Goal: Ask a question: Seek information or help from site administrators or community

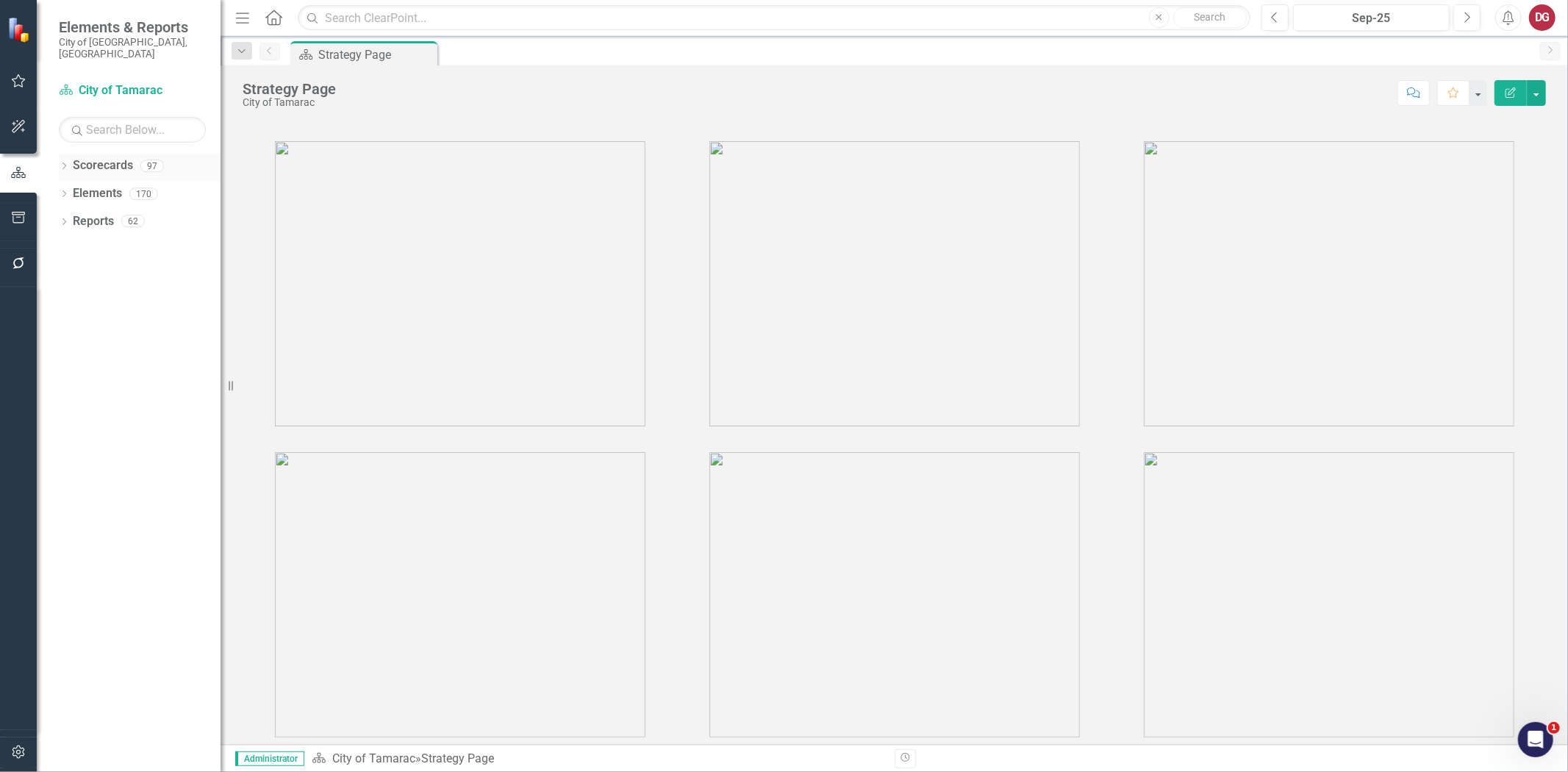
click at [66, 163] on icon "Dropdown" at bounding box center [63, 167] width 10 height 9
click at [72, 189] on icon "Dropdown" at bounding box center [72, 193] width 11 height 9
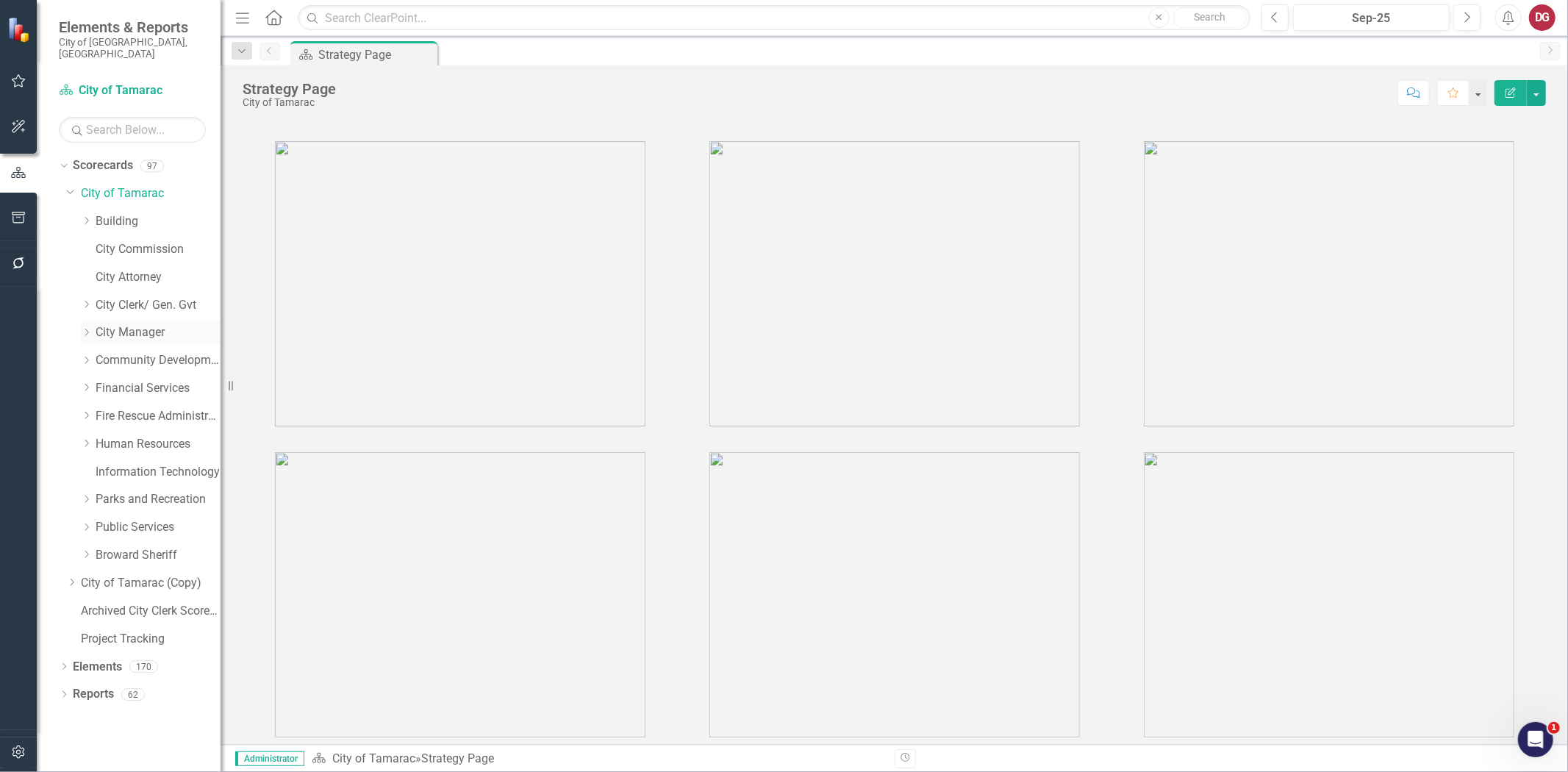
click at [107, 324] on link "City Manager" at bounding box center [158, 333] width 125 height 17
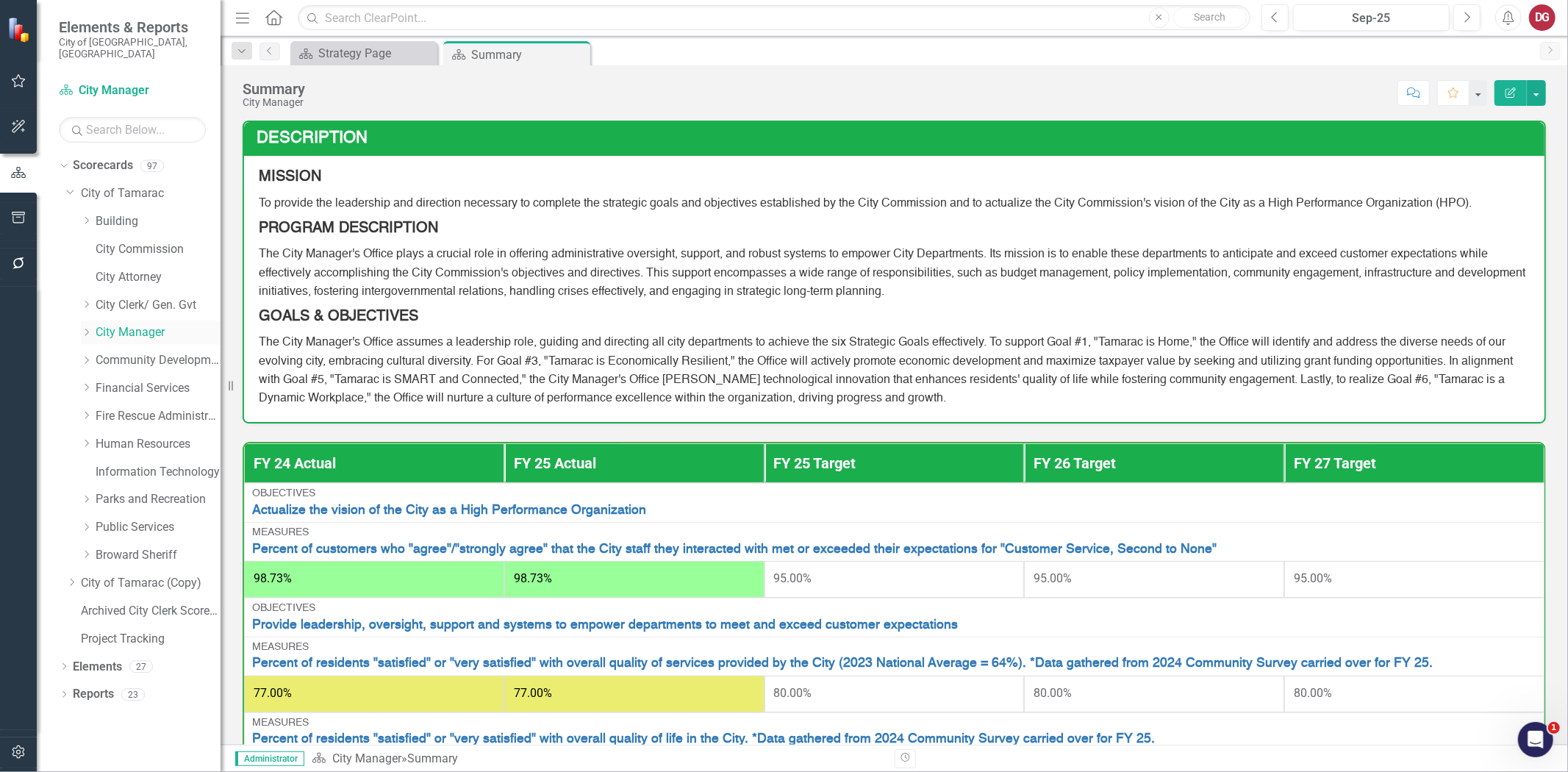
click at [89, 328] on icon "Dropdown" at bounding box center [87, 332] width 11 height 9
click at [115, 324] on link "City Manager" at bounding box center [158, 333] width 125 height 17
click at [88, 742] on link "Reports" at bounding box center [94, 750] width 42 height 17
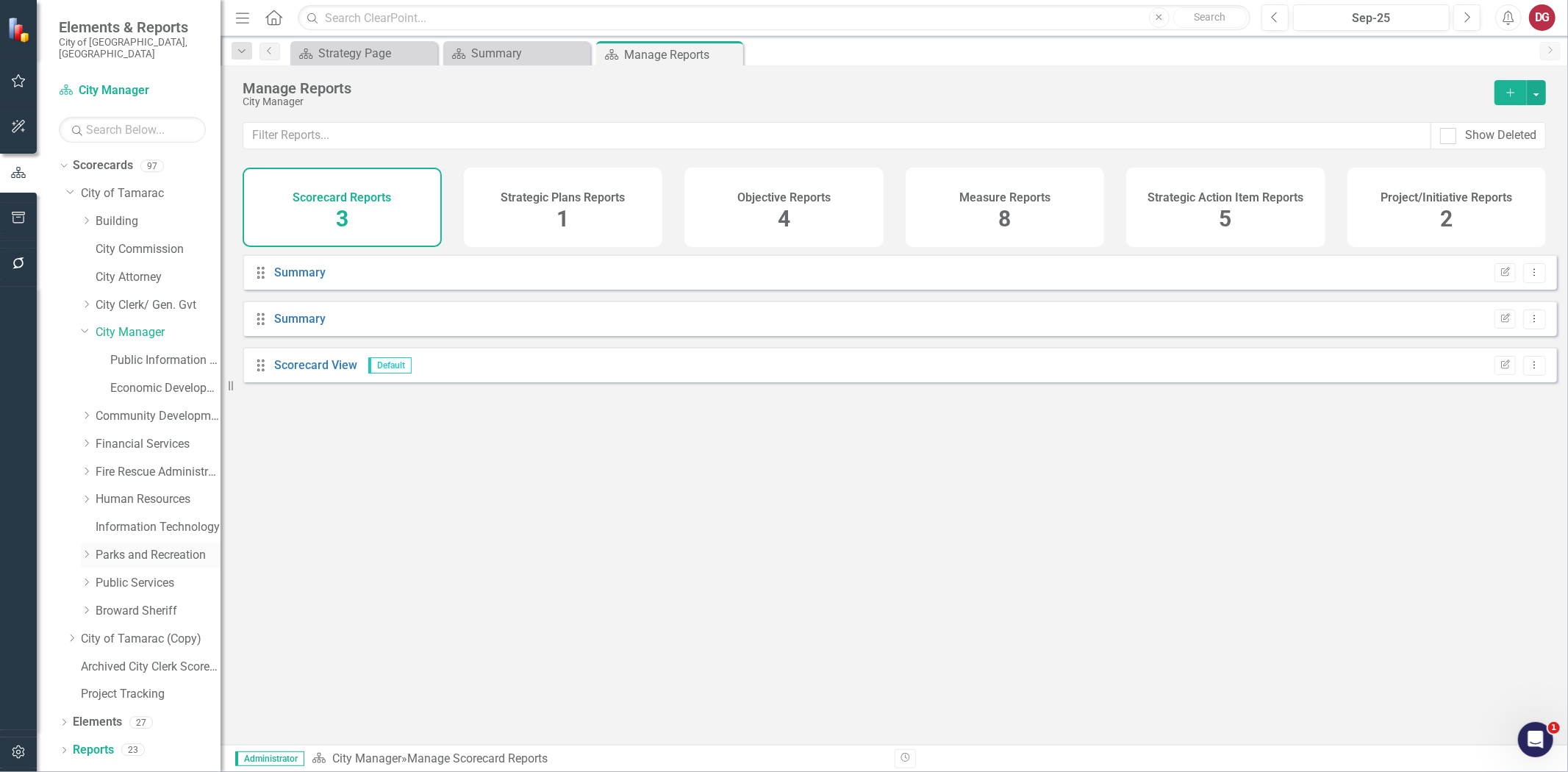
click at [123, 547] on link "Parks and Recreation" at bounding box center [158, 556] width 125 height 17
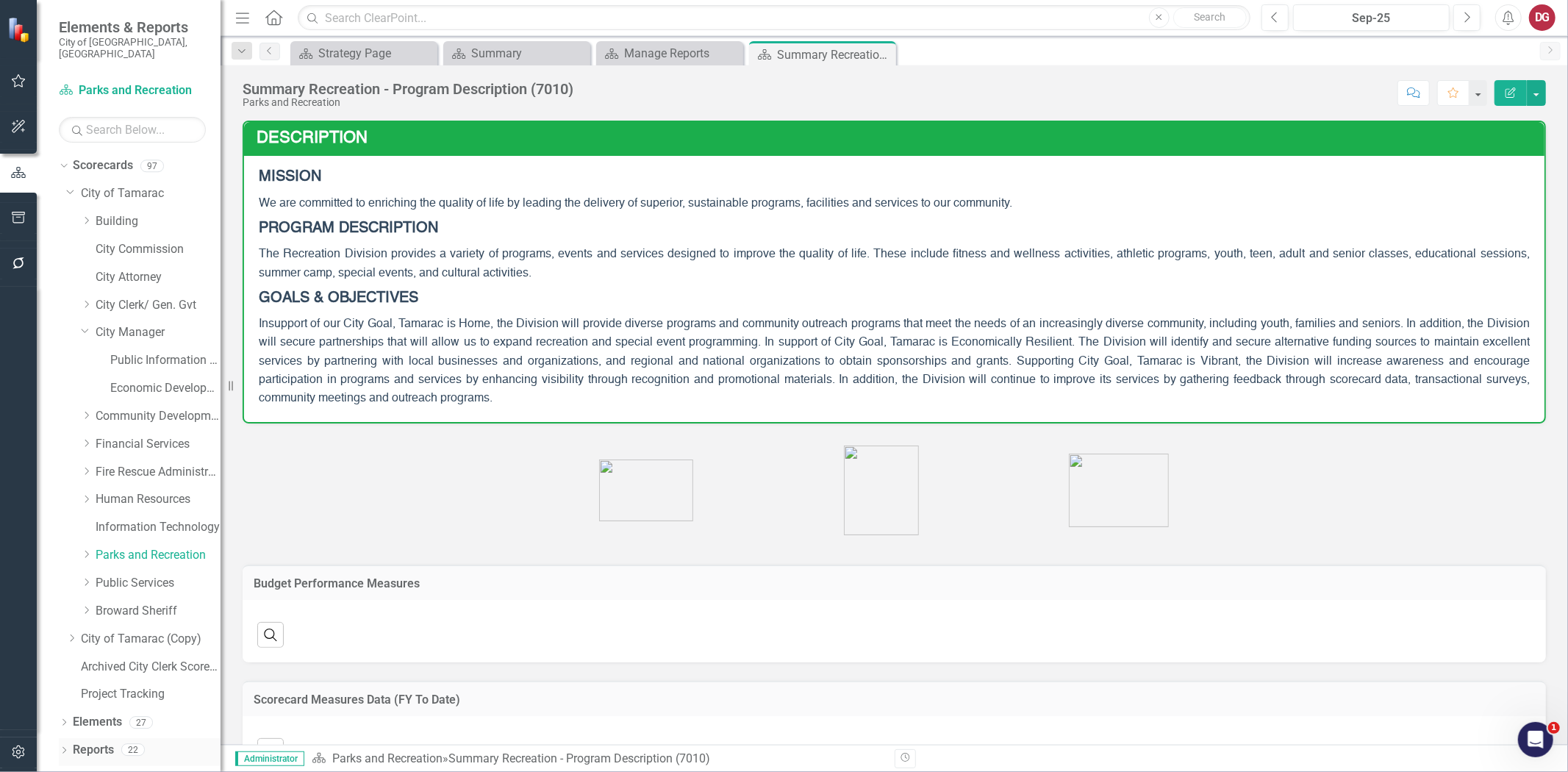
click at [90, 742] on link "Reports" at bounding box center [94, 750] width 42 height 17
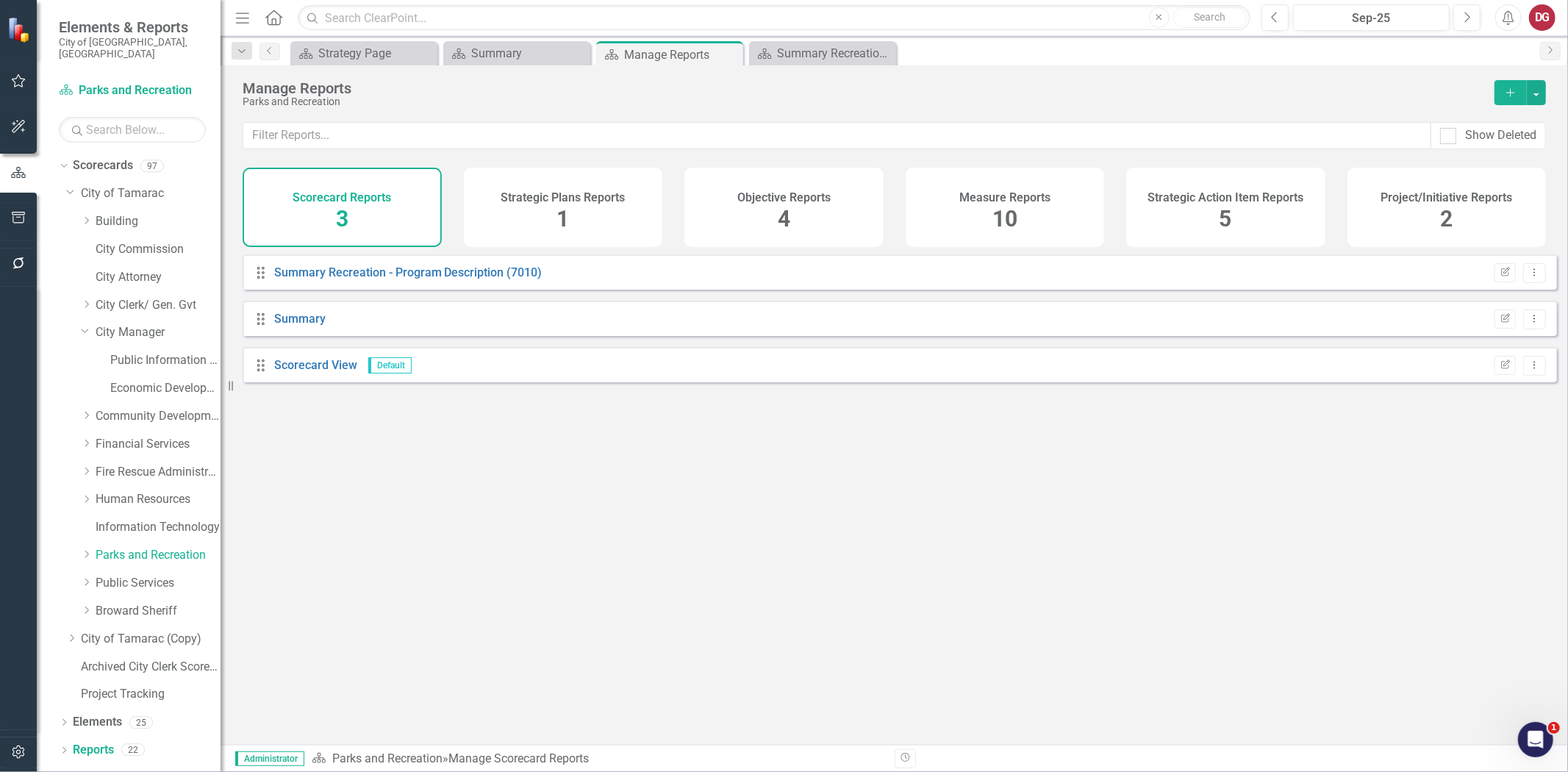
click at [1468, 214] on div "Project/Initiative Reports 2" at bounding box center [1447, 207] width 199 height 79
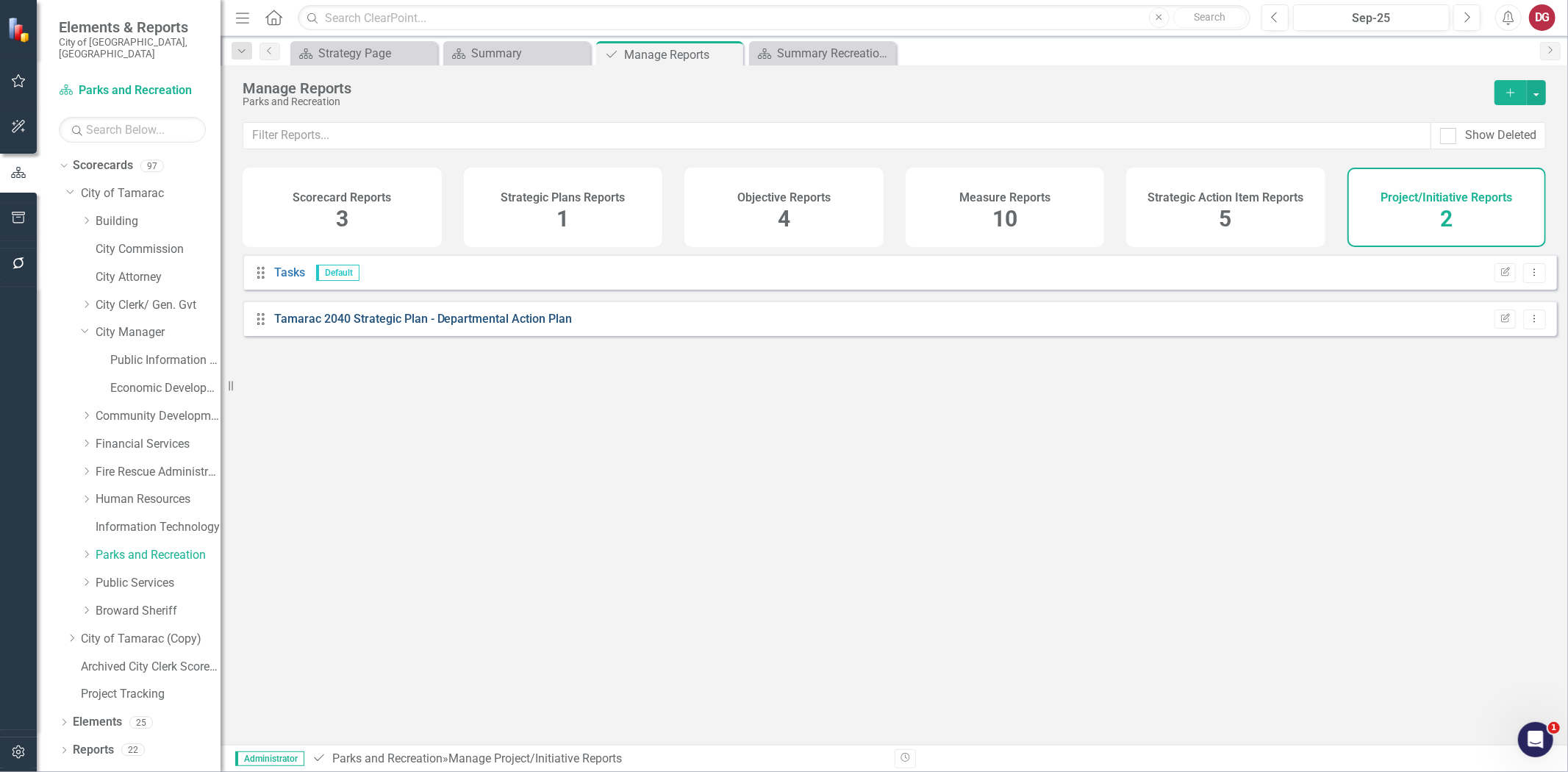
click at [429, 326] on link "Tamarac 2040 Strategic Plan - Departmental Action Plan" at bounding box center [423, 318] width 299 height 14
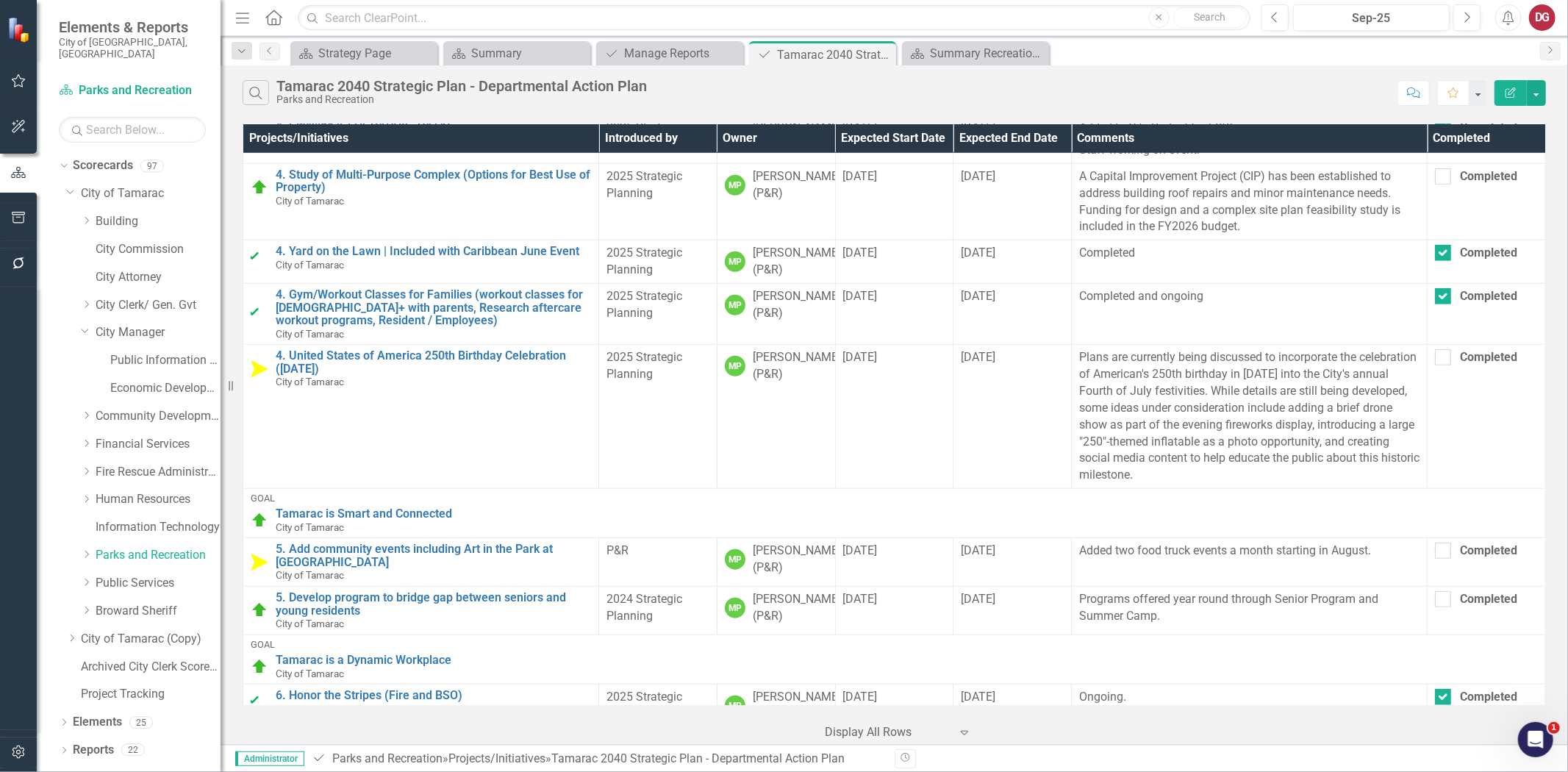
scroll to position [974, 0]
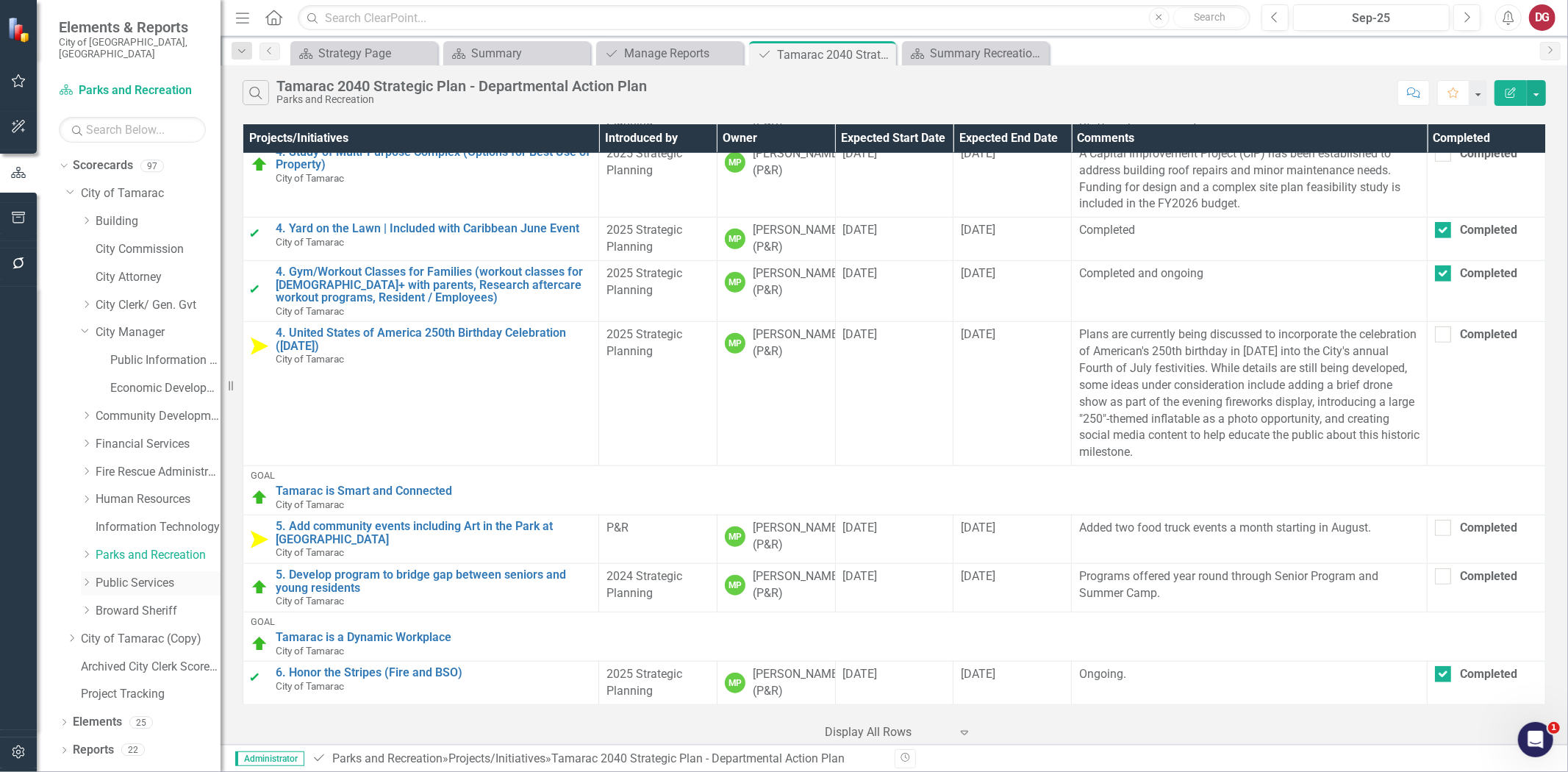
click at [111, 575] on link "Public Services" at bounding box center [158, 583] width 125 height 17
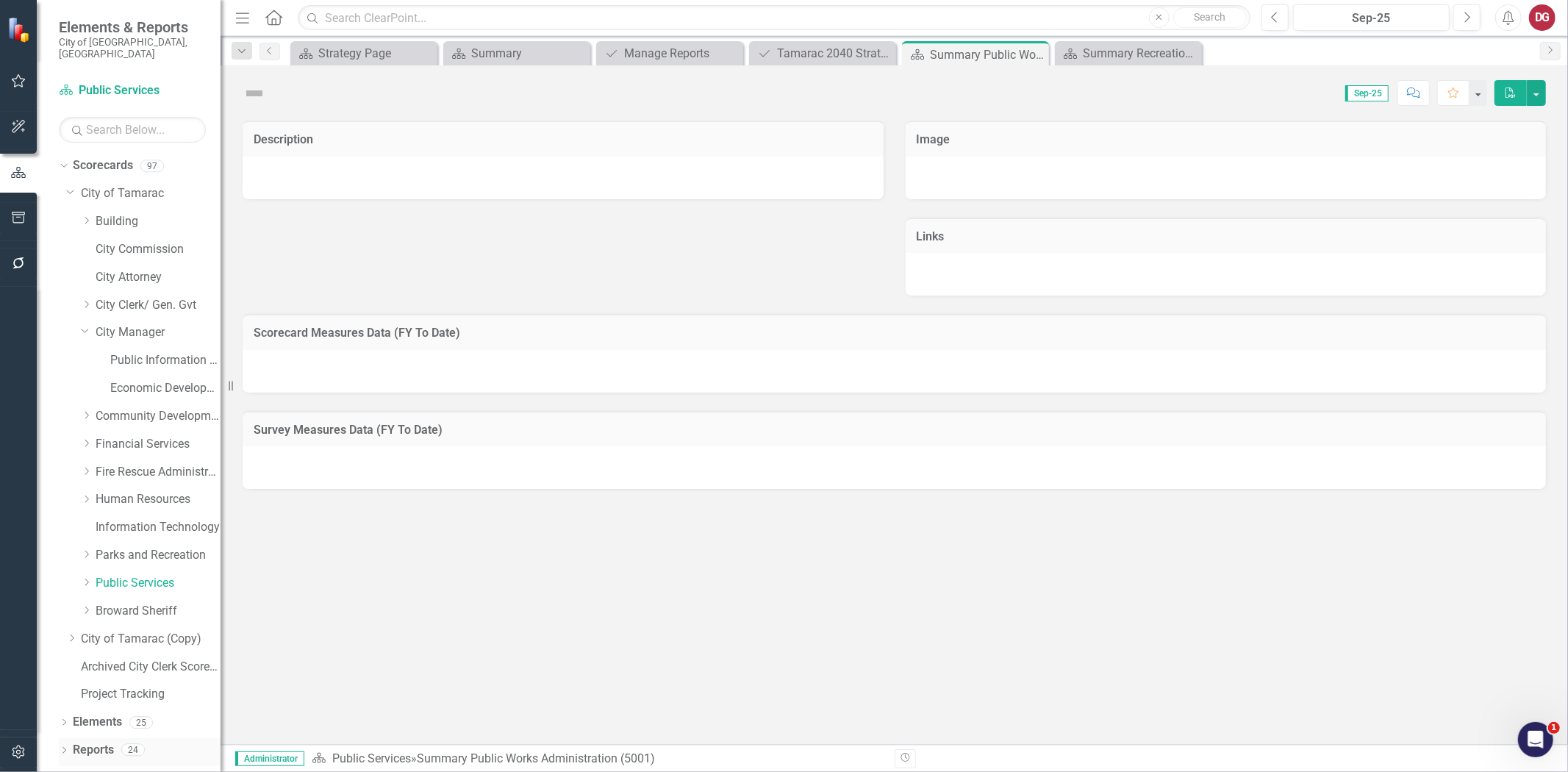
click at [83, 742] on link "Reports" at bounding box center [94, 750] width 42 height 17
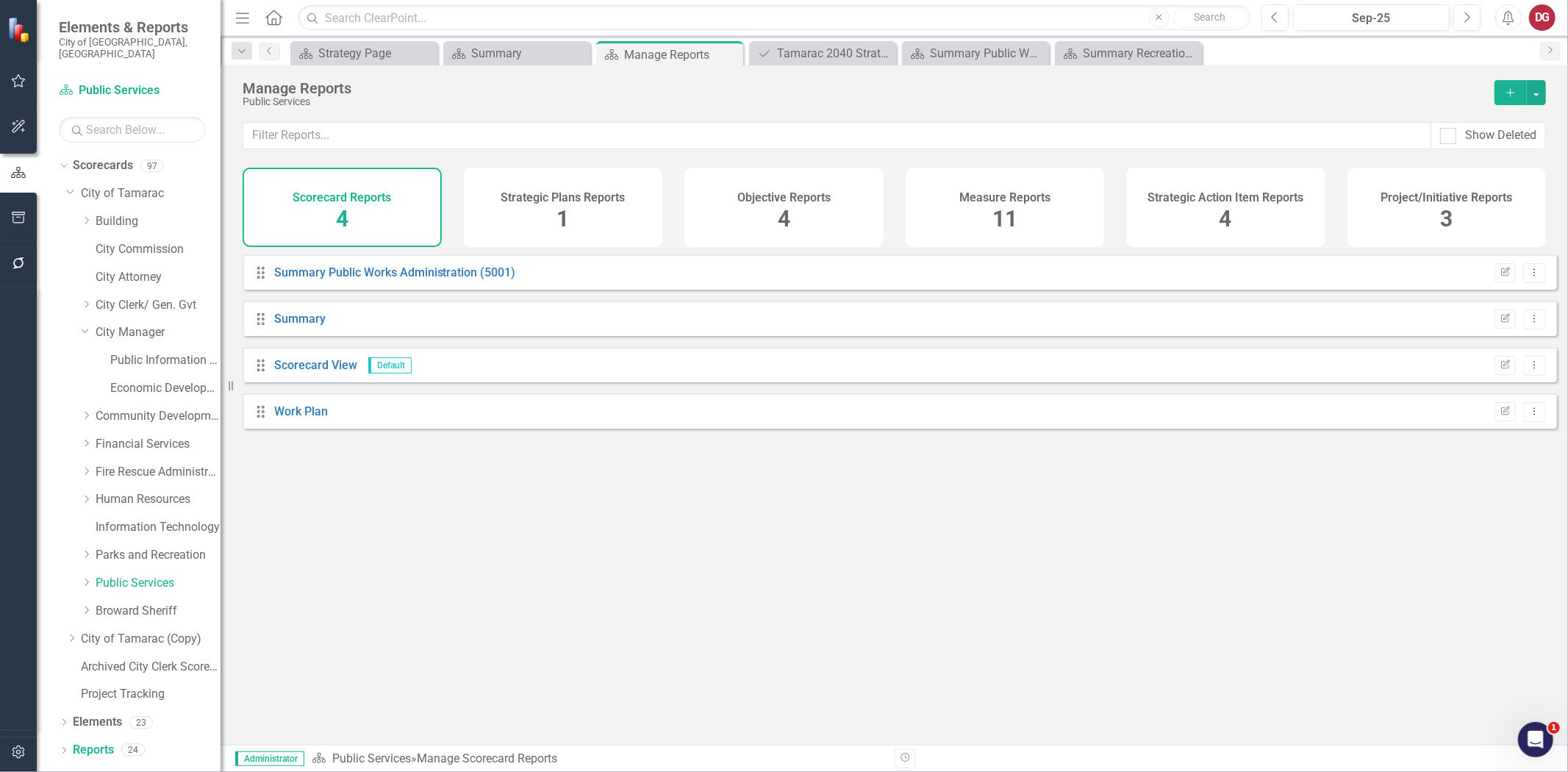
click at [1426, 221] on div "Project/Initiative Reports 3" at bounding box center [1447, 207] width 199 height 79
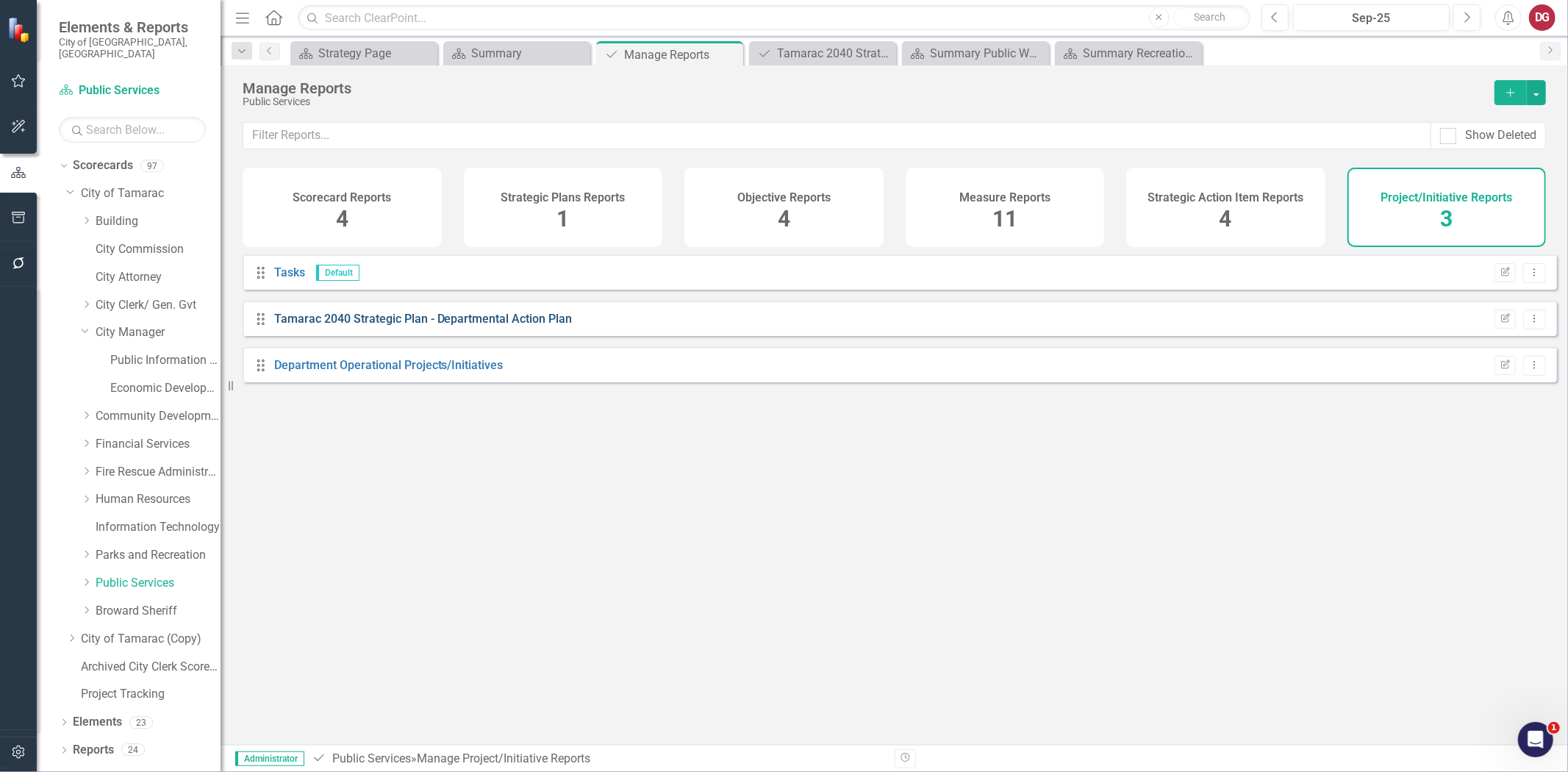
click at [420, 322] on link "Tamarac 2040 Strategic Plan - Departmental Action Plan" at bounding box center [423, 318] width 299 height 14
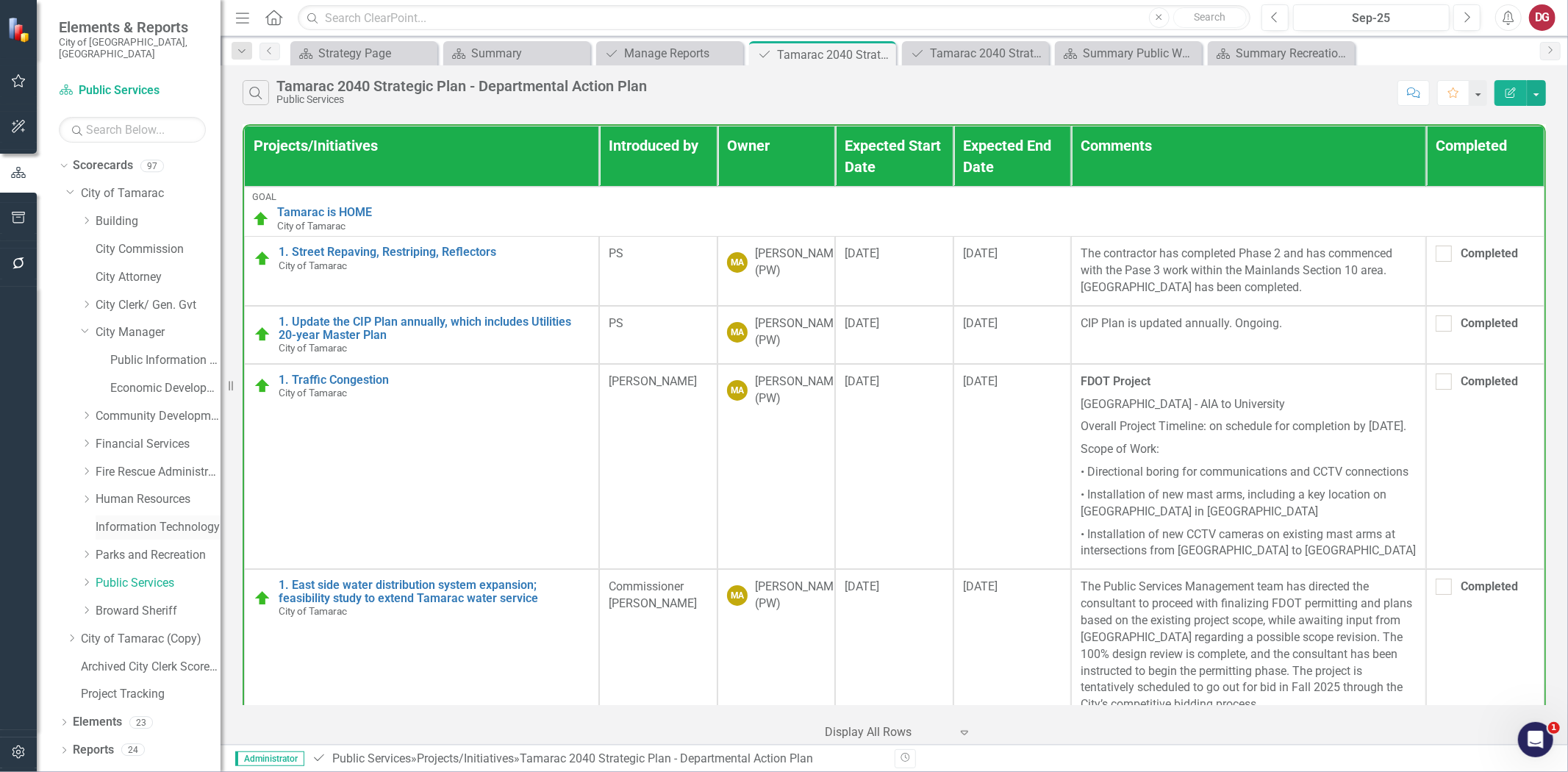
click at [143, 519] on link "Information Technology" at bounding box center [158, 527] width 125 height 17
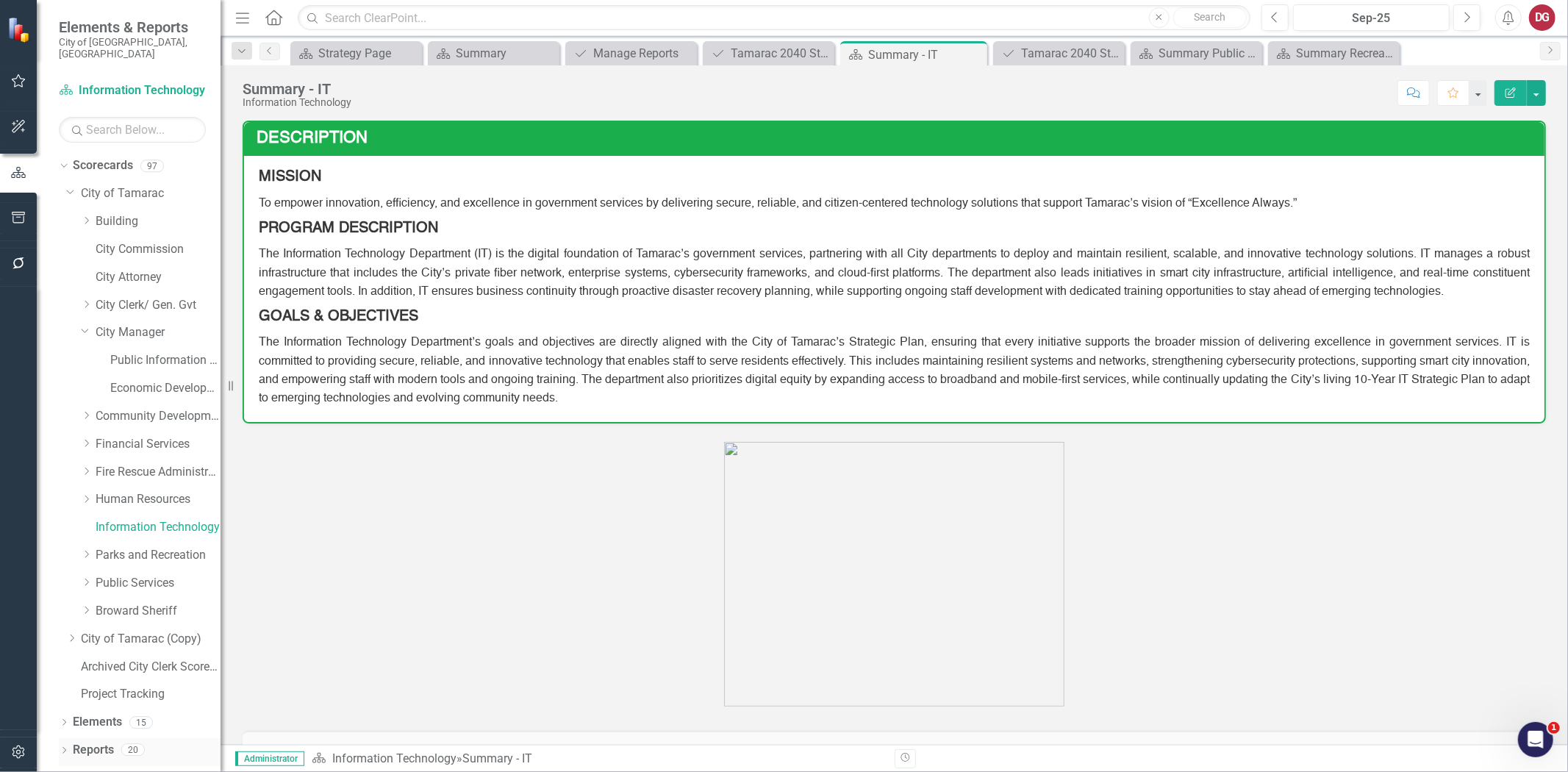
click at [104, 742] on link "Reports" at bounding box center [94, 750] width 42 height 17
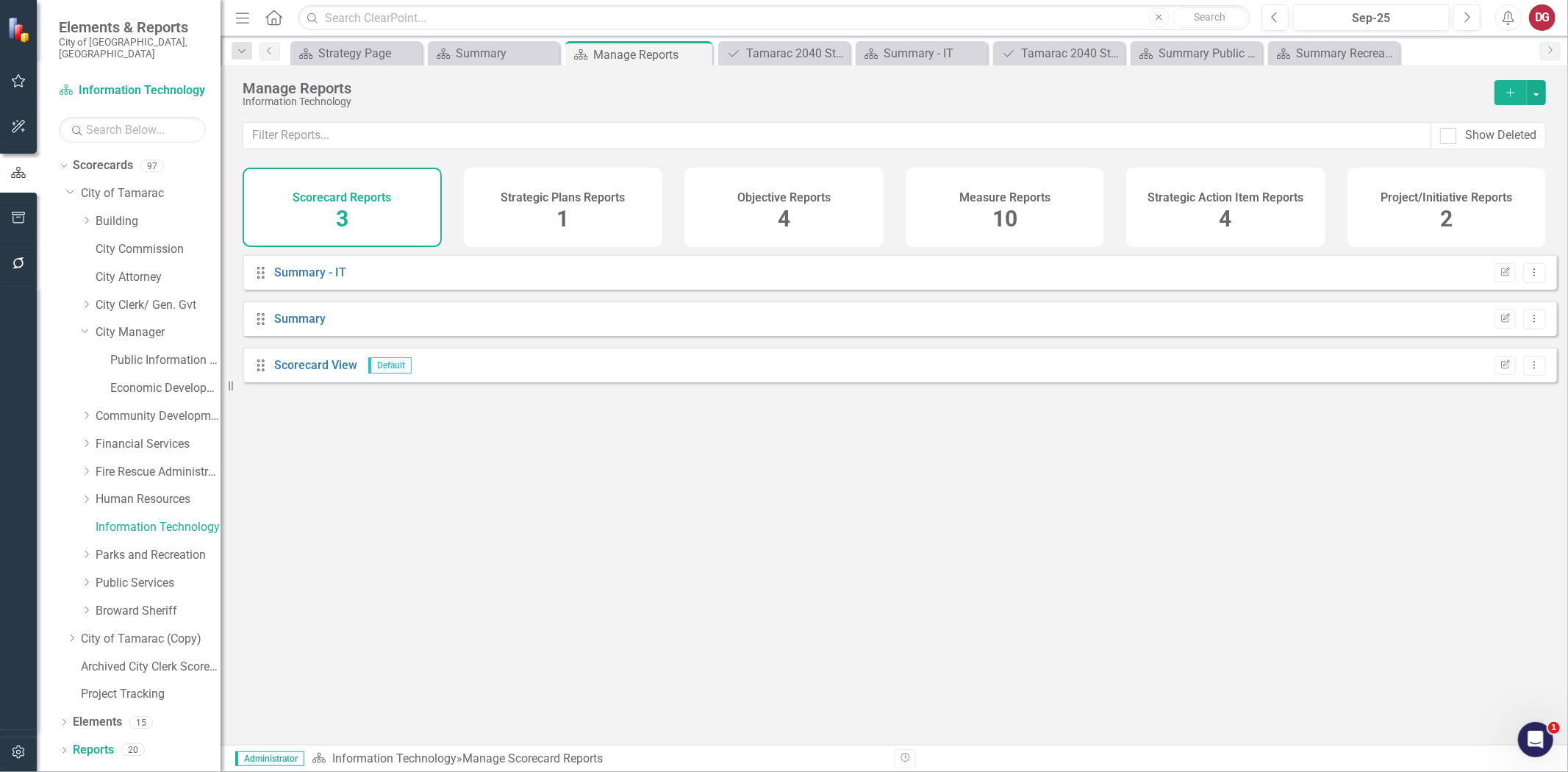
click at [1421, 214] on div "Project/Initiative Reports 2" at bounding box center [1447, 207] width 199 height 79
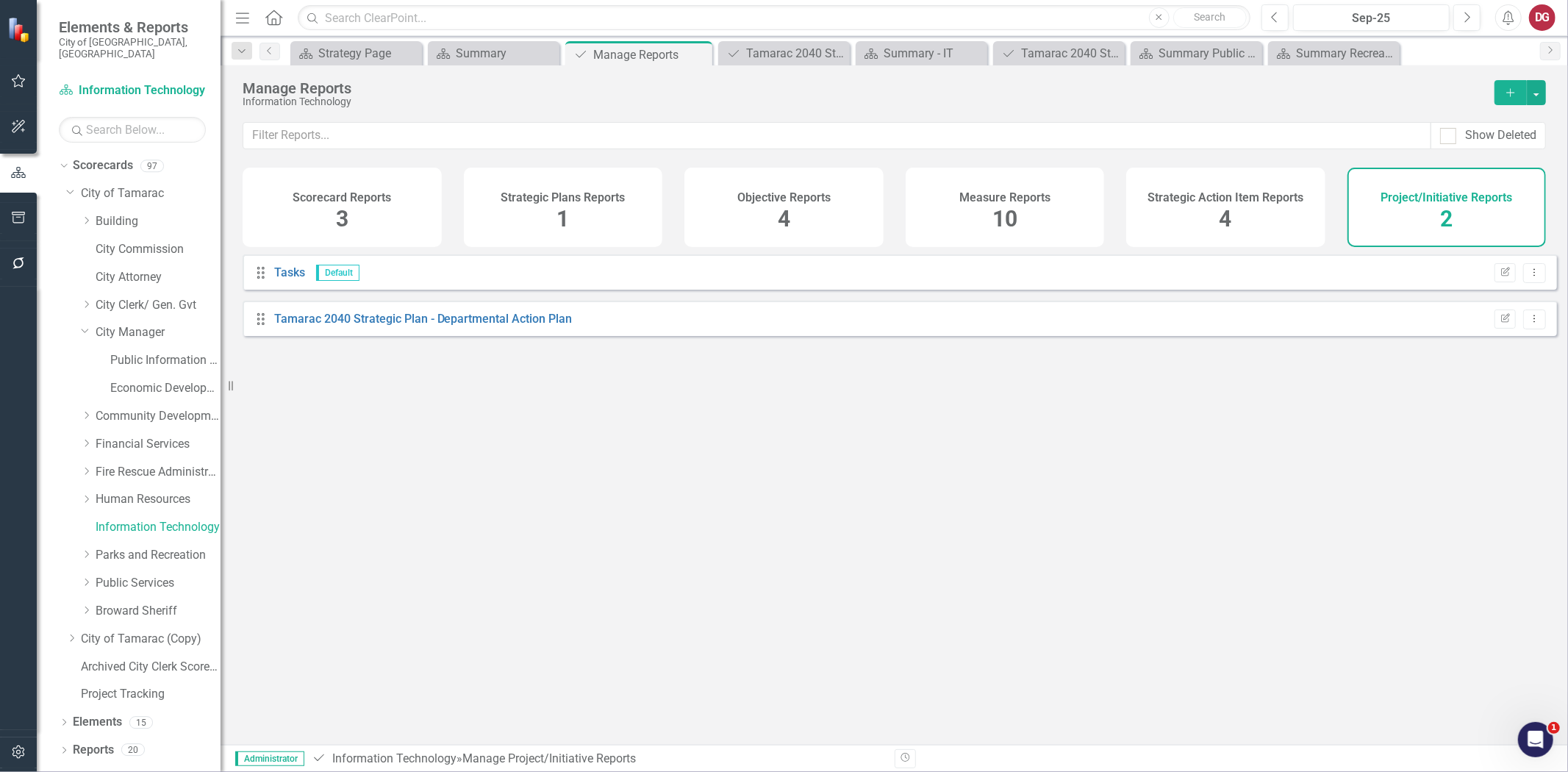
click at [398, 335] on div "Drag Tamarac 2040 Strategic Plan - Departmental Action Plan Edit Report Dropdow…" at bounding box center [900, 317] width 1315 height 35
click at [400, 326] on link "Tamarac 2040 Strategic Plan - Departmental Action Plan" at bounding box center [423, 318] width 299 height 14
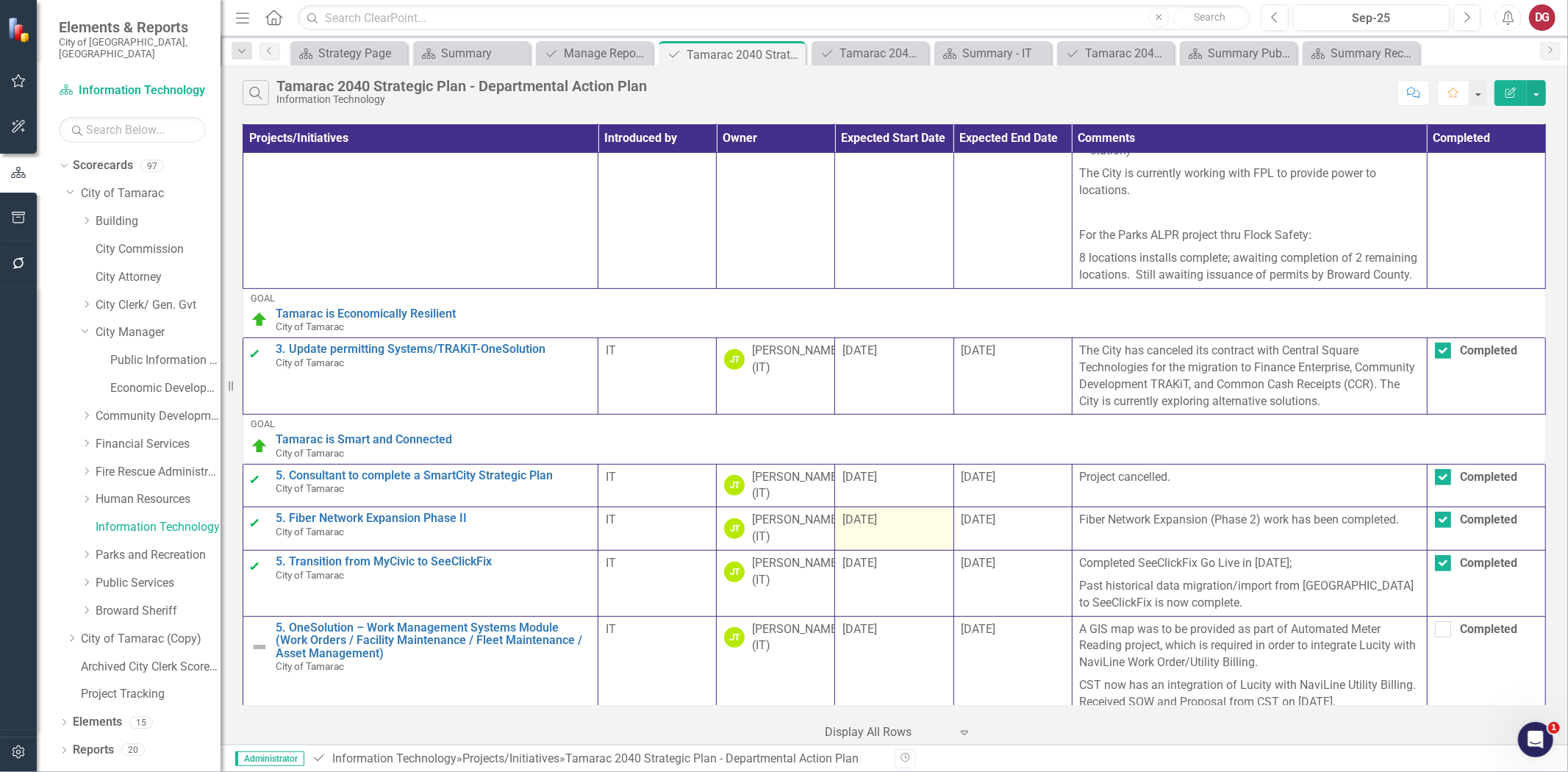
scroll to position [695, 0]
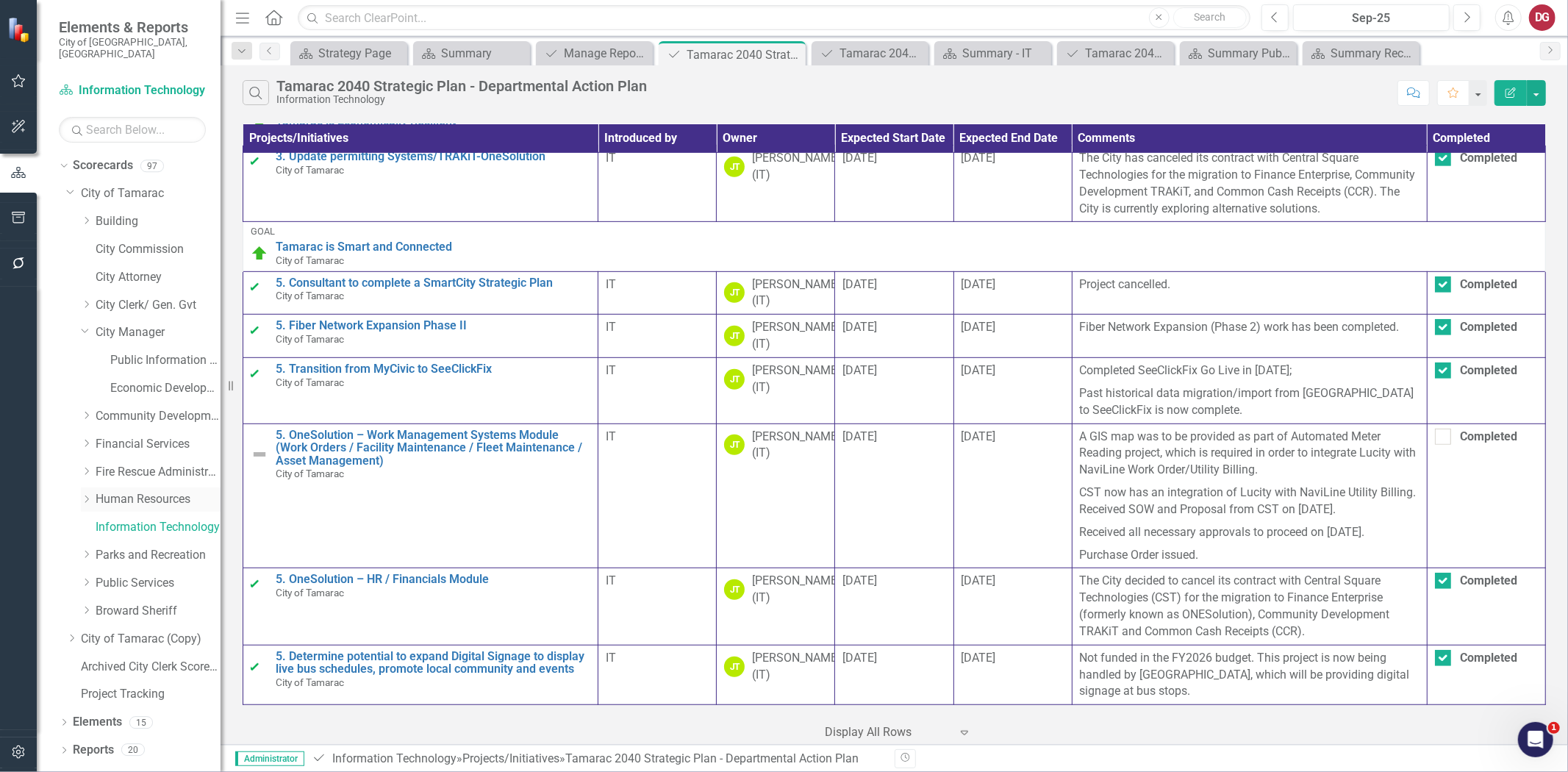
click at [129, 491] on link "Human Resources" at bounding box center [158, 500] width 125 height 17
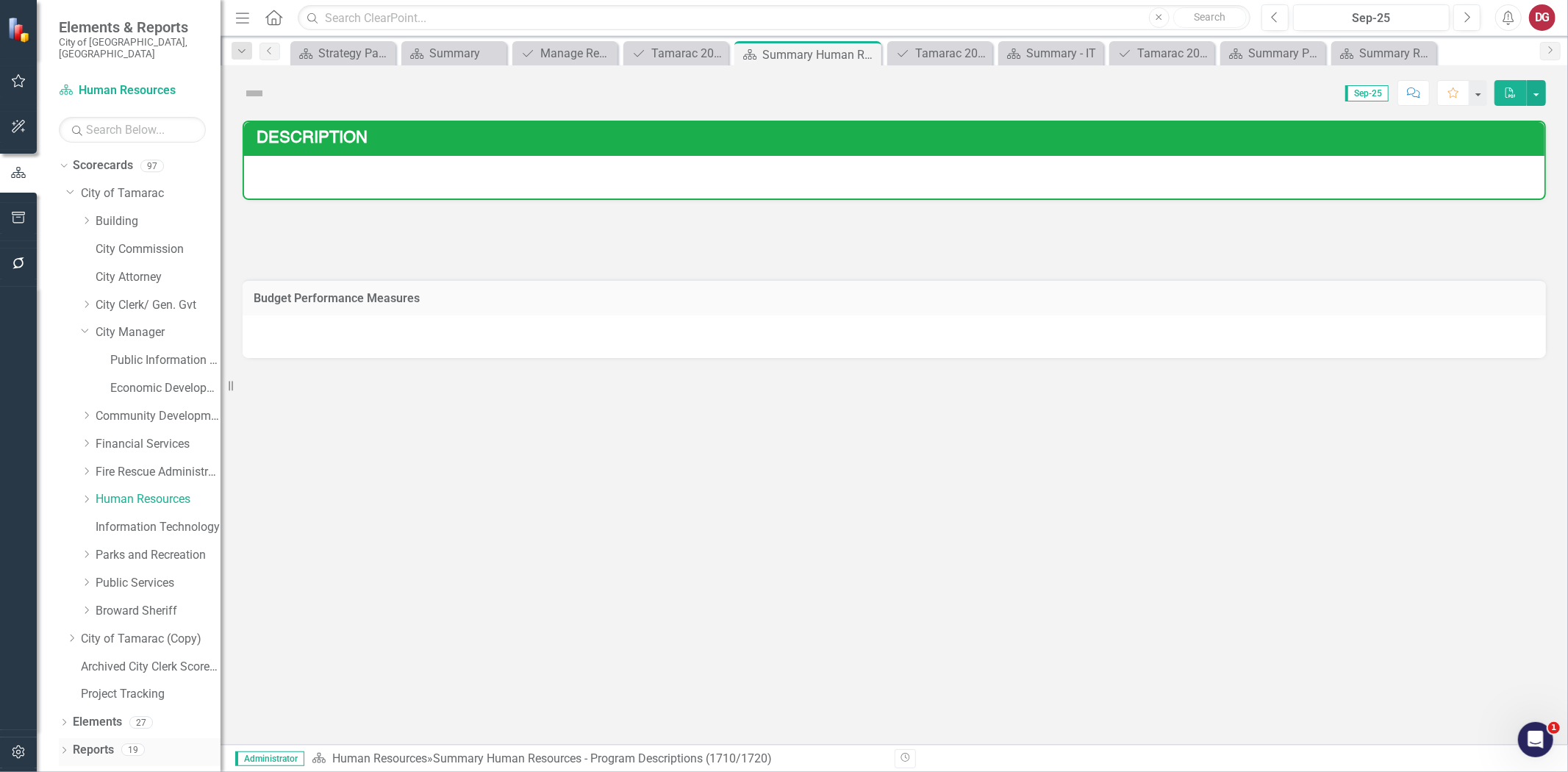
click at [94, 742] on link "Reports" at bounding box center [94, 750] width 42 height 17
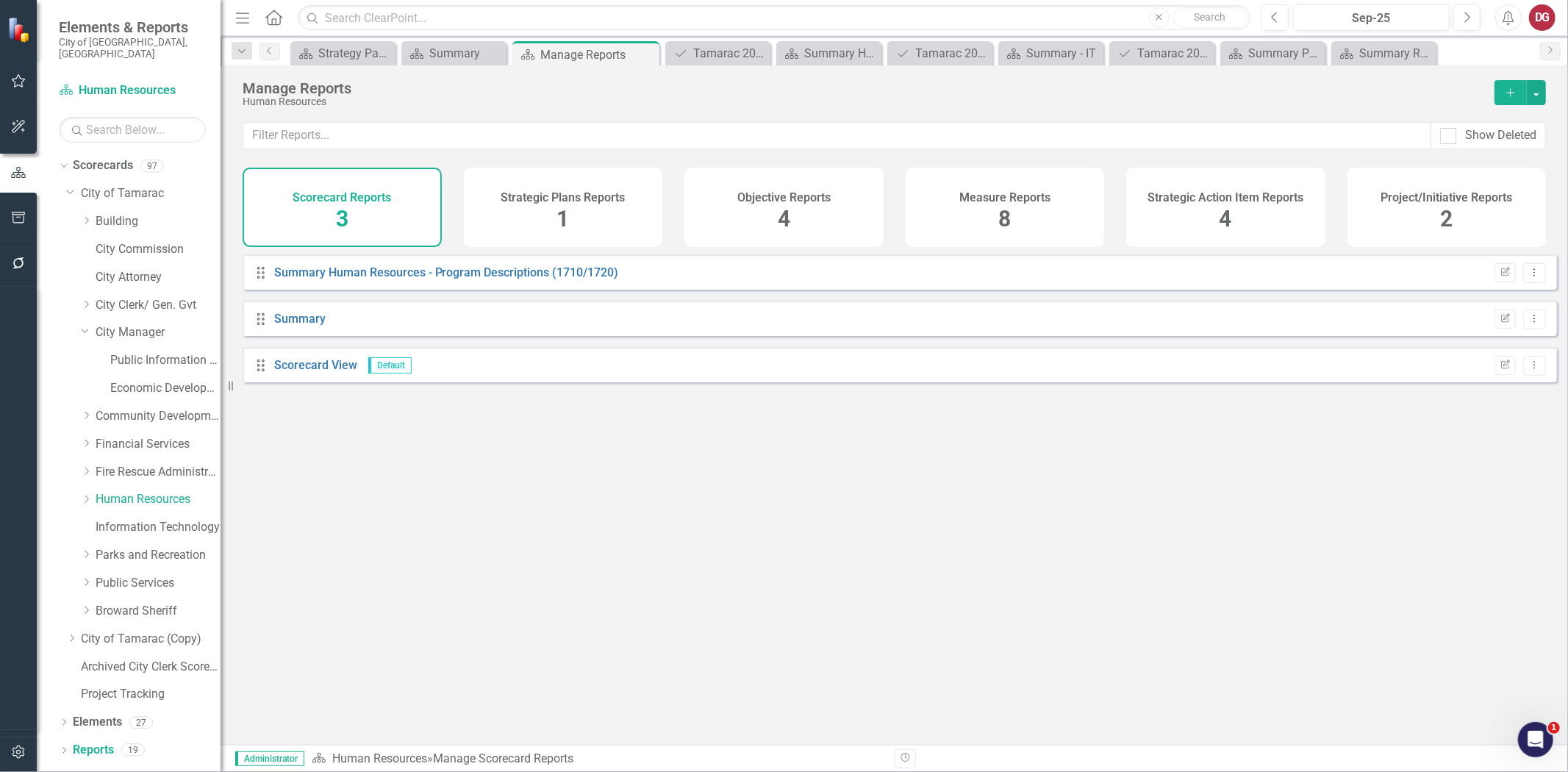
click at [1430, 186] on div "Project/Initiative Reports 2" at bounding box center [1447, 207] width 199 height 79
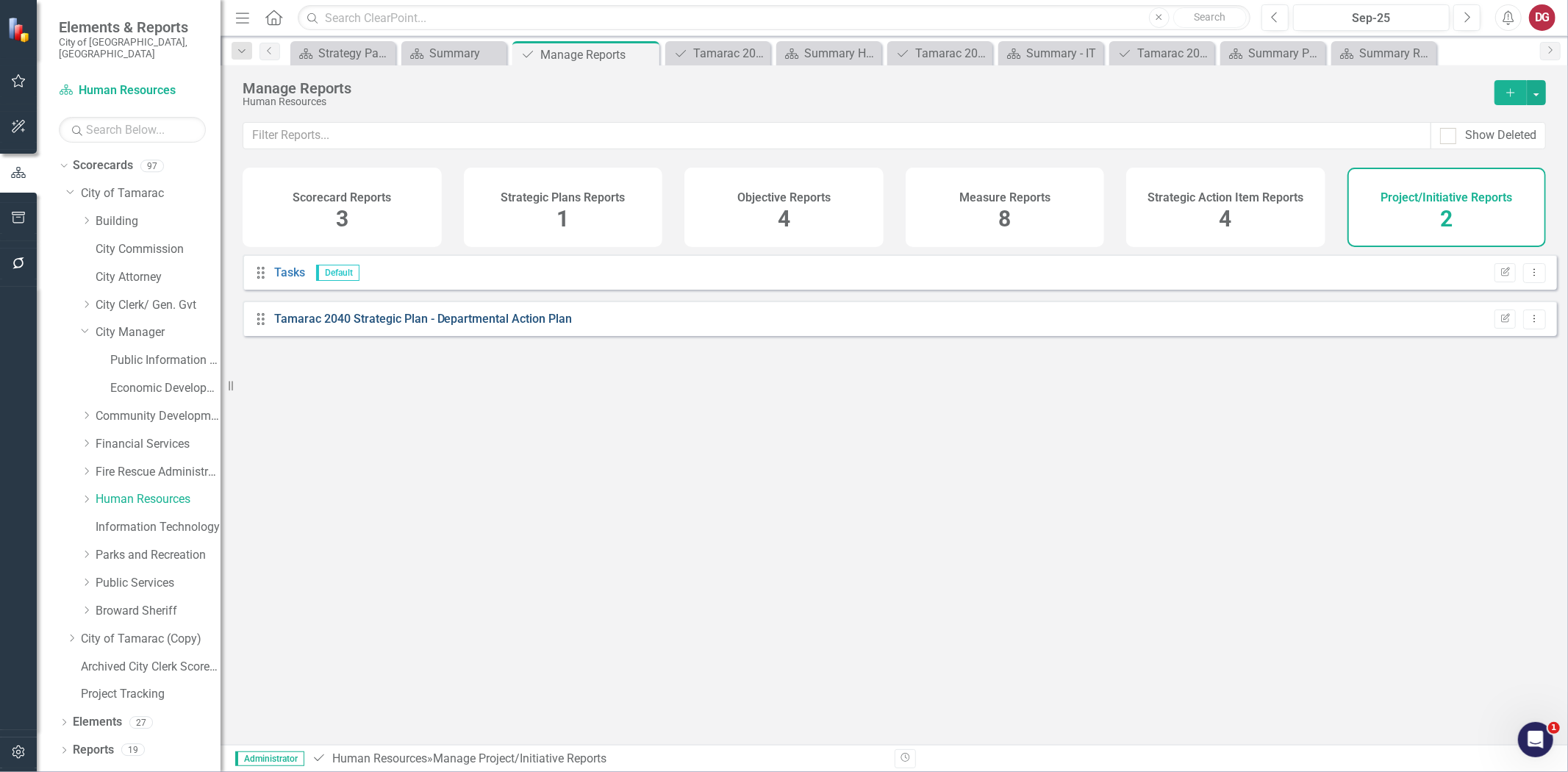
click at [360, 326] on link "Tamarac 2040 Strategic Plan - Departmental Action Plan" at bounding box center [423, 318] width 299 height 14
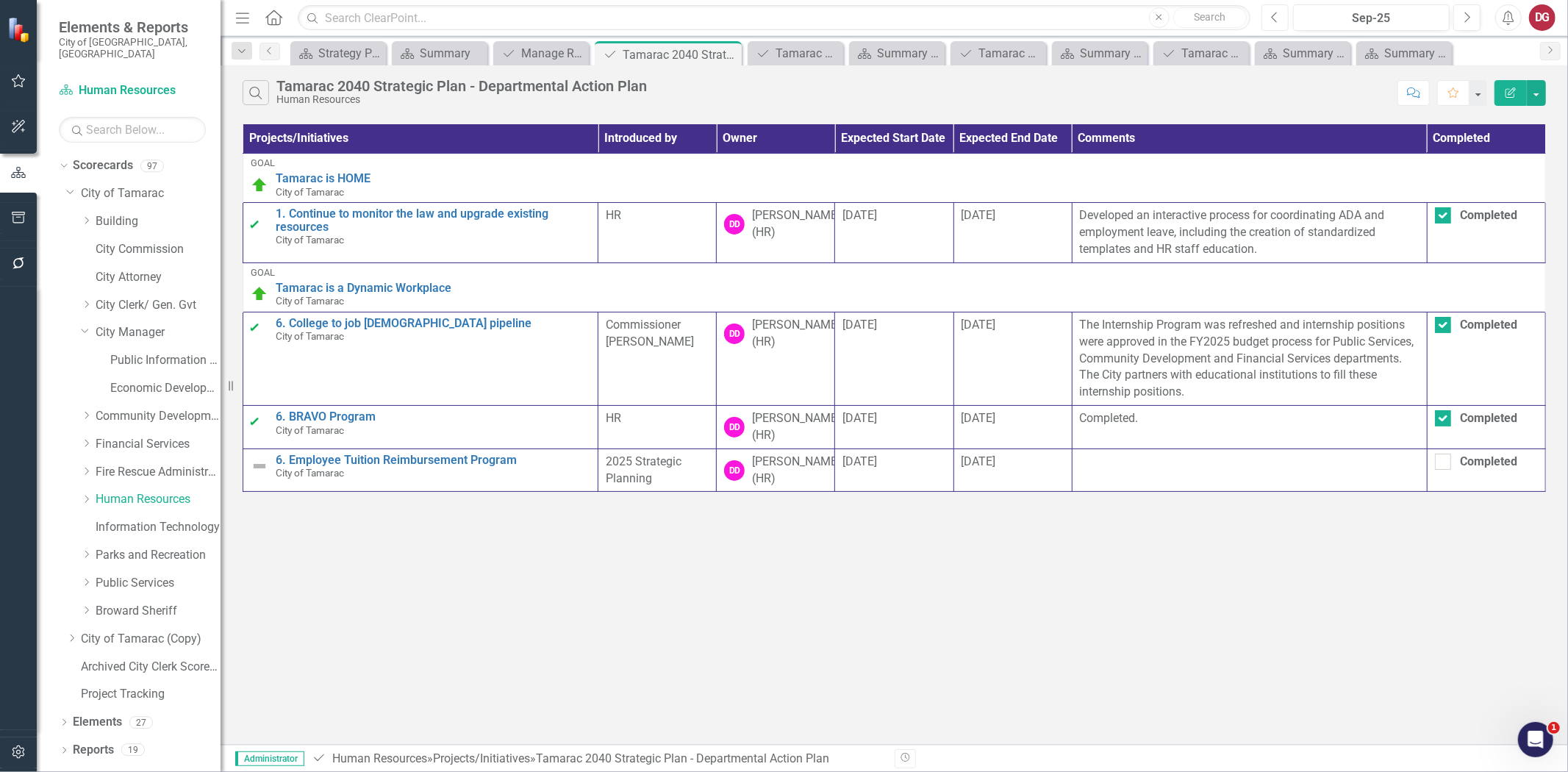
click at [1276, 24] on button "Previous" at bounding box center [1275, 18] width 27 height 26
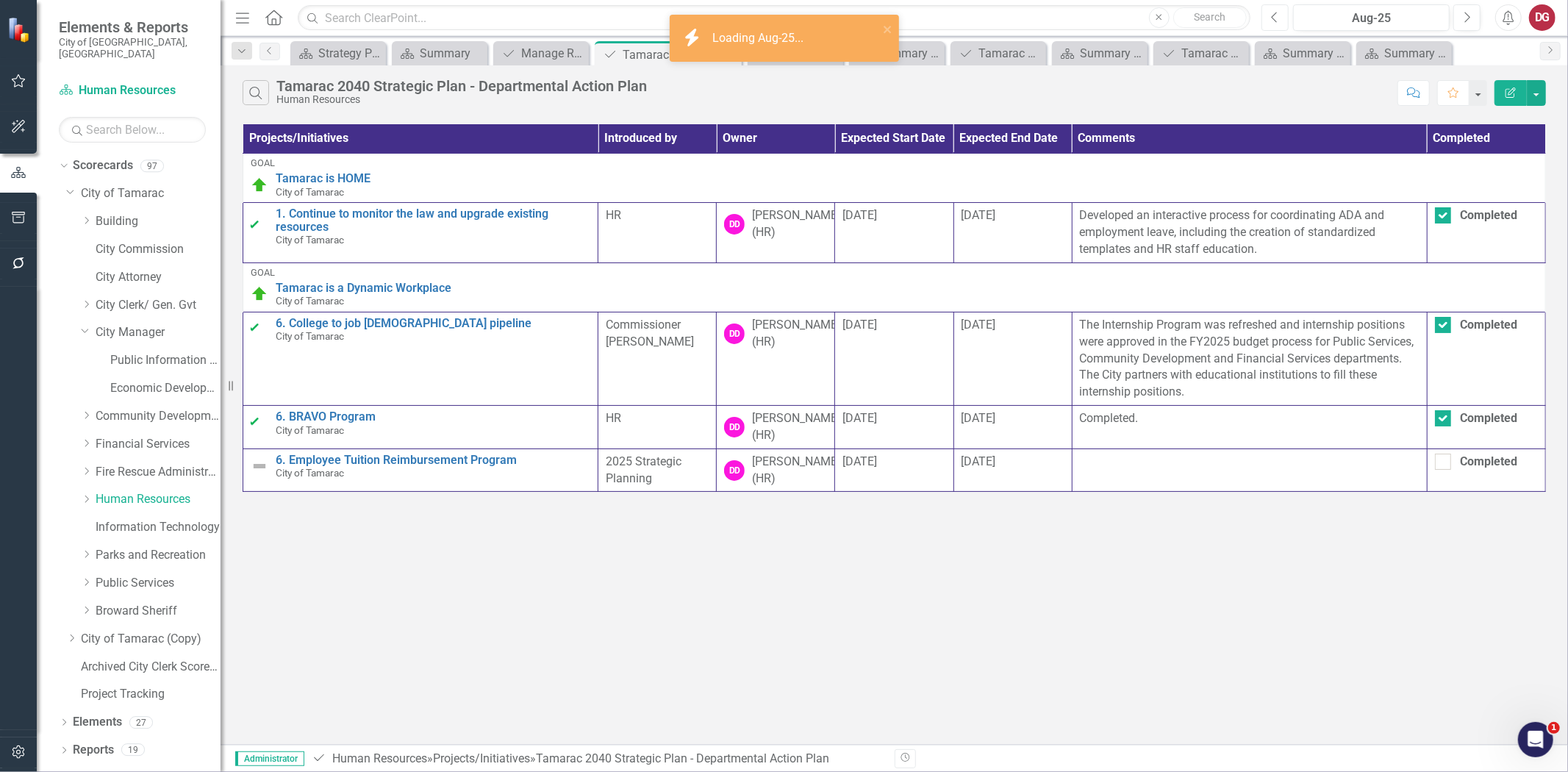
click at [1276, 24] on button "Previous" at bounding box center [1275, 18] width 27 height 26
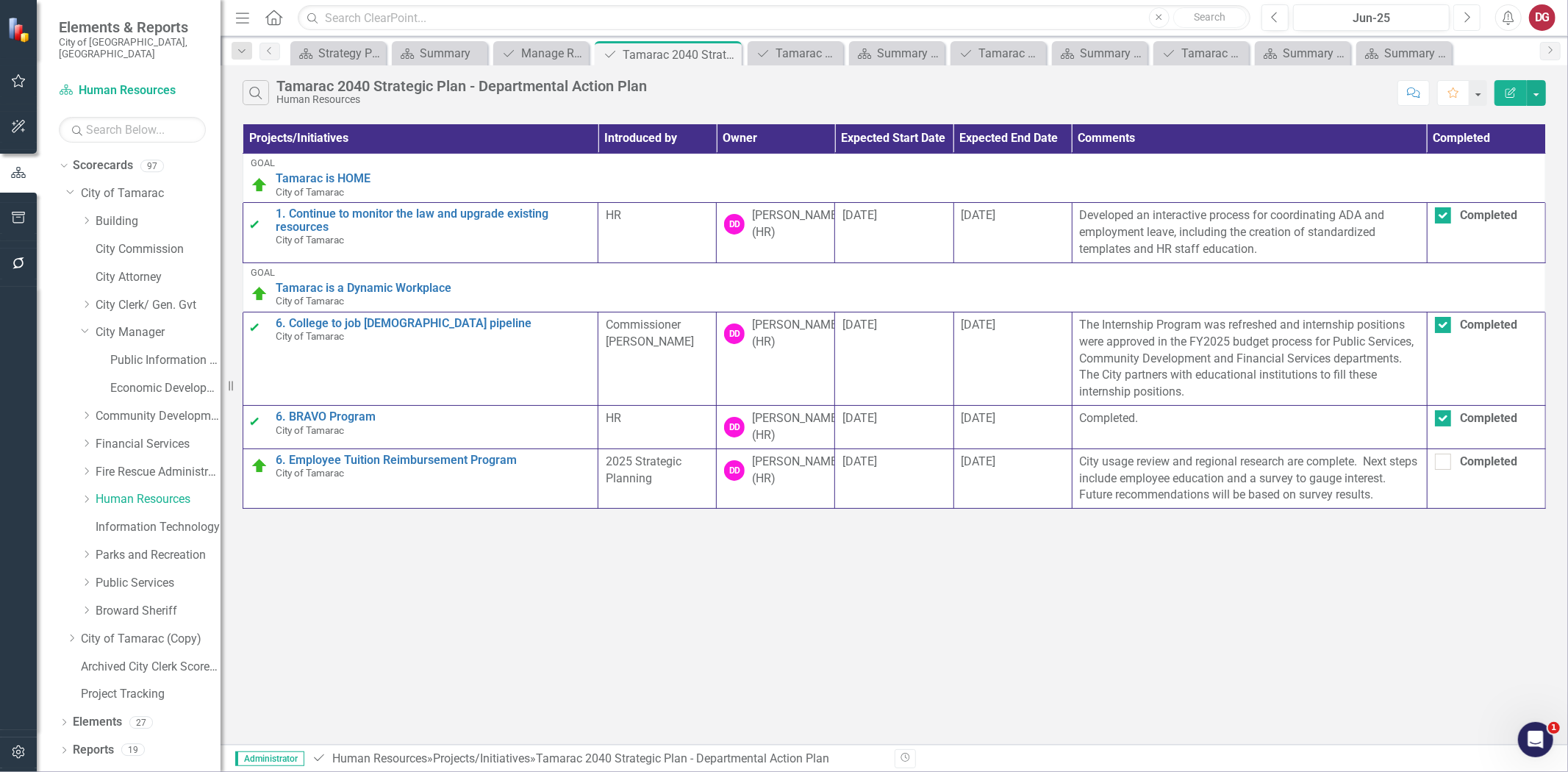
click at [1479, 13] on button "Next" at bounding box center [1467, 18] width 27 height 26
click at [1480, 13] on button "Next" at bounding box center [1467, 18] width 27 height 26
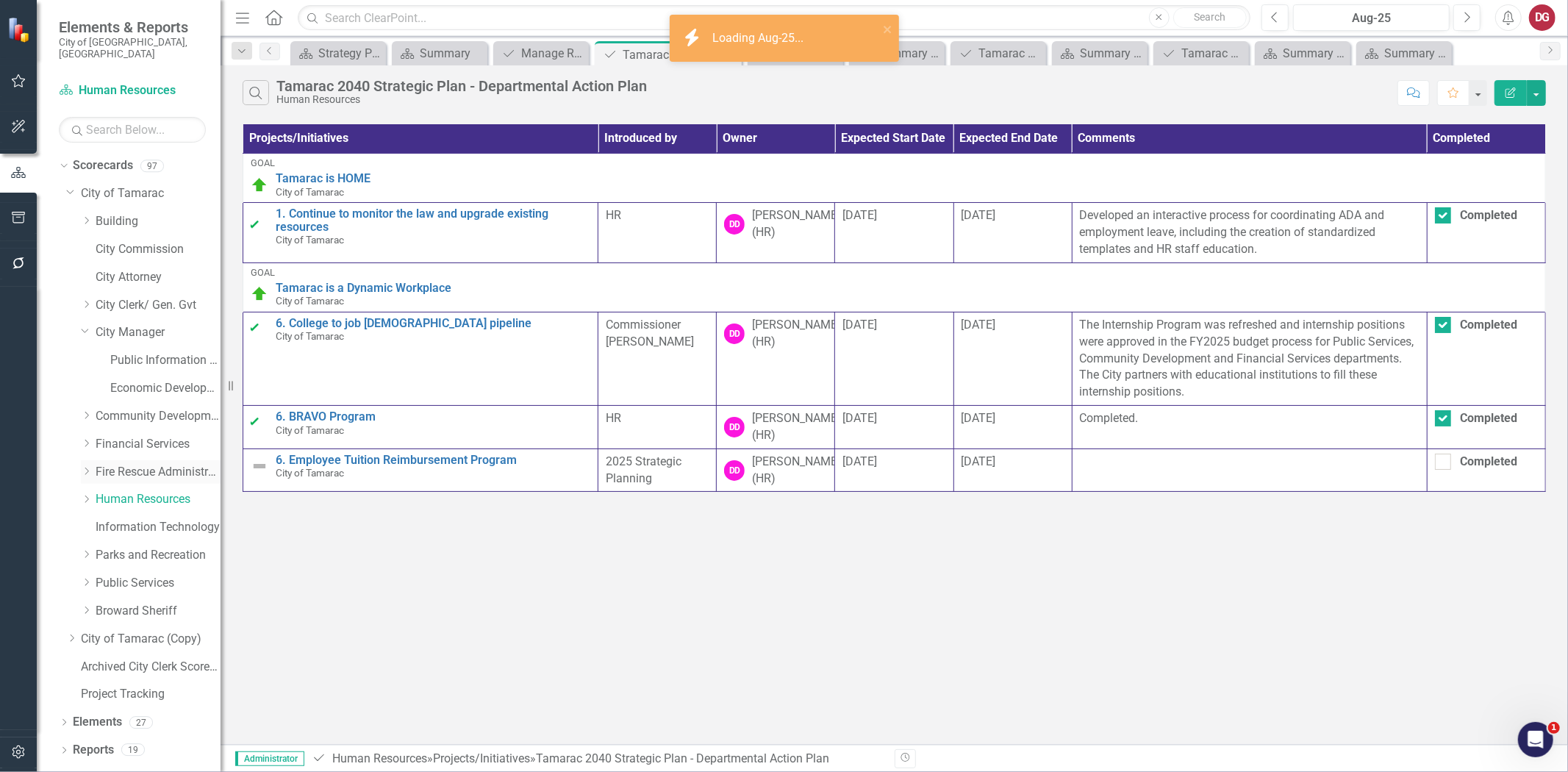
click at [144, 464] on link "Fire Rescue Administration" at bounding box center [158, 472] width 125 height 17
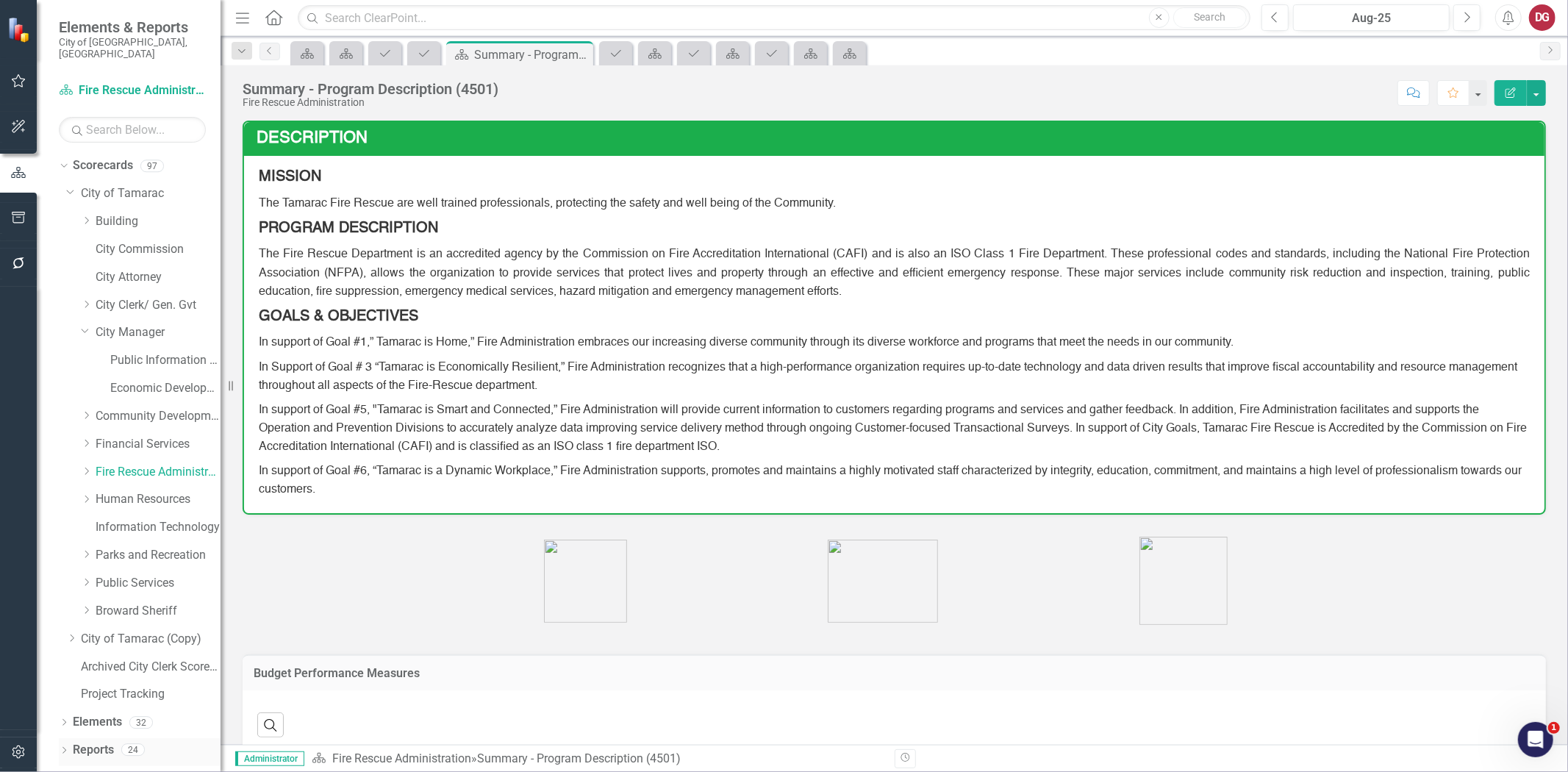
click at [81, 743] on link "Reports" at bounding box center [94, 750] width 42 height 17
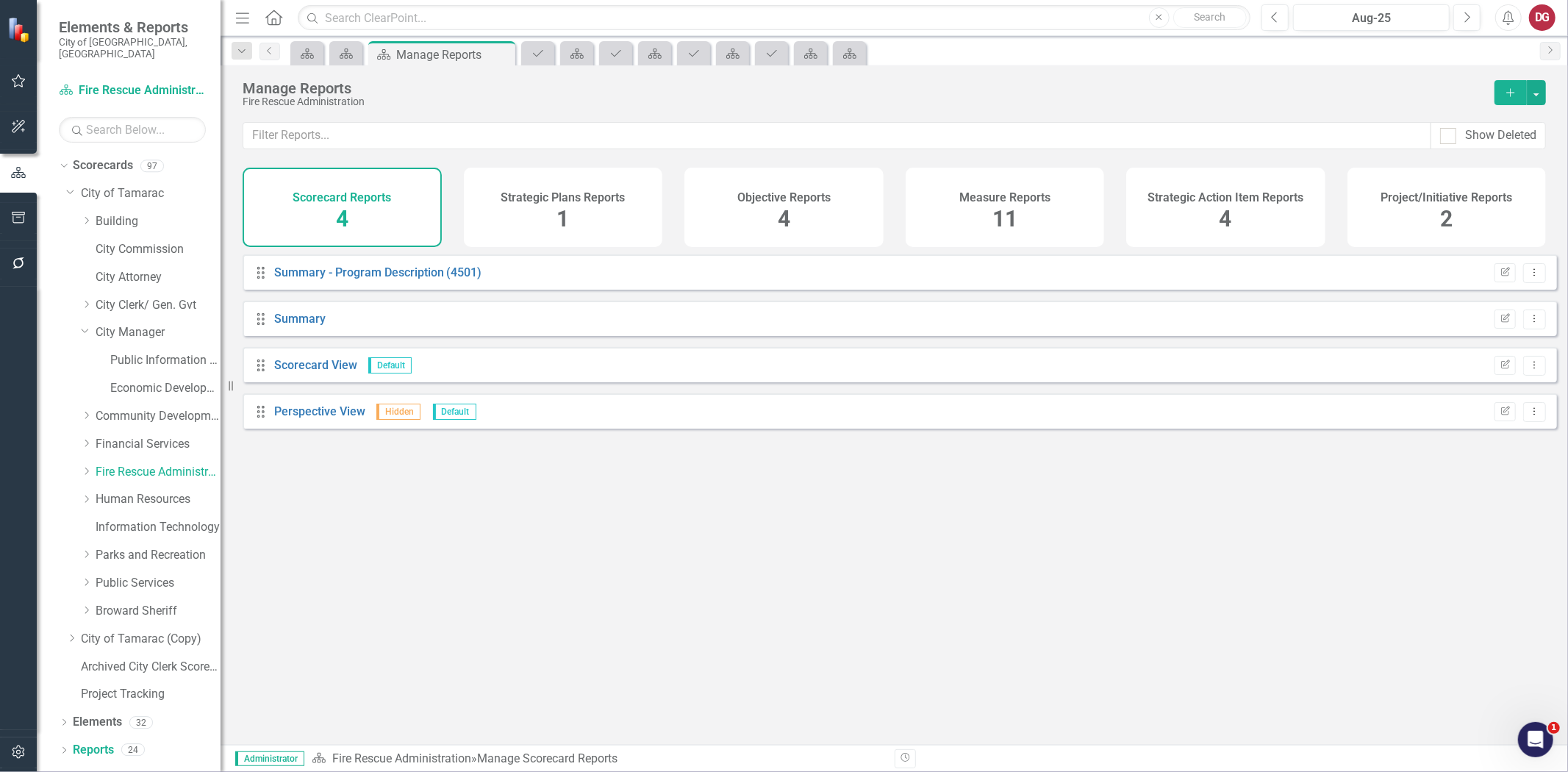
click at [1469, 197] on h4 "Project/Initiative Reports" at bounding box center [1446, 197] width 131 height 13
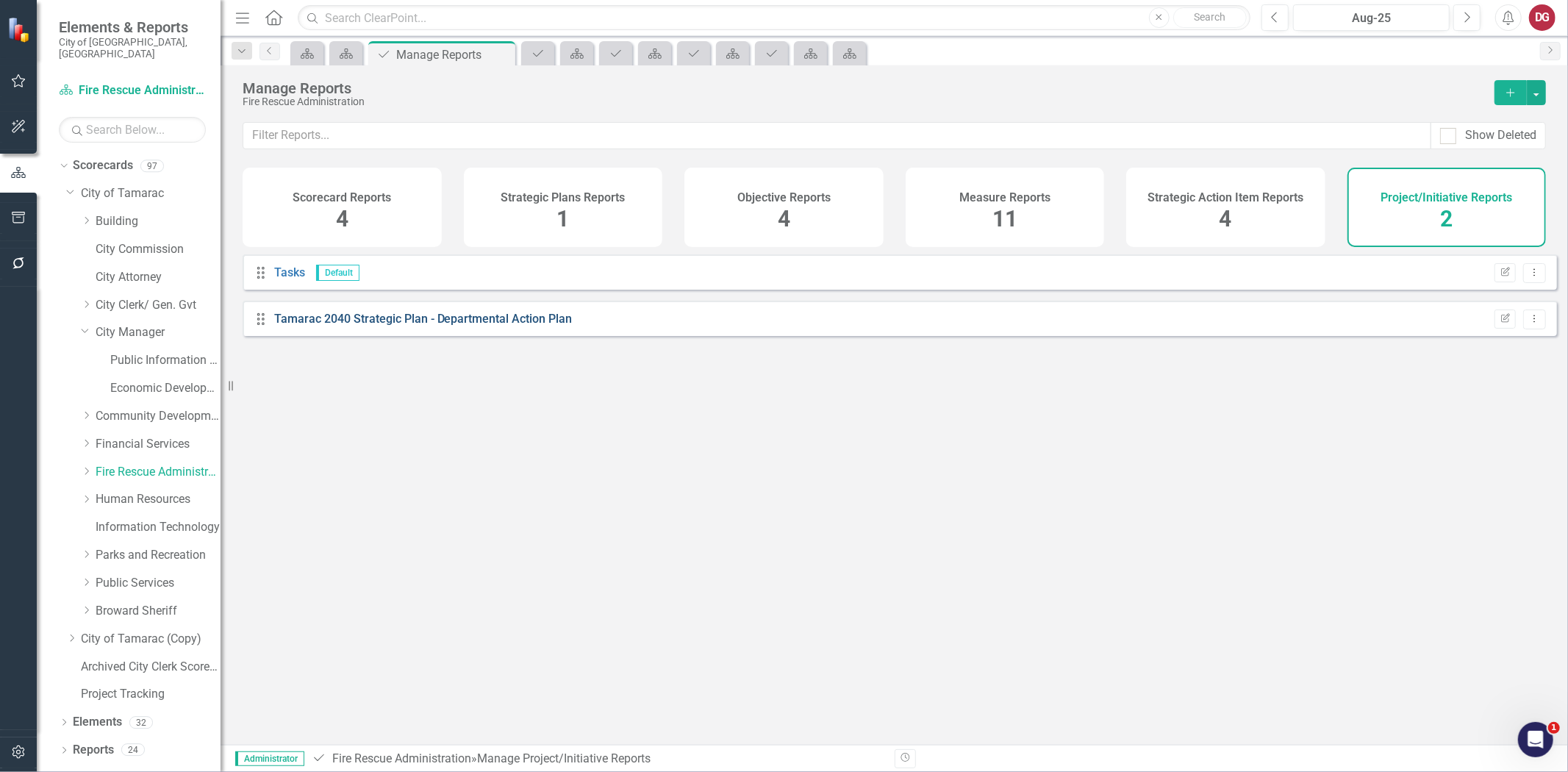
drag, startPoint x: 450, startPoint y: 316, endPoint x: 432, endPoint y: 329, distance: 22.2
click at [445, 319] on div "Drag Tamarac 2040 Strategic Plan - Departmental Action Plan Edit Report Dropdow…" at bounding box center [900, 317] width 1315 height 35
click at [432, 326] on link "Tamarac 2040 Strategic Plan - Departmental Action Plan" at bounding box center [423, 318] width 299 height 14
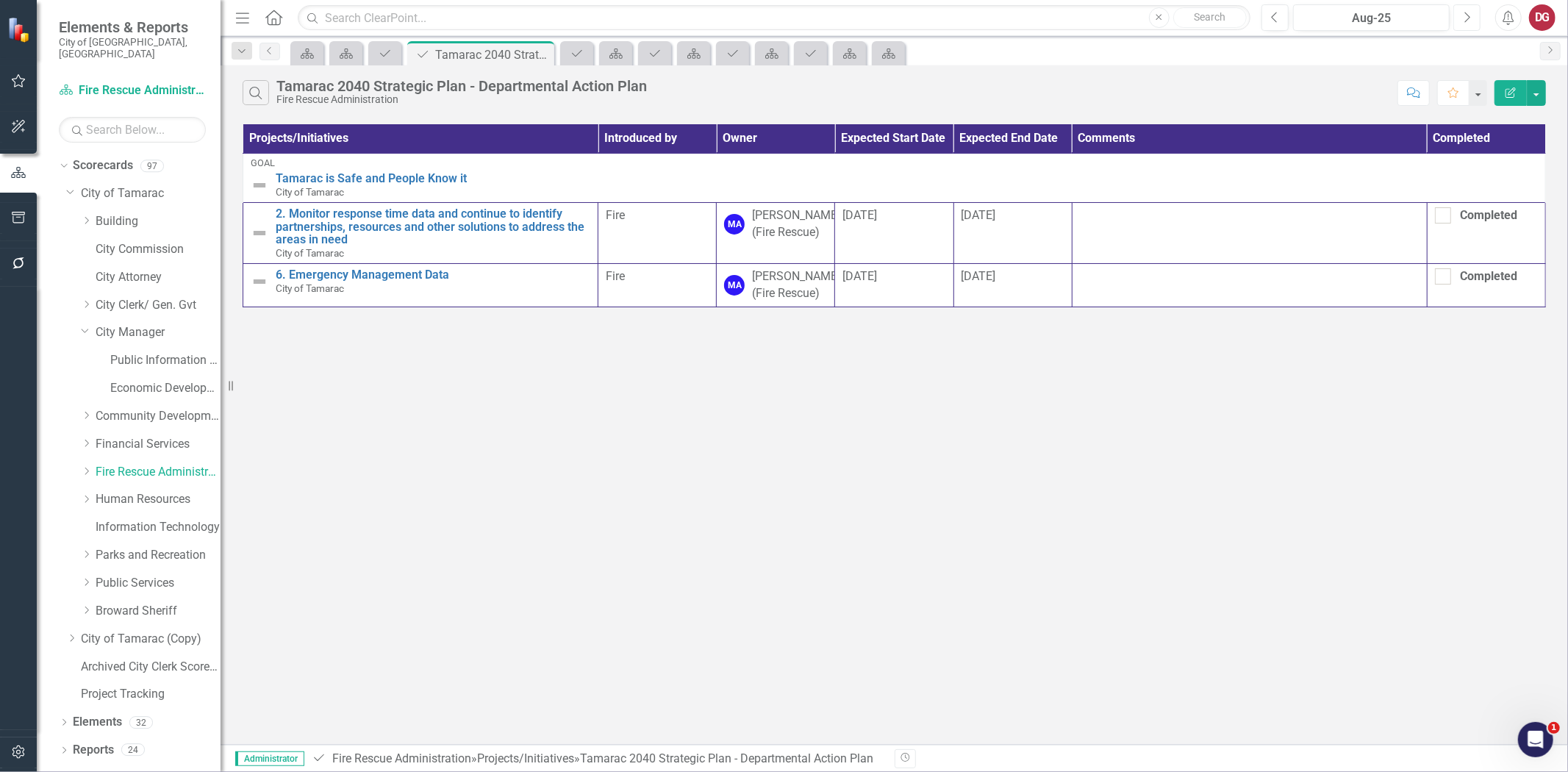
click at [1471, 12] on icon "Next" at bounding box center [1467, 18] width 9 height 13
click at [761, 217] on div "[PERSON_NAME] (Fire Rescue)" at bounding box center [796, 224] width 88 height 34
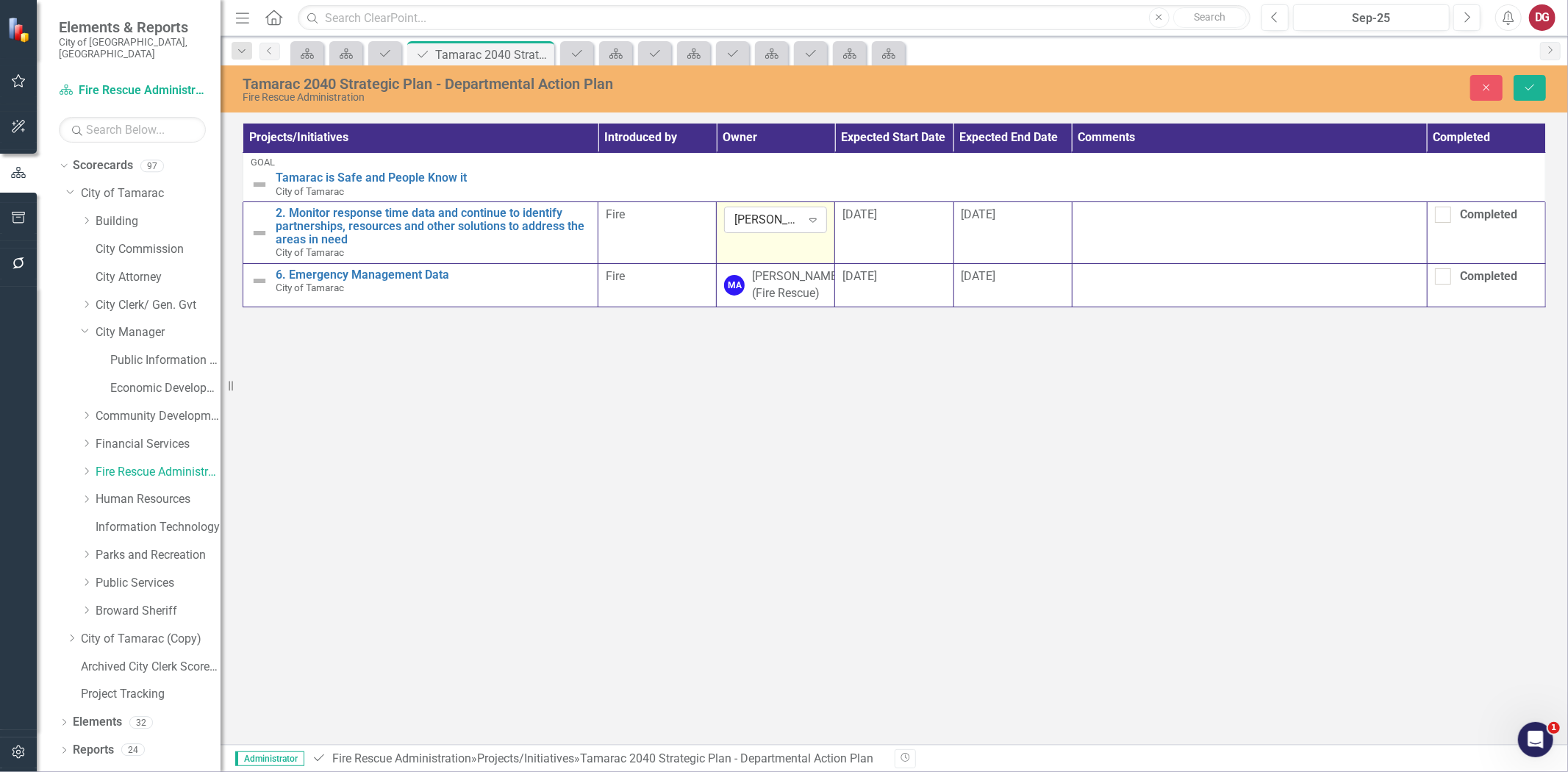
click at [803, 216] on div "Expand" at bounding box center [813, 219] width 26 height 24
click at [767, 221] on div "[PERSON_NAME] (Fire Rescue)" at bounding box center [767, 220] width 67 height 17
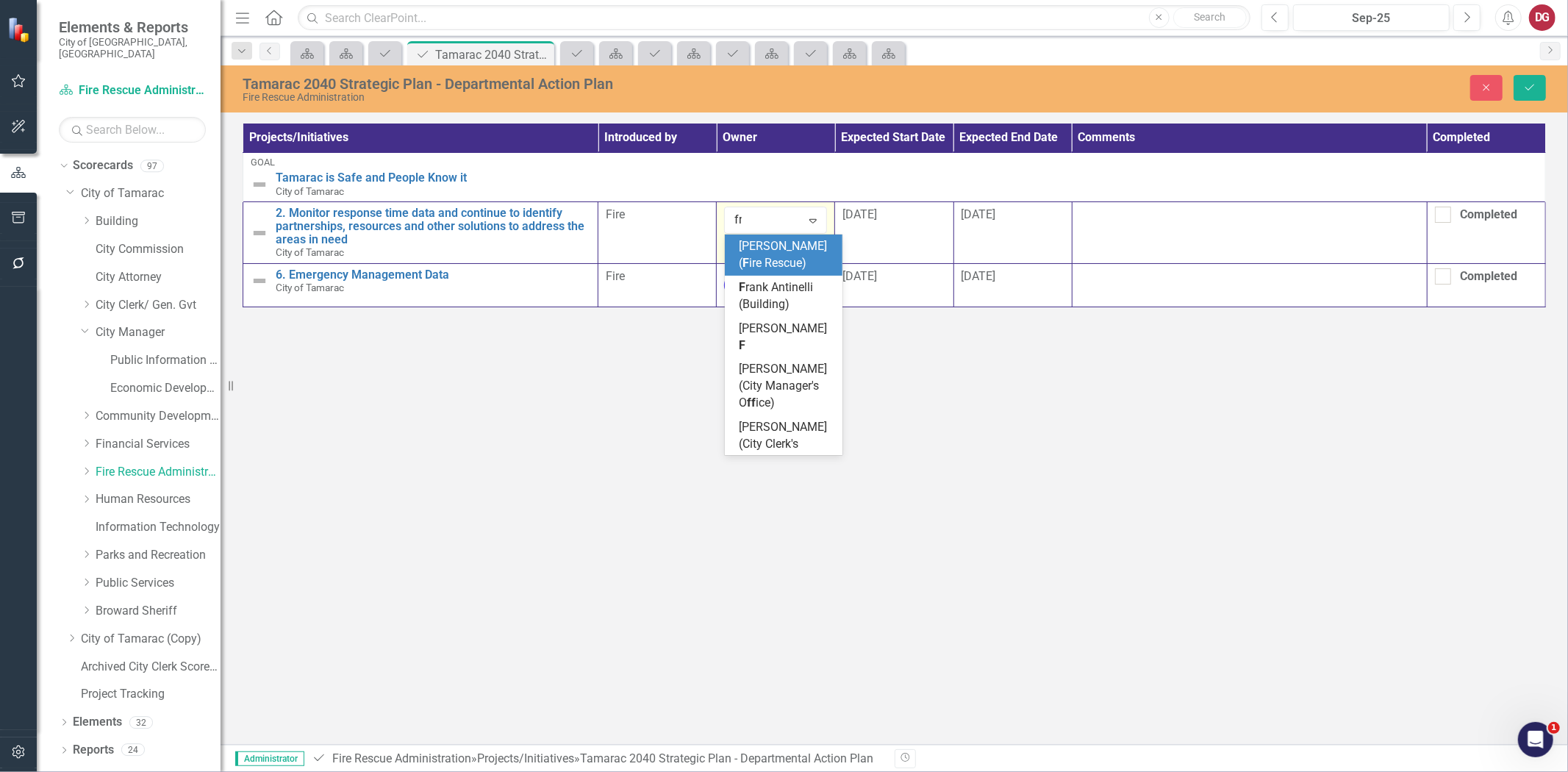
scroll to position [0, 0]
type input "fras"
click at [772, 248] on span "[PERSON_NAME] HER" at bounding box center [783, 254] width 88 height 31
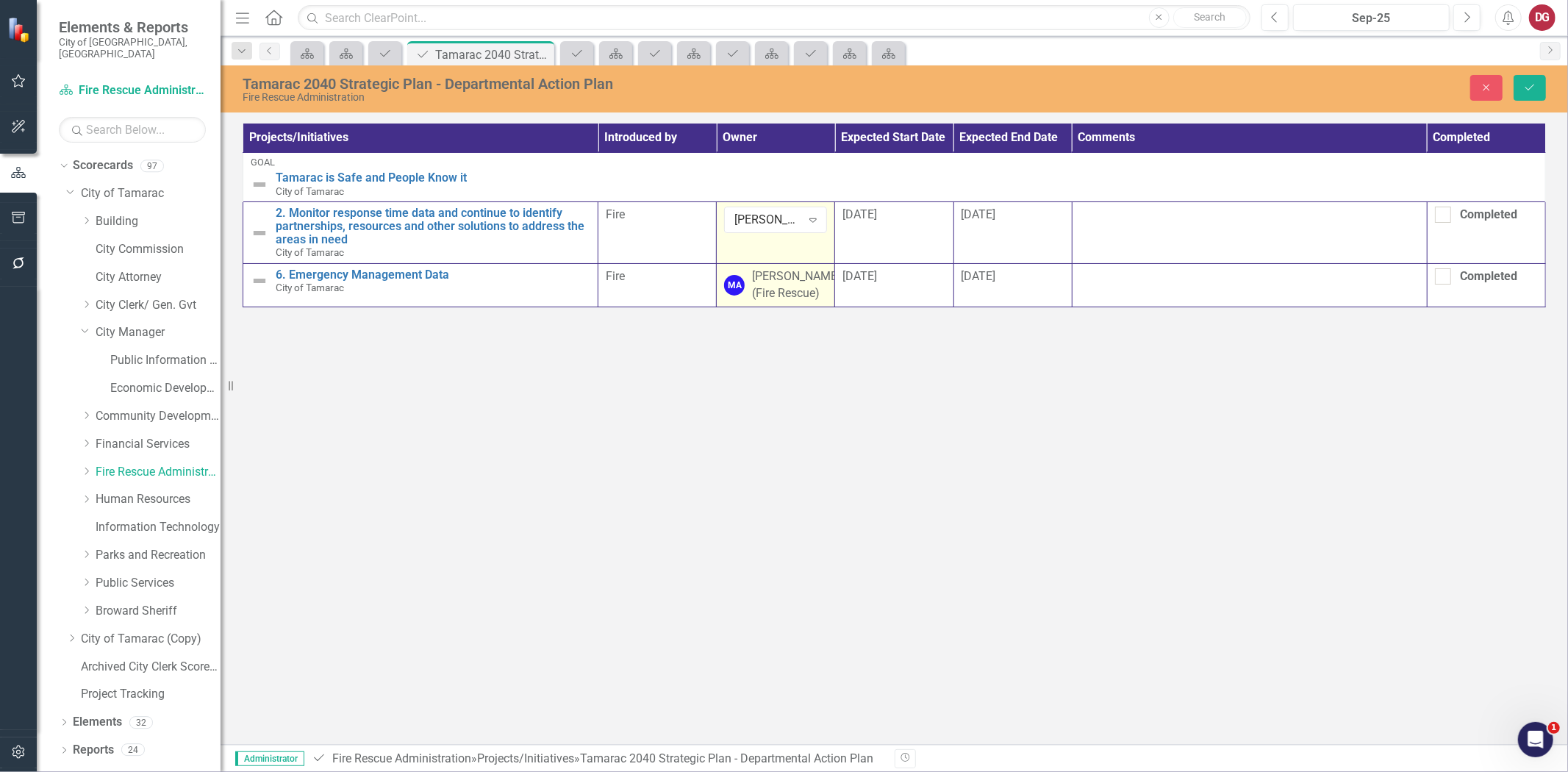
click at [777, 289] on div "[PERSON_NAME] (Fire Rescue)" at bounding box center [796, 285] width 88 height 34
click at [799, 281] on div "[PERSON_NAME] (Fire Rescue)" at bounding box center [767, 282] width 67 height 17
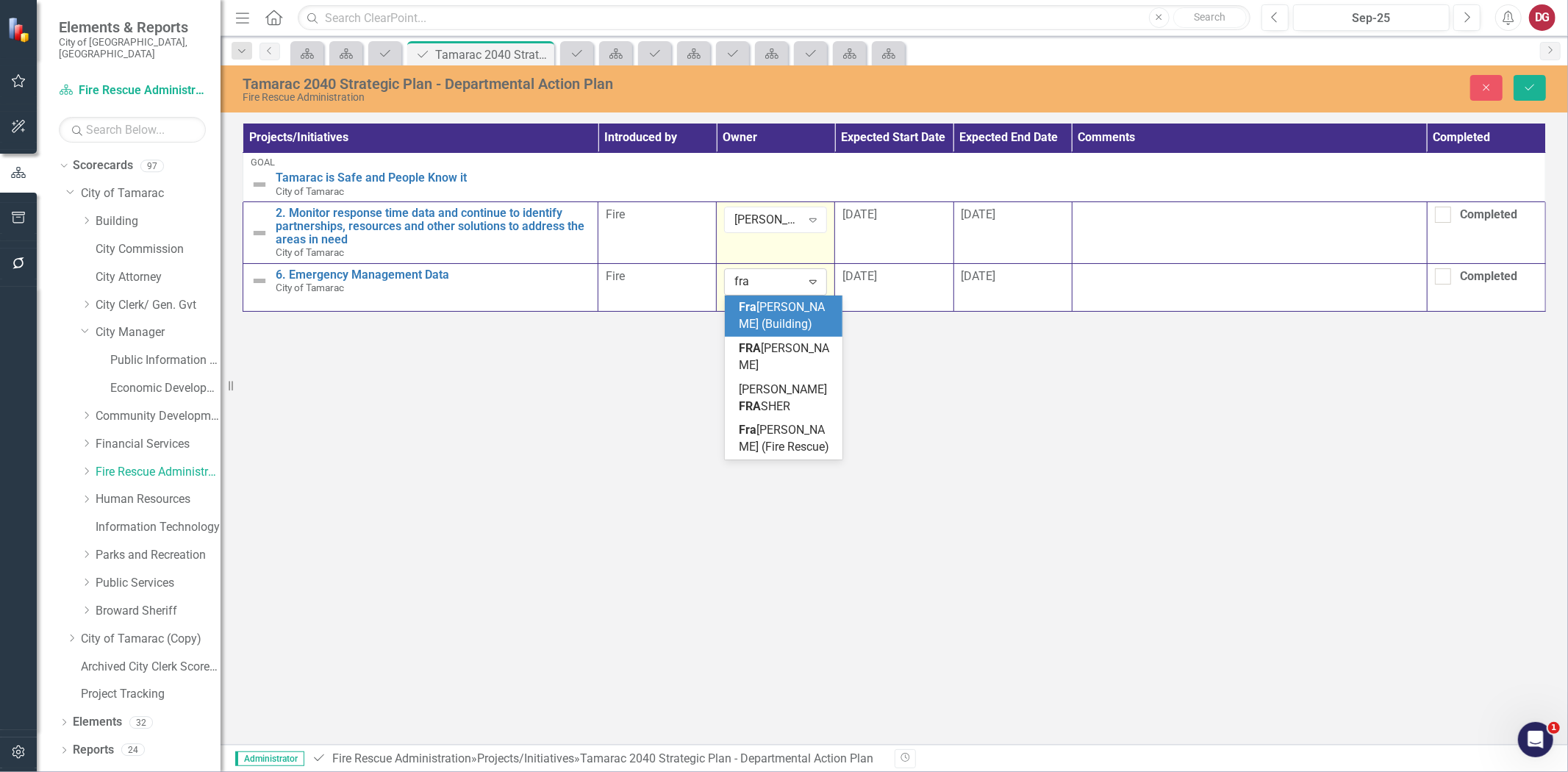
type input "fras"
click at [792, 314] on span "[PERSON_NAME] HER" at bounding box center [783, 315] width 88 height 31
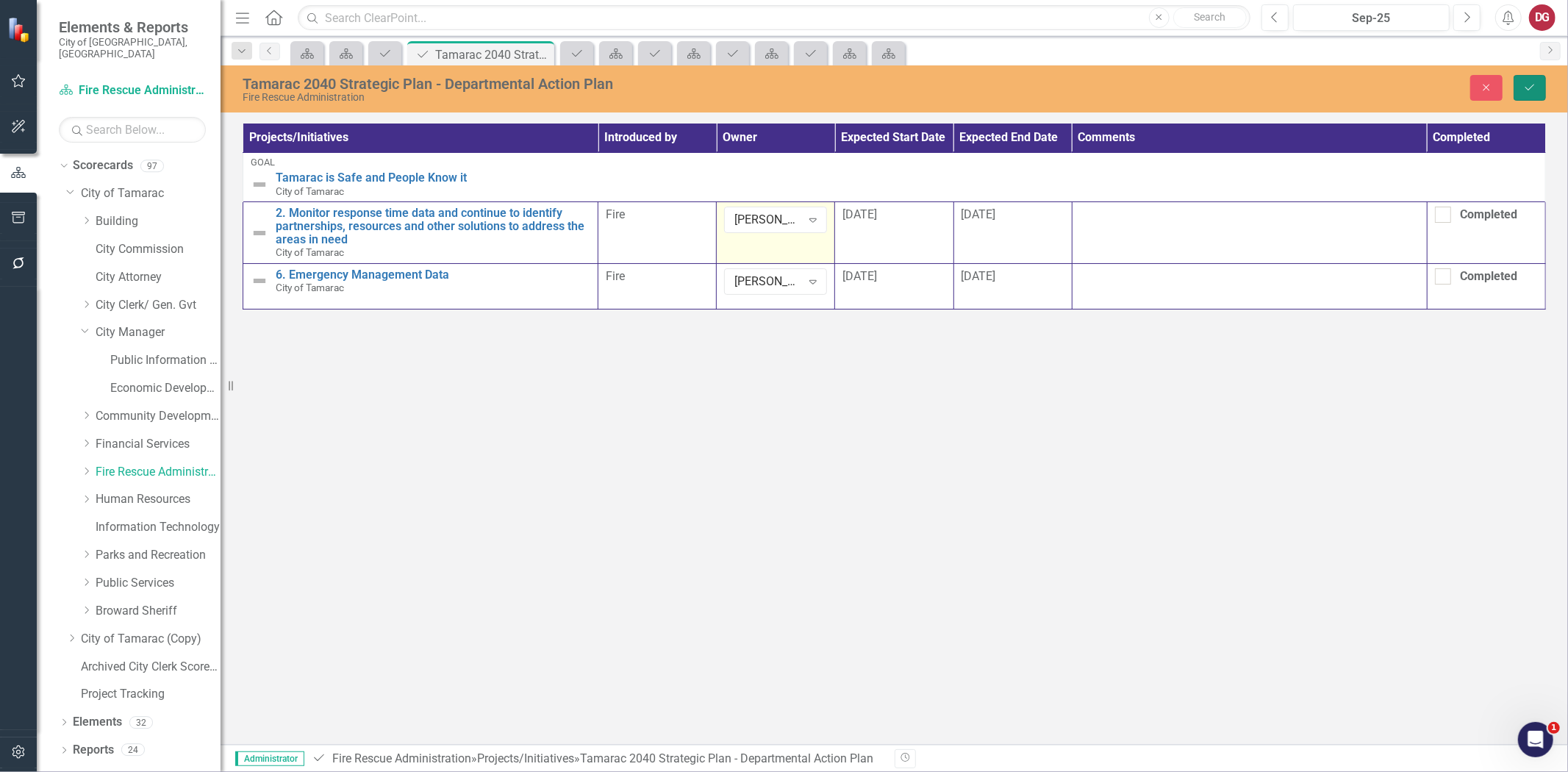
click at [1525, 87] on icon "Save" at bounding box center [1530, 87] width 13 height 10
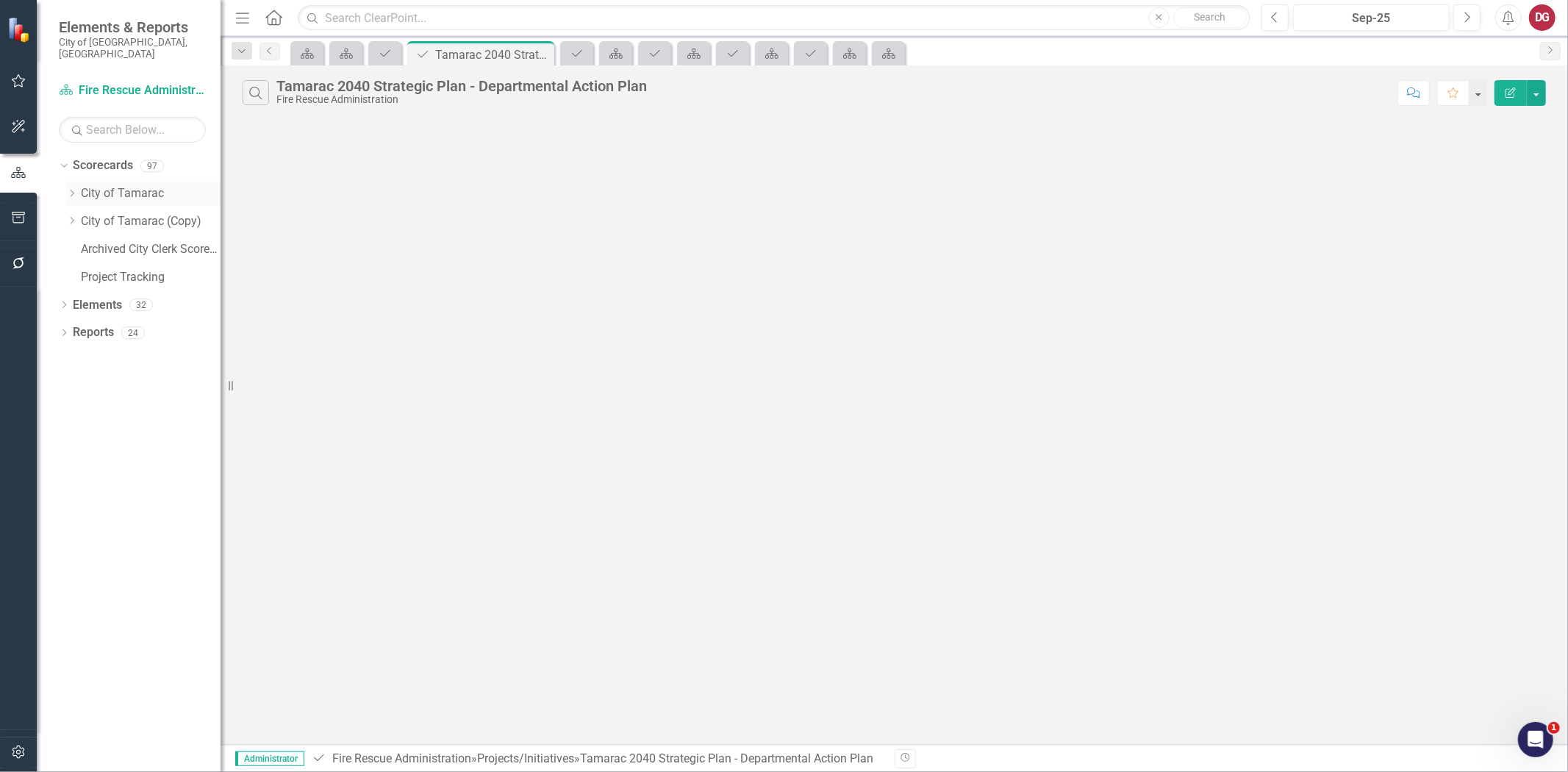
click at [74, 189] on icon "Dropdown" at bounding box center [72, 193] width 11 height 9
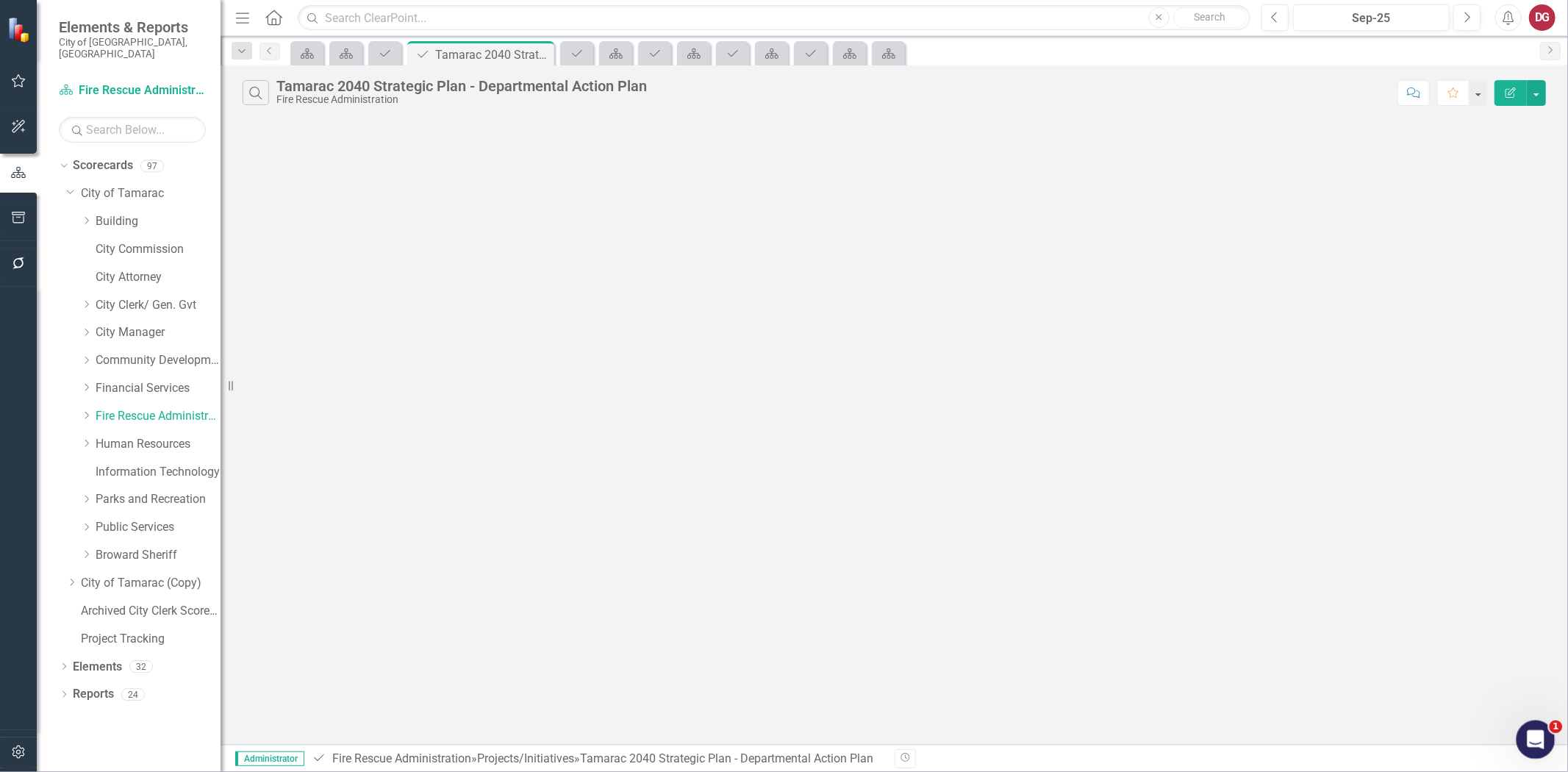
click at [1554, 732] on span "1" at bounding box center [1557, 727] width 13 height 13
click at [1532, 736] on icon "Open Intercom Messenger" at bounding box center [1534, 738] width 25 height 25
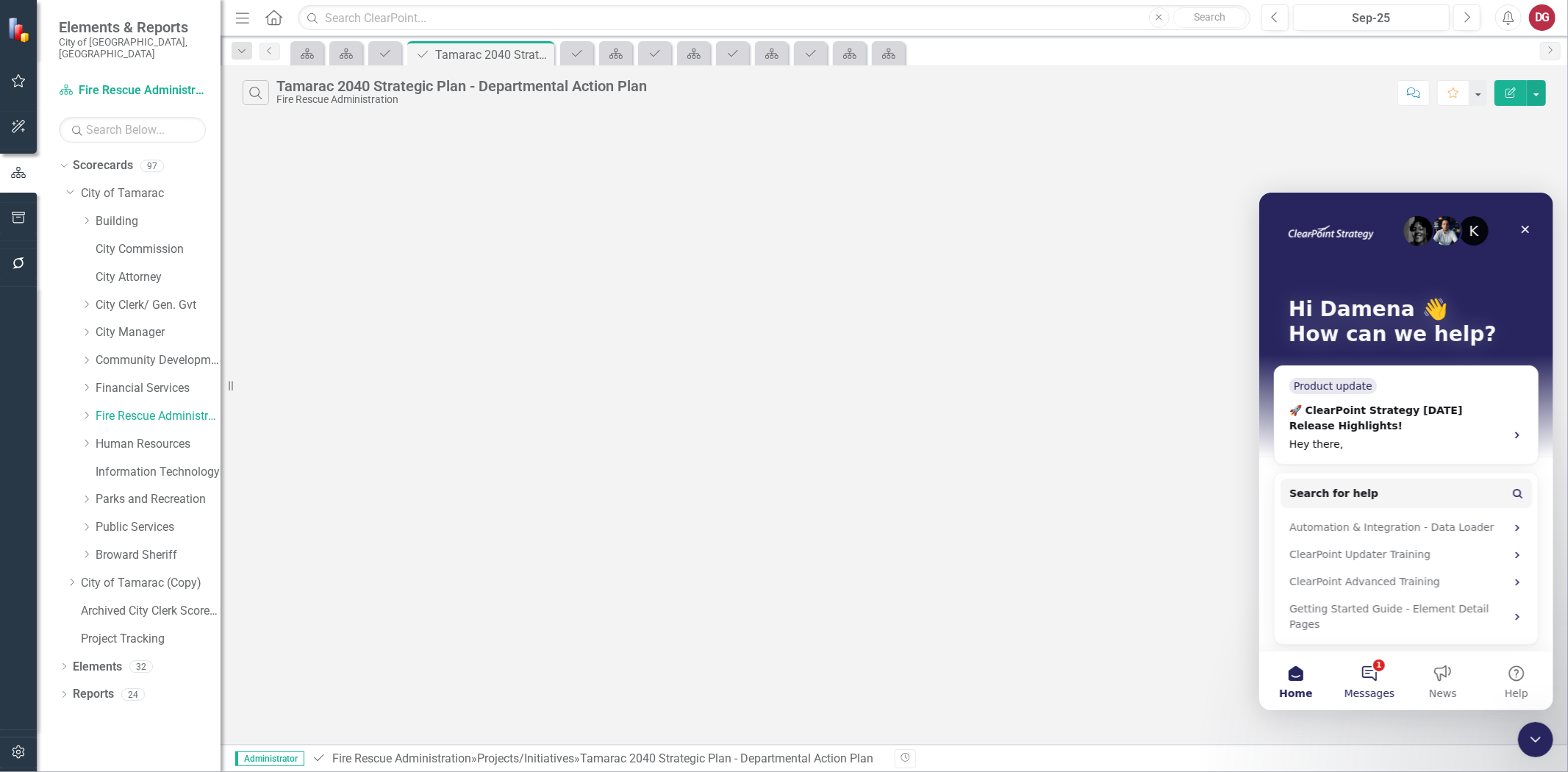
click at [1370, 670] on button "1 Messages" at bounding box center [1369, 679] width 74 height 59
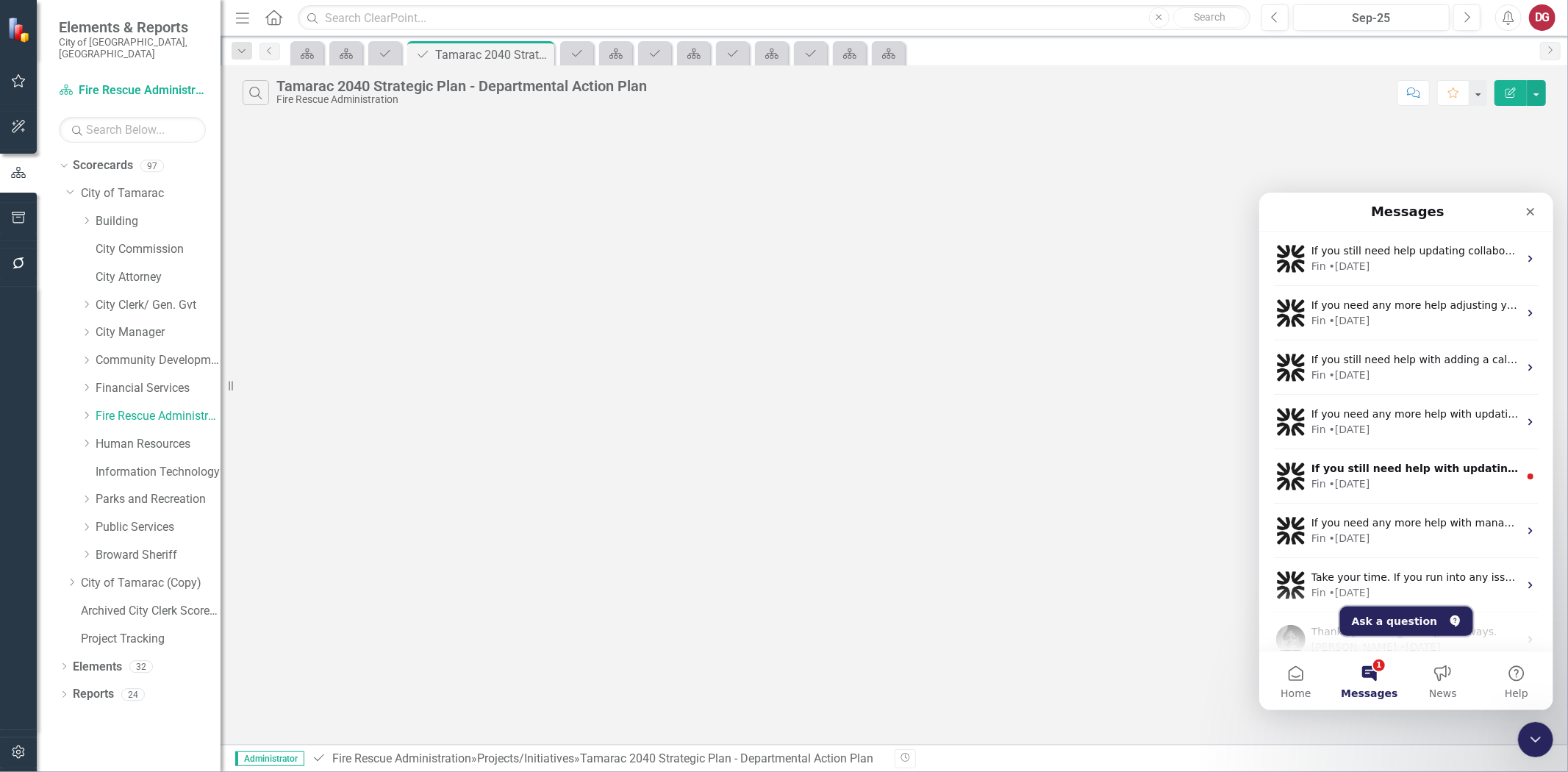
click at [1385, 625] on button "Ask a question" at bounding box center [1405, 620] width 133 height 29
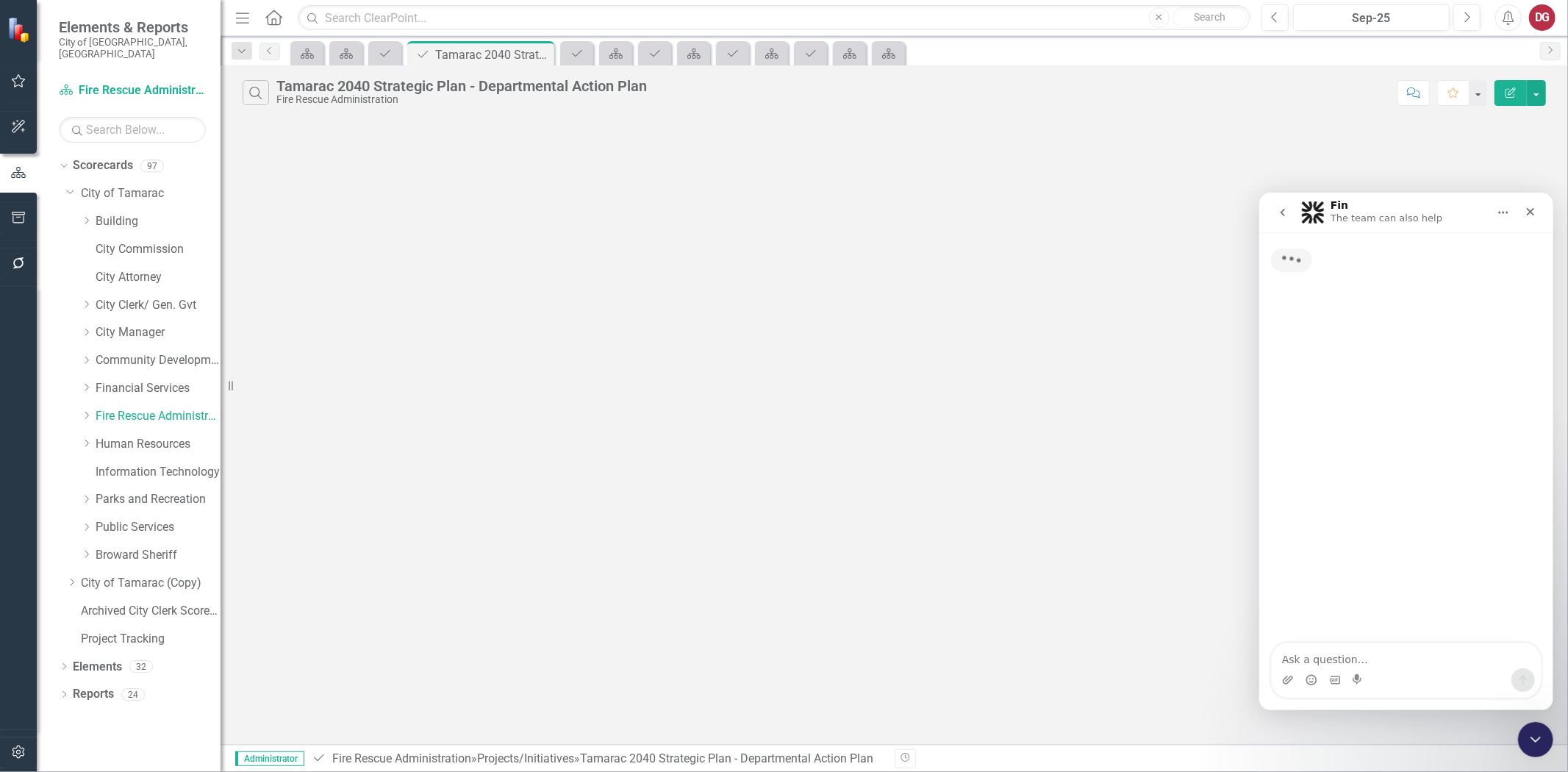
click at [1333, 658] on textarea "Ask a question…" at bounding box center [1405, 655] width 269 height 25
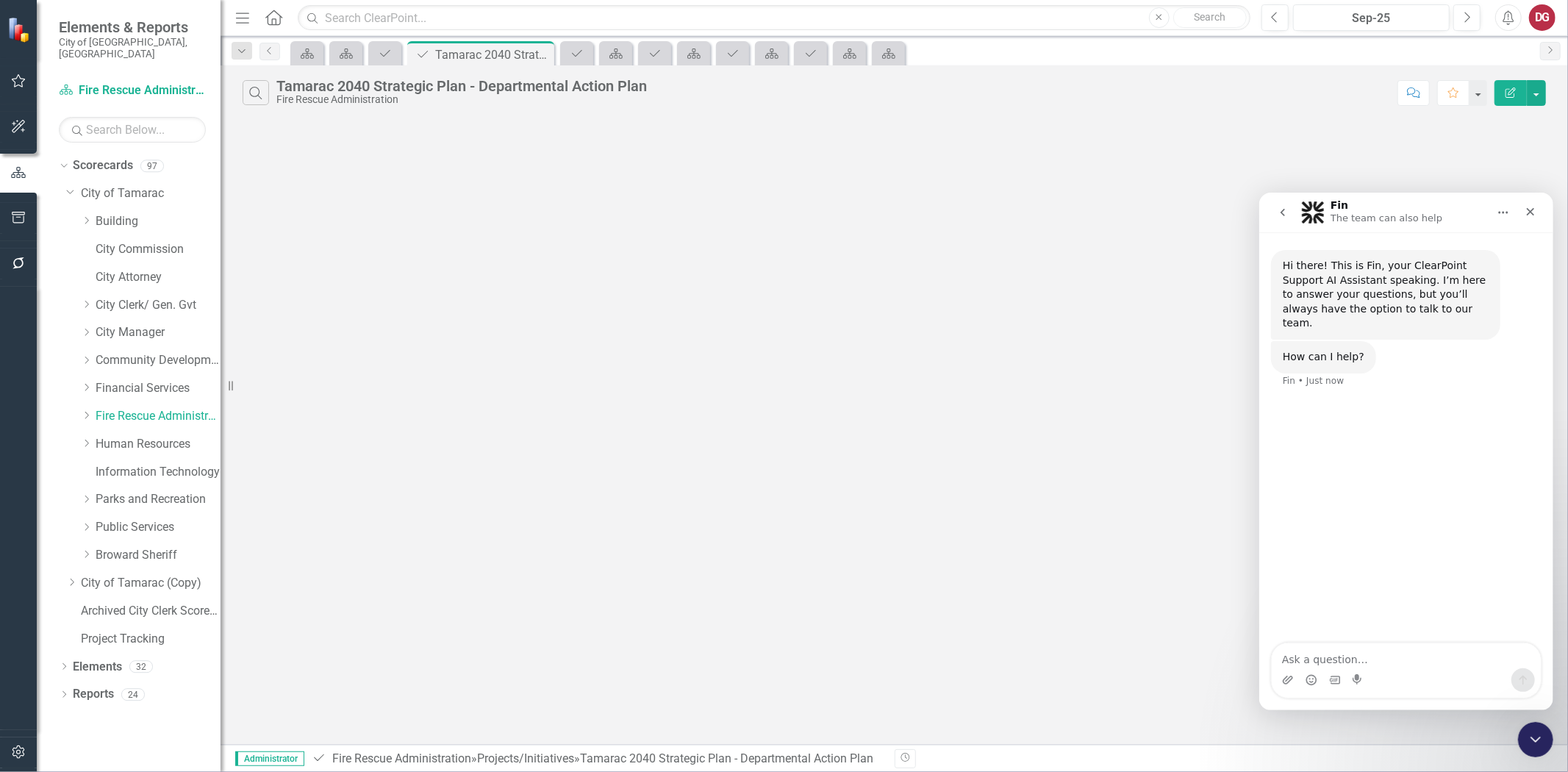
type textarea "g"
type textarea "how to update department owner"
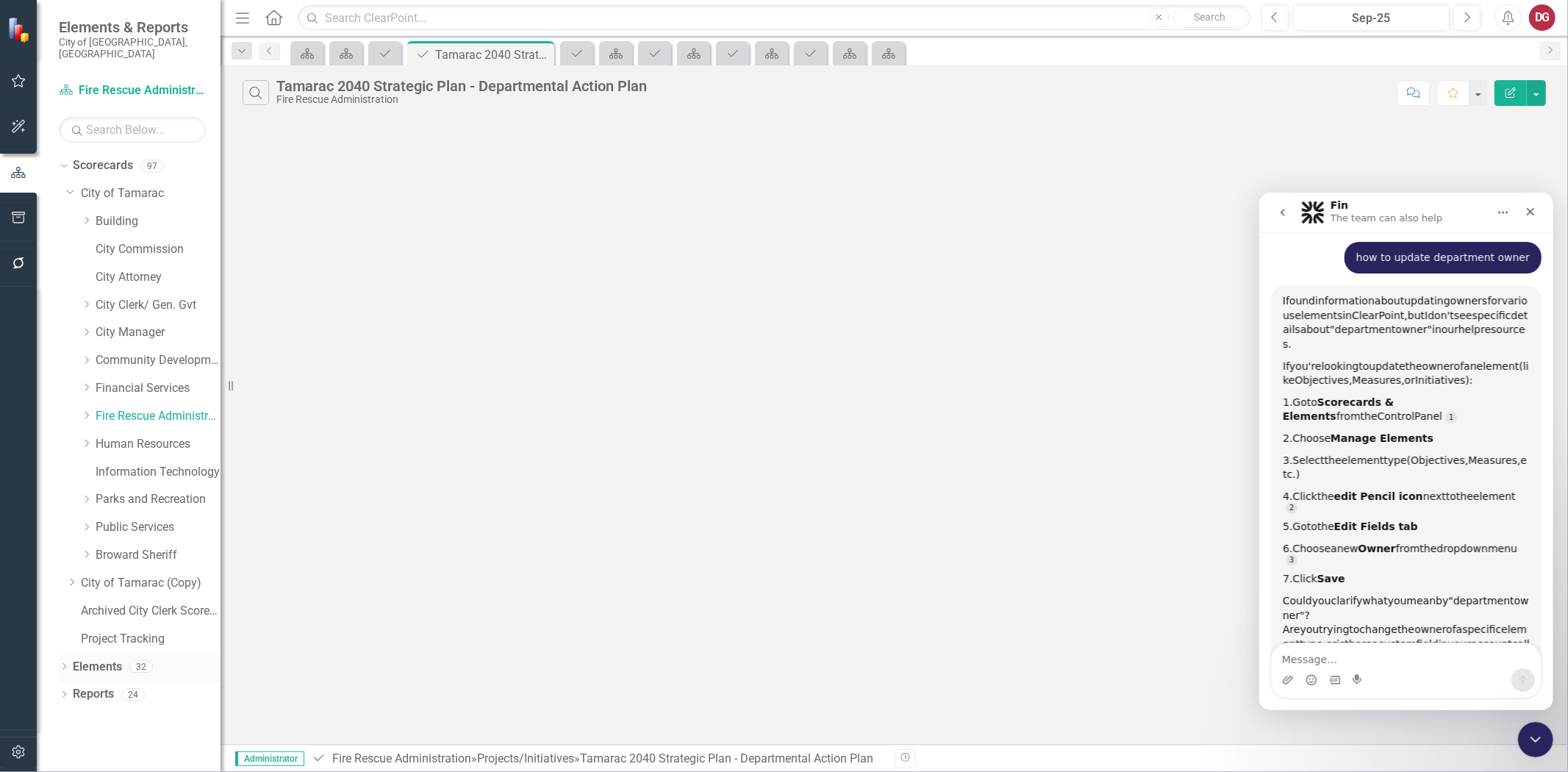
scroll to position [2, 0]
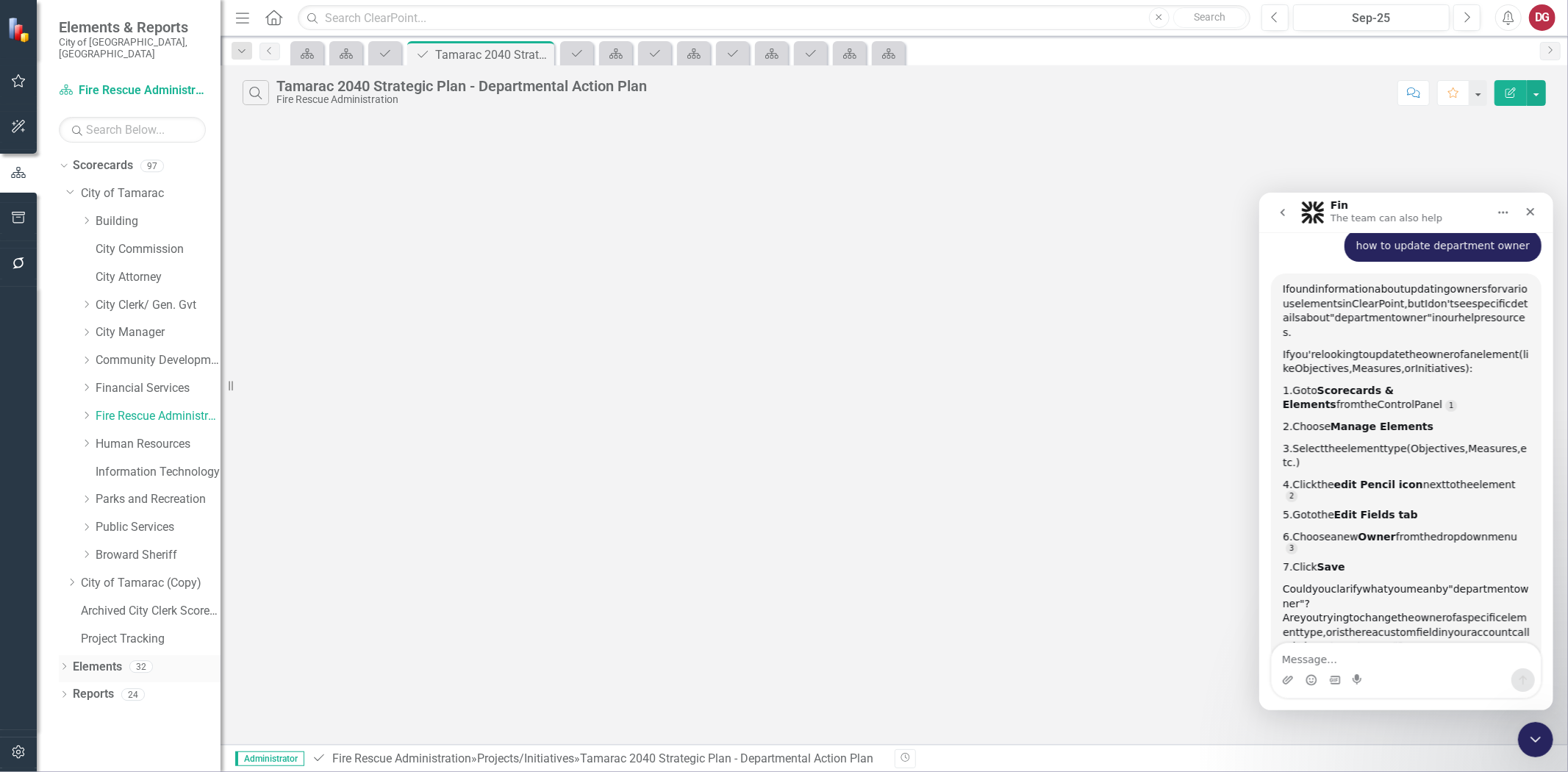
click at [87, 659] on link "Elements" at bounding box center [97, 667] width 49 height 17
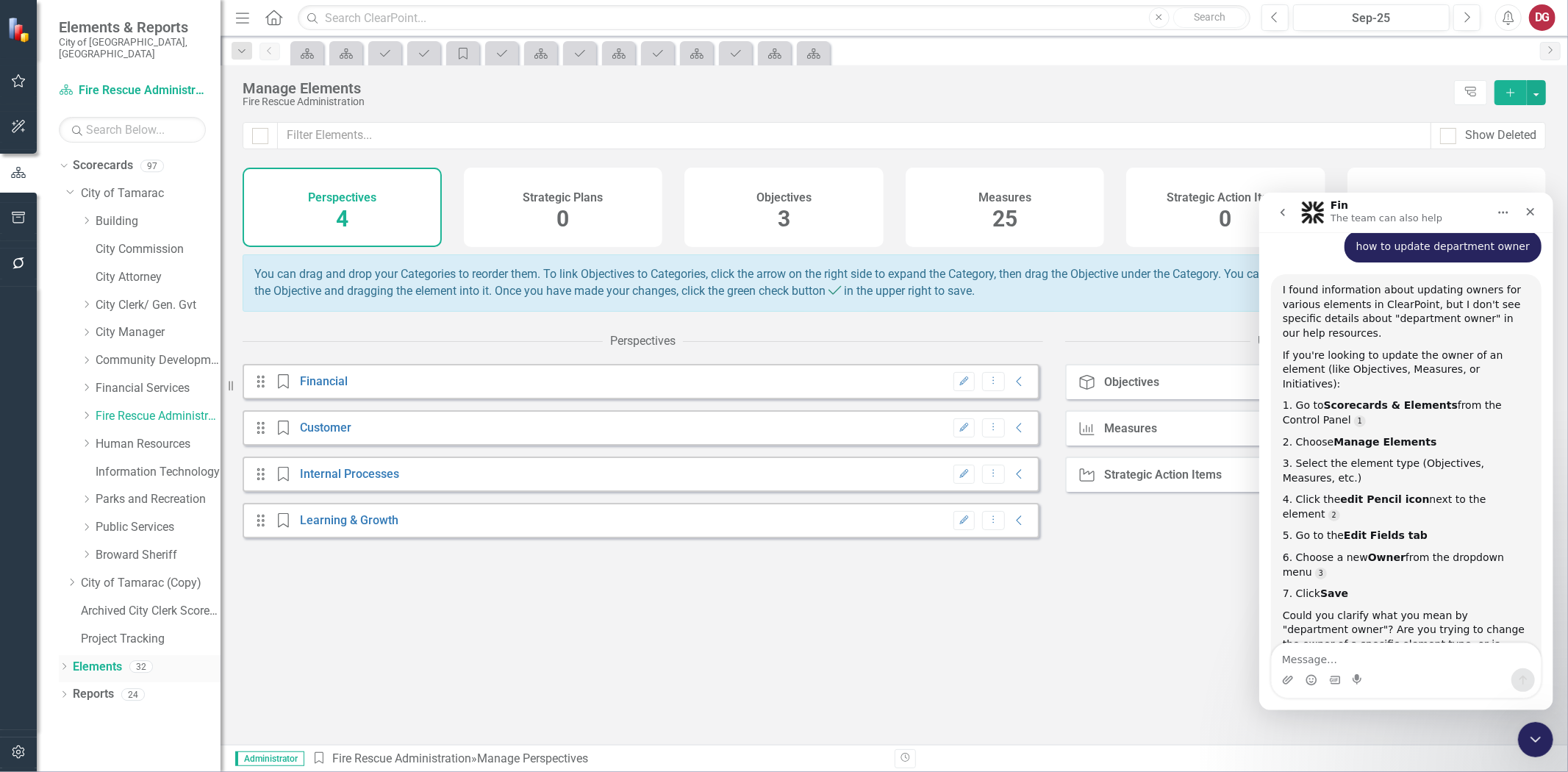
scroll to position [2, 0]
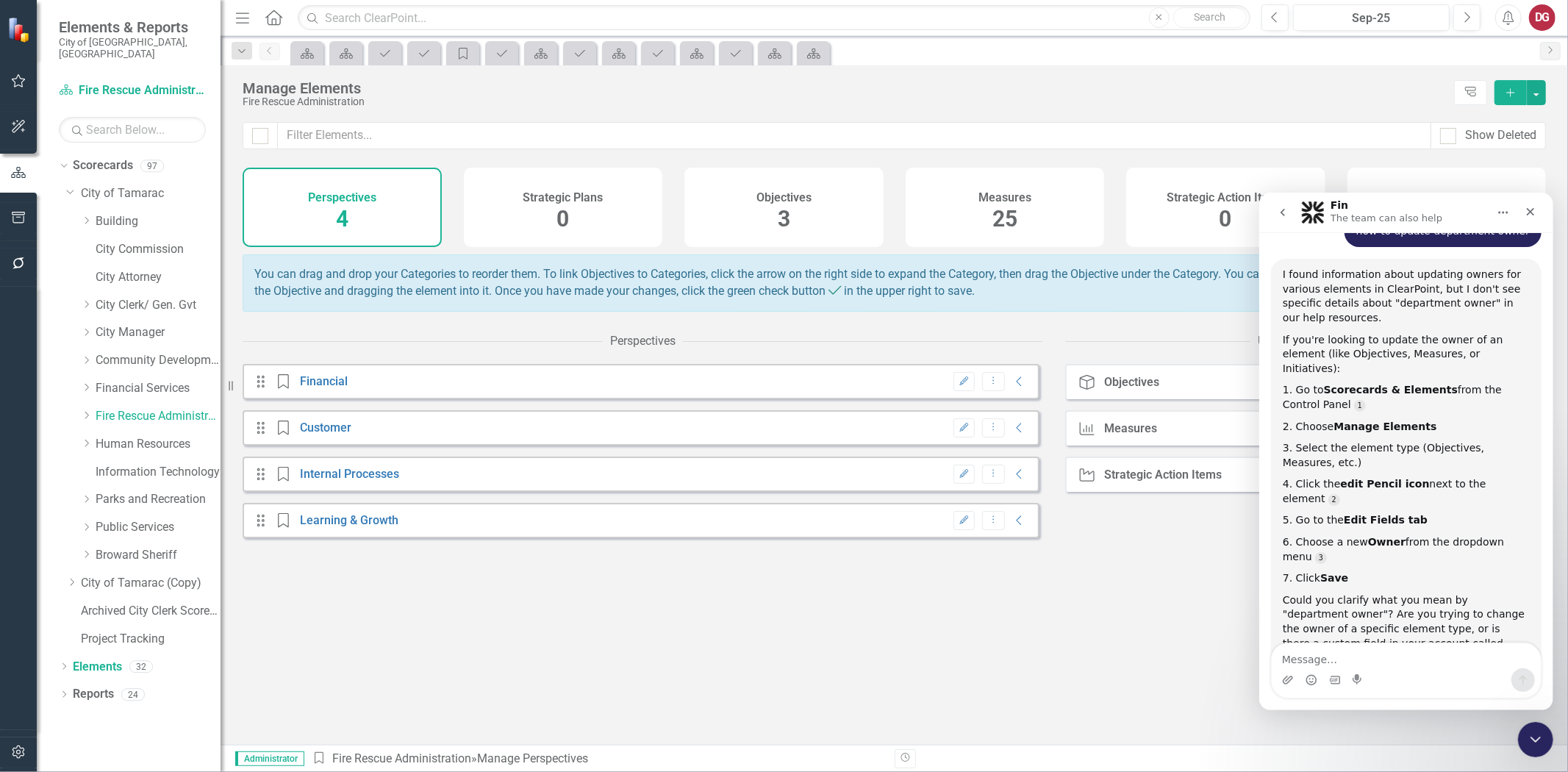
click at [1393, 203] on div "Fin The team can also help" at bounding box center [1387, 212] width 114 height 26
click at [1359, 653] on textarea "Message…" at bounding box center [1405, 655] width 269 height 25
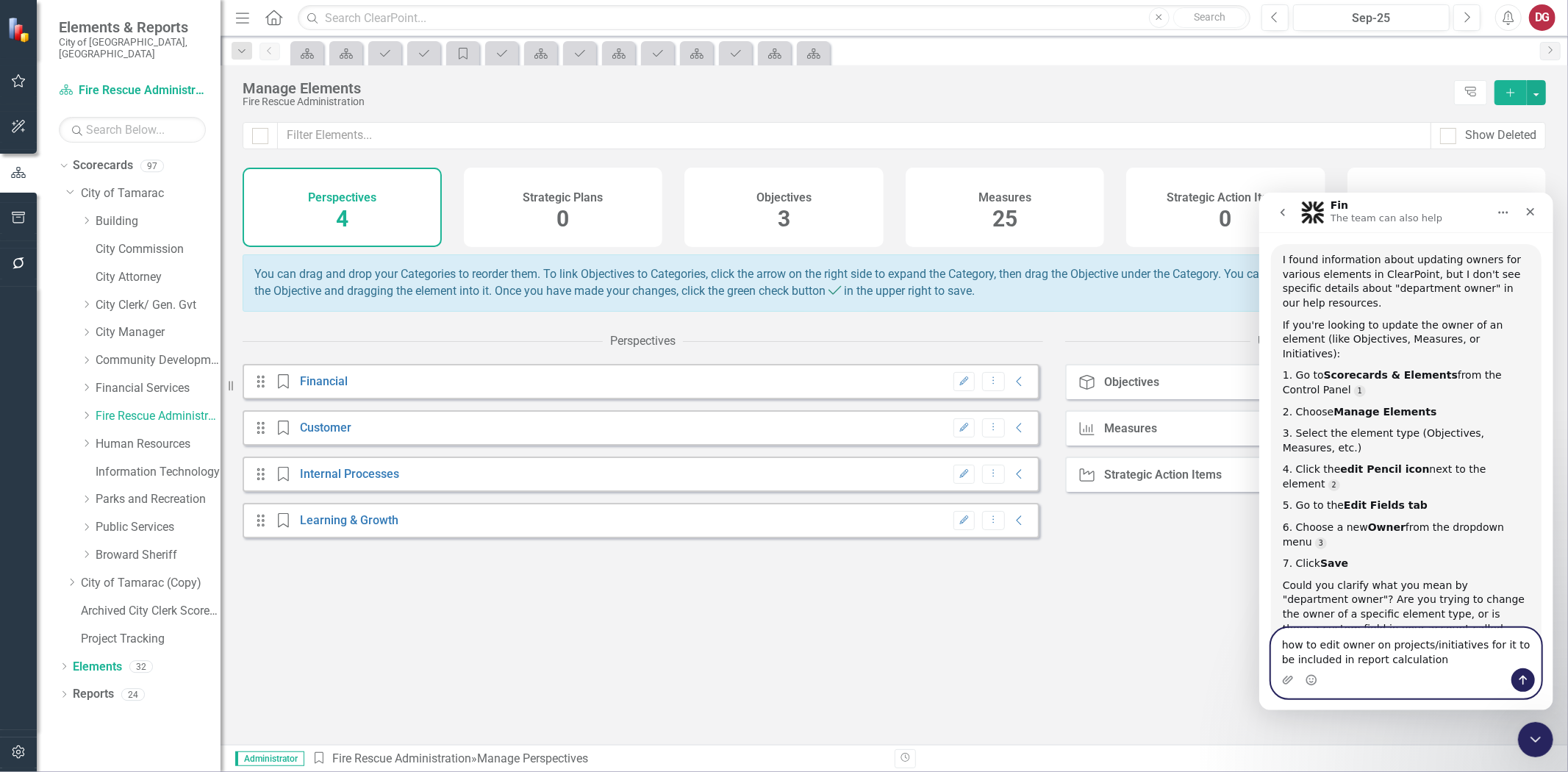
type textarea "how to edit owner on projects/initiatives for it to be included in report calcu…"
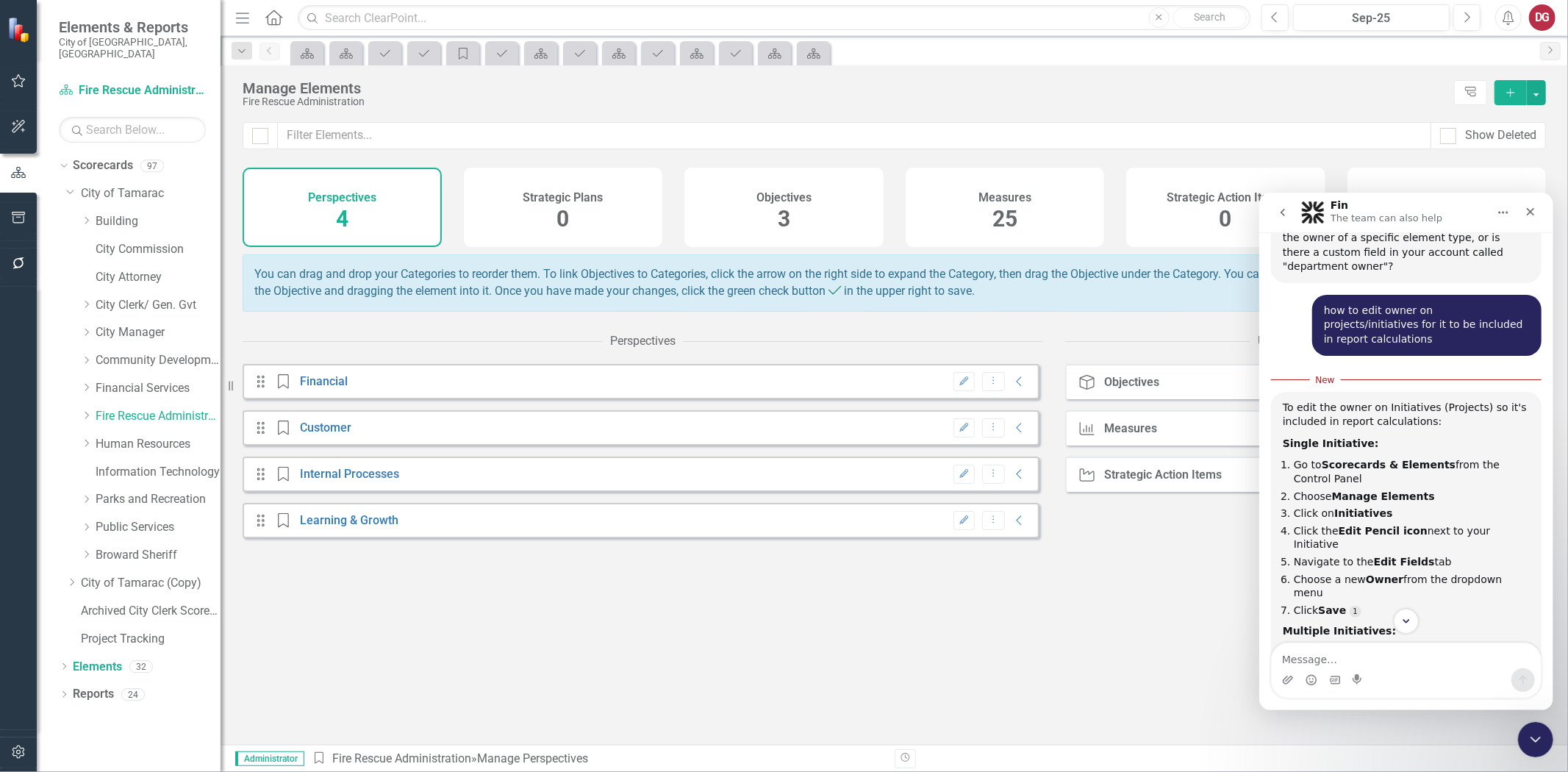
scroll to position [598, 0]
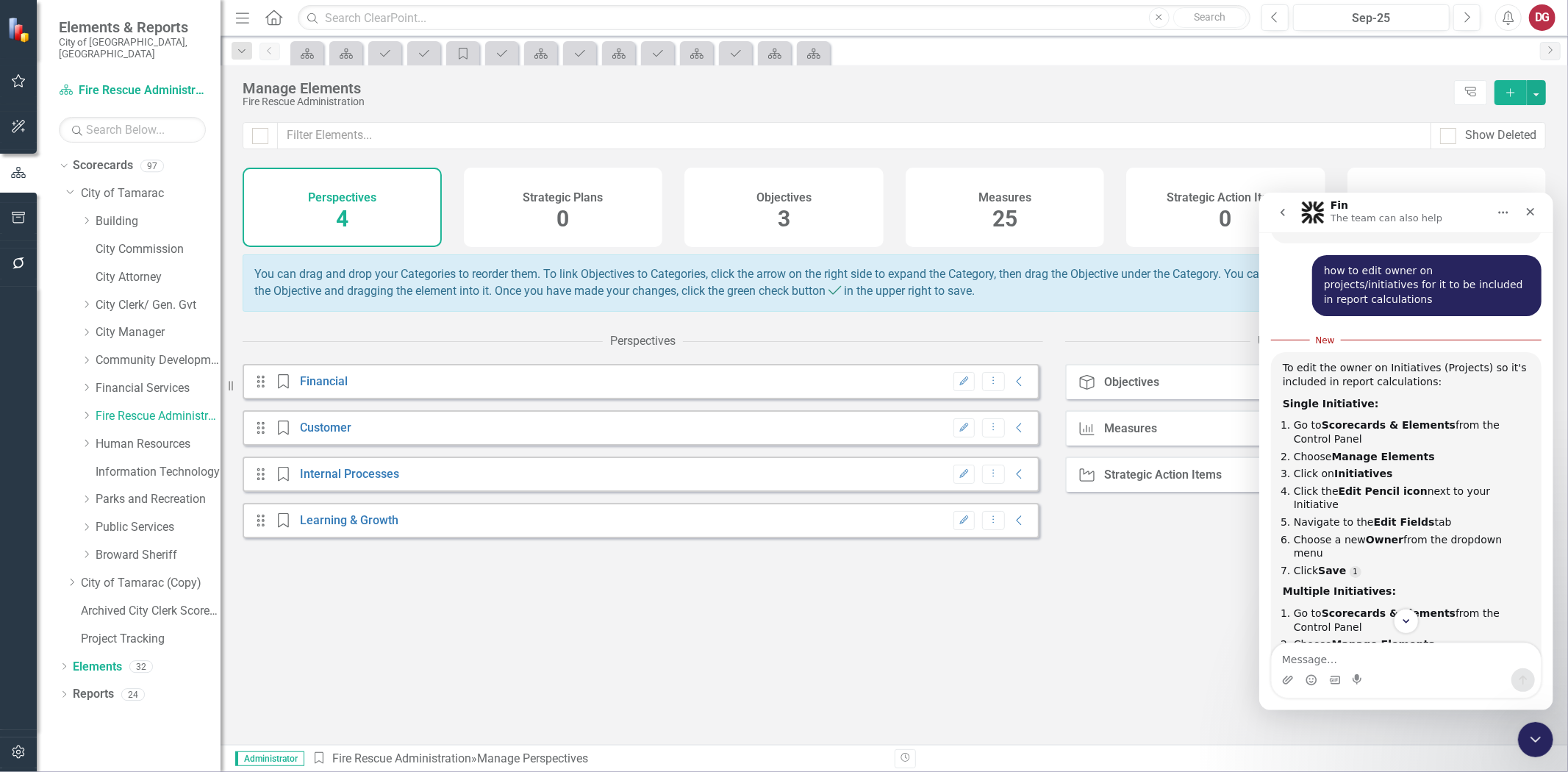
click at [23, 174] on icon "button" at bounding box center [18, 173] width 16 height 13
click at [85, 411] on icon "Dropdown" at bounding box center [87, 415] width 11 height 9
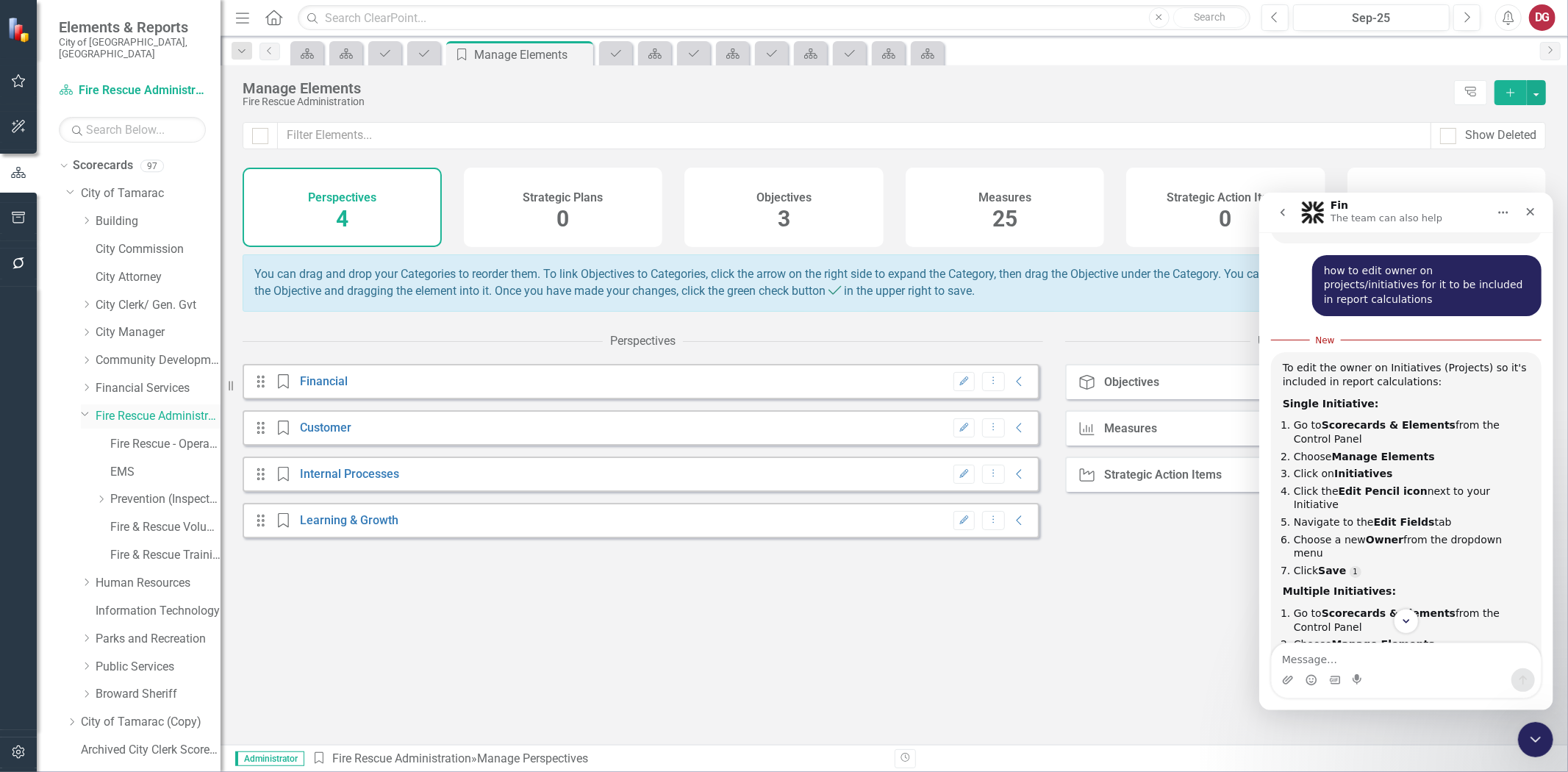
click at [91, 412] on div "Dropdown" at bounding box center [89, 416] width 15 height 8
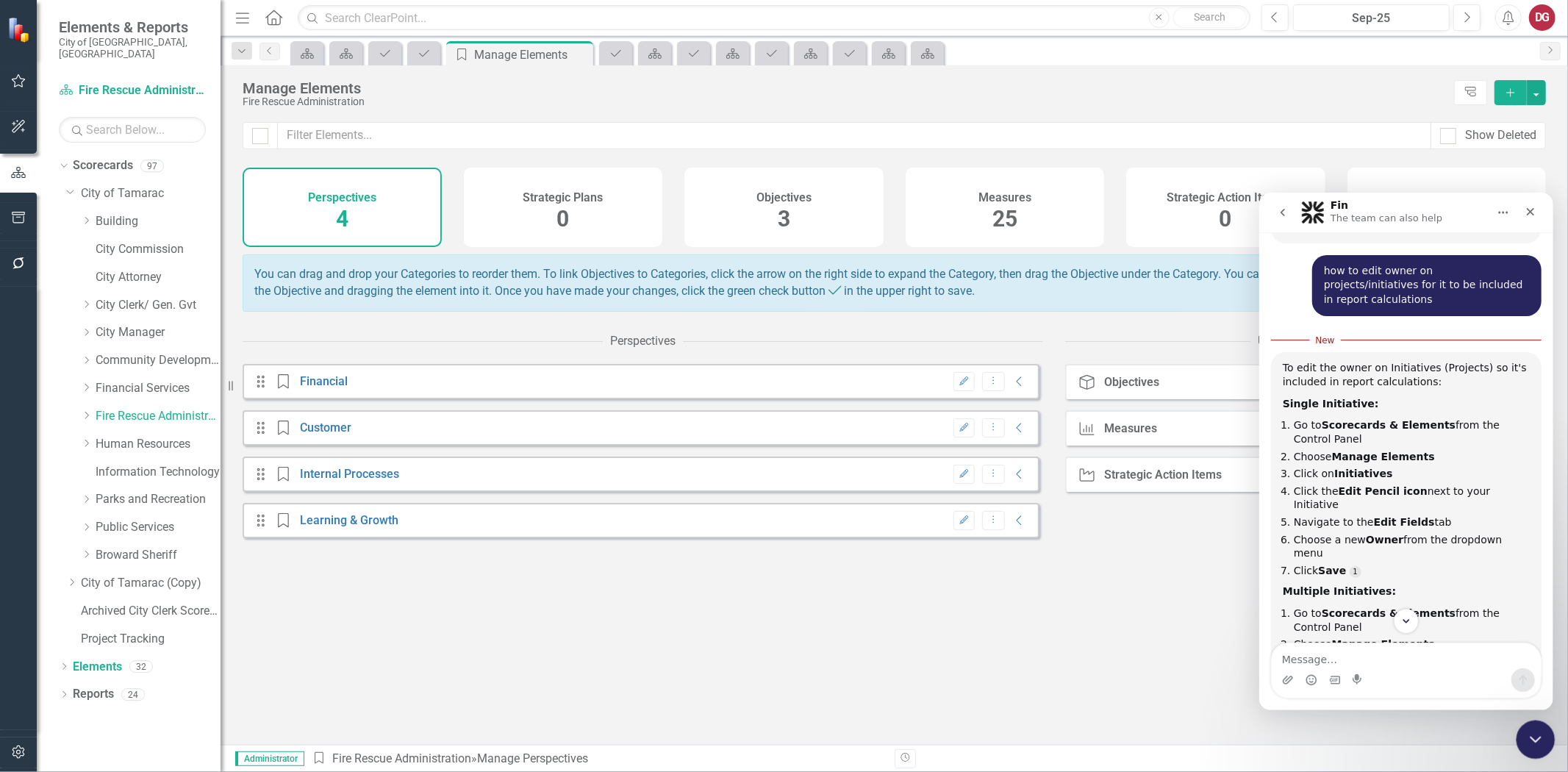
click at [1537, 727] on div "Close Intercom Messenger" at bounding box center [1533, 736] width 35 height 35
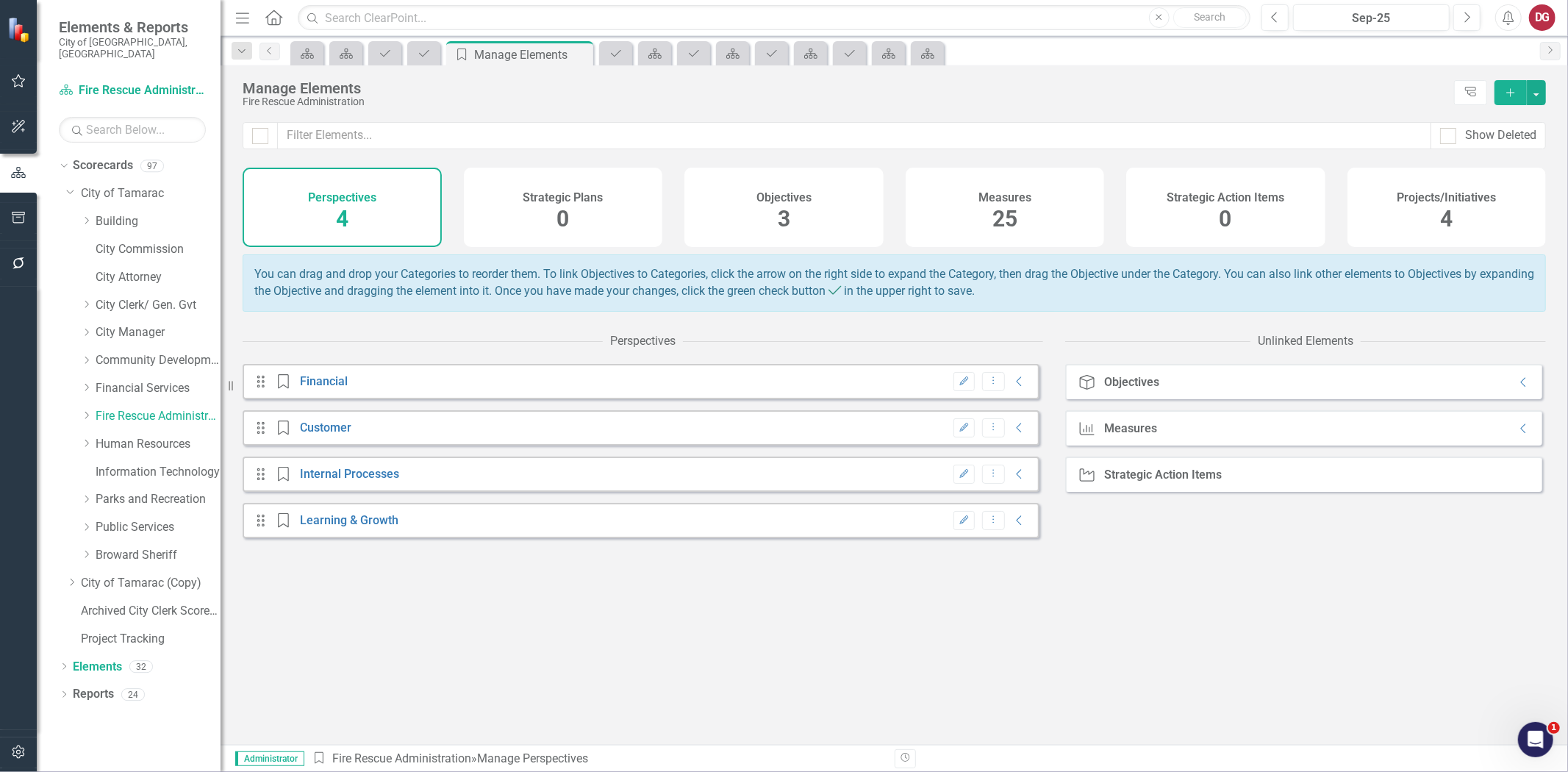
scroll to position [737, 0]
click at [178, 408] on link "Fire Rescue Administration" at bounding box center [158, 417] width 125 height 17
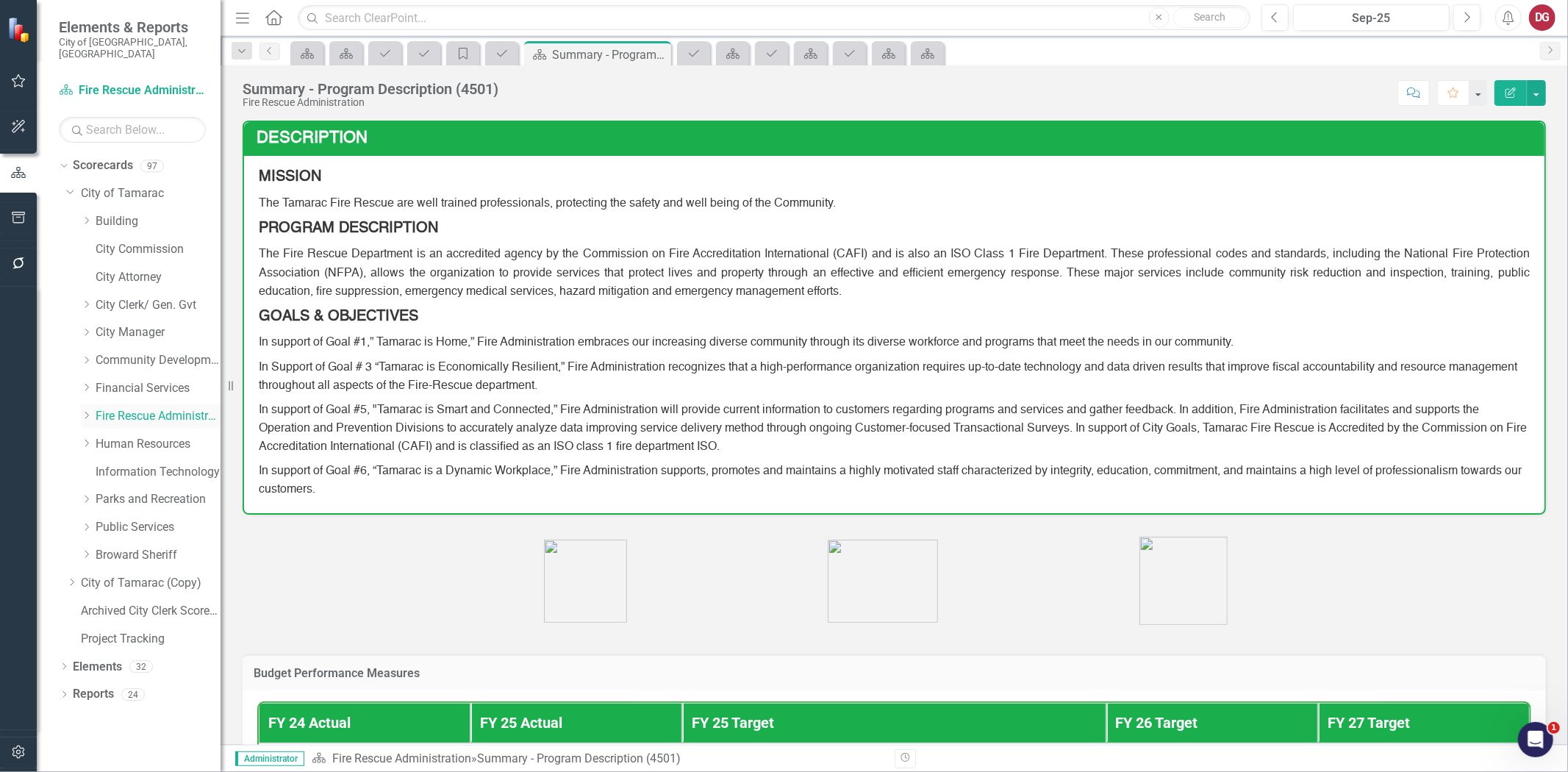
click at [108, 408] on link "Fire Rescue Administration" at bounding box center [158, 417] width 125 height 17
click at [21, 167] on icon "button" at bounding box center [18, 173] width 16 height 13
click at [17, 175] on icon "button" at bounding box center [19, 173] width 15 height 11
click at [68, 163] on div "Dropdown" at bounding box center [63, 167] width 10 height 8
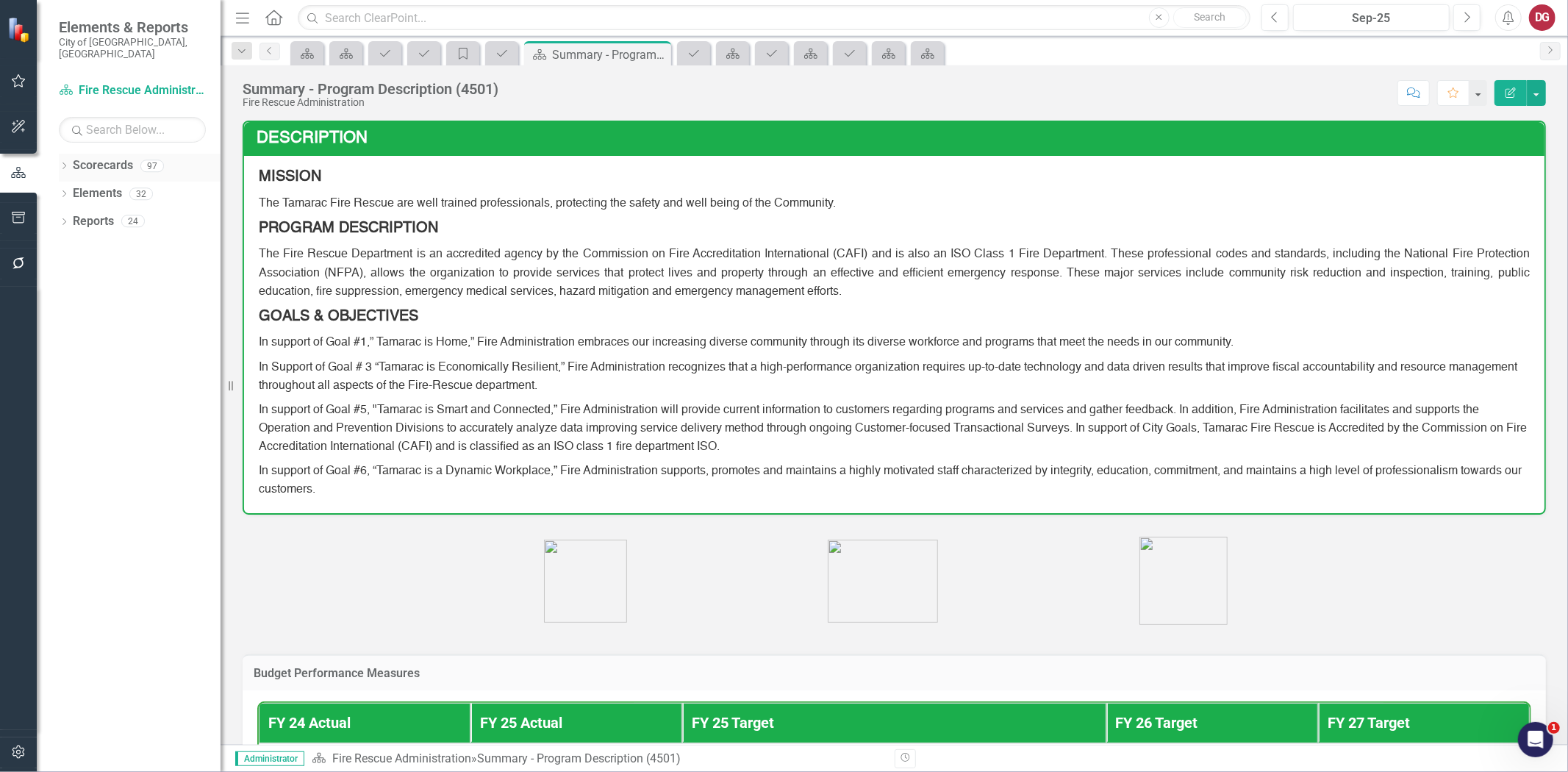
click at [60, 163] on icon "Dropdown" at bounding box center [63, 167] width 10 height 9
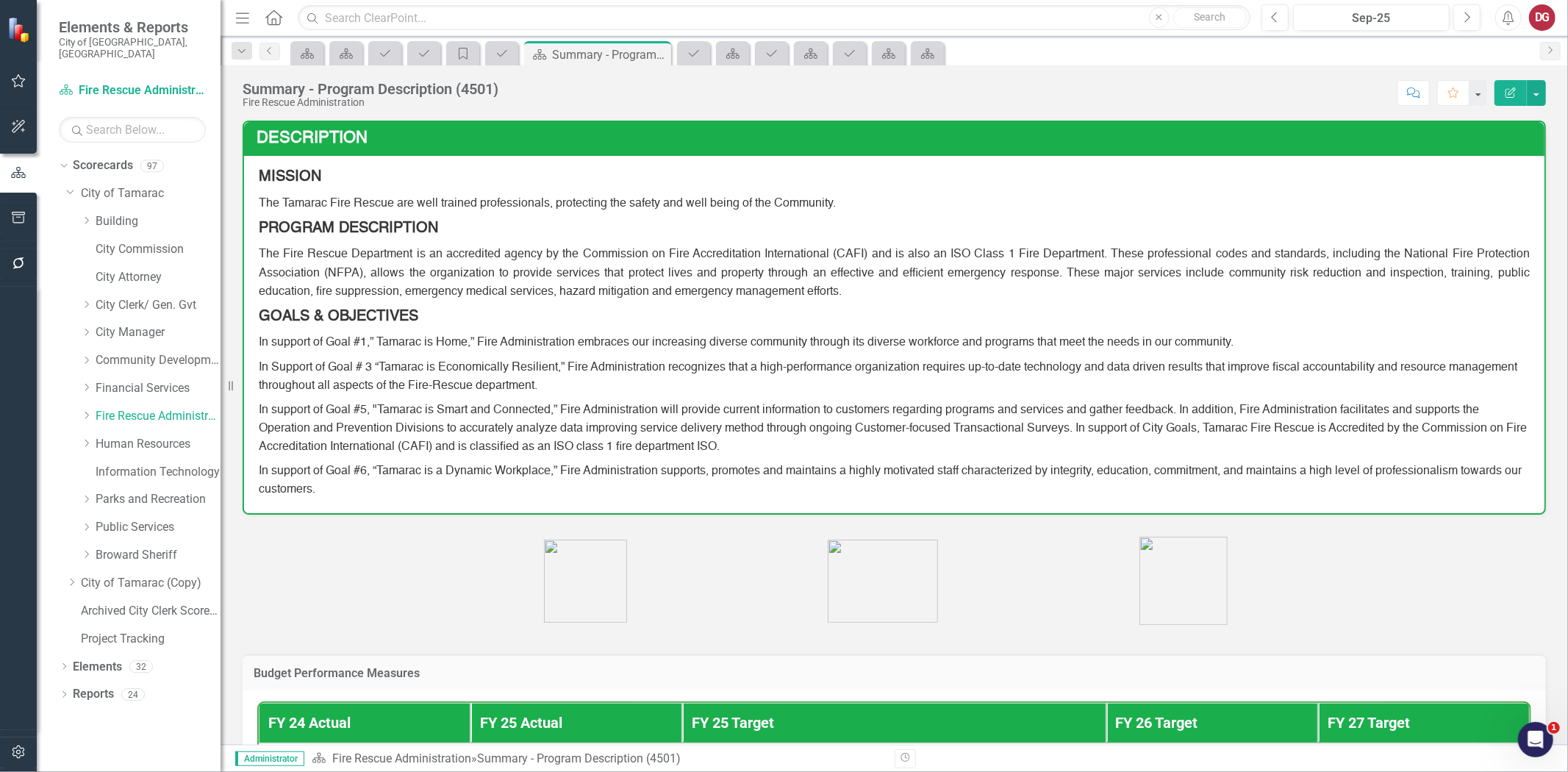
click at [18, 173] on icon "button" at bounding box center [18, 173] width 16 height 13
click at [104, 659] on link "Elements" at bounding box center [97, 667] width 49 height 17
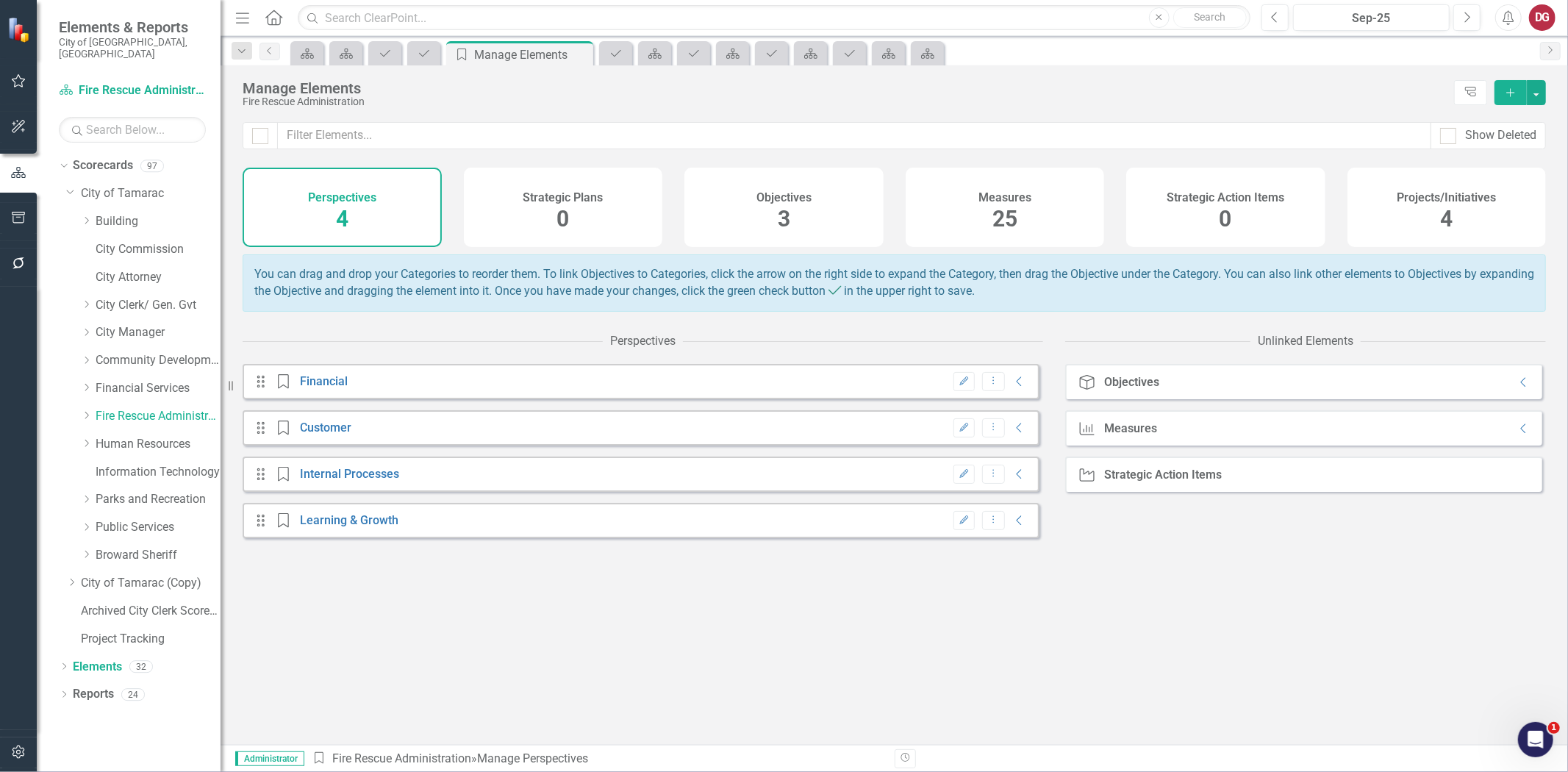
click at [1422, 194] on h4 "Projects/Initiatives" at bounding box center [1446, 197] width 99 height 13
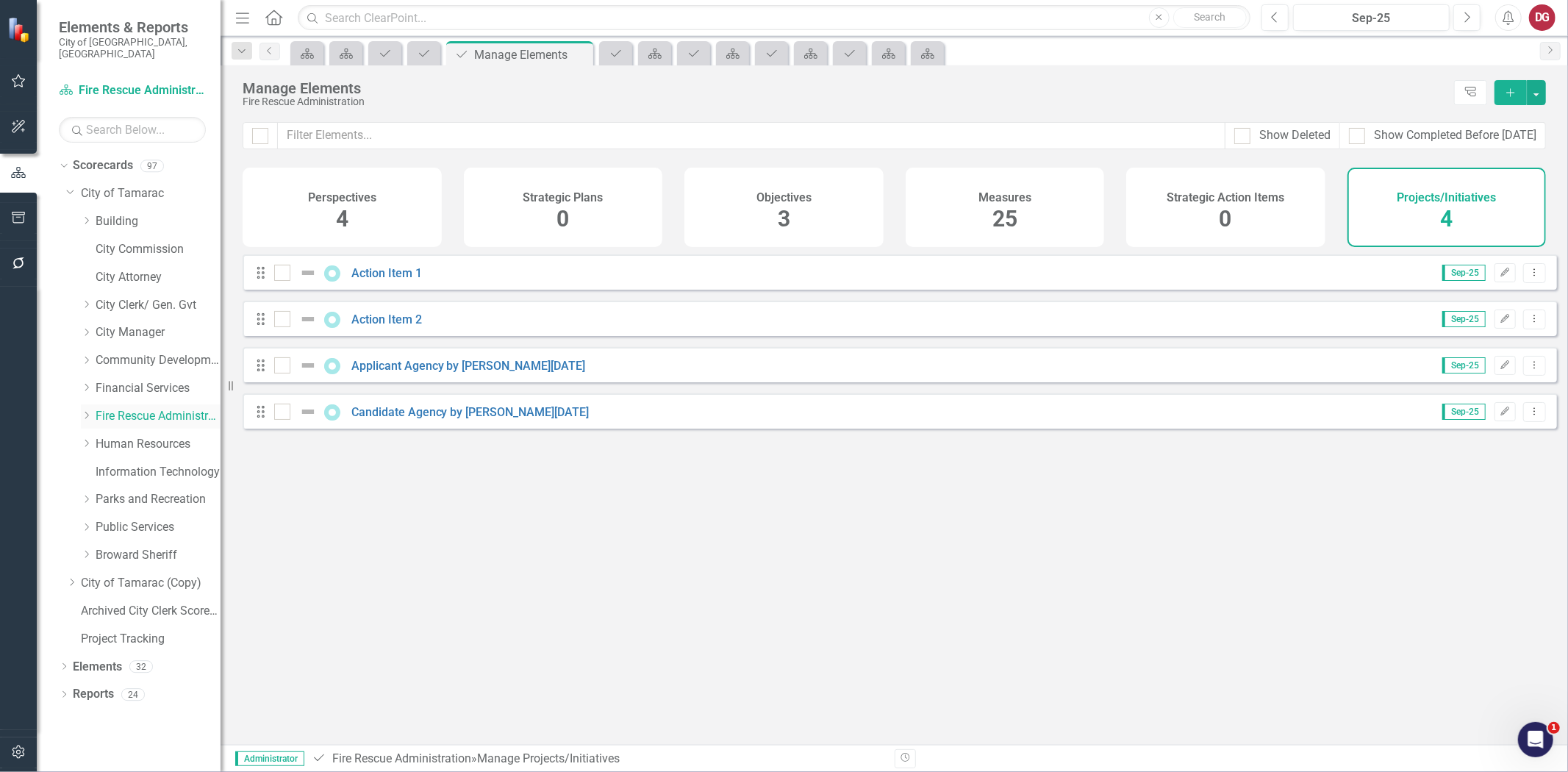
click at [130, 408] on link "Fire Rescue Administration" at bounding box center [158, 417] width 125 height 17
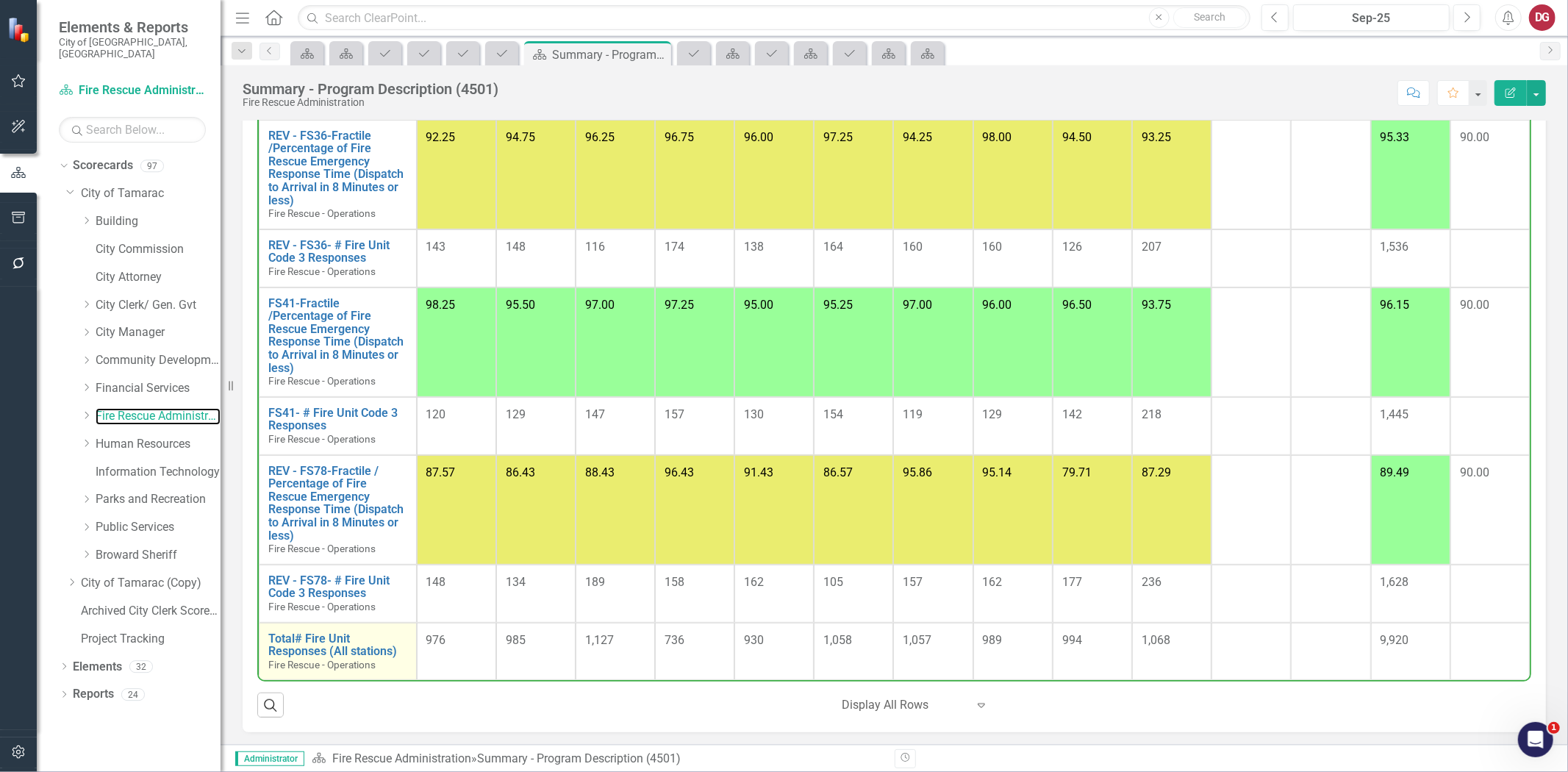
scroll to position [958, 0]
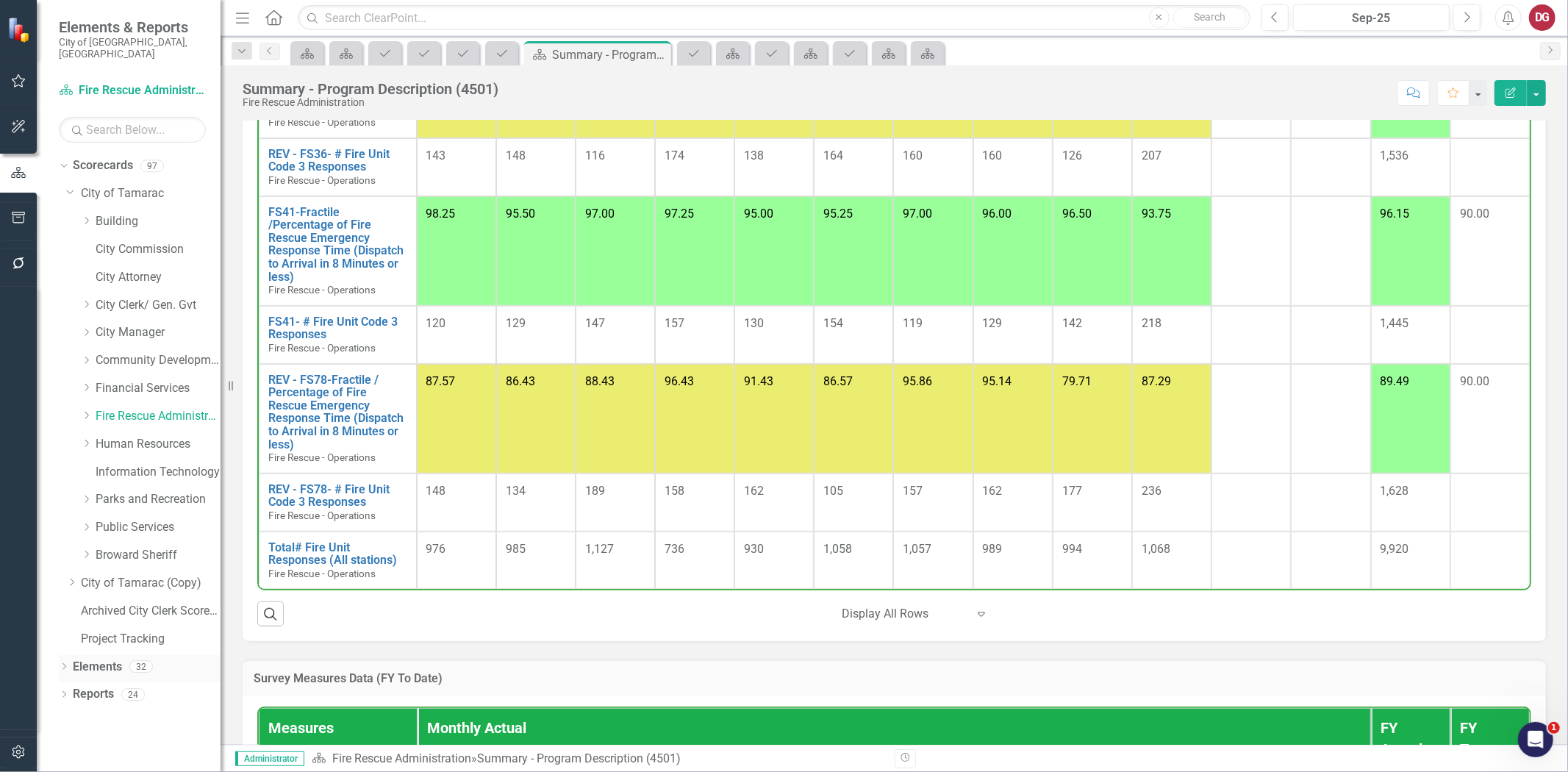
click at [109, 659] on link "Elements" at bounding box center [97, 667] width 49 height 17
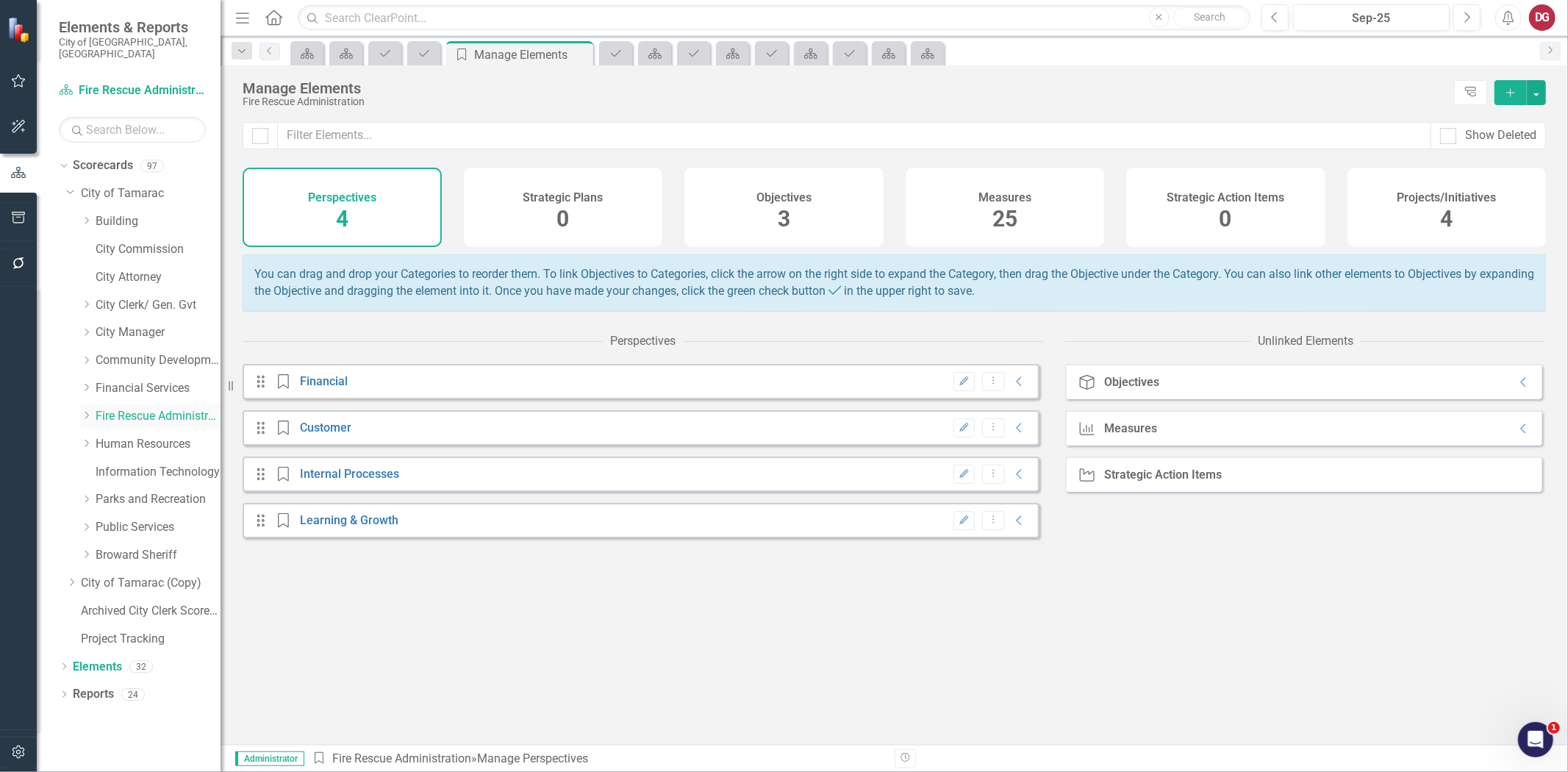
click at [112, 408] on link "Fire Rescue Administration" at bounding box center [158, 417] width 125 height 17
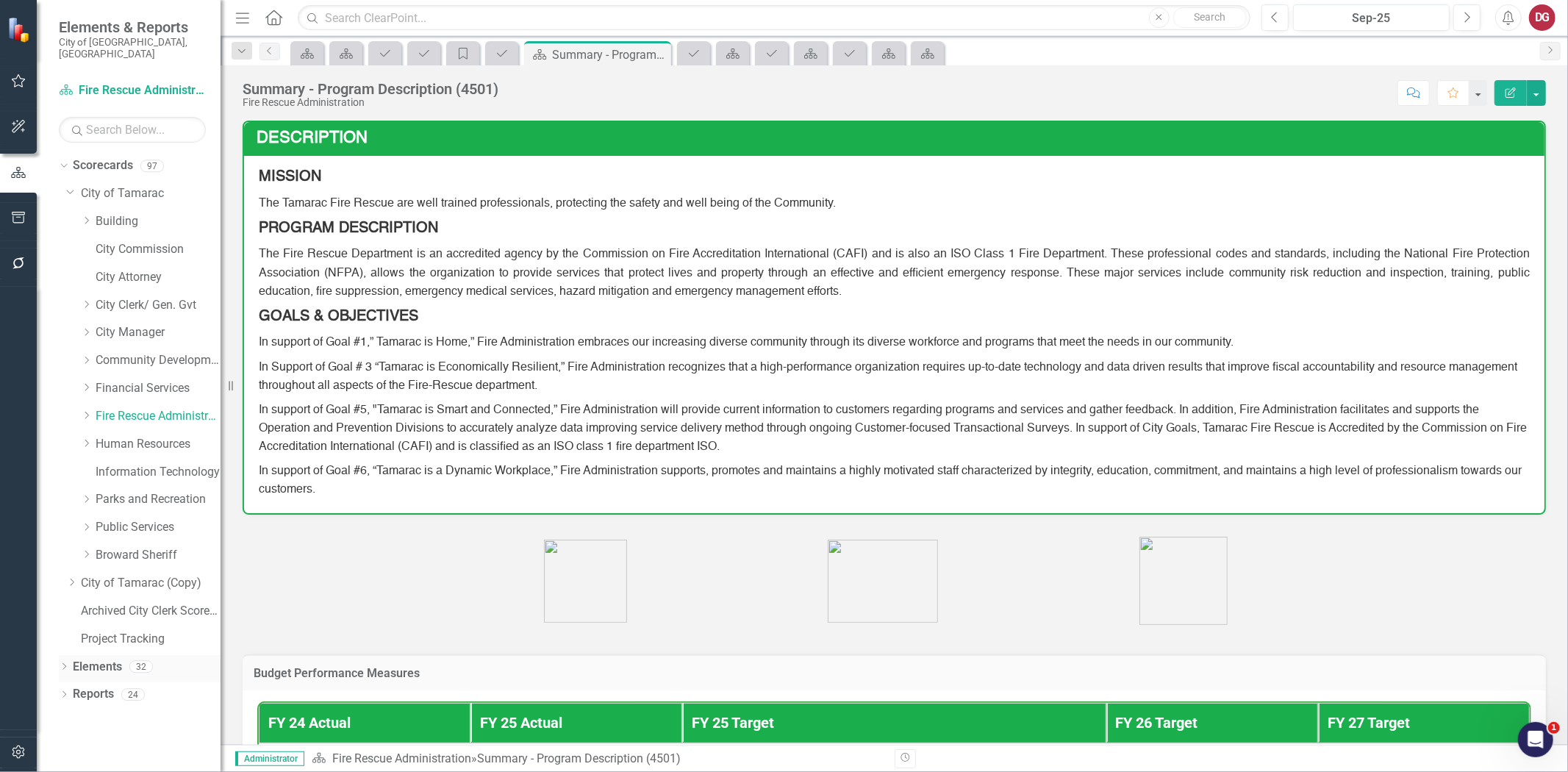
click at [95, 659] on link "Elements" at bounding box center [97, 667] width 49 height 17
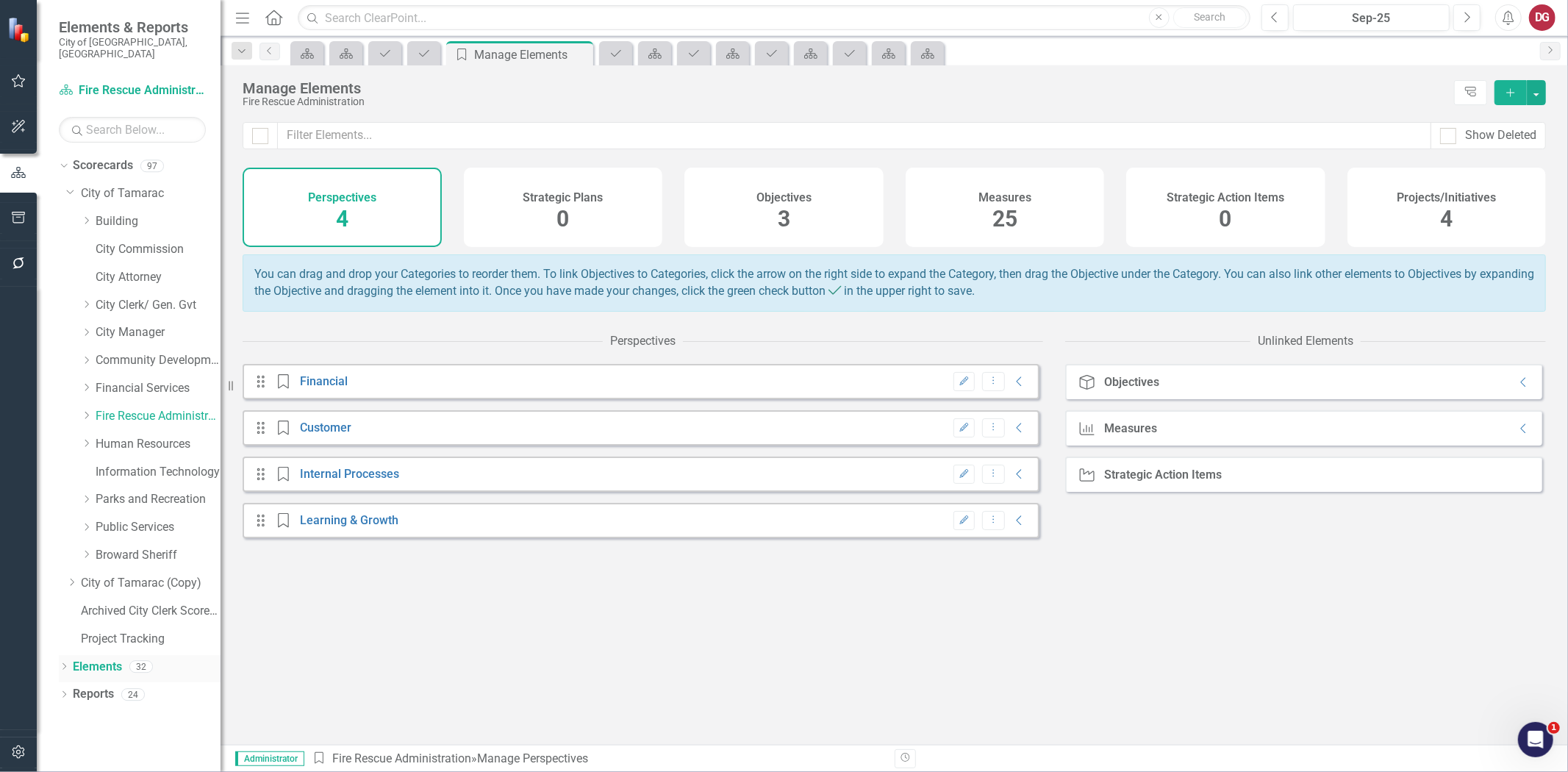
click at [59, 663] on icon "Dropdown" at bounding box center [63, 667] width 10 height 9
click at [84, 659] on link "Elements" at bounding box center [97, 667] width 49 height 17
click at [68, 664] on div "Dropdown" at bounding box center [63, 668] width 10 height 8
click at [95, 659] on link "Elements" at bounding box center [97, 667] width 49 height 17
click at [154, 408] on link "Fire Rescue Administration" at bounding box center [158, 417] width 125 height 17
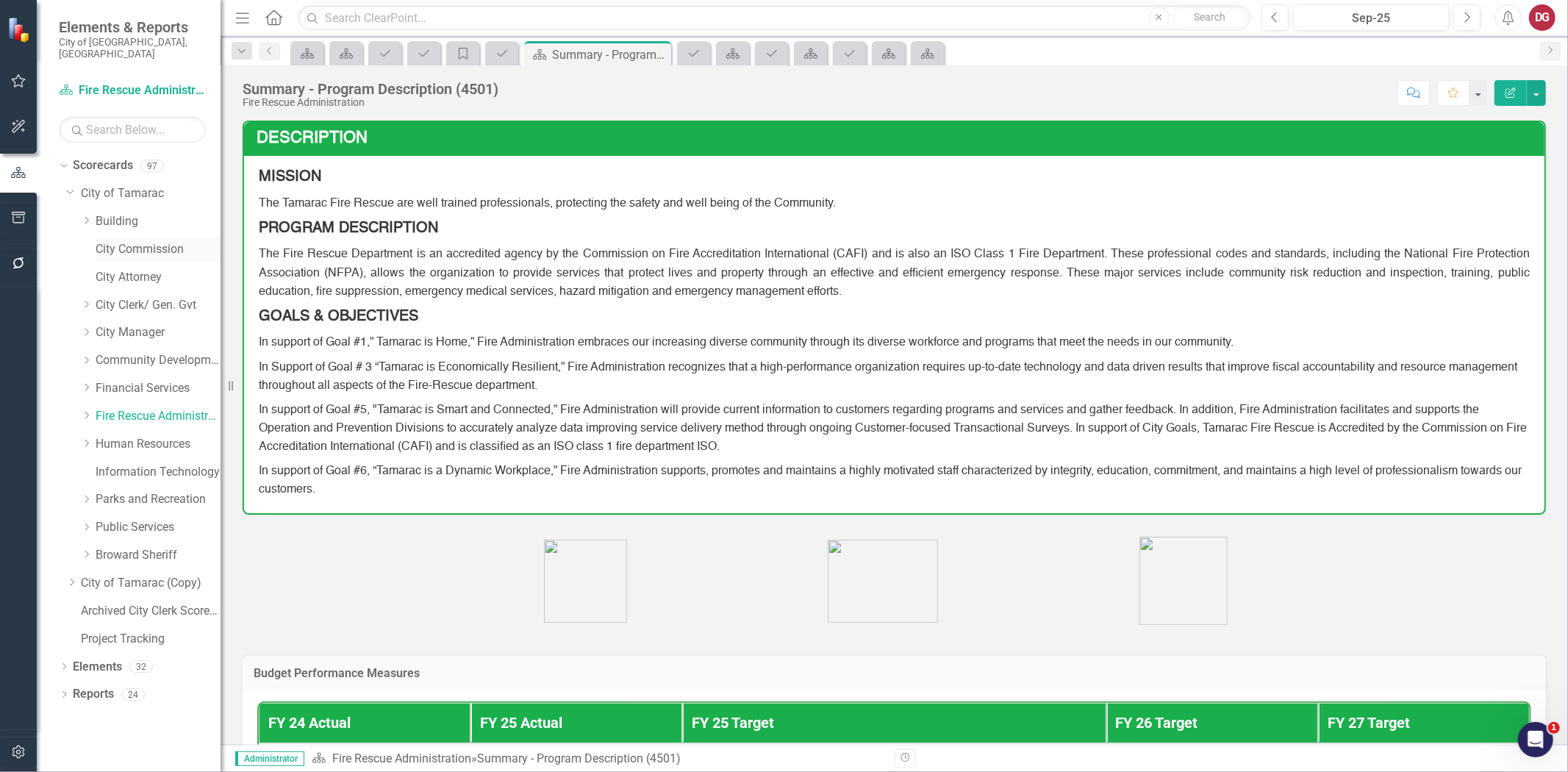
click at [128, 241] on link "City Commission" at bounding box center [158, 249] width 125 height 17
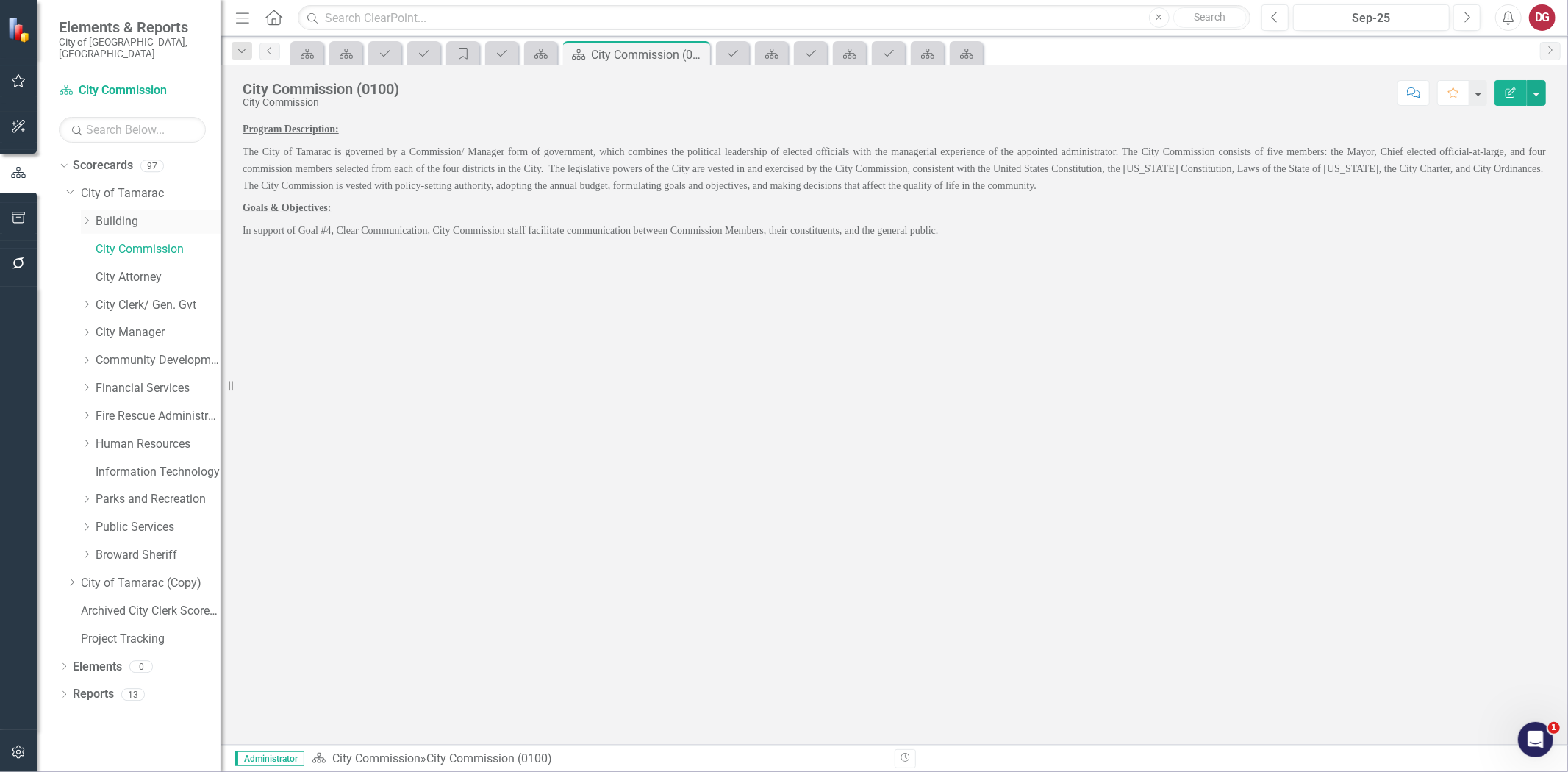
click at [117, 214] on link "Building" at bounding box center [158, 222] width 125 height 17
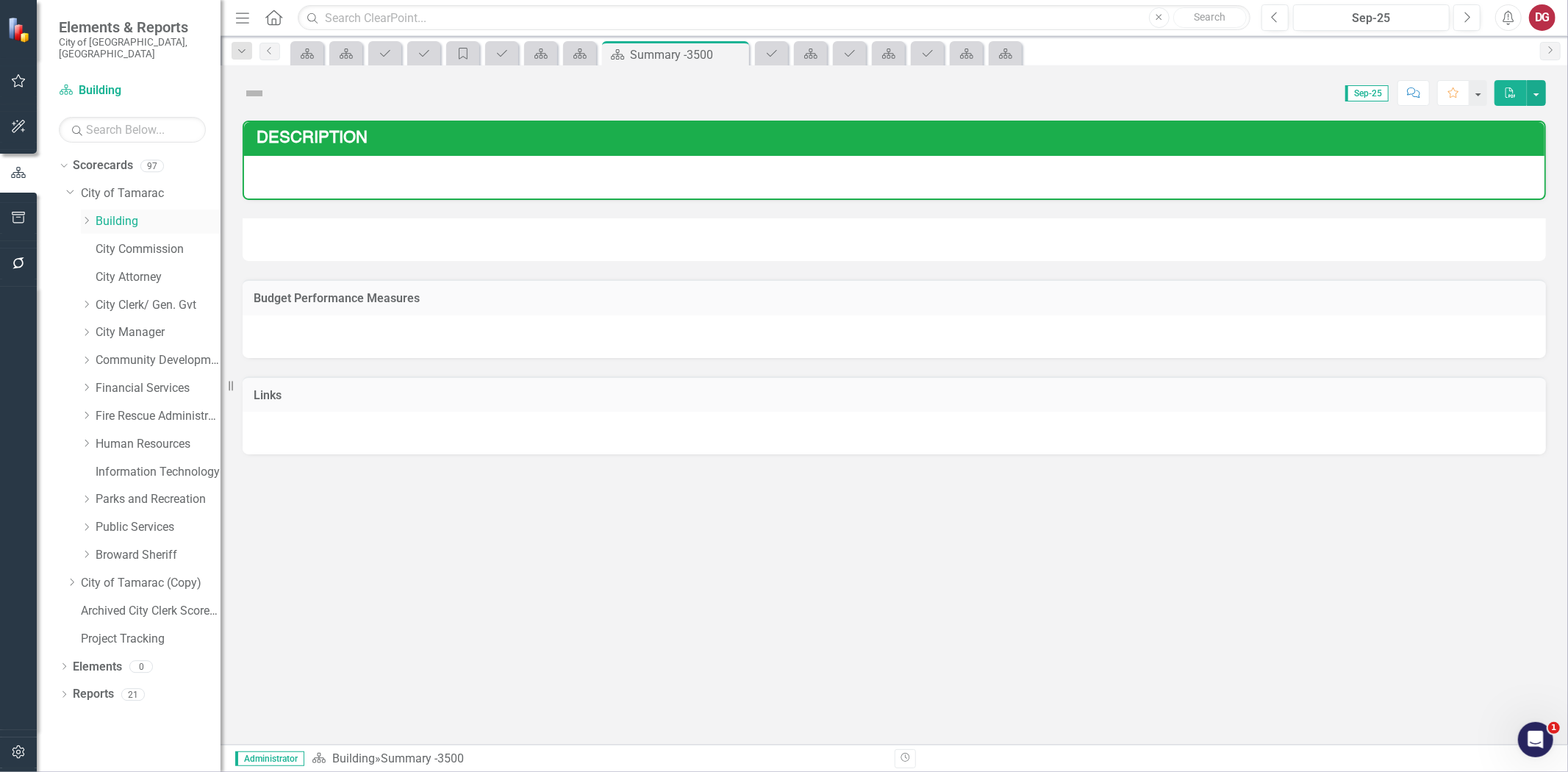
click at [89, 216] on icon "Dropdown" at bounding box center [87, 220] width 11 height 9
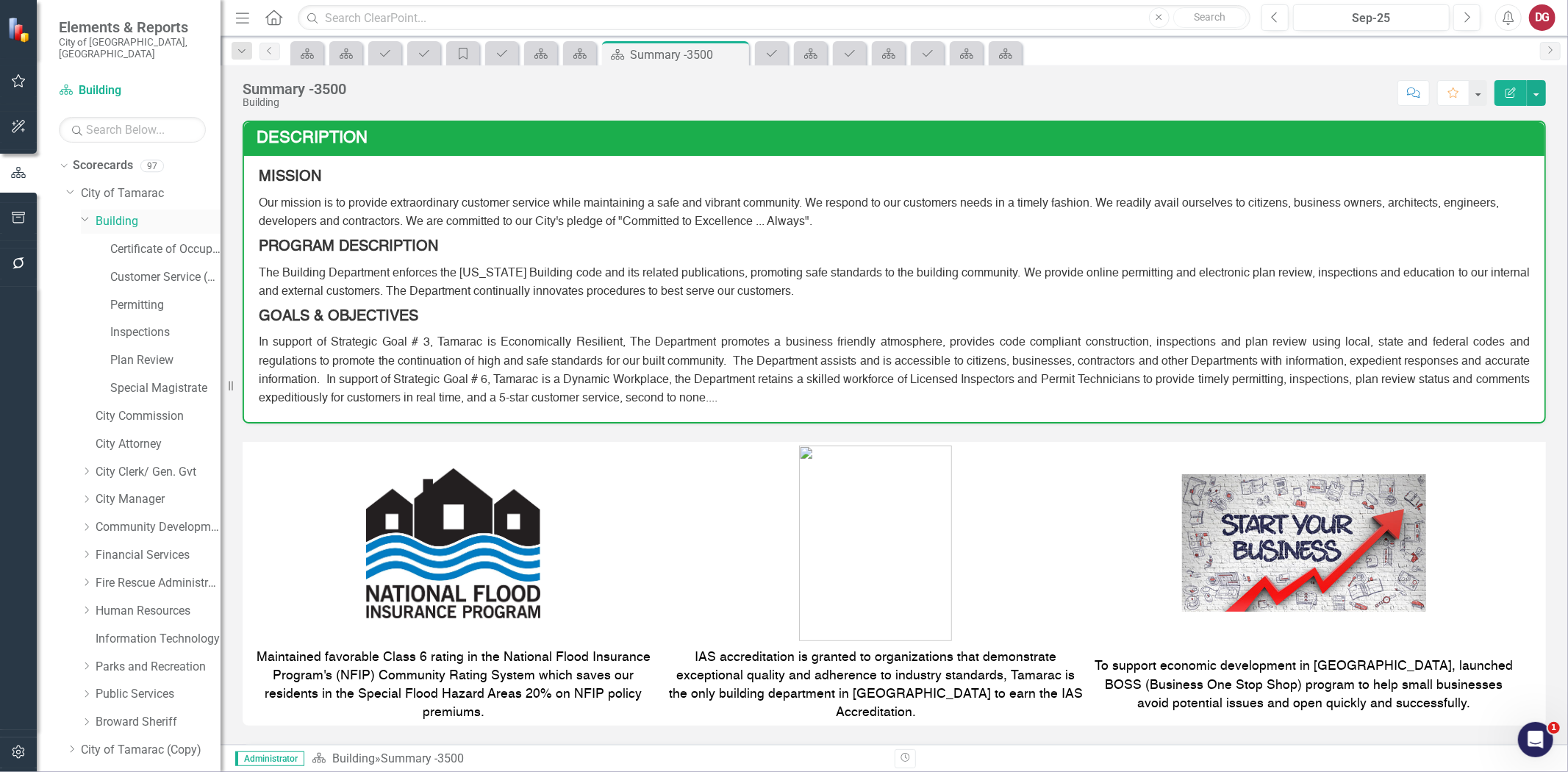
click at [87, 214] on icon "Dropdown" at bounding box center [85, 219] width 9 height 11
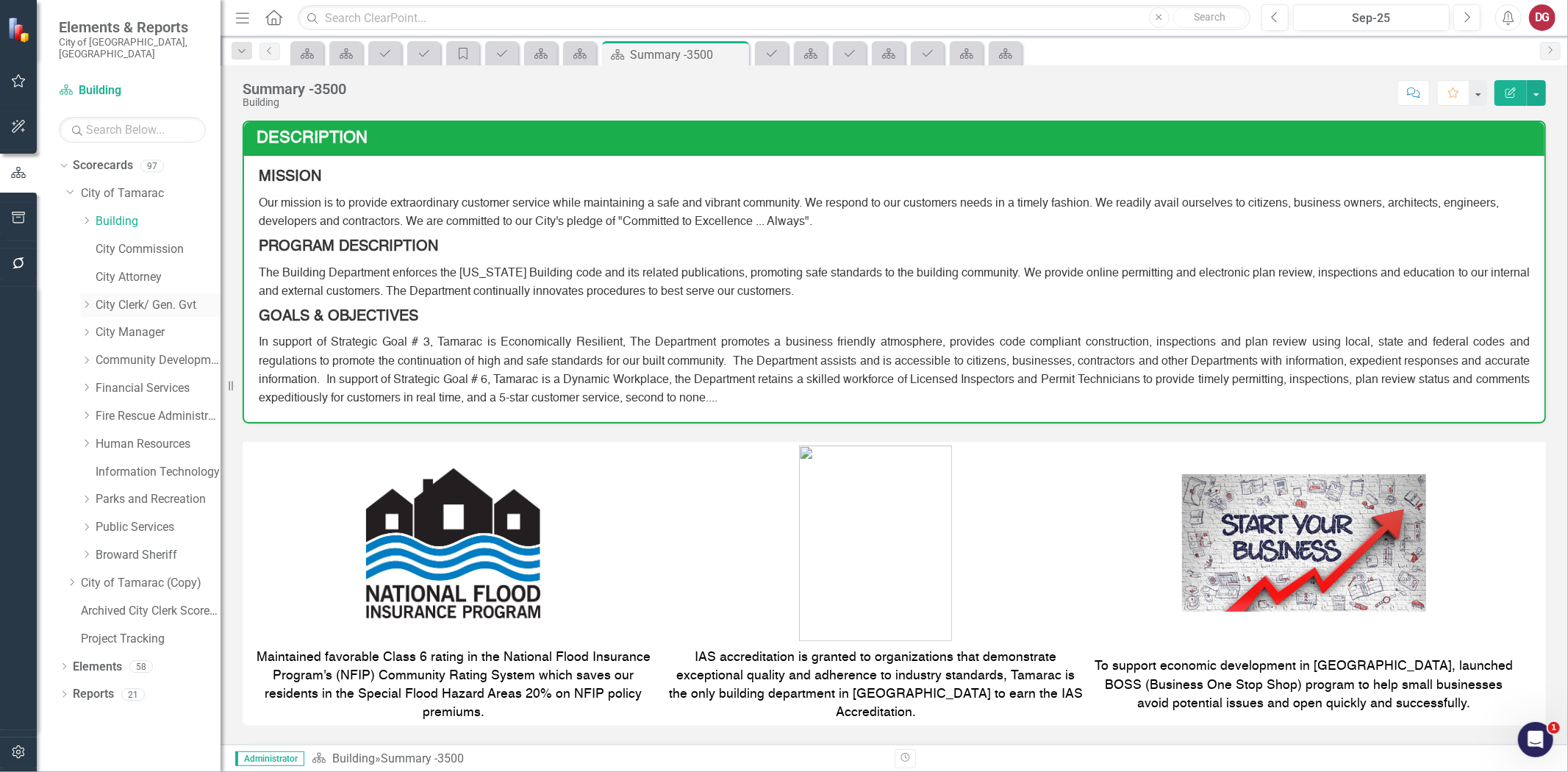
click at [123, 297] on link "City Clerk/ Gen. Gvt" at bounding box center [158, 305] width 125 height 17
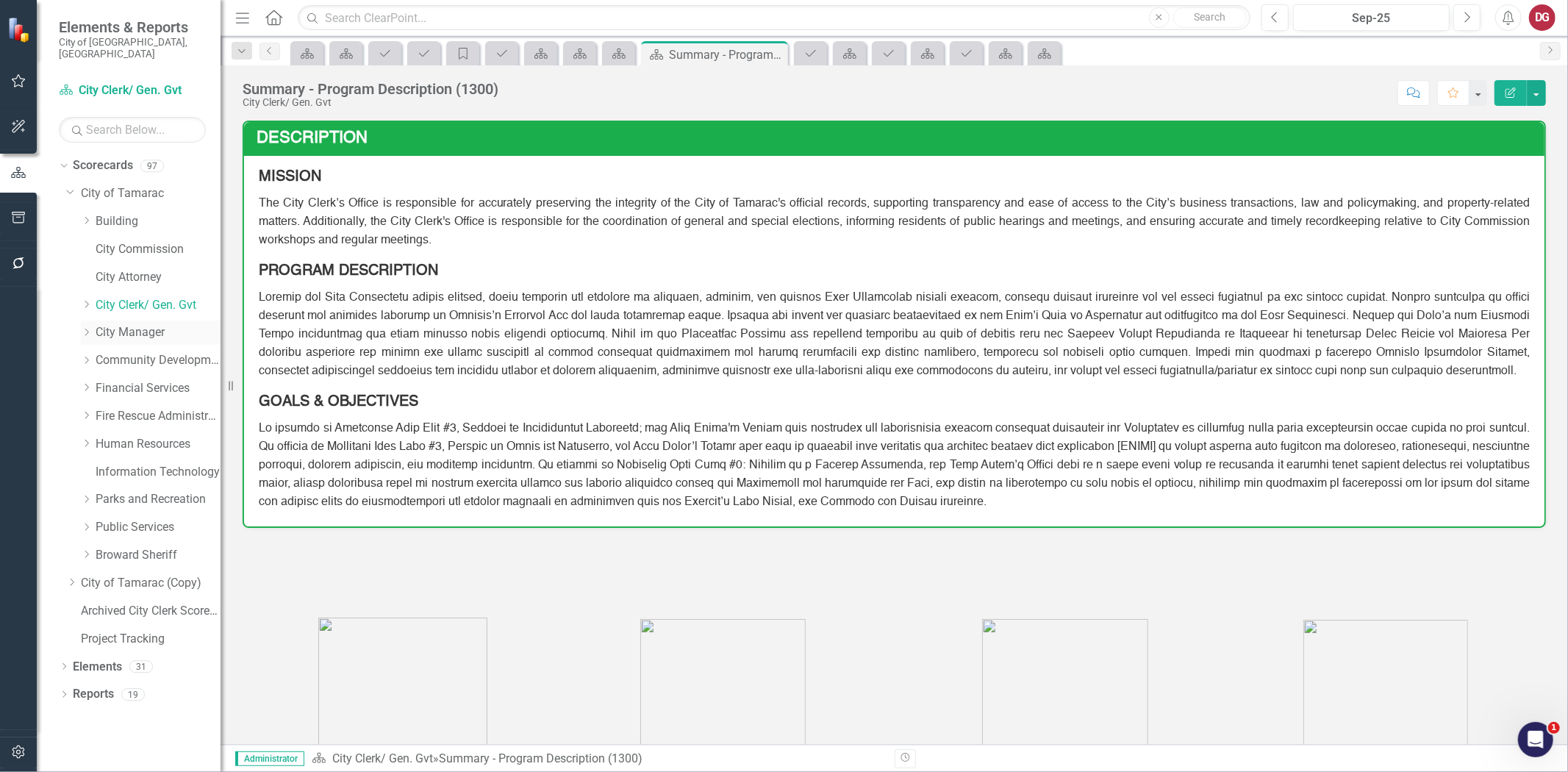
click at [106, 324] on link "City Manager" at bounding box center [158, 333] width 125 height 17
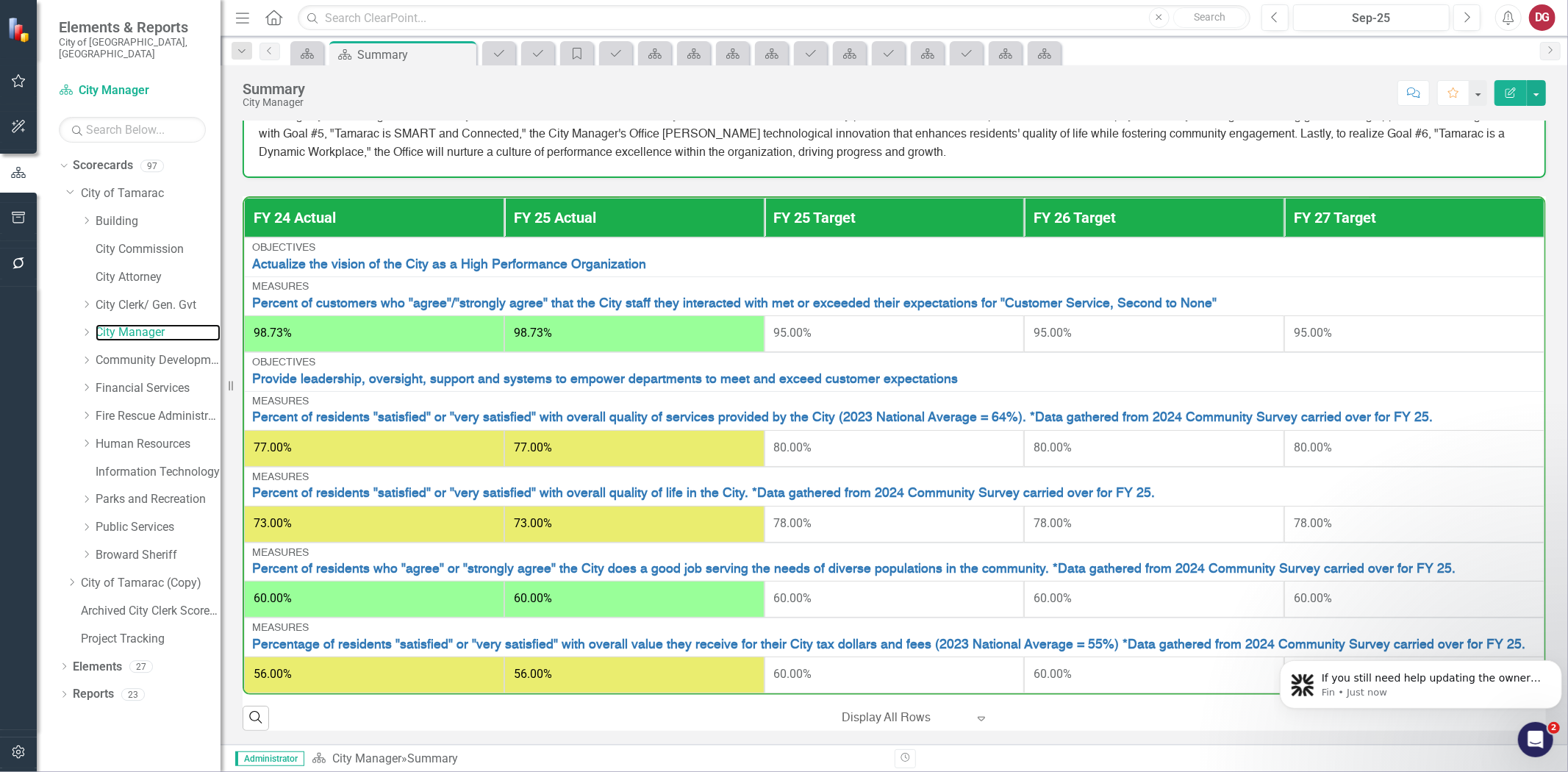
scroll to position [829, 0]
click at [18, 177] on icon "button" at bounding box center [19, 173] width 15 height 11
click at [69, 154] on div "Dropdown Scorecards 97" at bounding box center [139, 168] width 162 height 28
click at [93, 157] on link "Scorecards" at bounding box center [103, 165] width 60 height 17
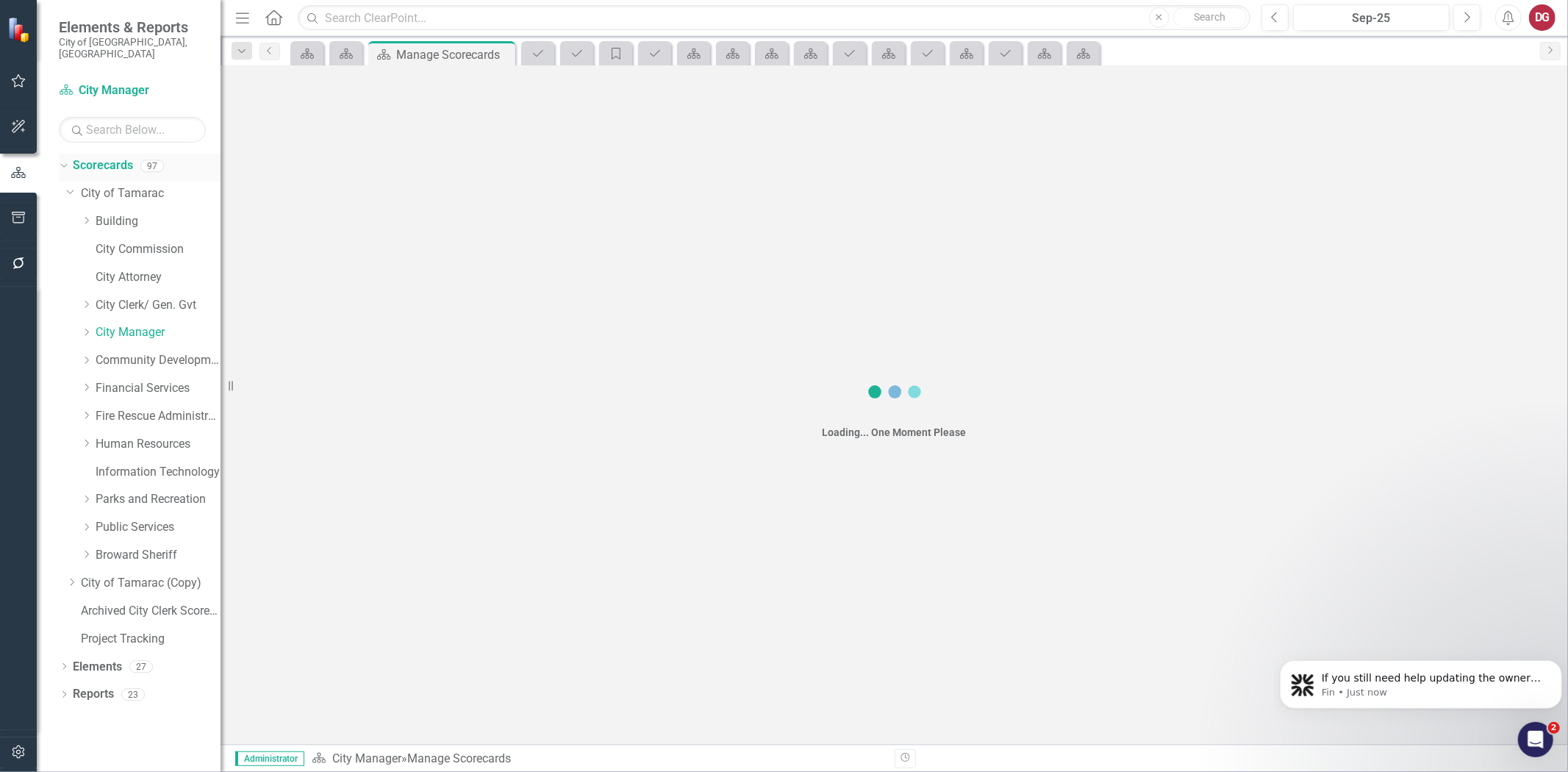
click at [64, 161] on icon "Dropdown" at bounding box center [61, 165] width 9 height 10
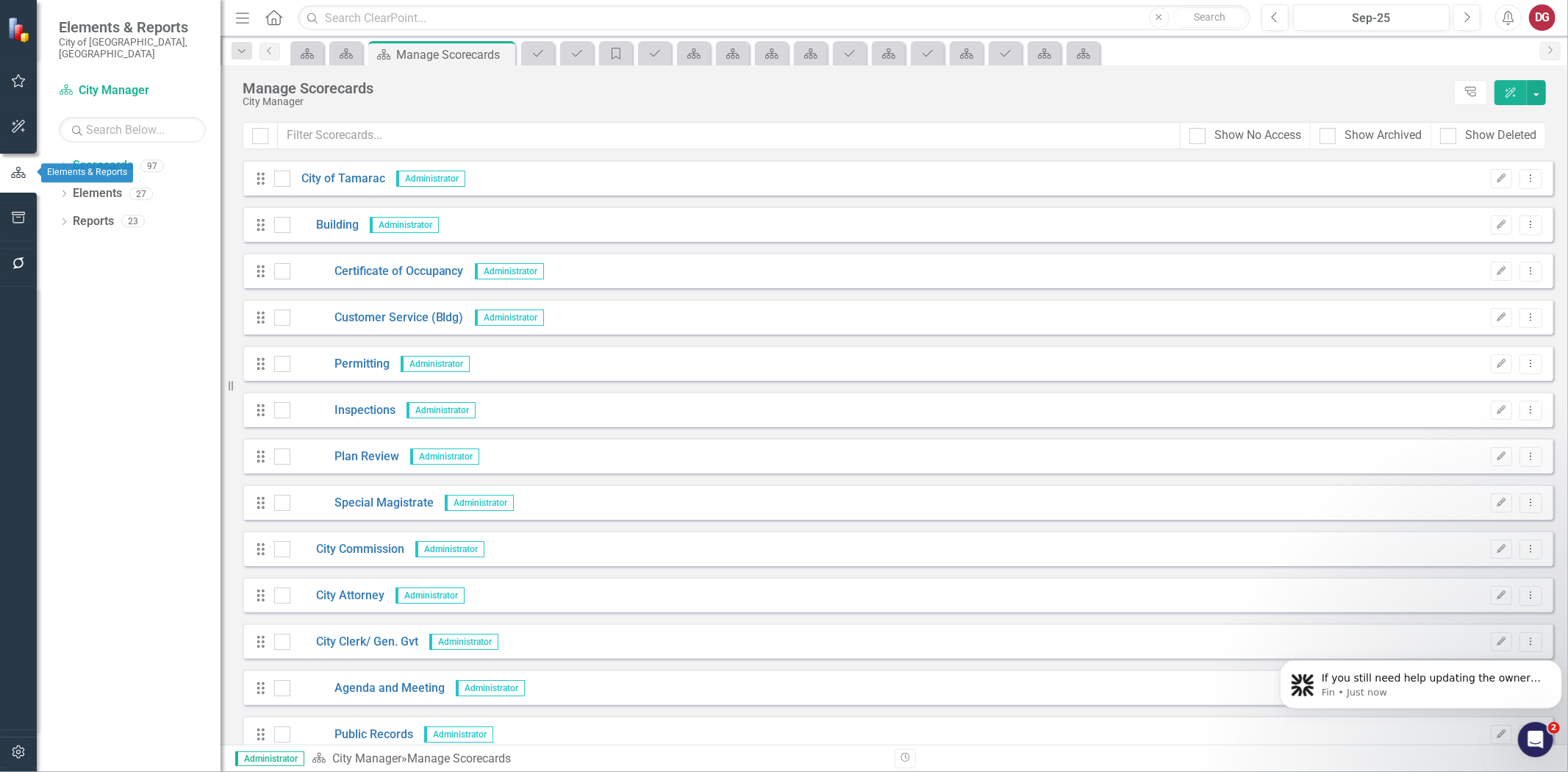
click at [16, 172] on icon "button" at bounding box center [18, 173] width 16 height 13
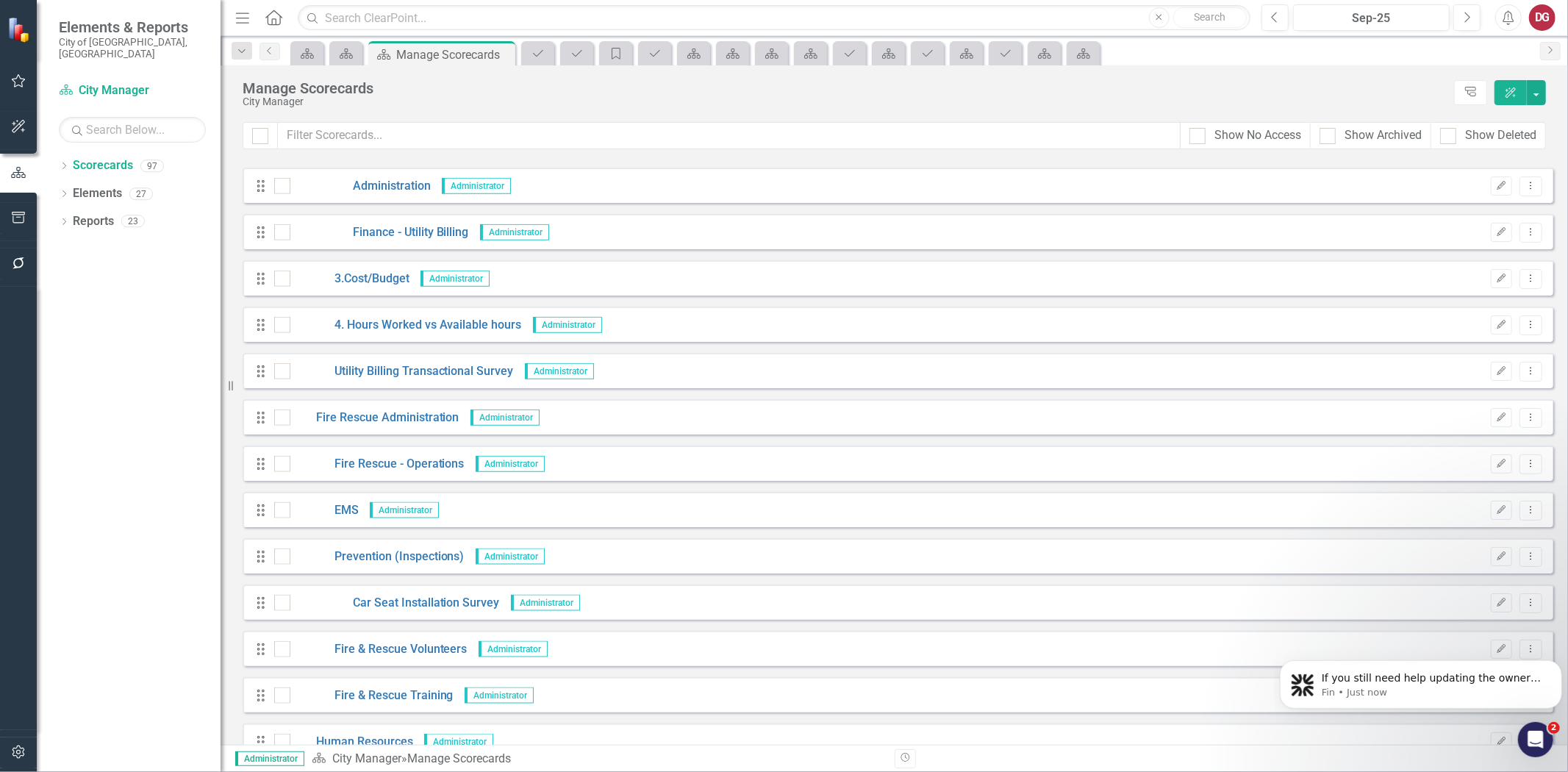
scroll to position [1470, 0]
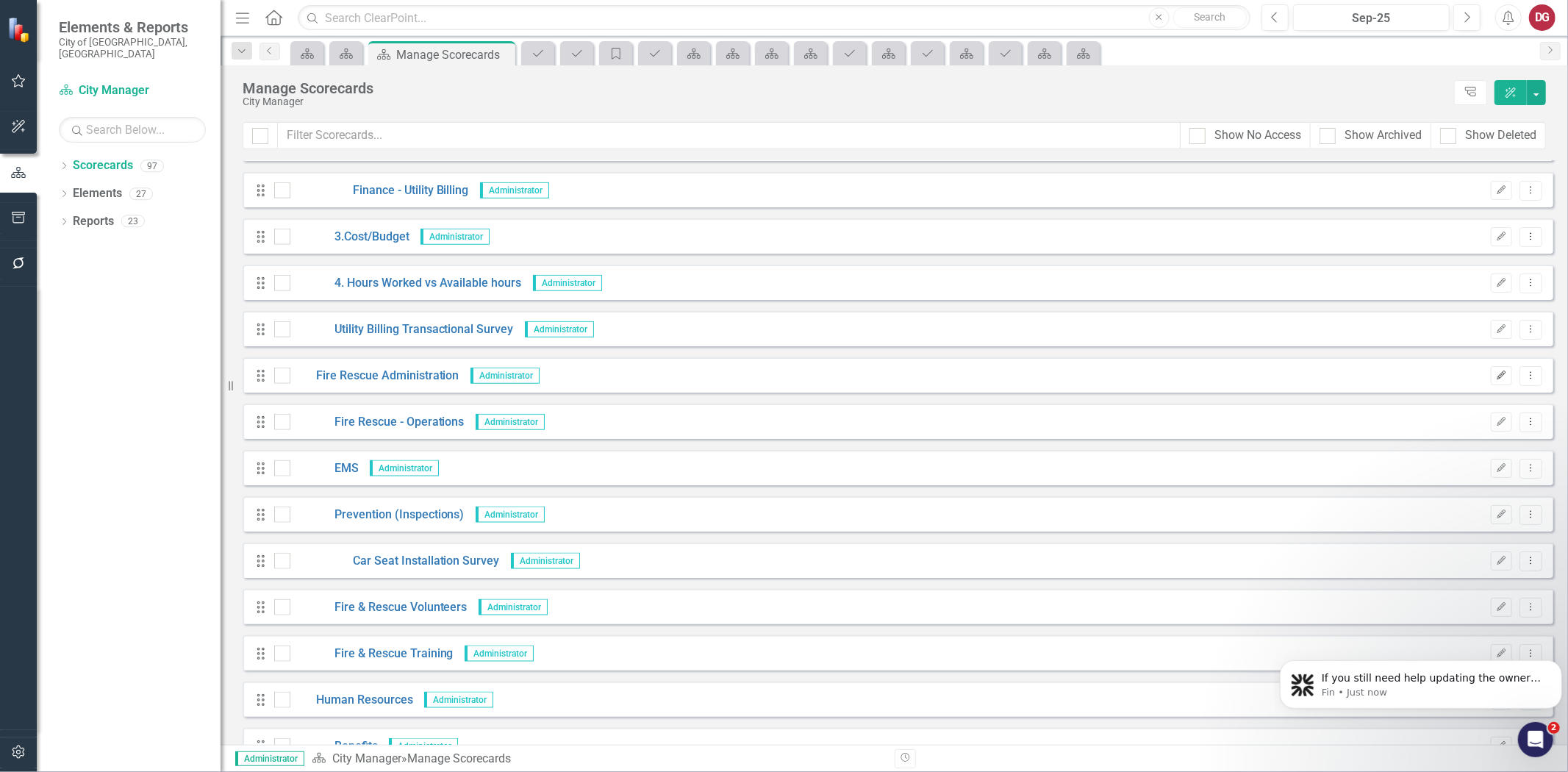
click at [1496, 371] on icon "Edit" at bounding box center [1502, 375] width 11 height 9
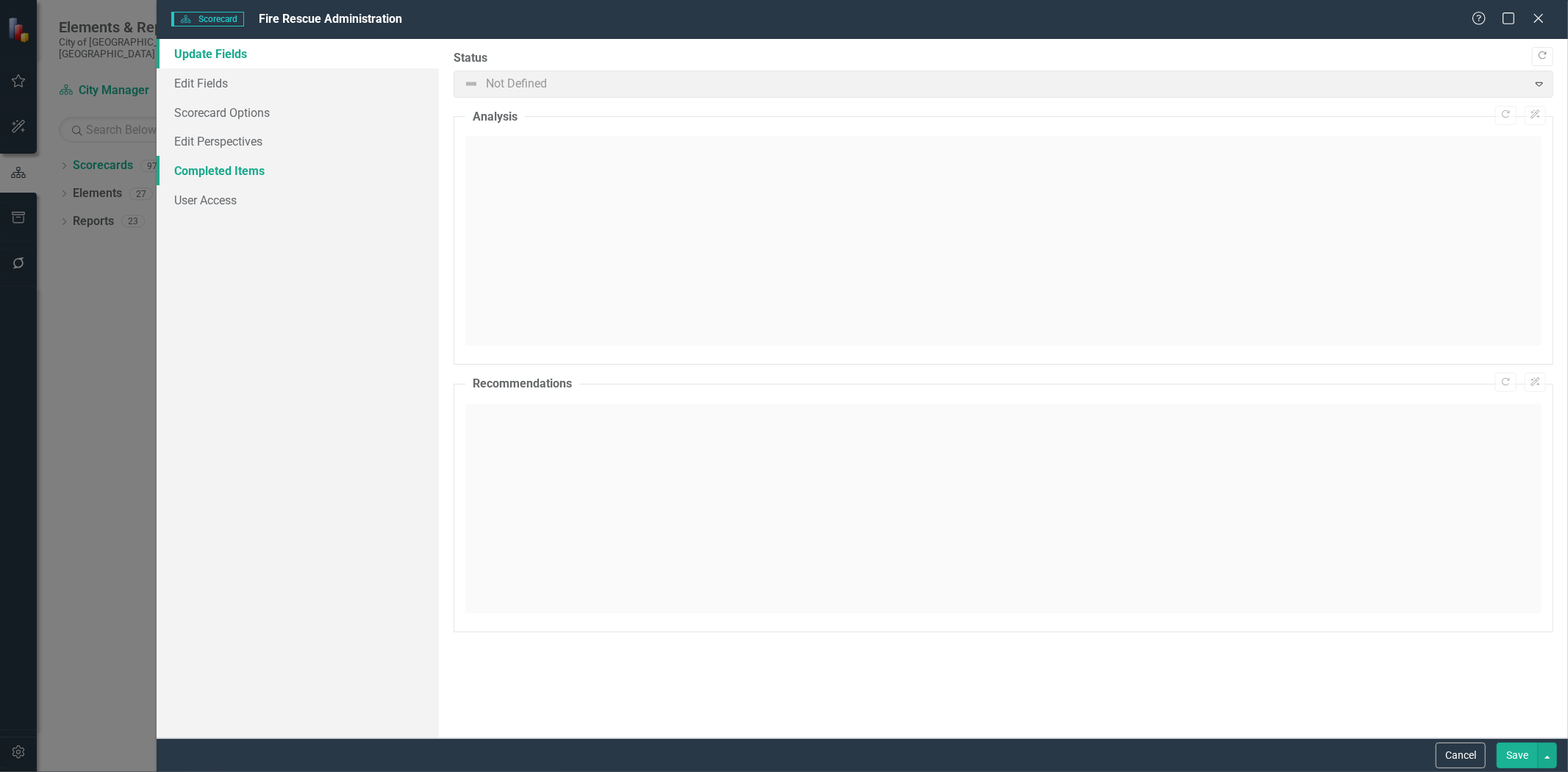
click at [195, 170] on link "Completed Items" at bounding box center [298, 170] width 283 height 29
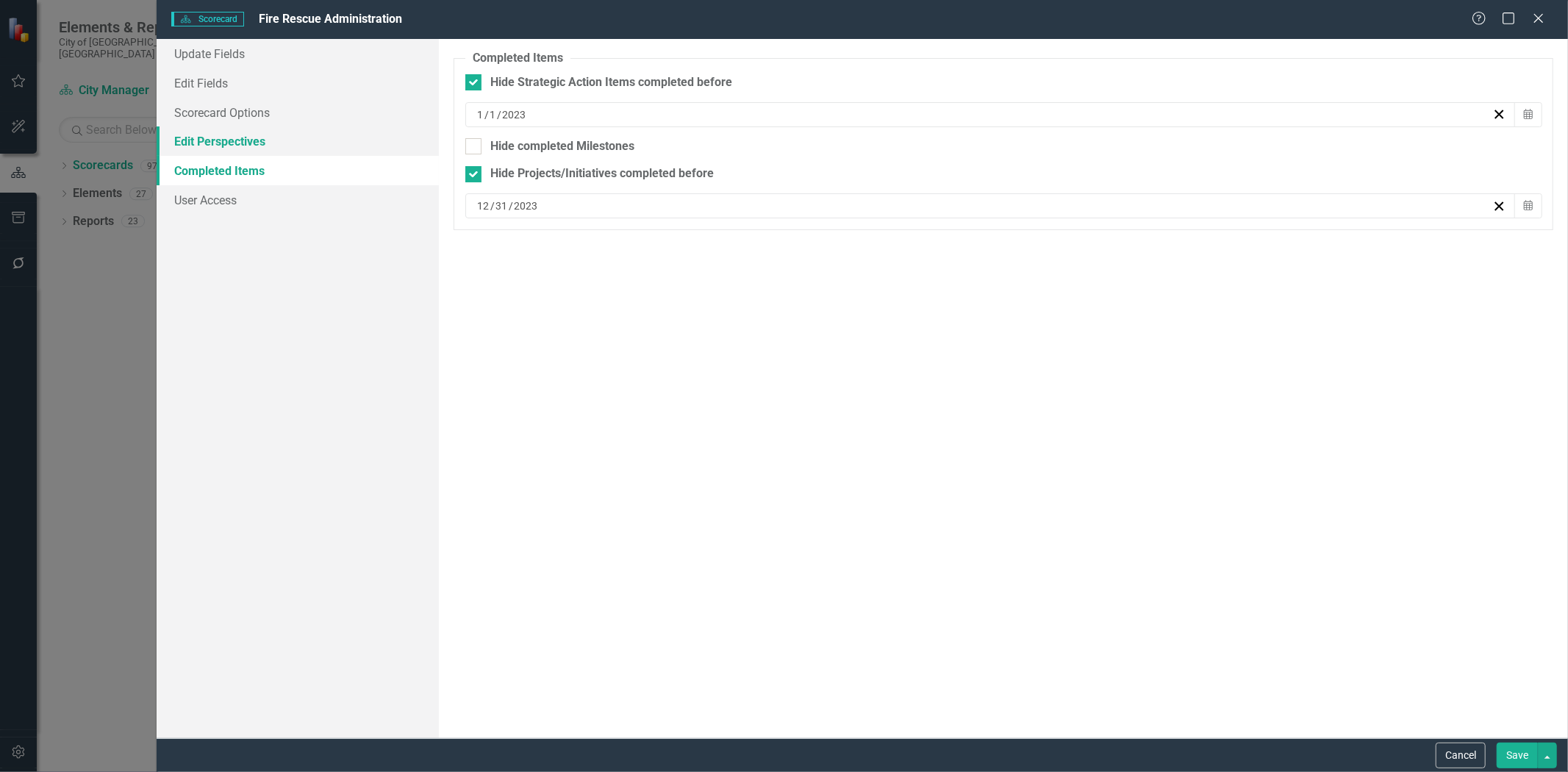
click at [217, 147] on link "Edit Perspectives" at bounding box center [298, 141] width 283 height 29
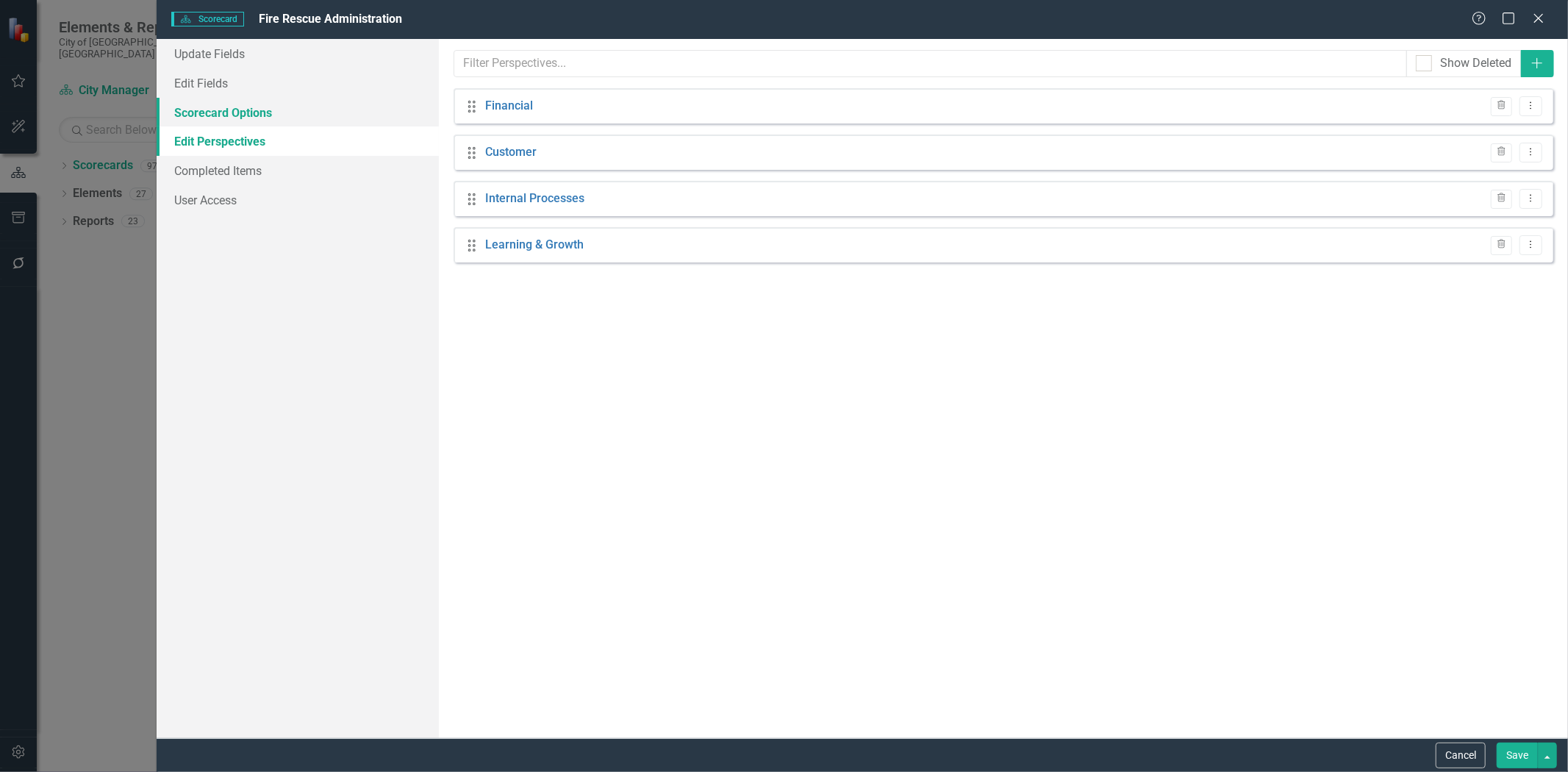
click at [228, 121] on link "Scorecard Options" at bounding box center [298, 112] width 283 height 29
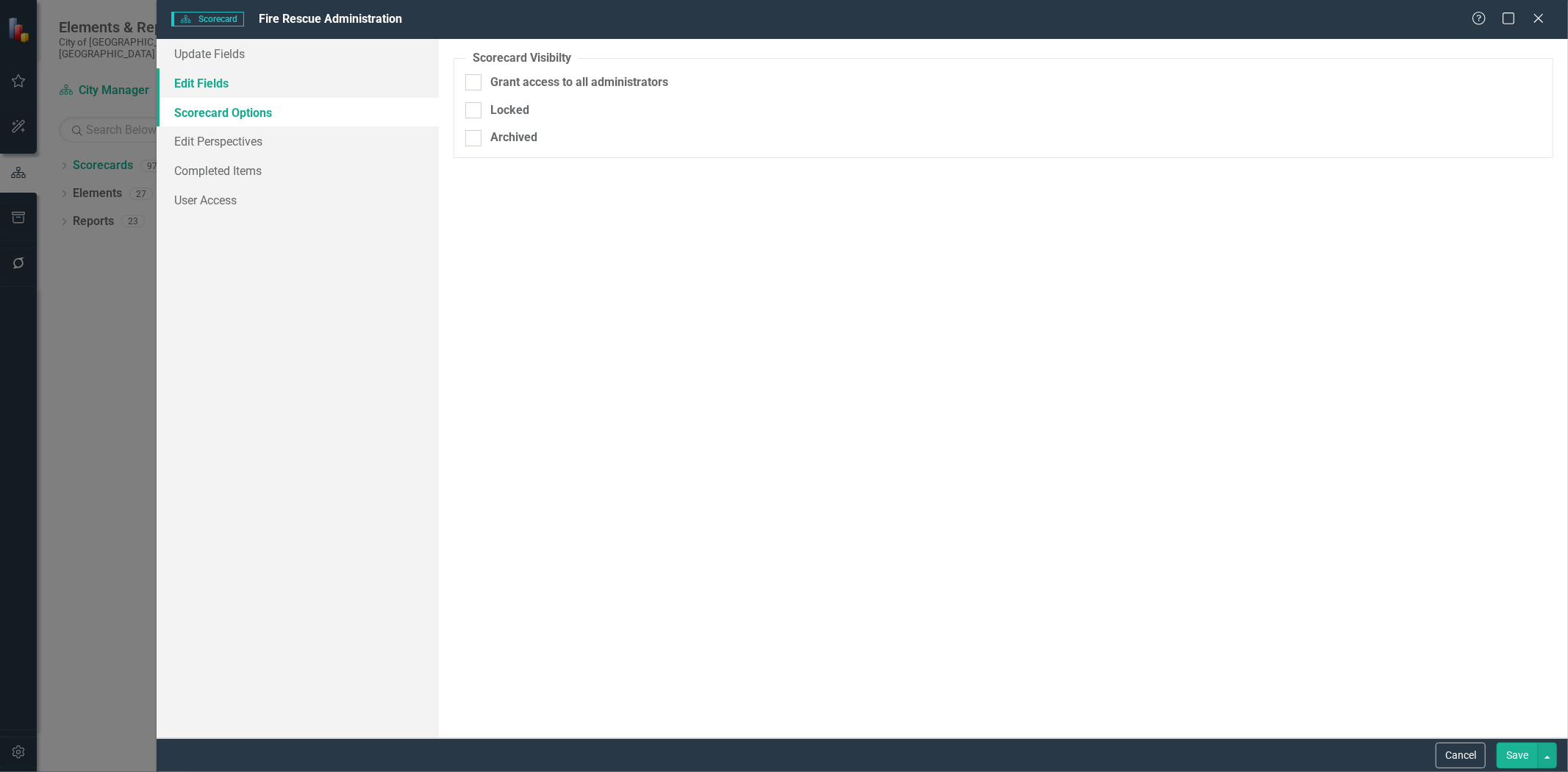
click at [229, 81] on link "Edit Fields" at bounding box center [298, 82] width 283 height 29
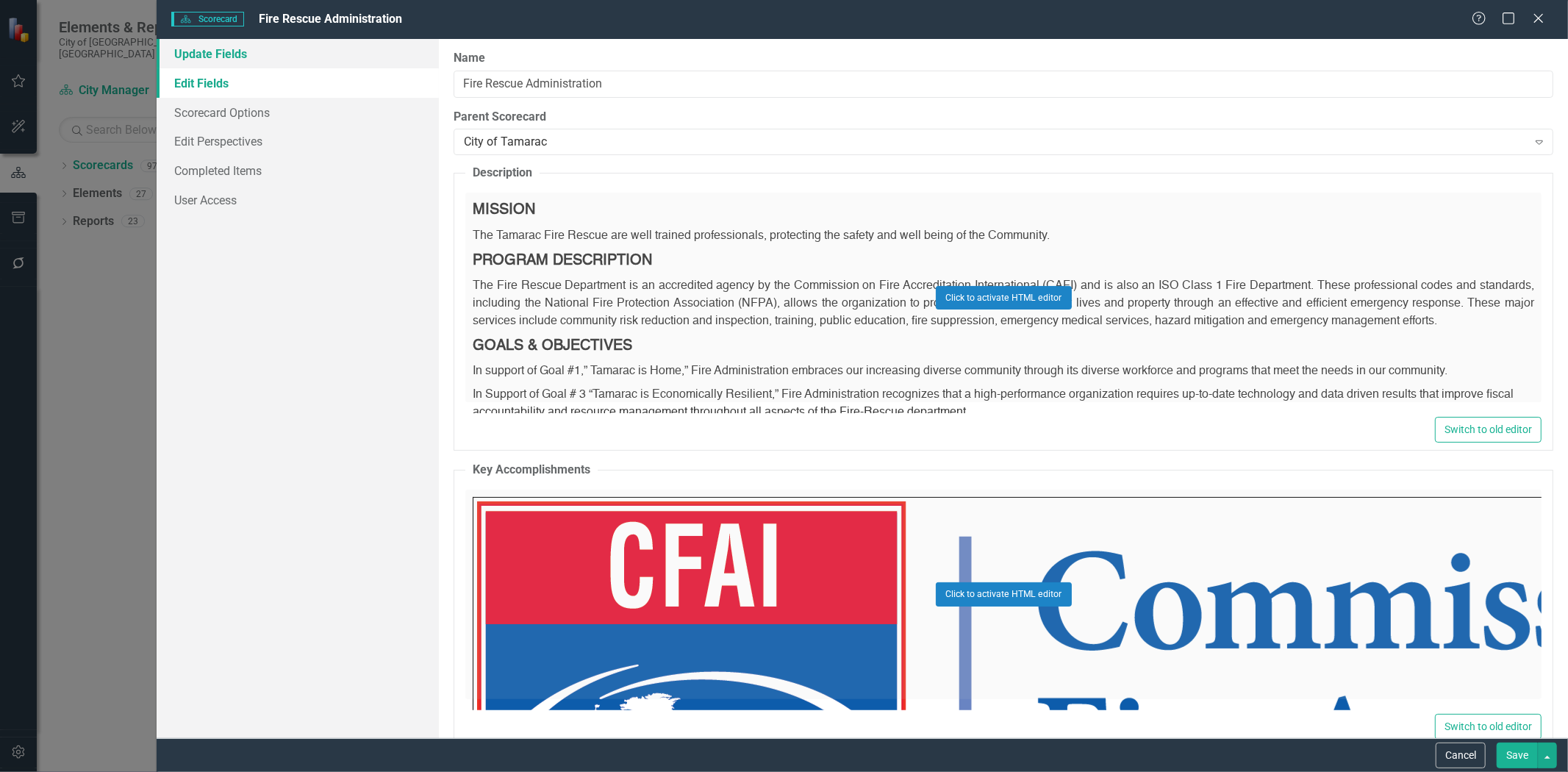
click at [228, 59] on link "Update Fields" at bounding box center [298, 53] width 283 height 29
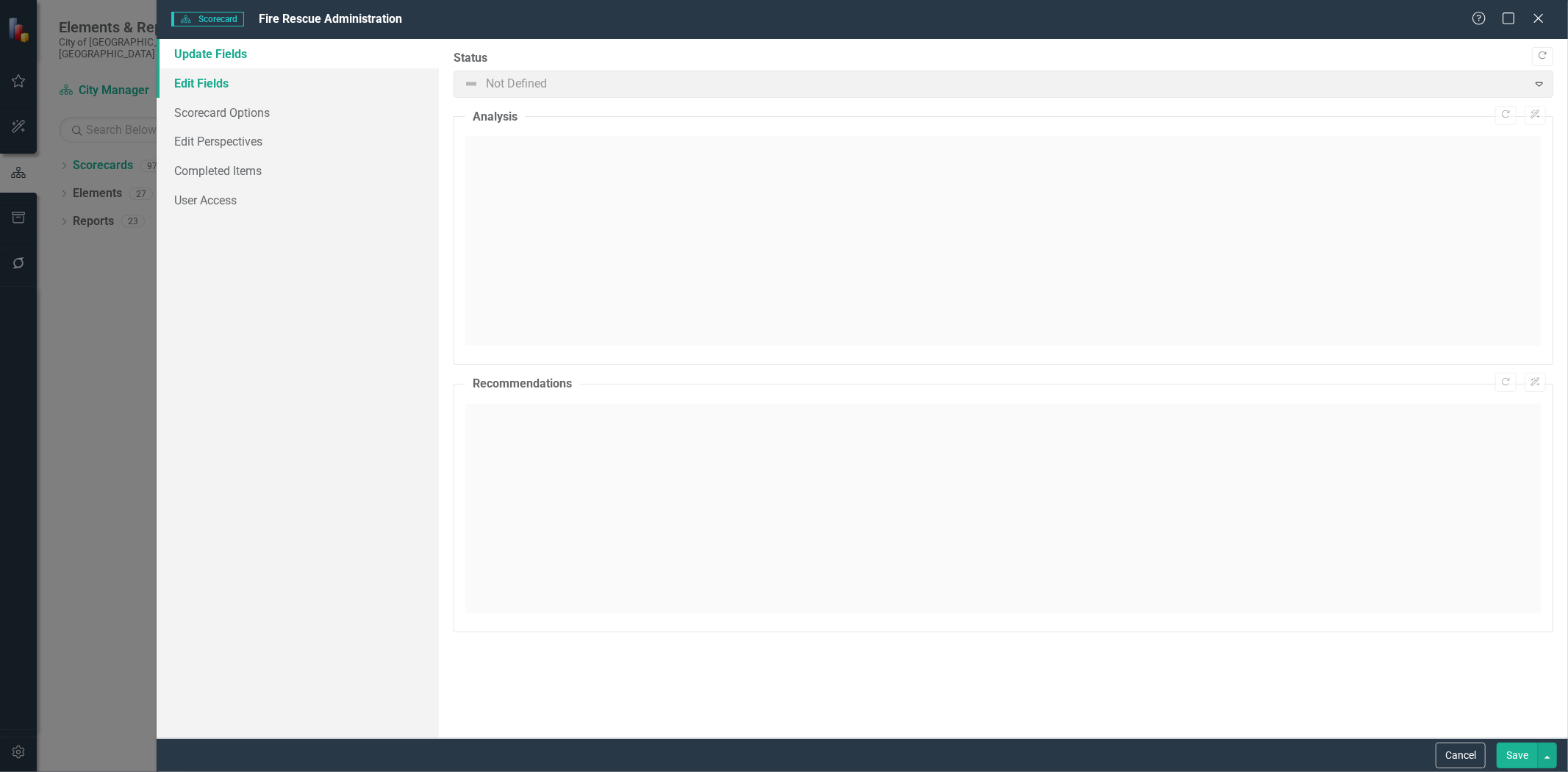
click at [222, 78] on link "Edit Fields" at bounding box center [298, 82] width 283 height 29
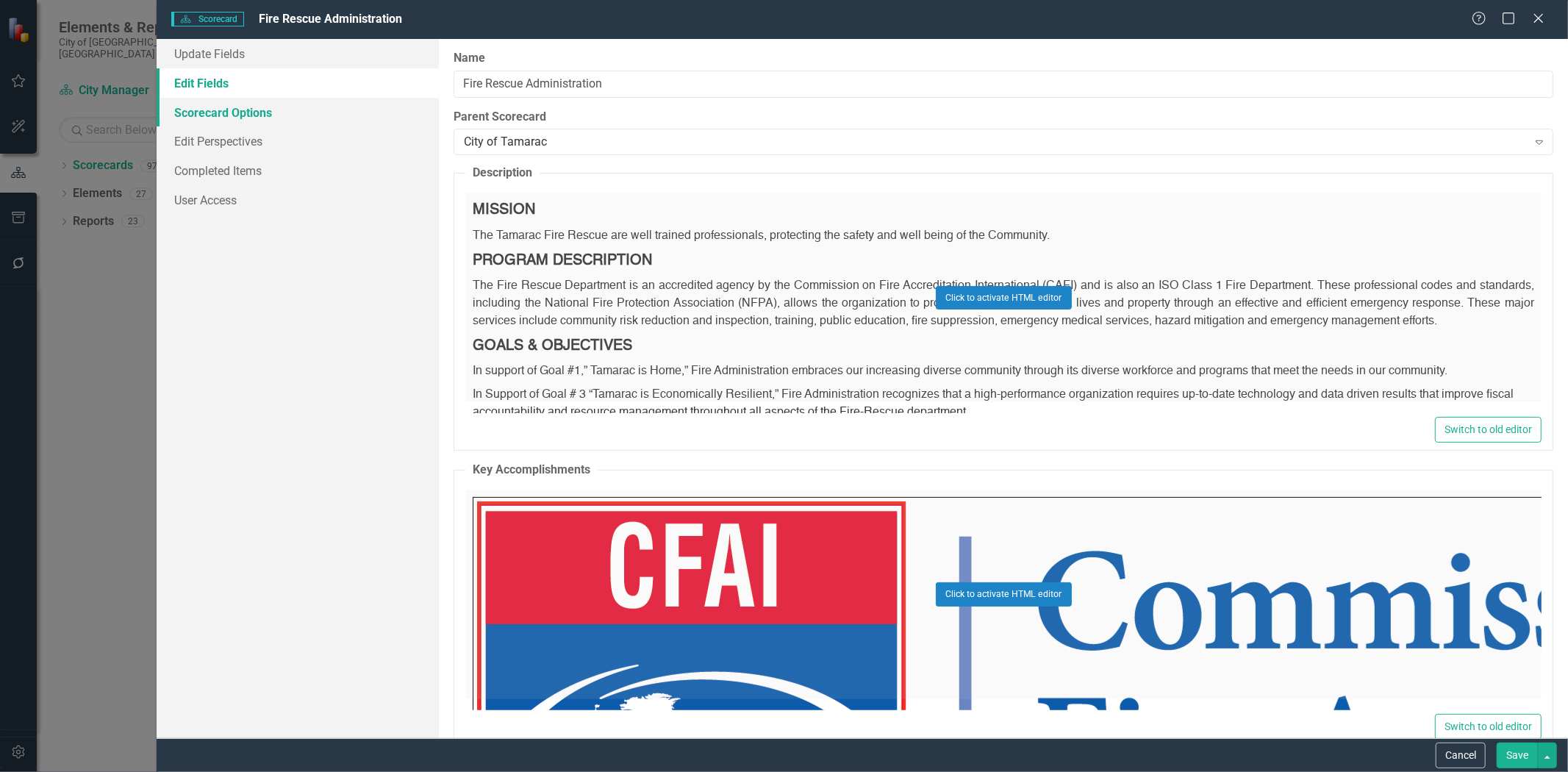
click at [222, 109] on link "Scorecard Options" at bounding box center [298, 112] width 283 height 29
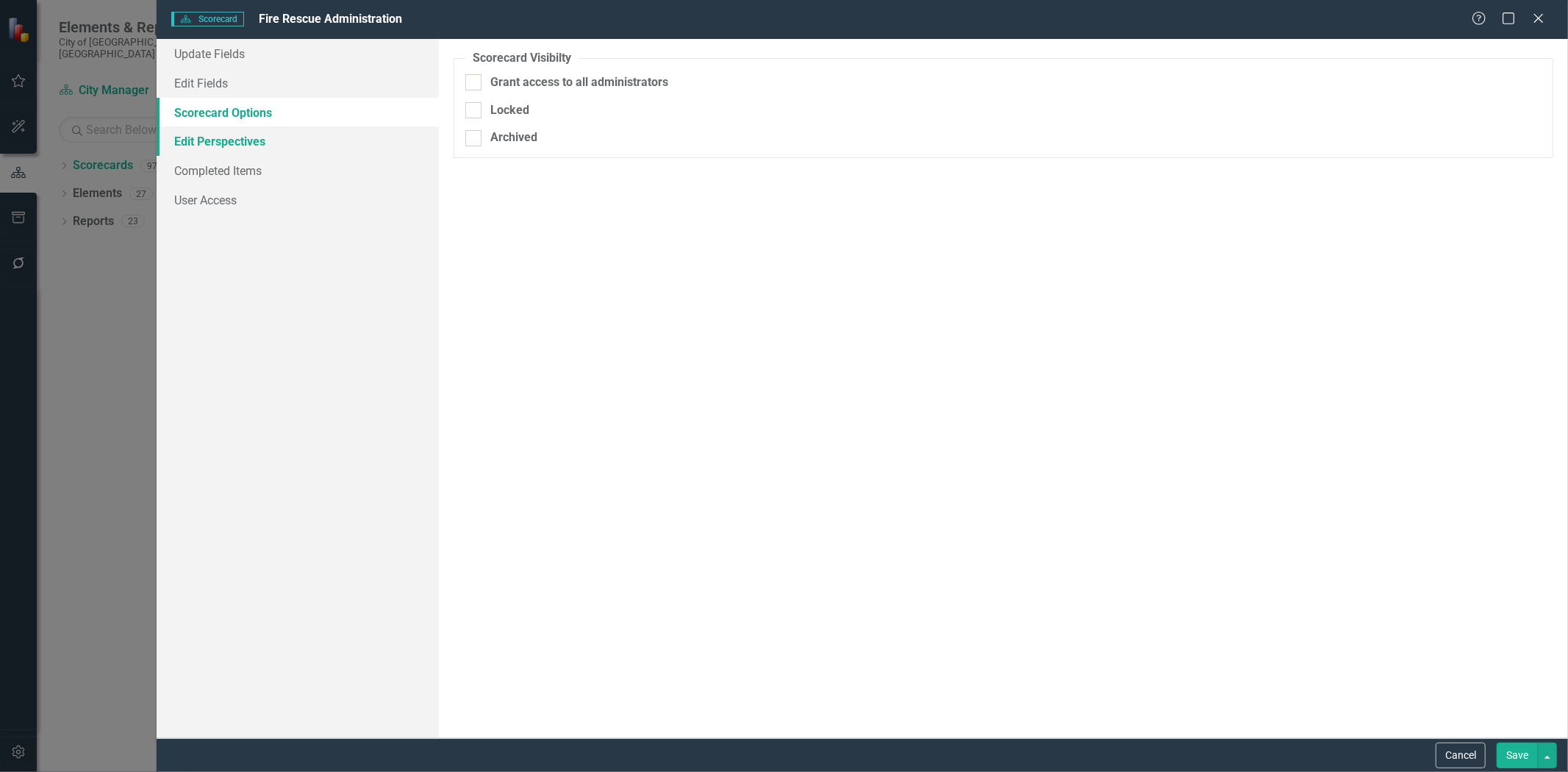
click at [209, 144] on link "Edit Perspectives" at bounding box center [298, 141] width 283 height 29
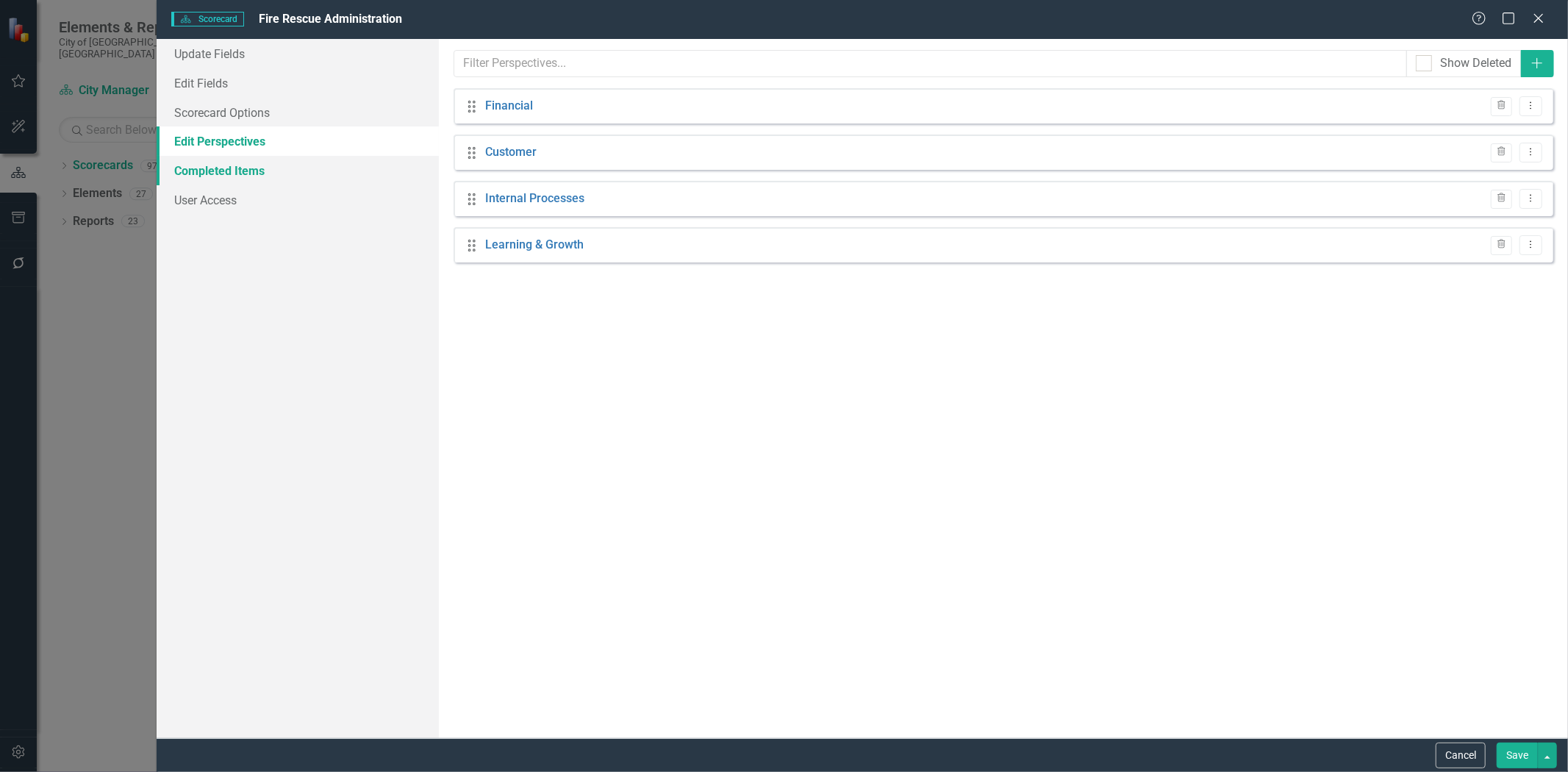
click at [198, 163] on link "Completed Items" at bounding box center [298, 170] width 283 height 29
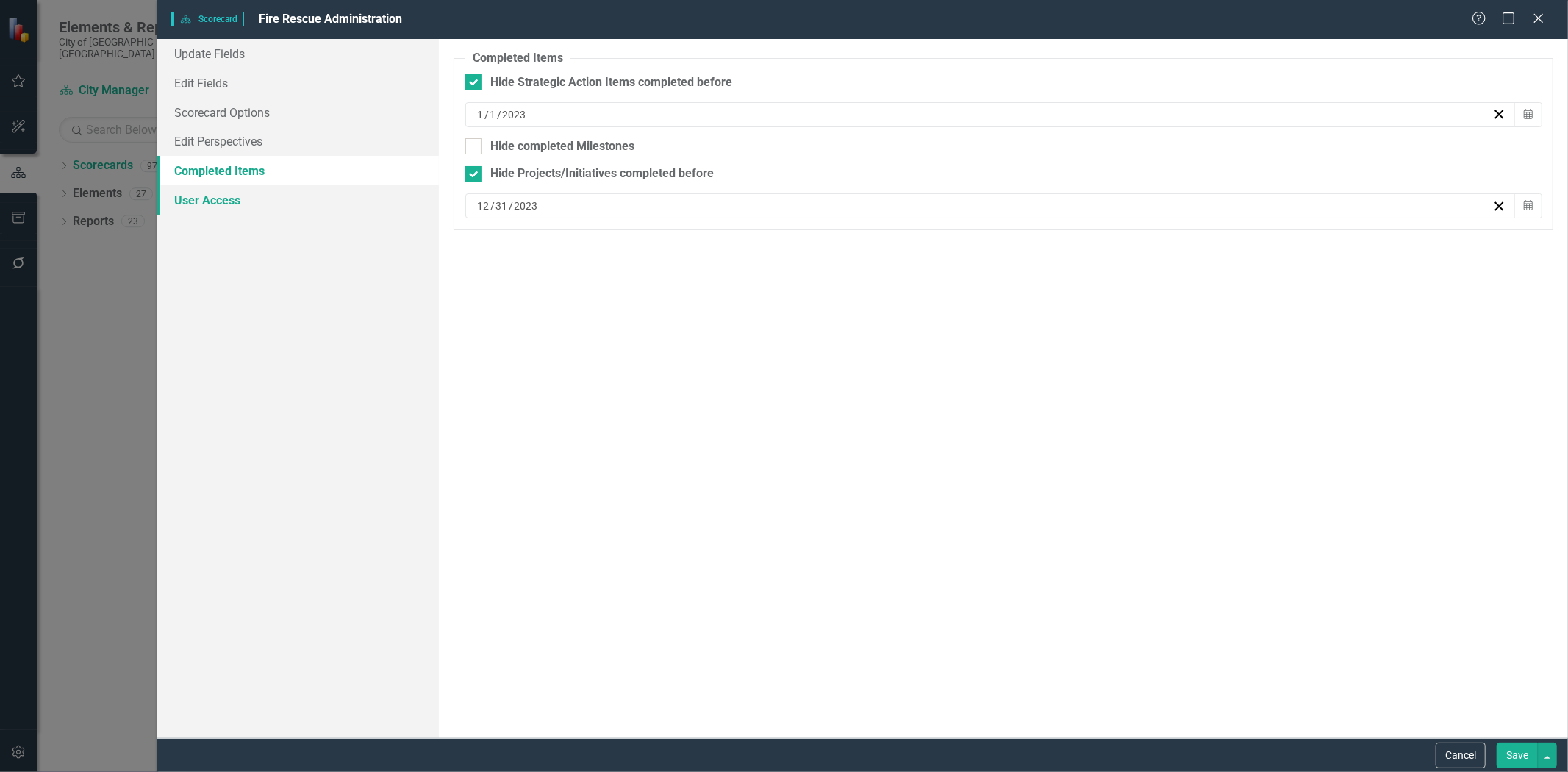
click at [185, 197] on link "User Access" at bounding box center [298, 199] width 283 height 29
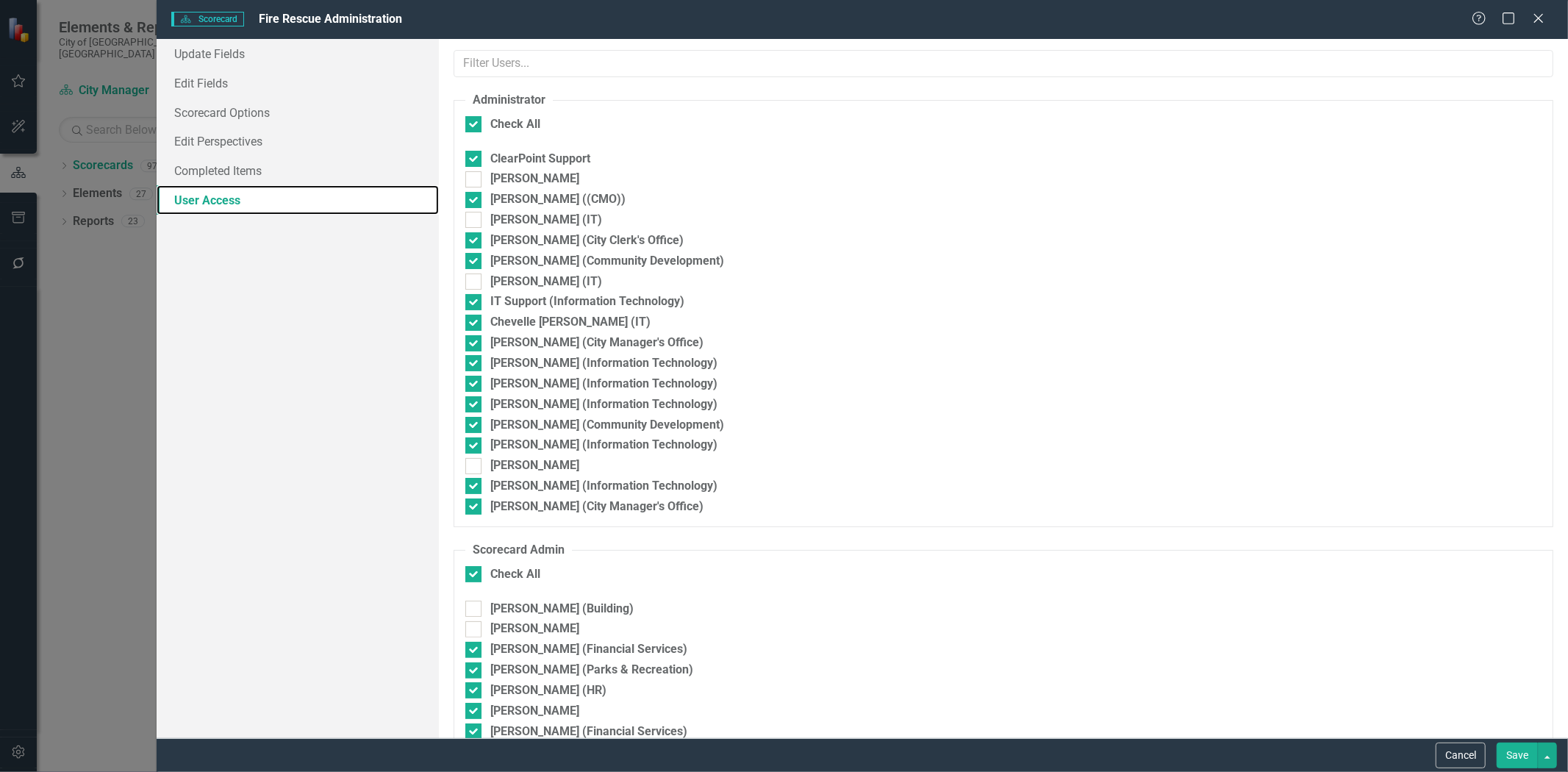
checkbox input "false"
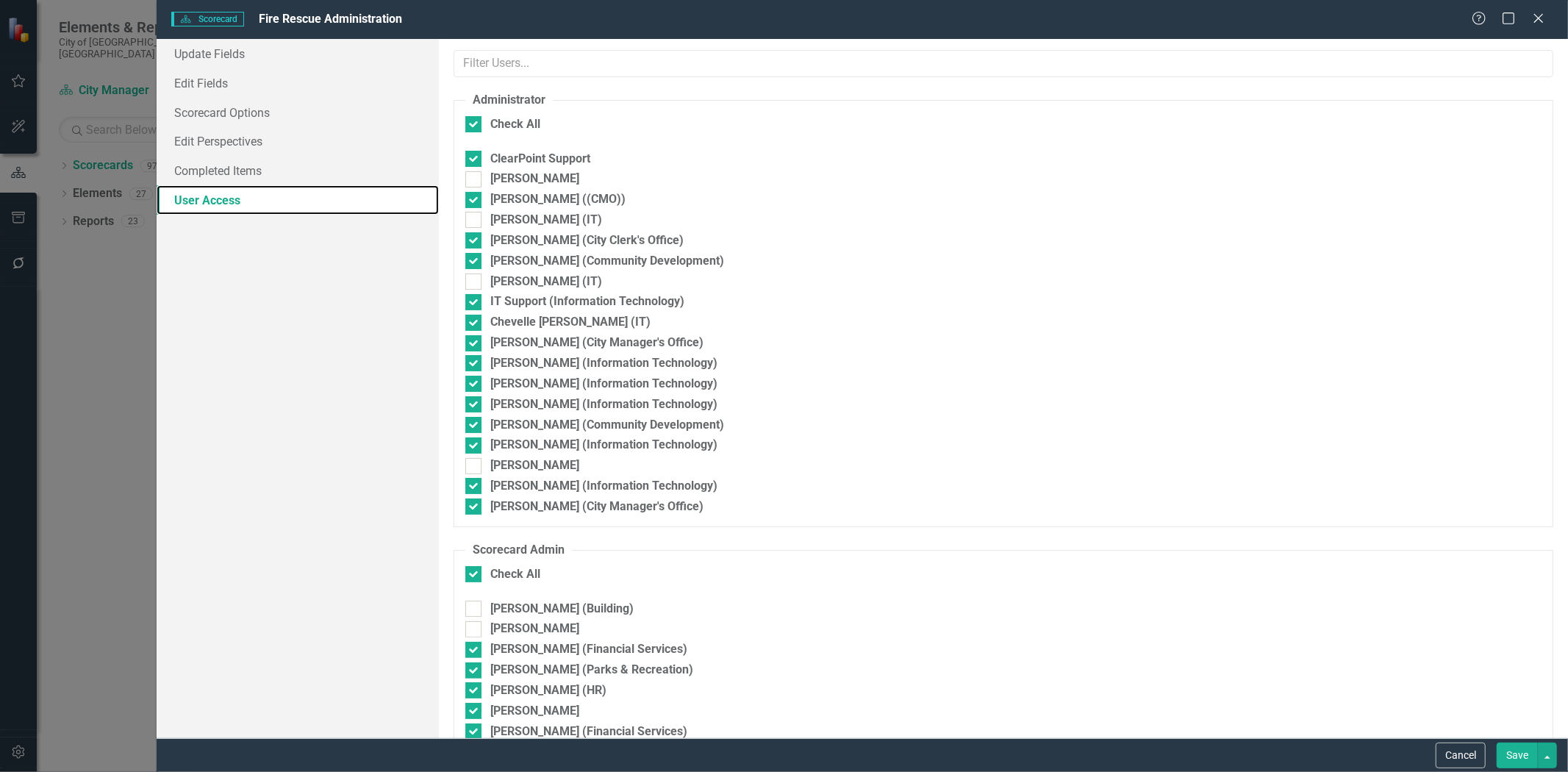
checkbox input "false"
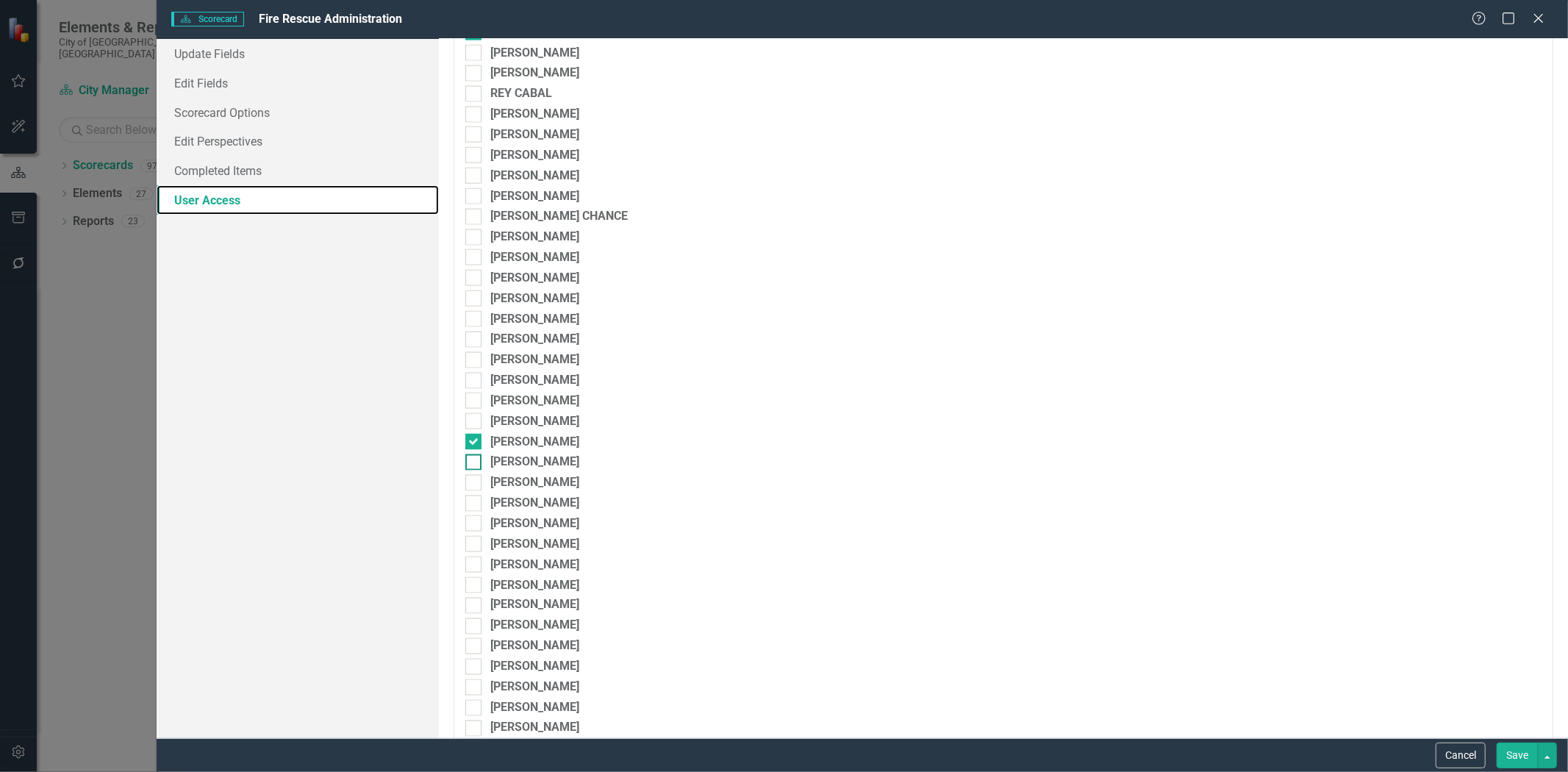
scroll to position [1796, 0]
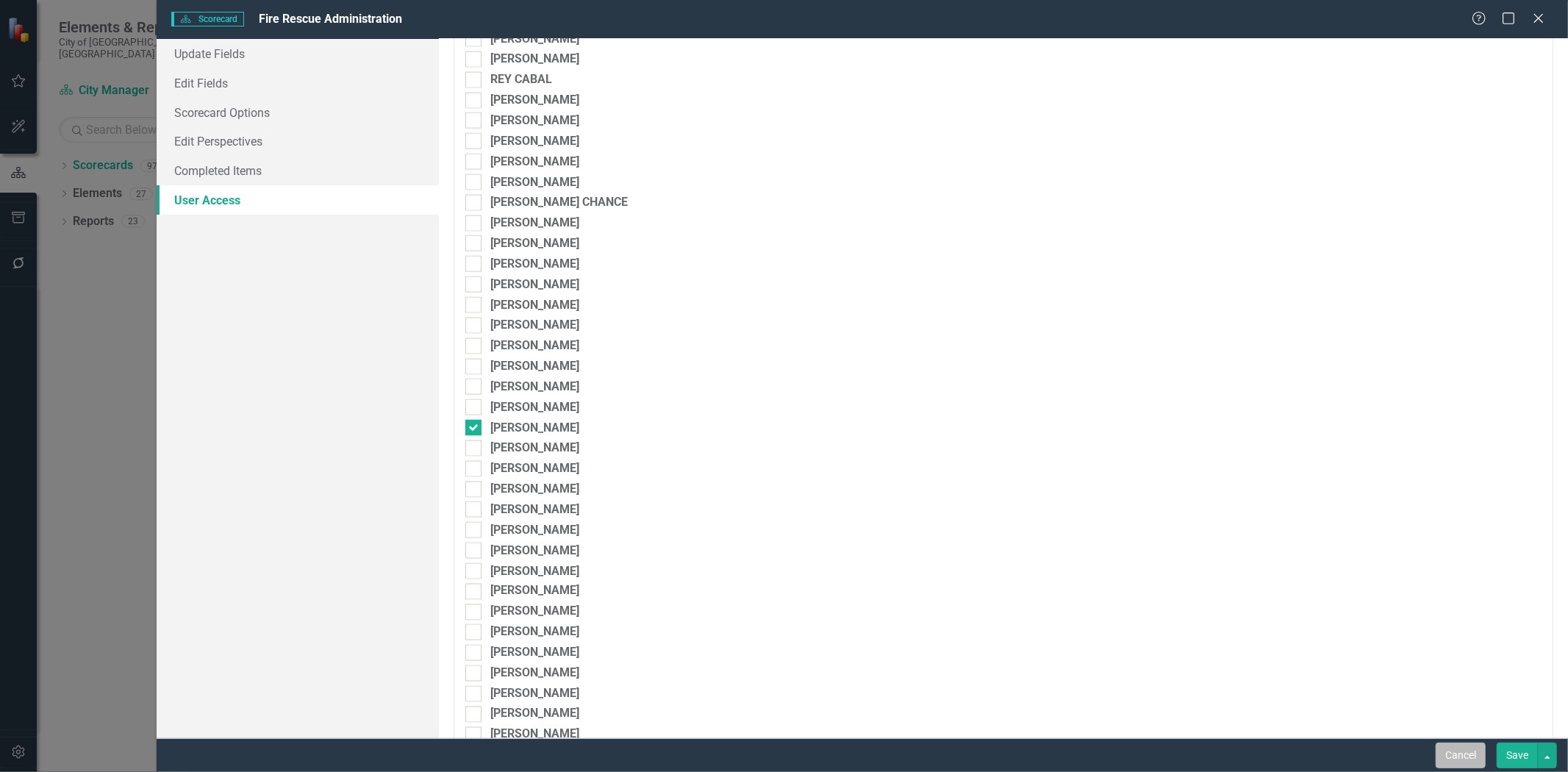
click at [1456, 759] on button "Cancel" at bounding box center [1460, 755] width 50 height 26
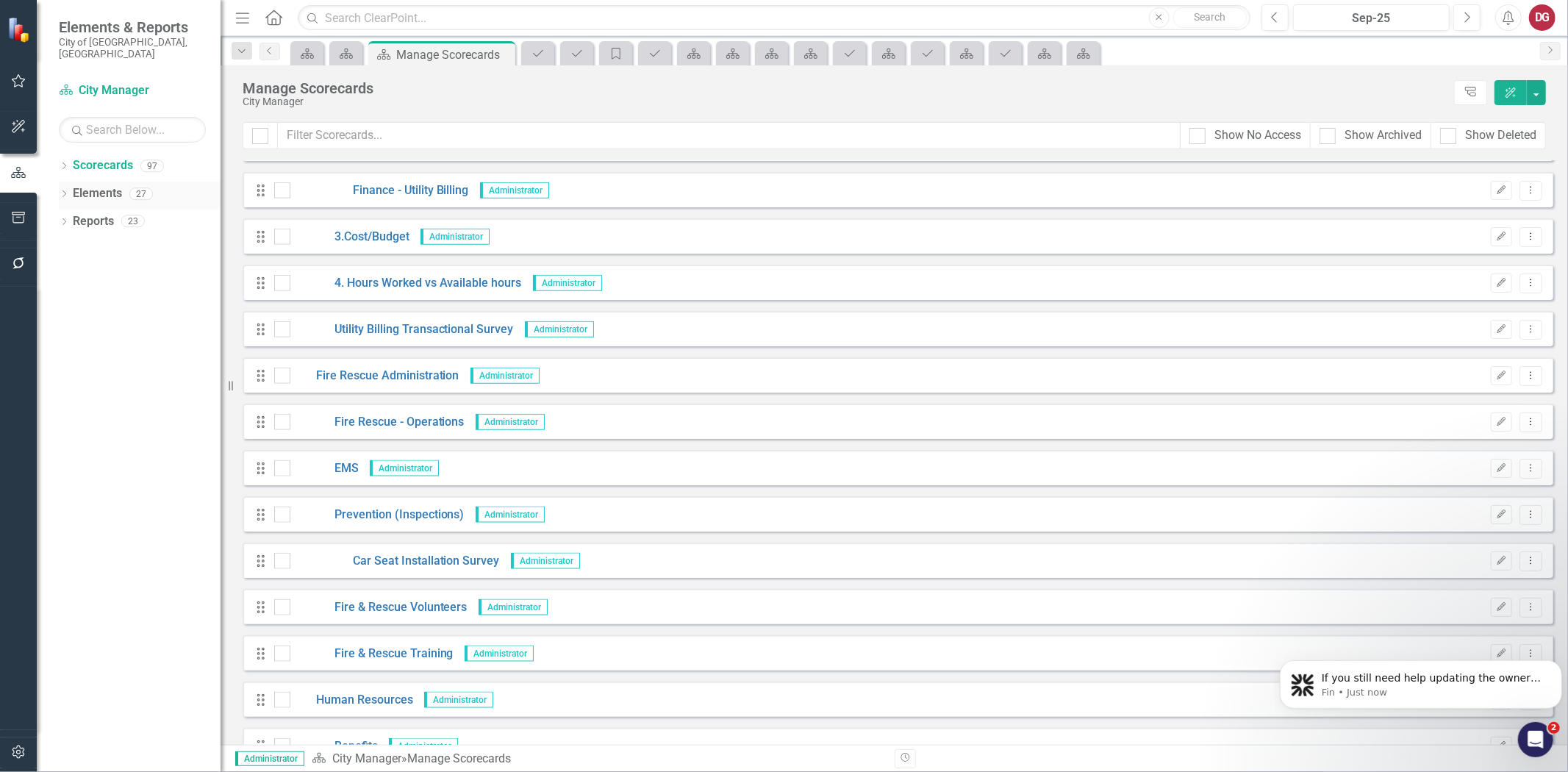
click at [82, 185] on link "Elements" at bounding box center [97, 194] width 49 height 17
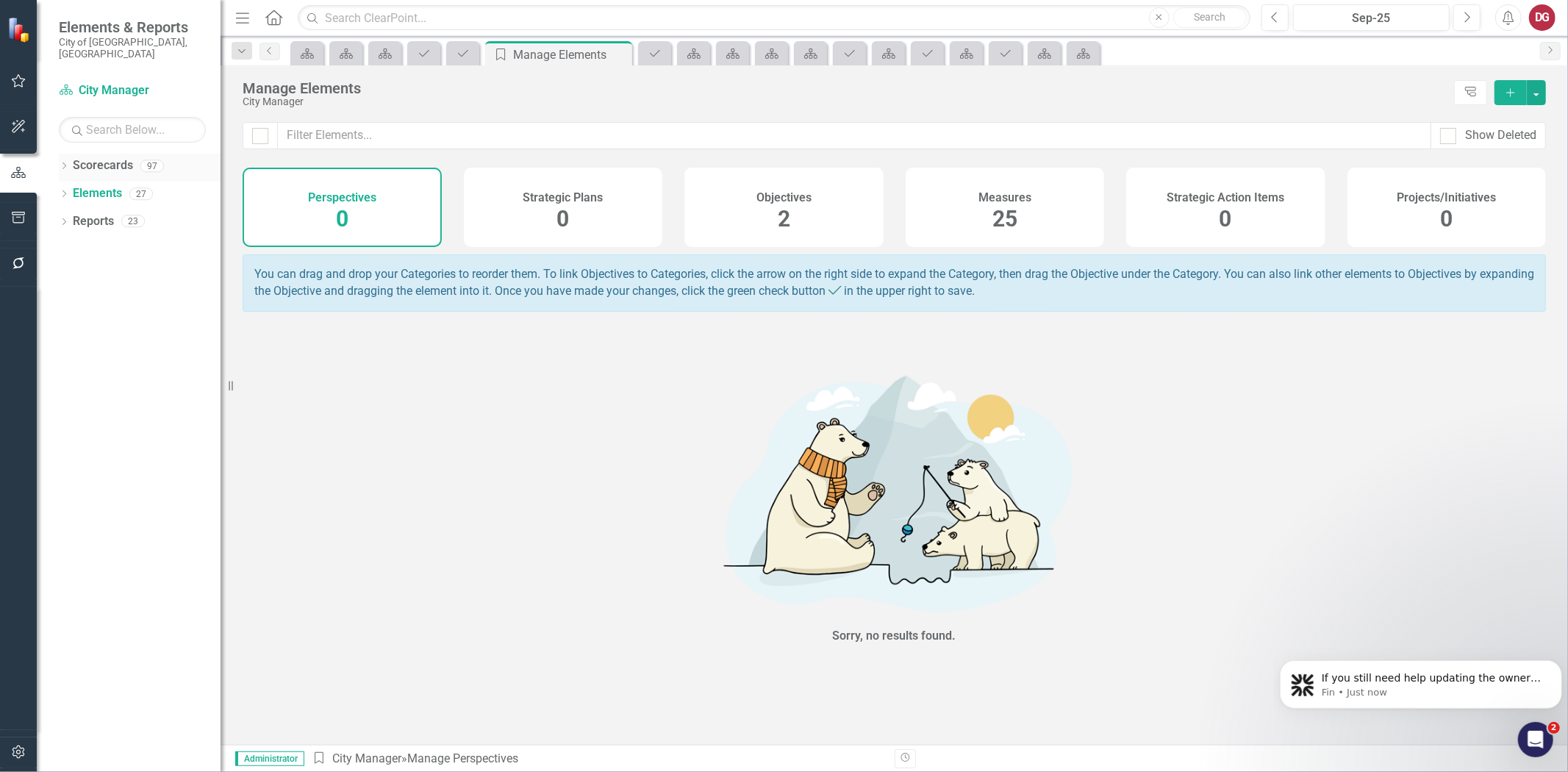
click at [64, 163] on icon "Dropdown" at bounding box center [63, 167] width 10 height 9
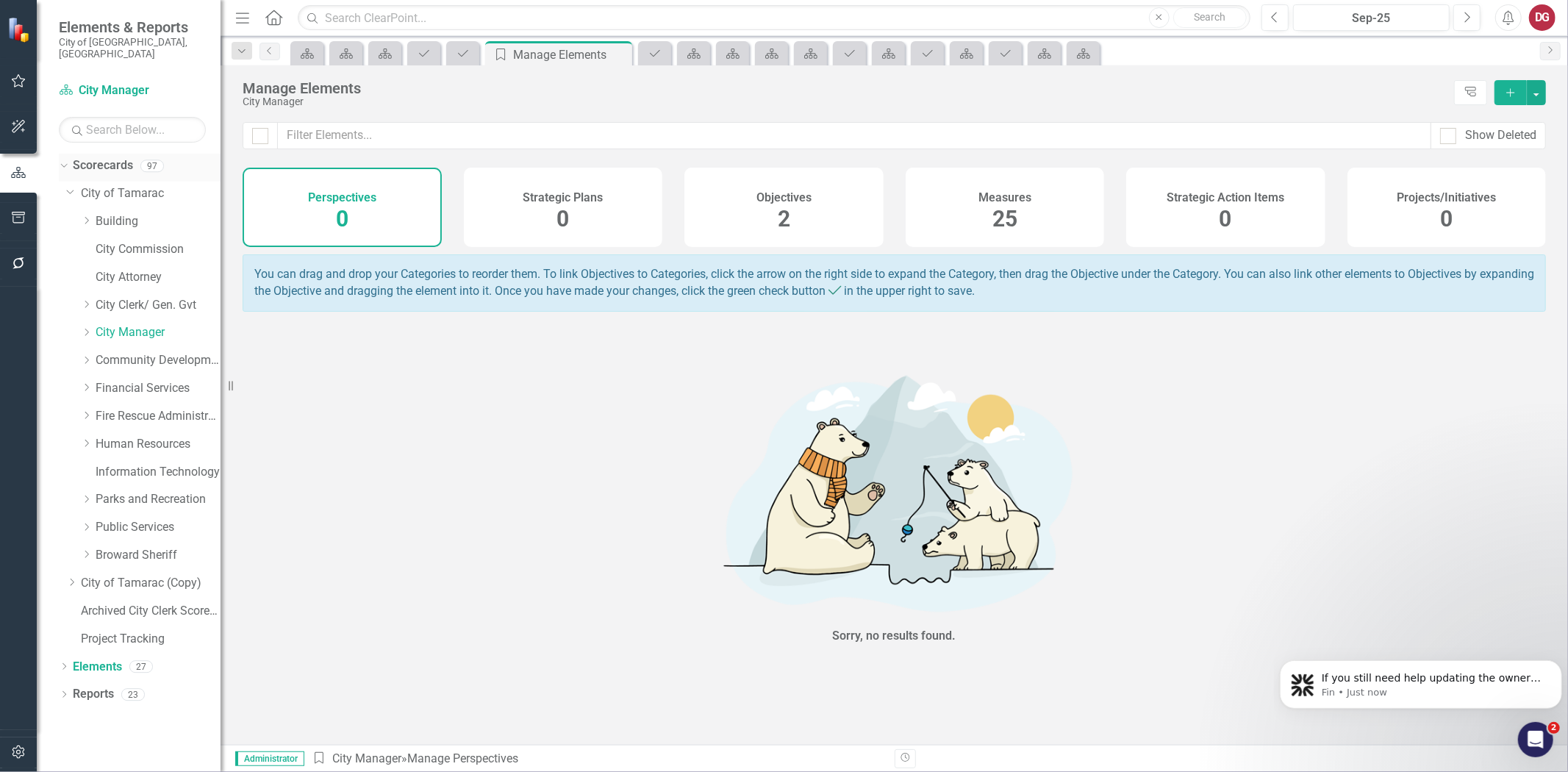
click at [86, 157] on link "Scorecards" at bounding box center [103, 165] width 60 height 17
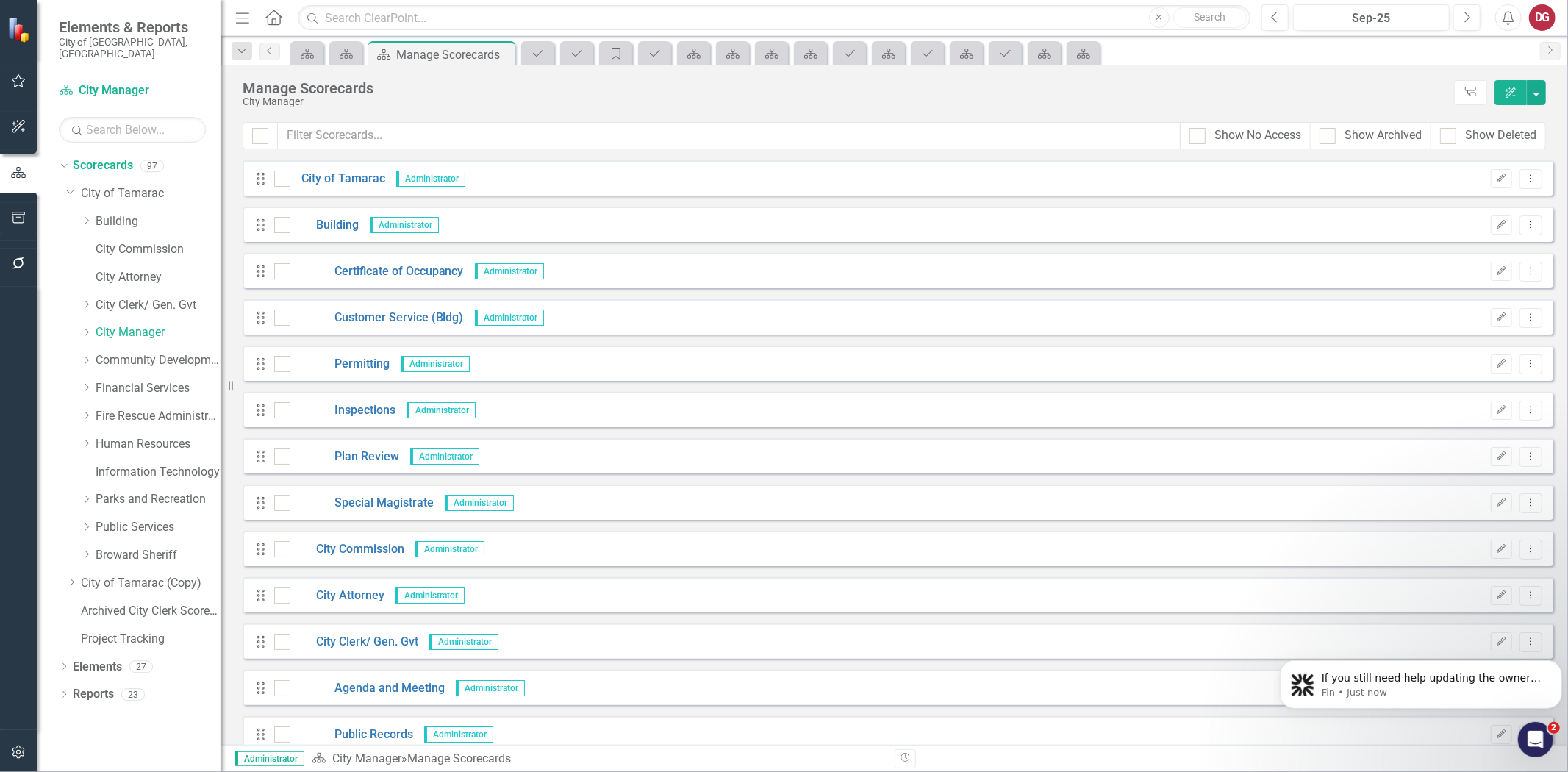
click at [123, 389] on div "Dropdown Financial Services" at bounding box center [143, 390] width 154 height 28
click at [114, 408] on link "Fire Rescue Administration" at bounding box center [158, 417] width 125 height 17
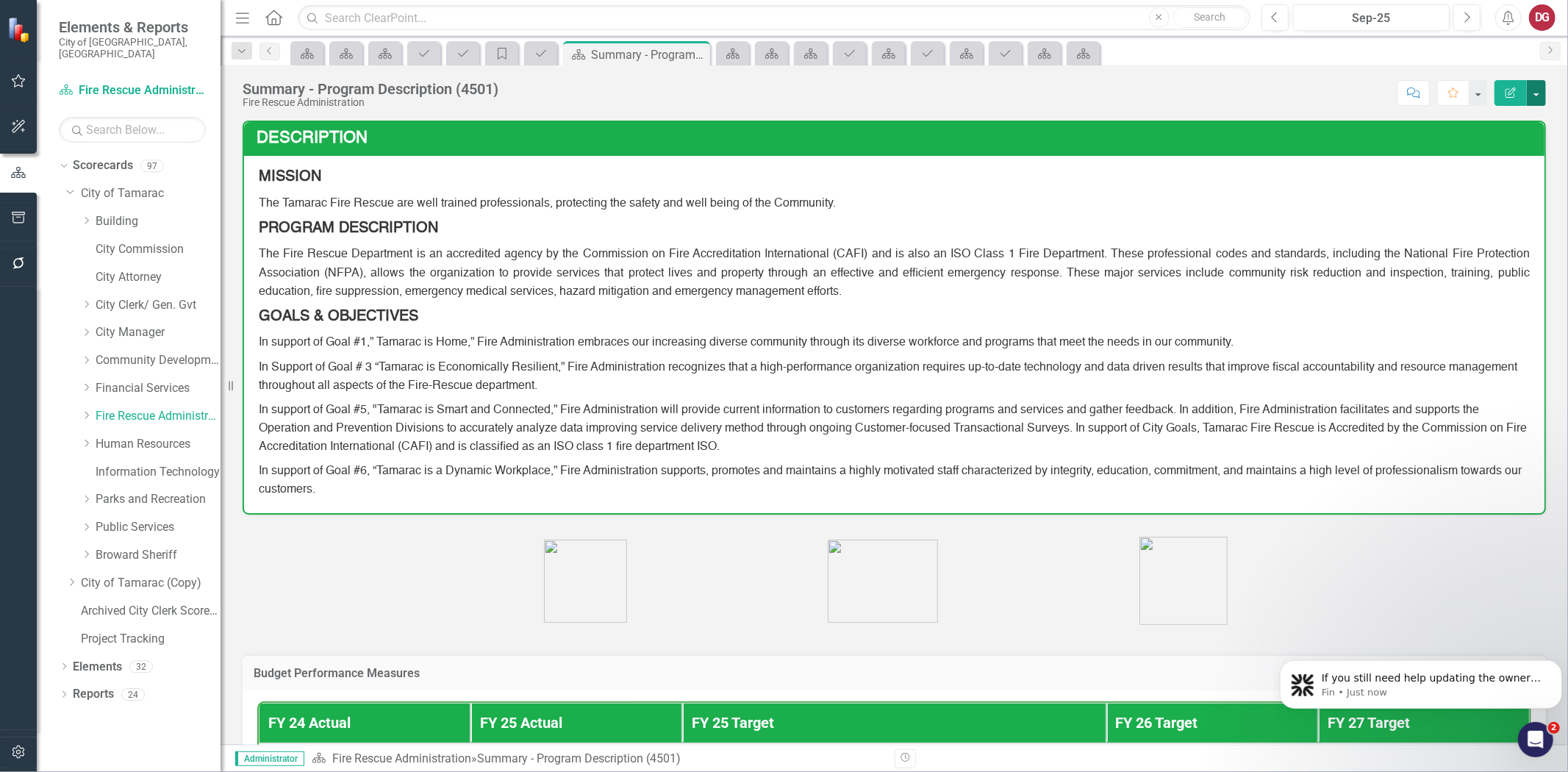
click at [1540, 98] on button "button" at bounding box center [1536, 93] width 19 height 26
click at [1483, 114] on link "Edit Edit Scorecard" at bounding box center [1486, 120] width 119 height 27
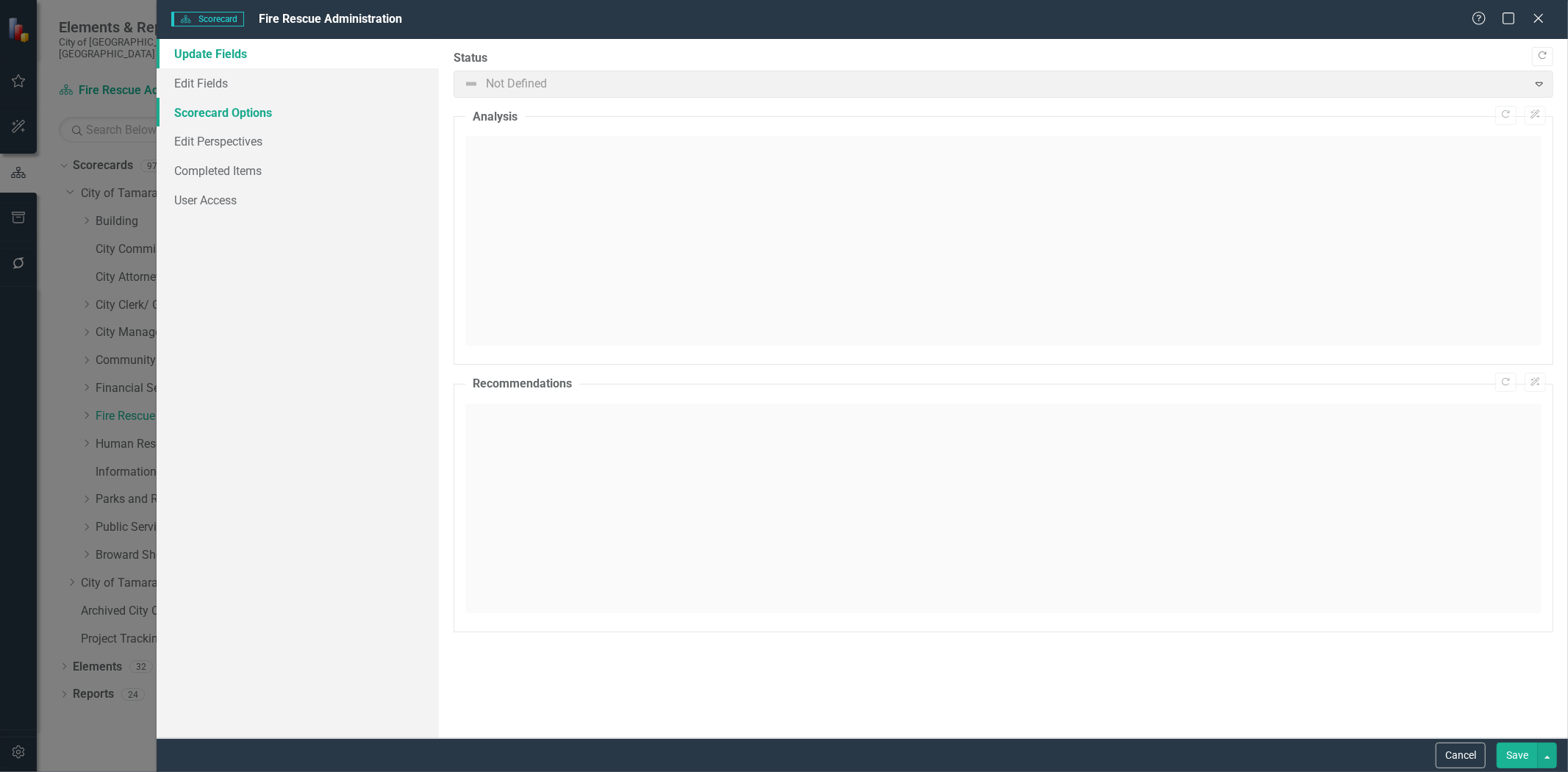
click at [192, 106] on link "Scorecard Options" at bounding box center [298, 112] width 283 height 29
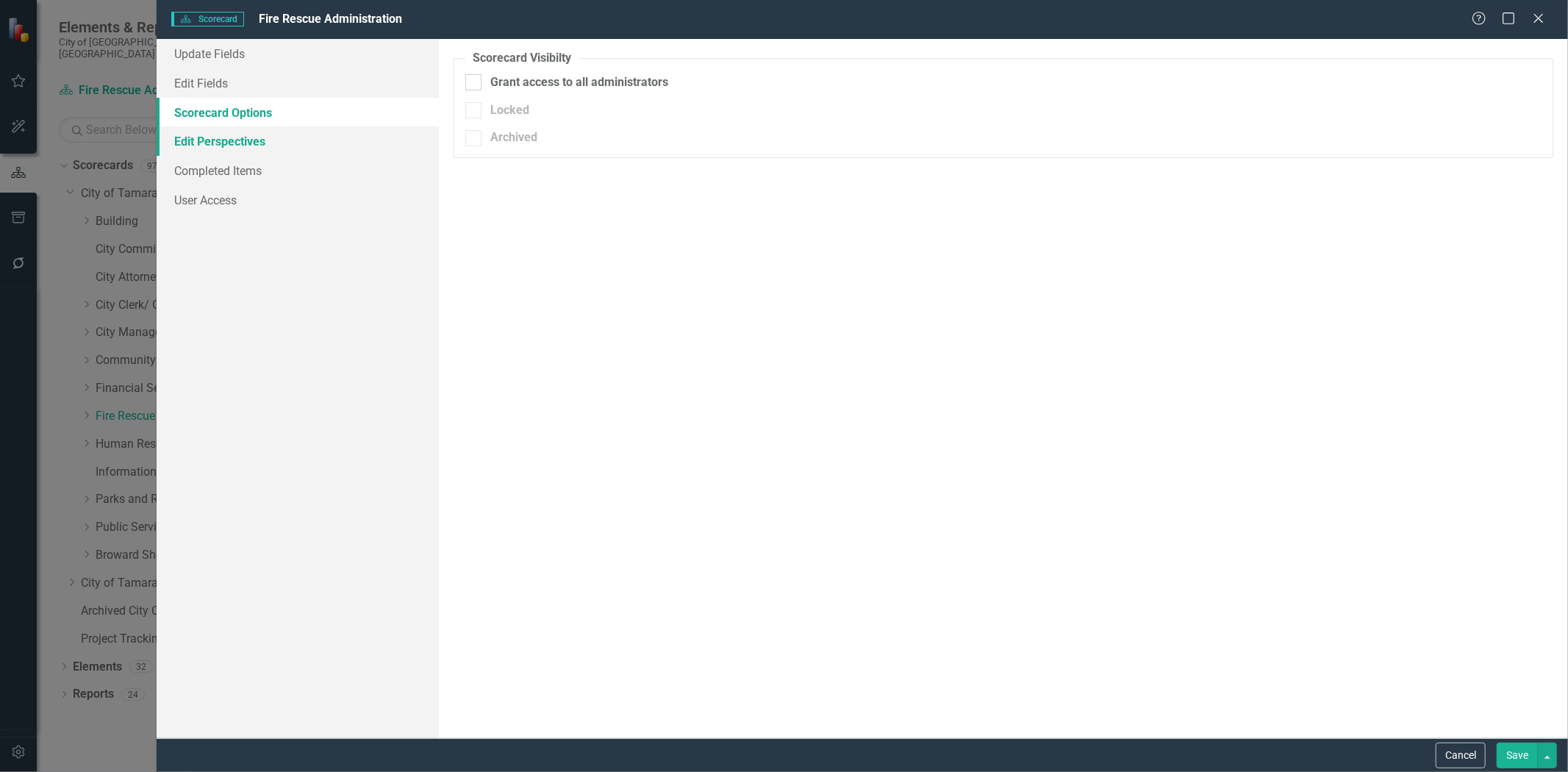
click at [187, 138] on link "Edit Perspectives" at bounding box center [298, 141] width 283 height 29
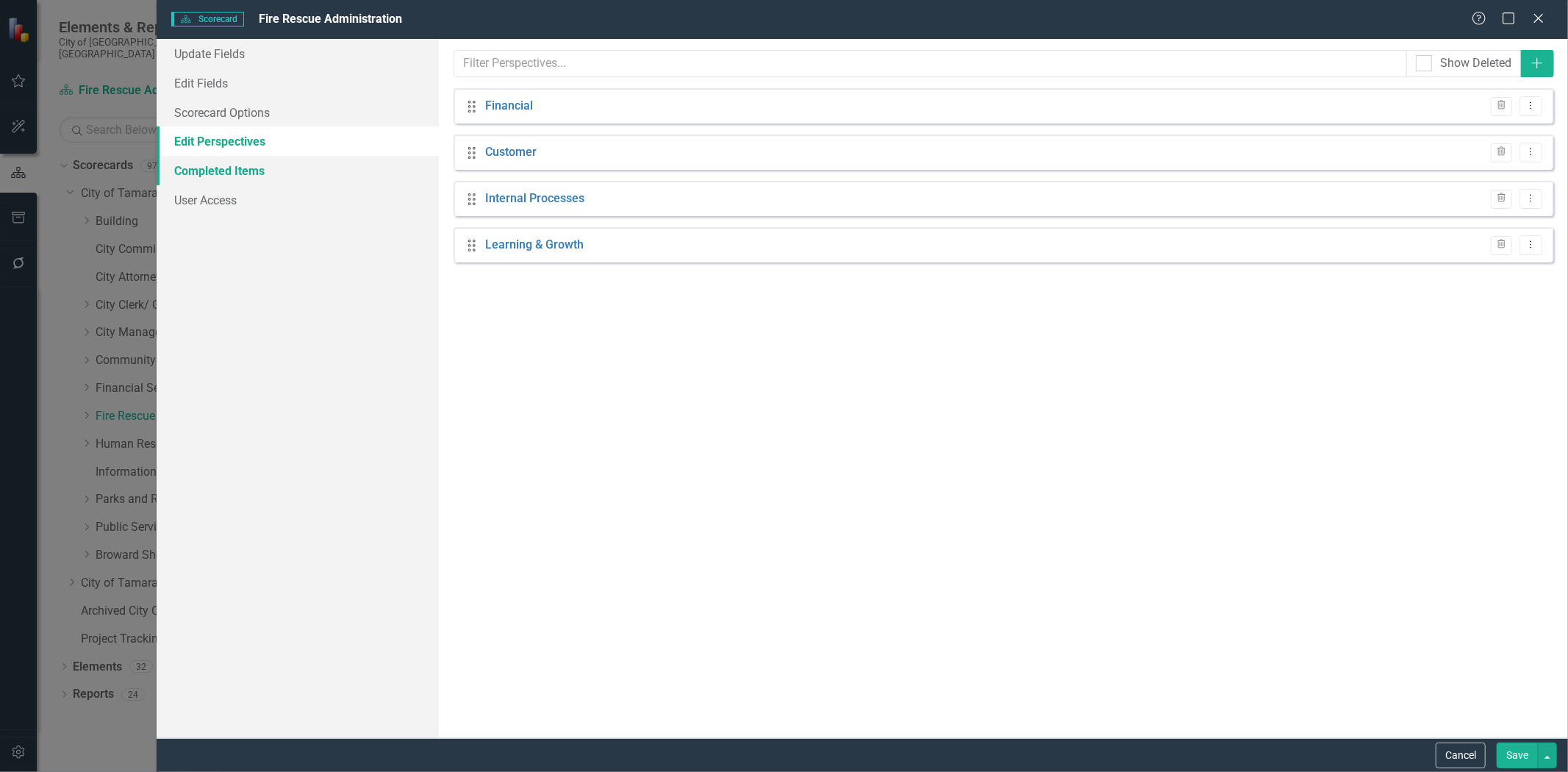
click at [191, 166] on link "Completed Items" at bounding box center [298, 170] width 283 height 29
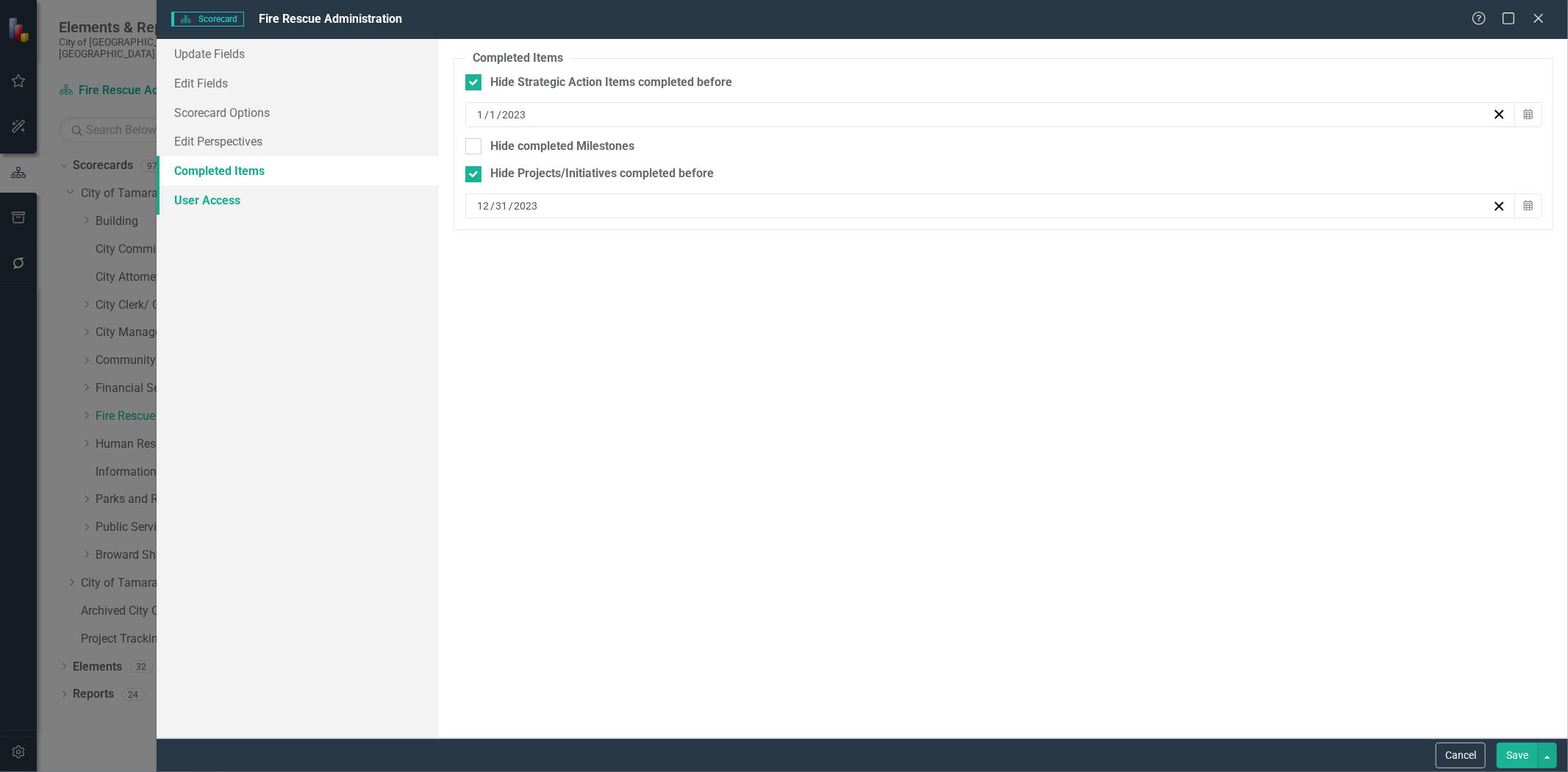
click at [188, 196] on link "User Access" at bounding box center [298, 199] width 283 height 29
click at [207, 79] on link "Edit Fields" at bounding box center [298, 82] width 283 height 29
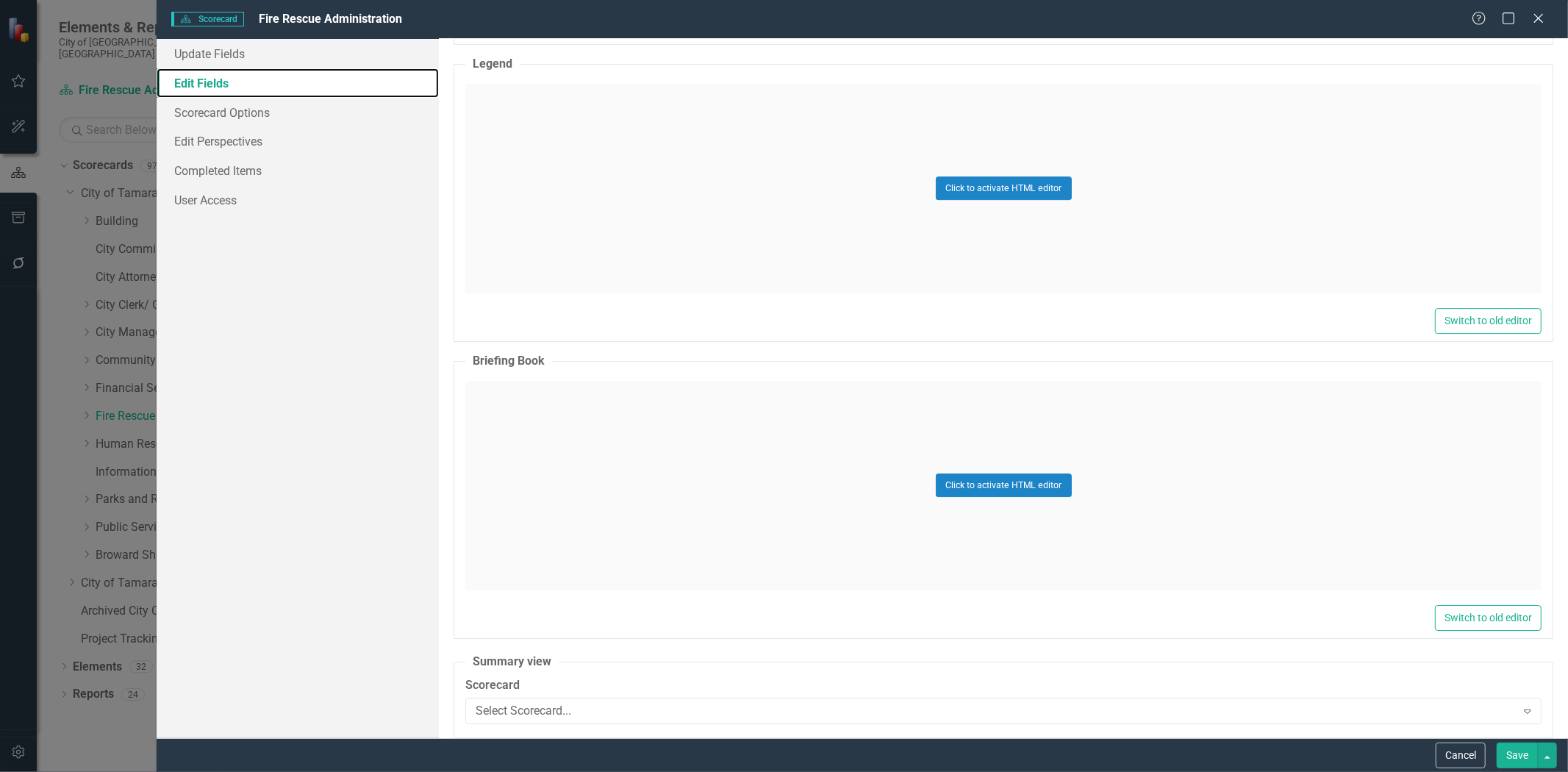
scroll to position [8673, 0]
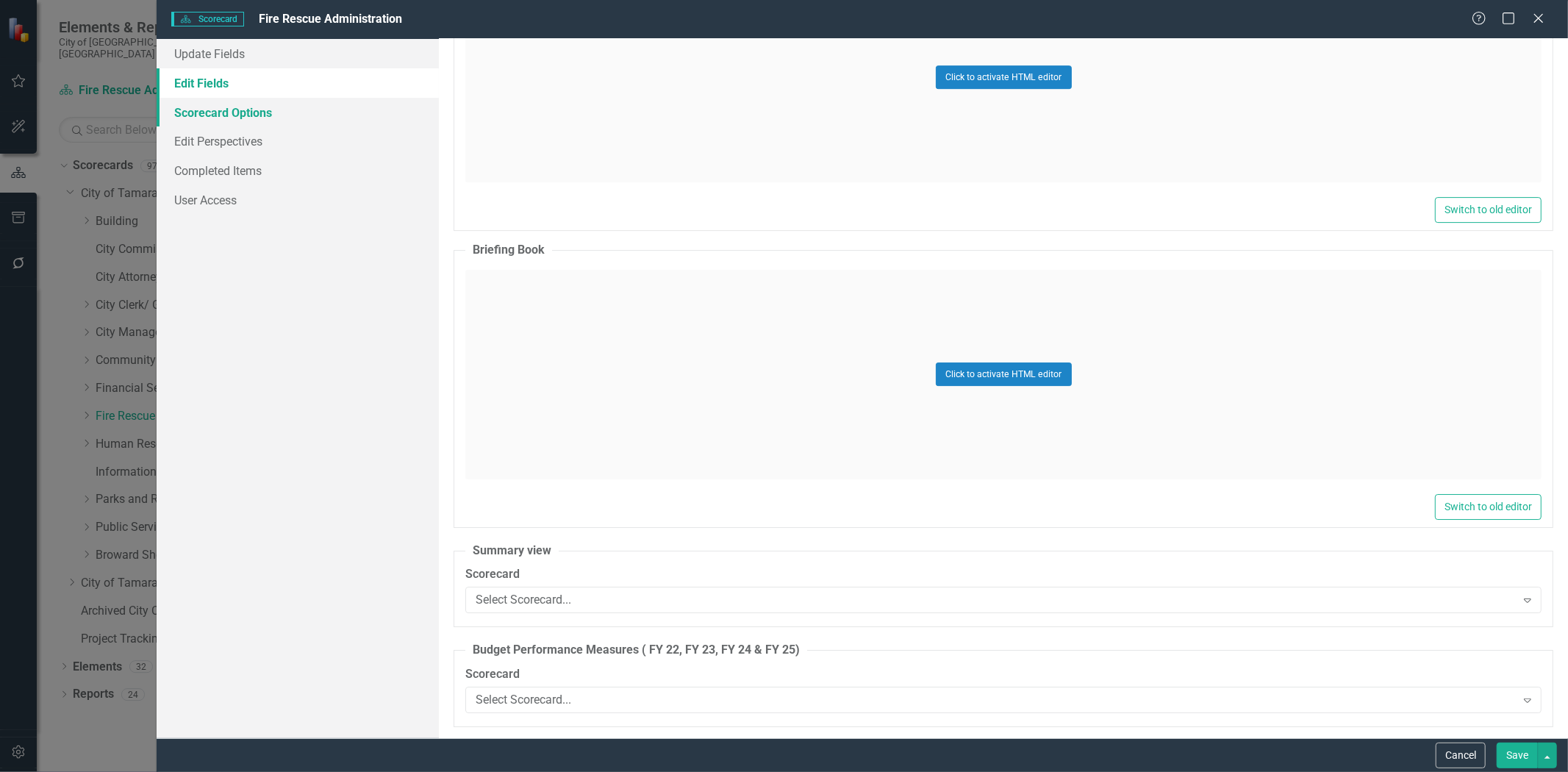
click at [274, 111] on link "Scorecard Options" at bounding box center [298, 112] width 283 height 29
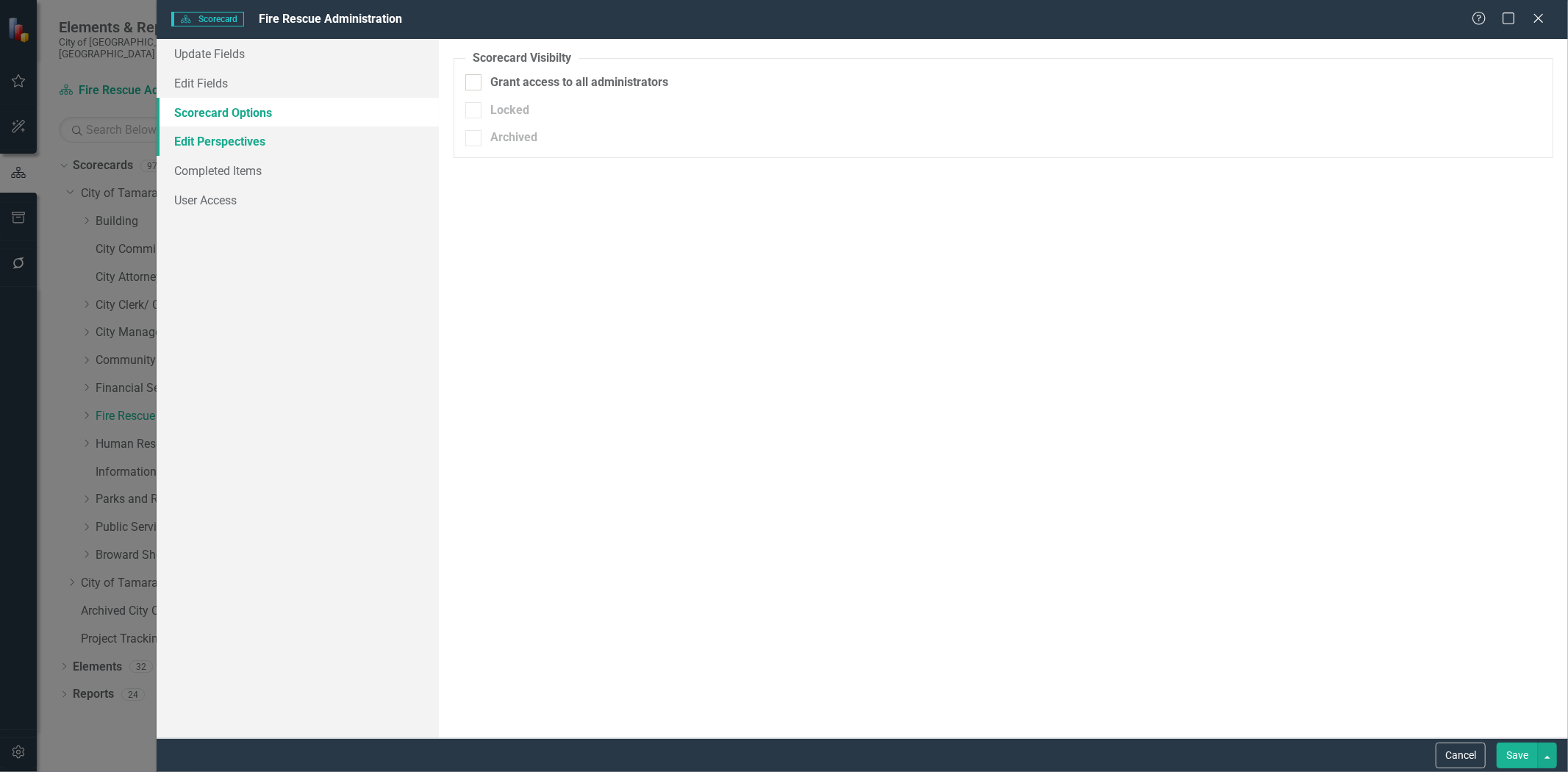
click at [243, 141] on link "Edit Perspectives" at bounding box center [298, 141] width 283 height 29
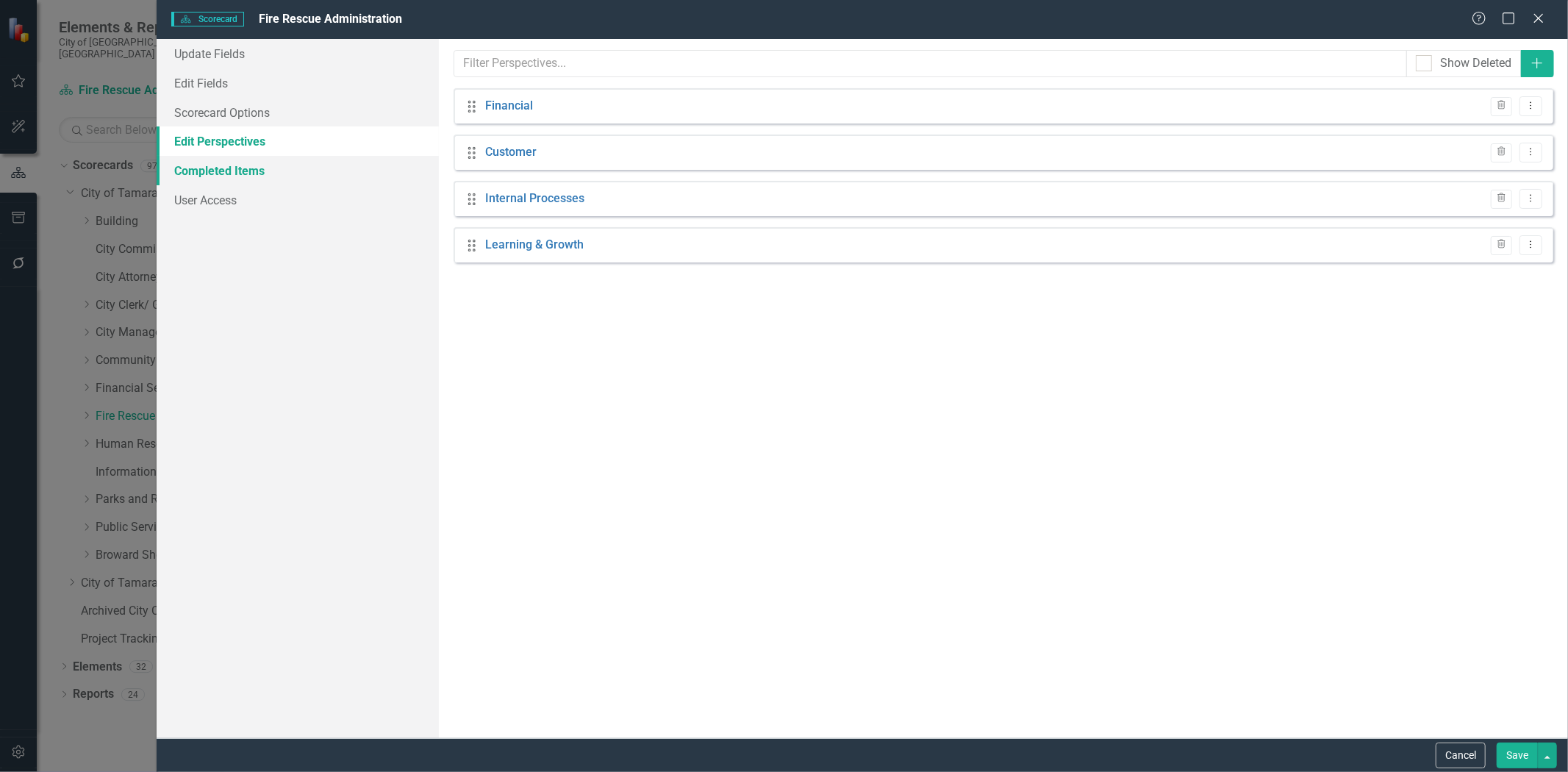
click at [232, 172] on link "Completed Items" at bounding box center [298, 170] width 283 height 29
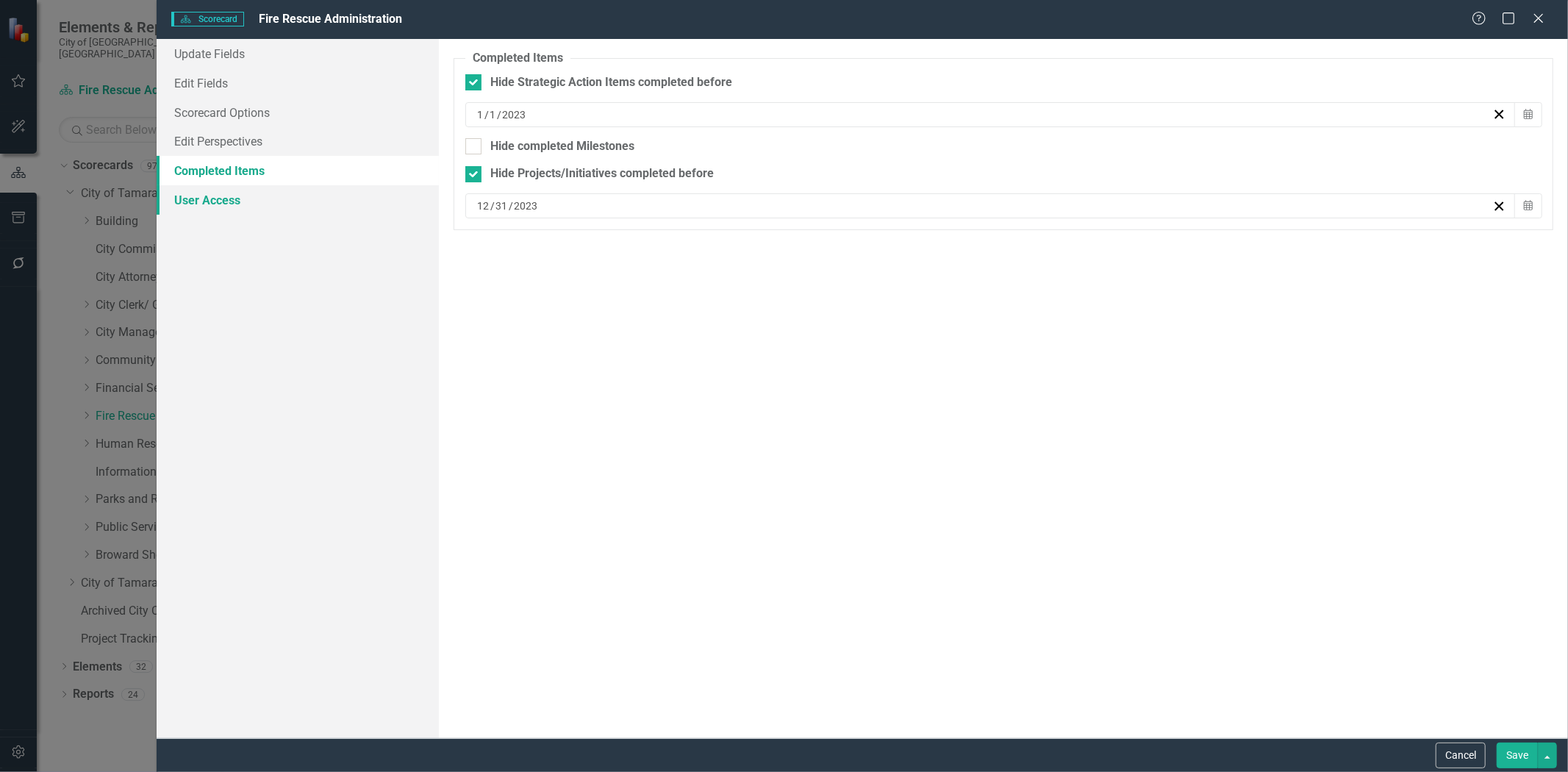
click at [218, 201] on link "User Access" at bounding box center [298, 199] width 283 height 29
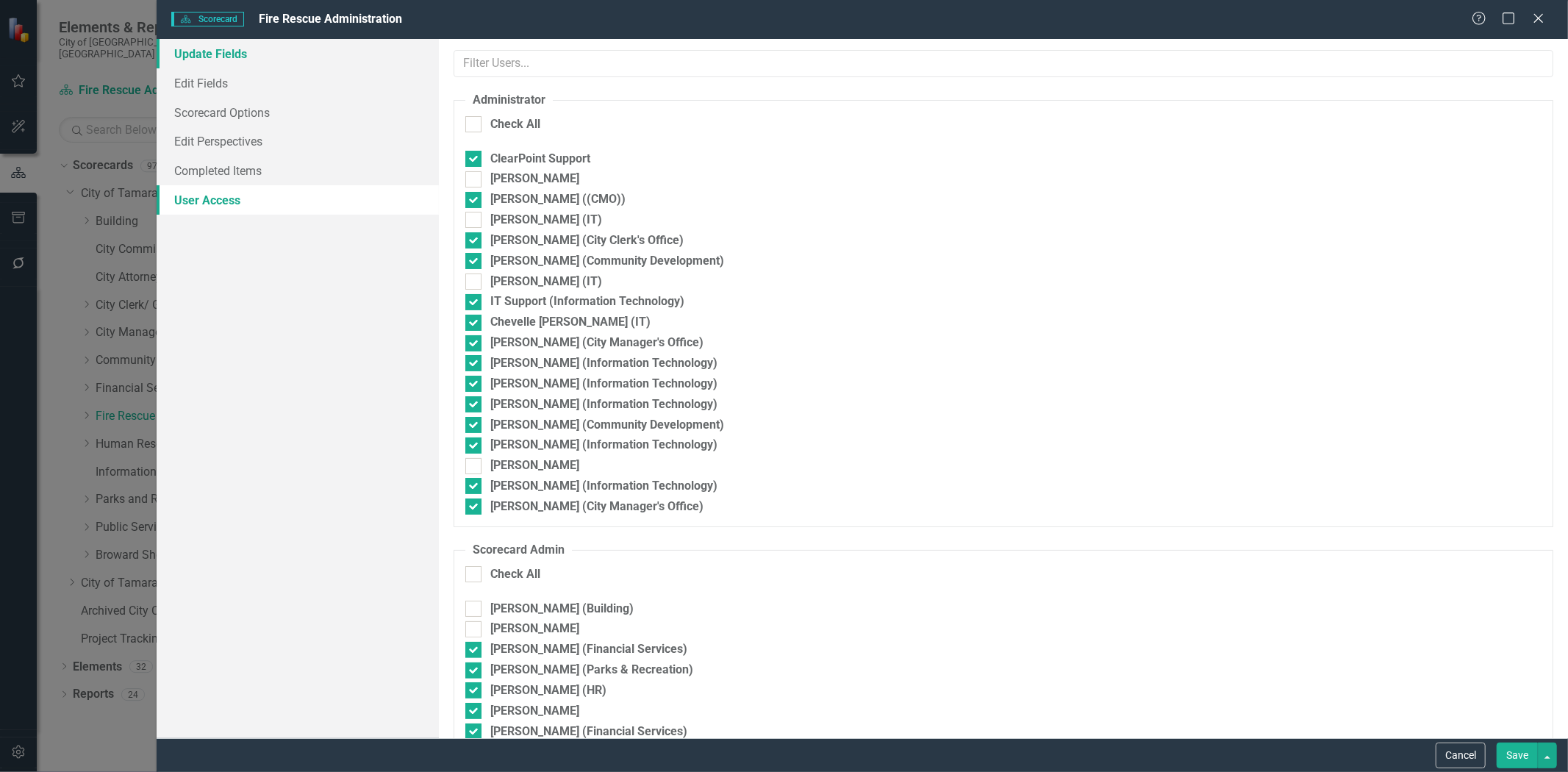
click at [220, 54] on link "Update Fields" at bounding box center [298, 53] width 283 height 29
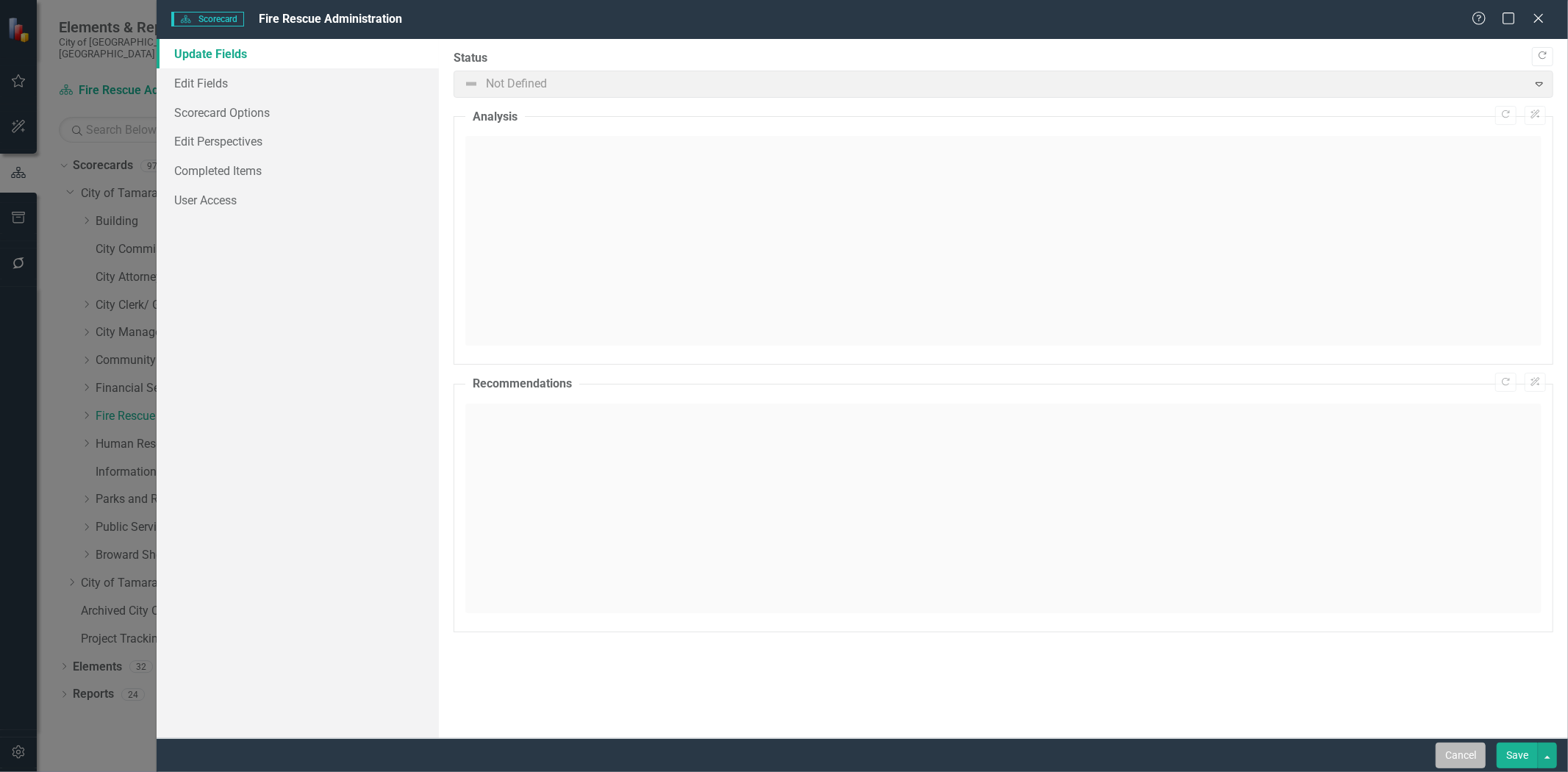
click at [1450, 762] on button "Cancel" at bounding box center [1460, 755] width 50 height 26
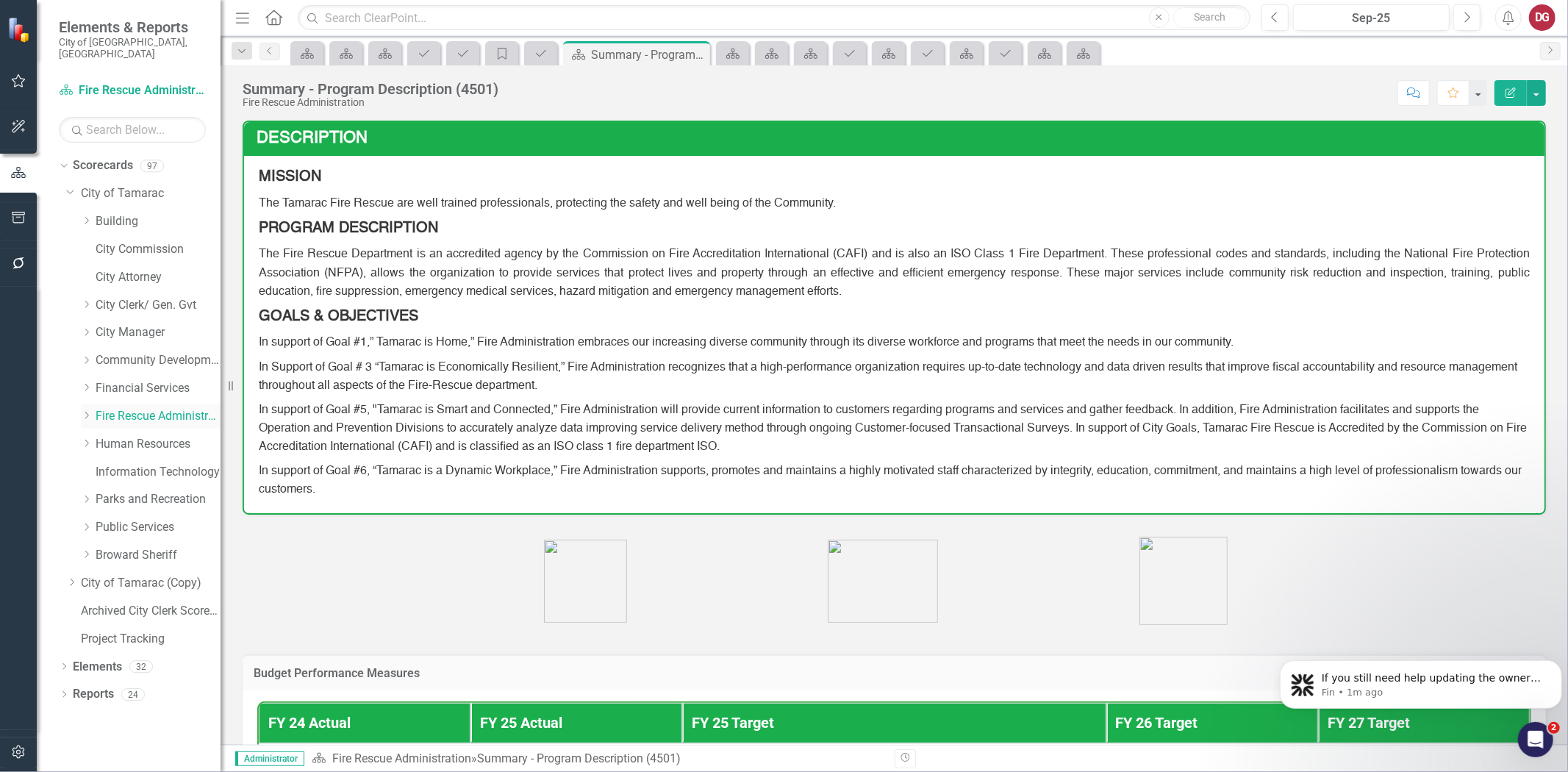
click at [140, 408] on link "Fire Rescue Administration" at bounding box center [158, 417] width 125 height 17
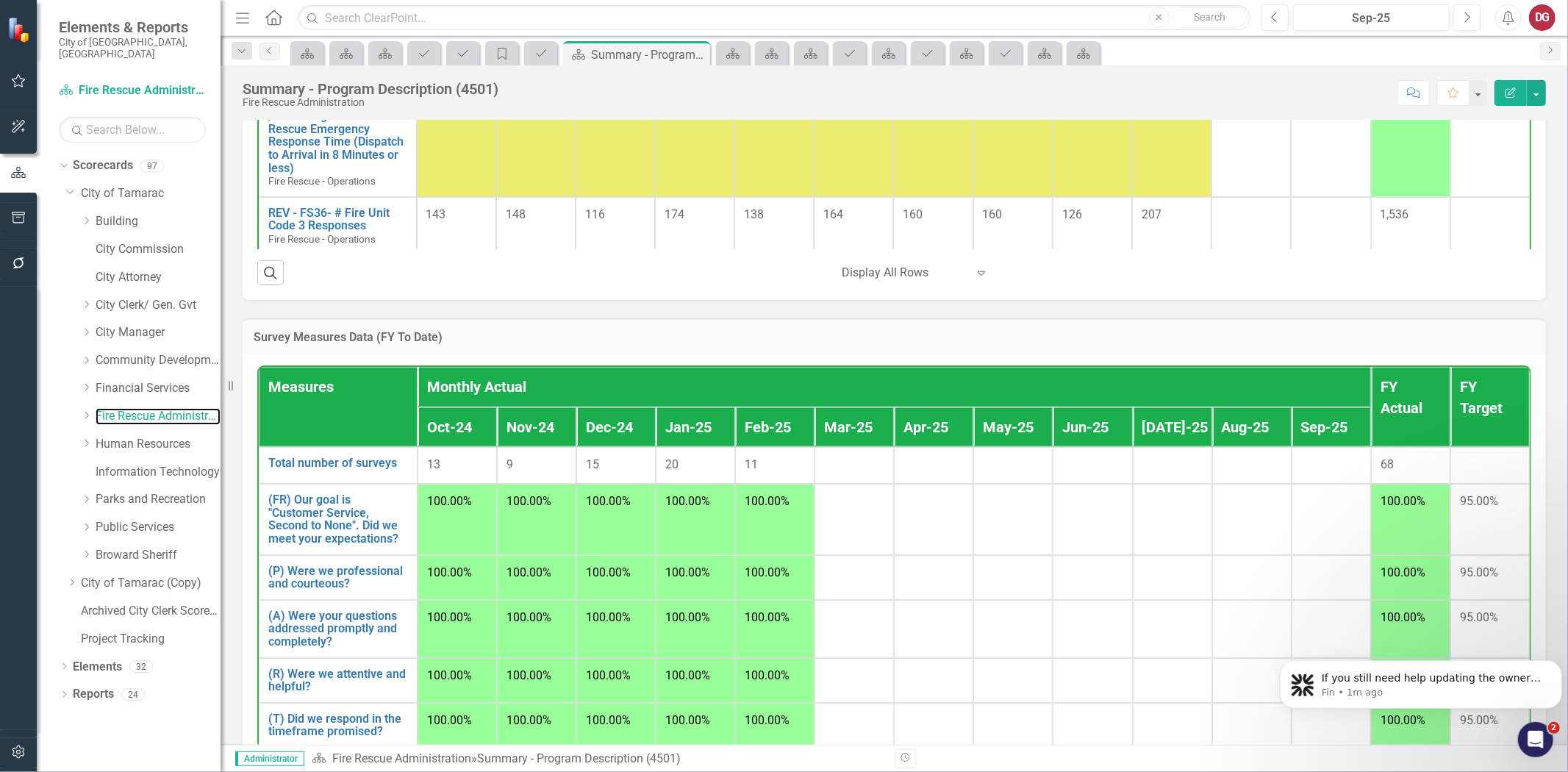
scroll to position [1365, 0]
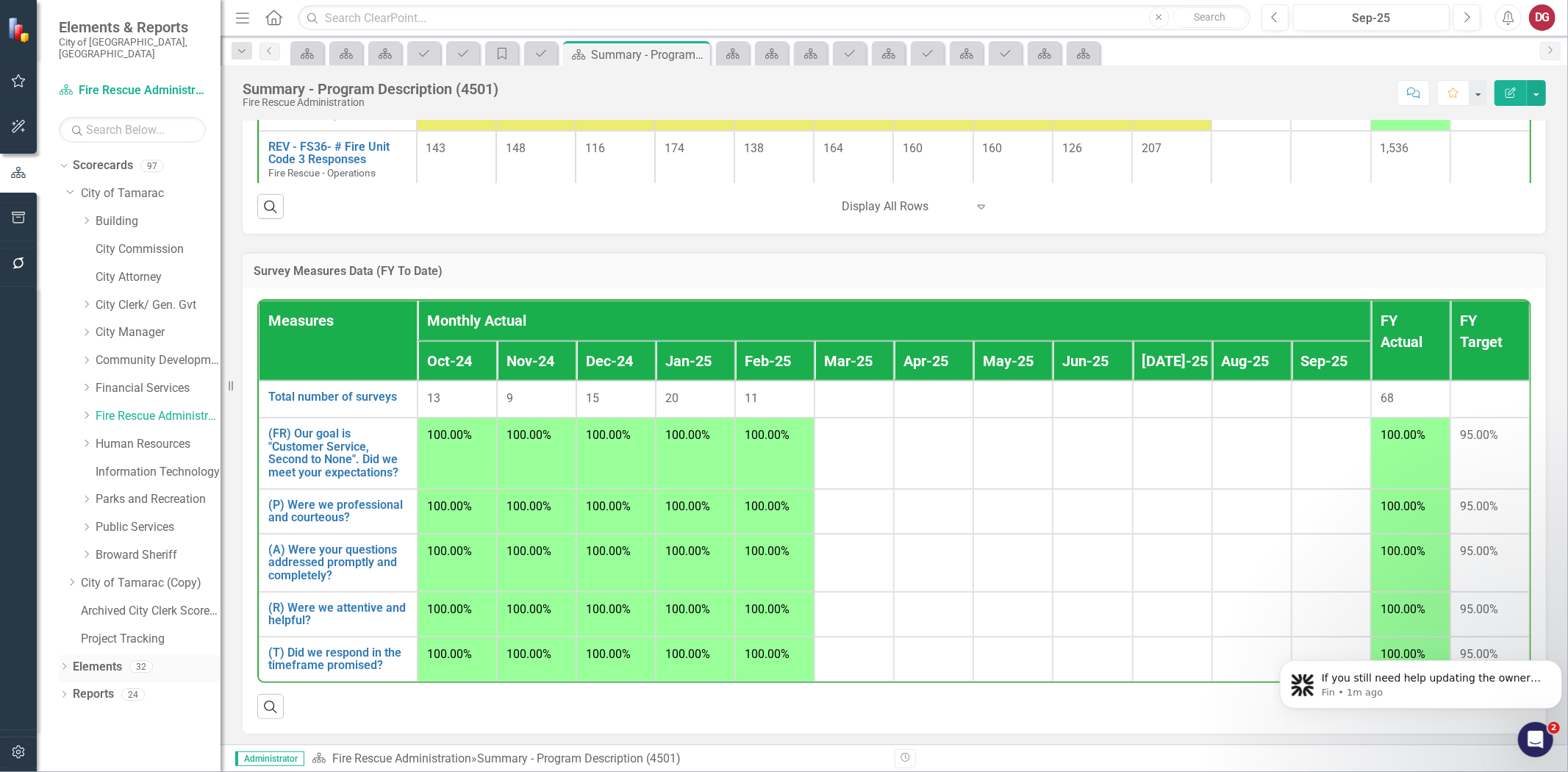
click at [99, 660] on link "Elements" at bounding box center [97, 667] width 49 height 17
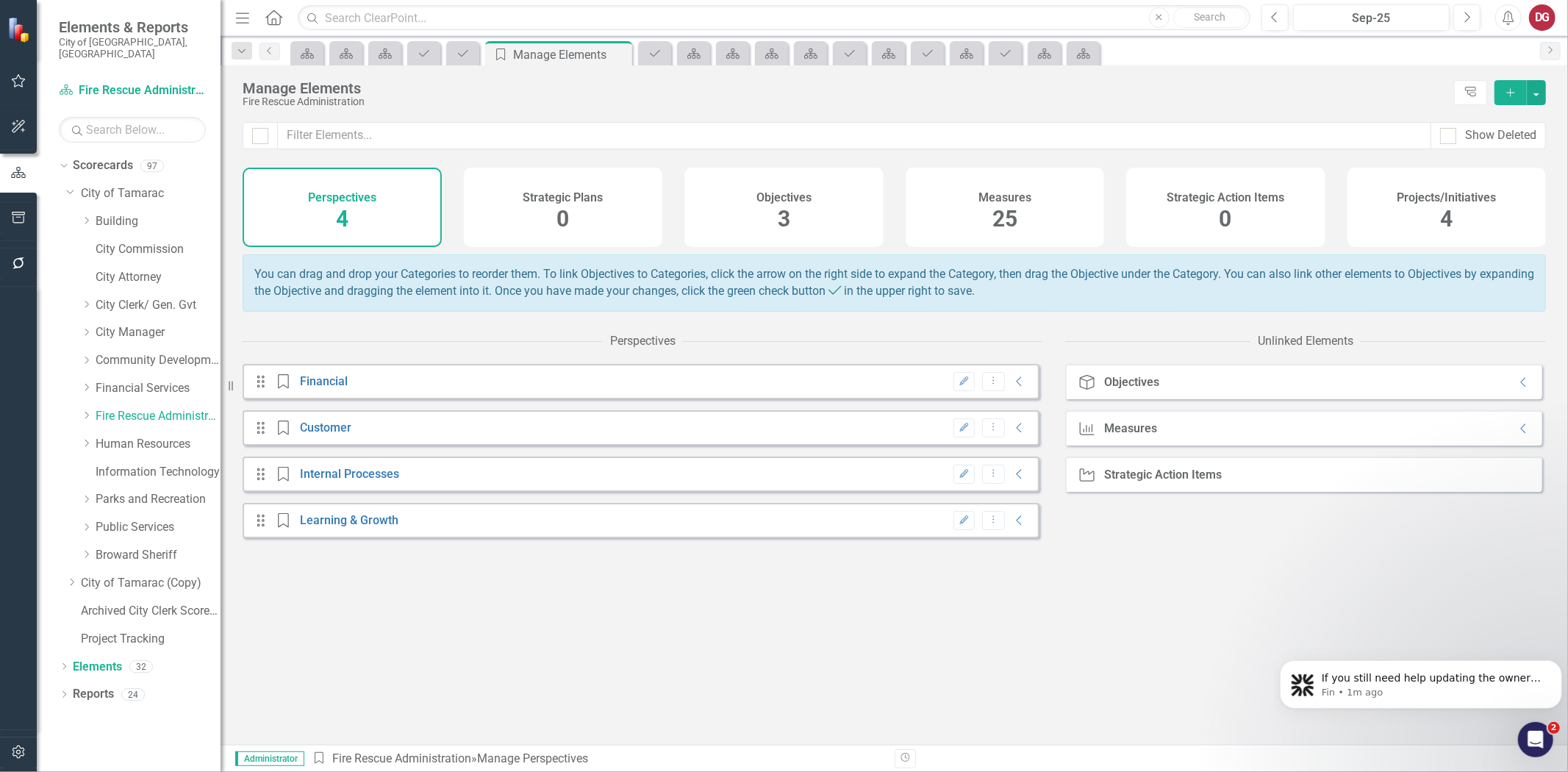
click at [1444, 198] on h4 "Projects/Initiatives" at bounding box center [1446, 197] width 99 height 13
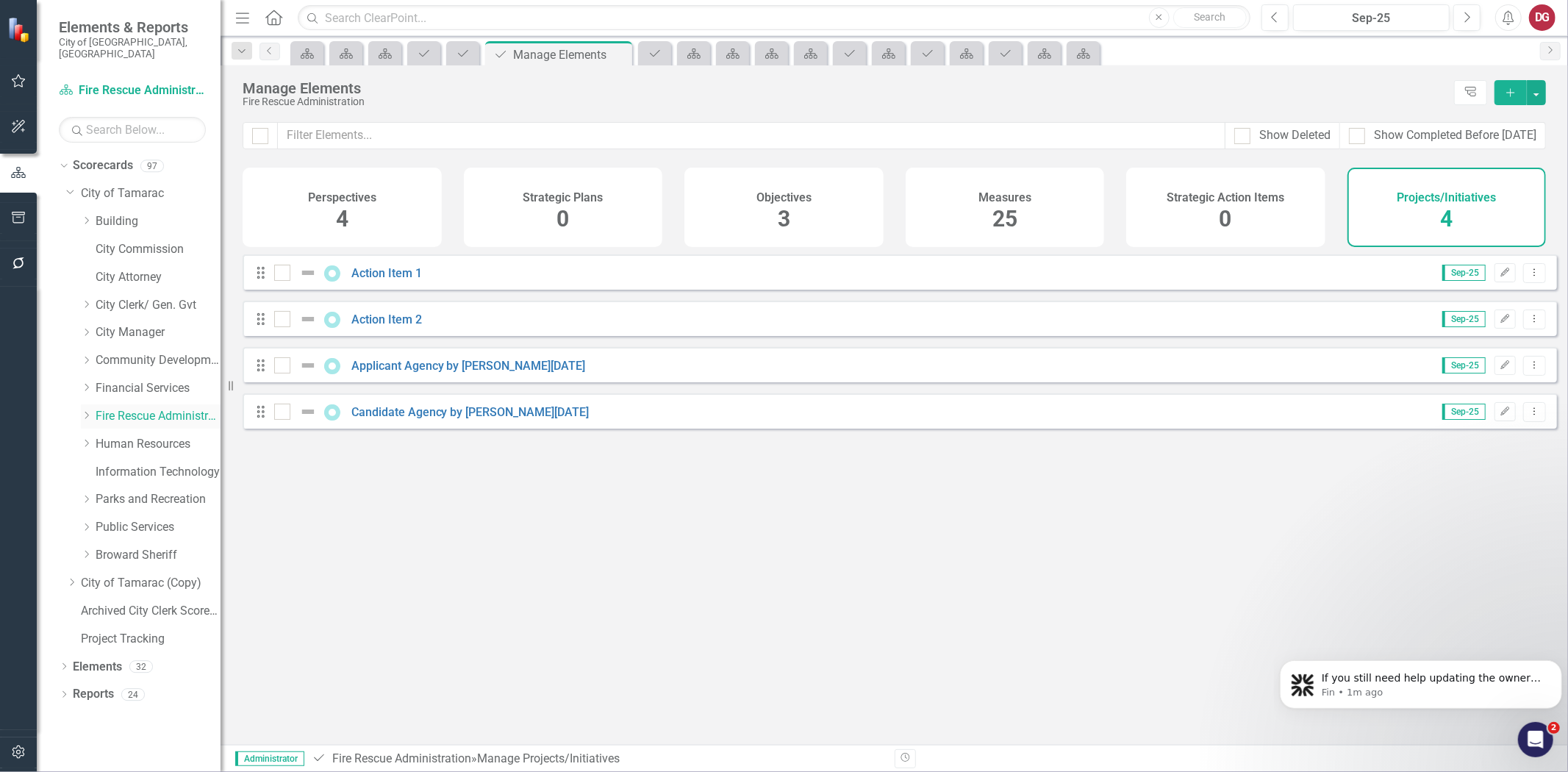
click at [182, 408] on link "Fire Rescue Administration" at bounding box center [158, 417] width 125 height 17
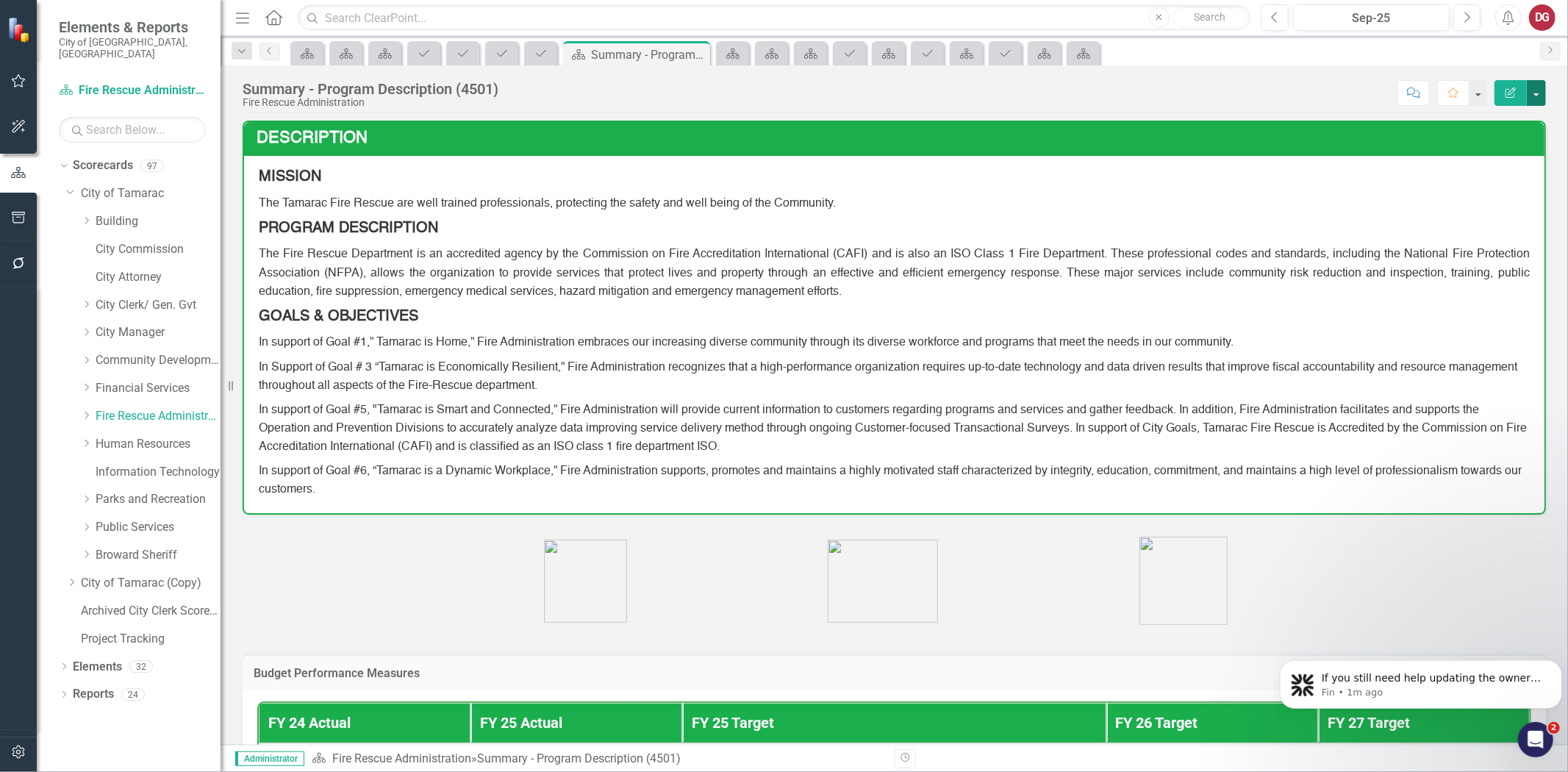
click at [1533, 94] on button "button" at bounding box center [1536, 93] width 19 height 26
click at [1493, 147] on link "Edit Report Edit Layout" at bounding box center [1486, 147] width 119 height 27
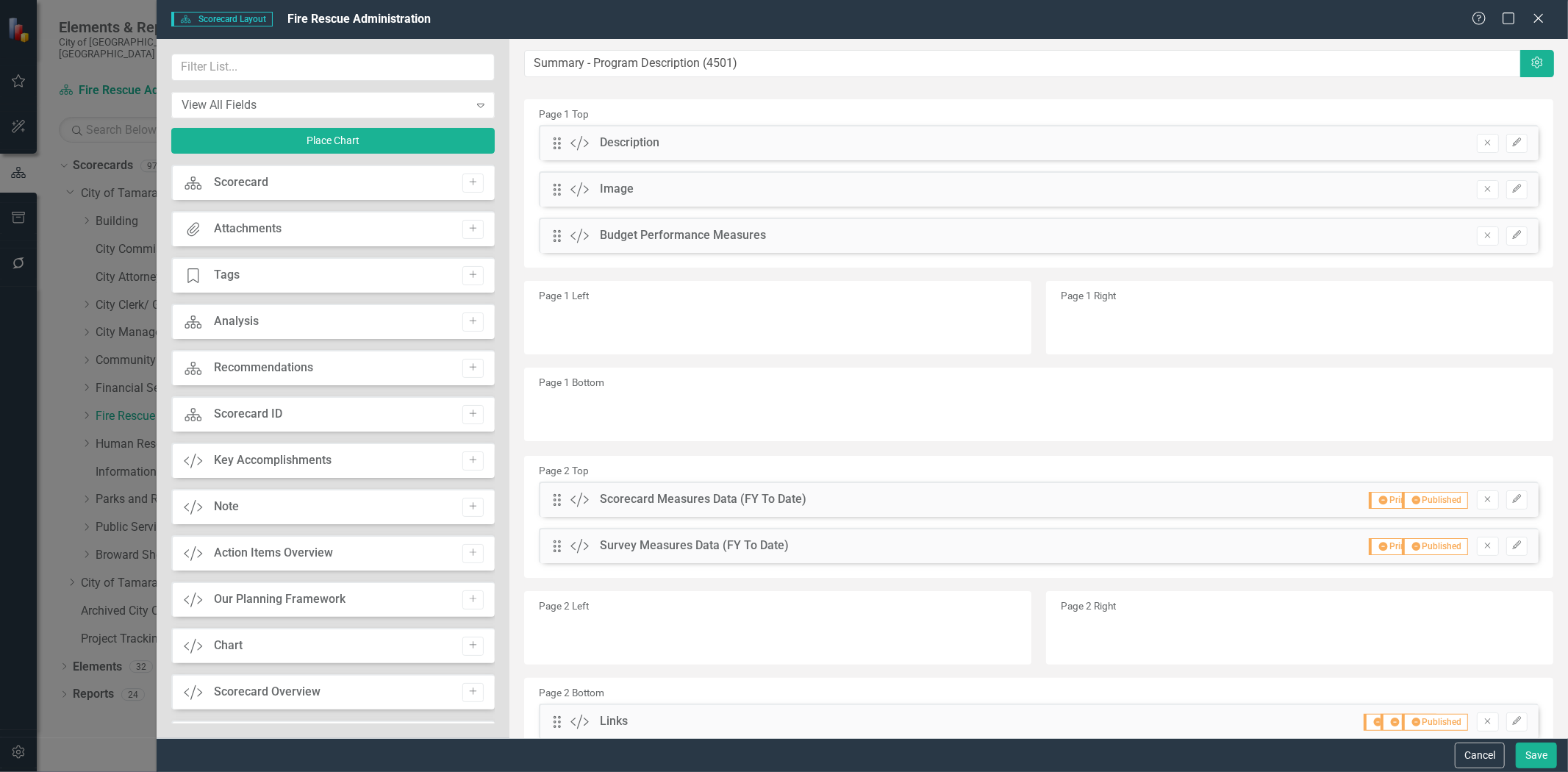
click at [381, 179] on div "Scorecard Scorecard Add" at bounding box center [333, 181] width 323 height 35
click at [243, 181] on div "Scorecard" at bounding box center [241, 182] width 55 height 17
click at [1492, 759] on button "Cancel" at bounding box center [1479, 755] width 50 height 26
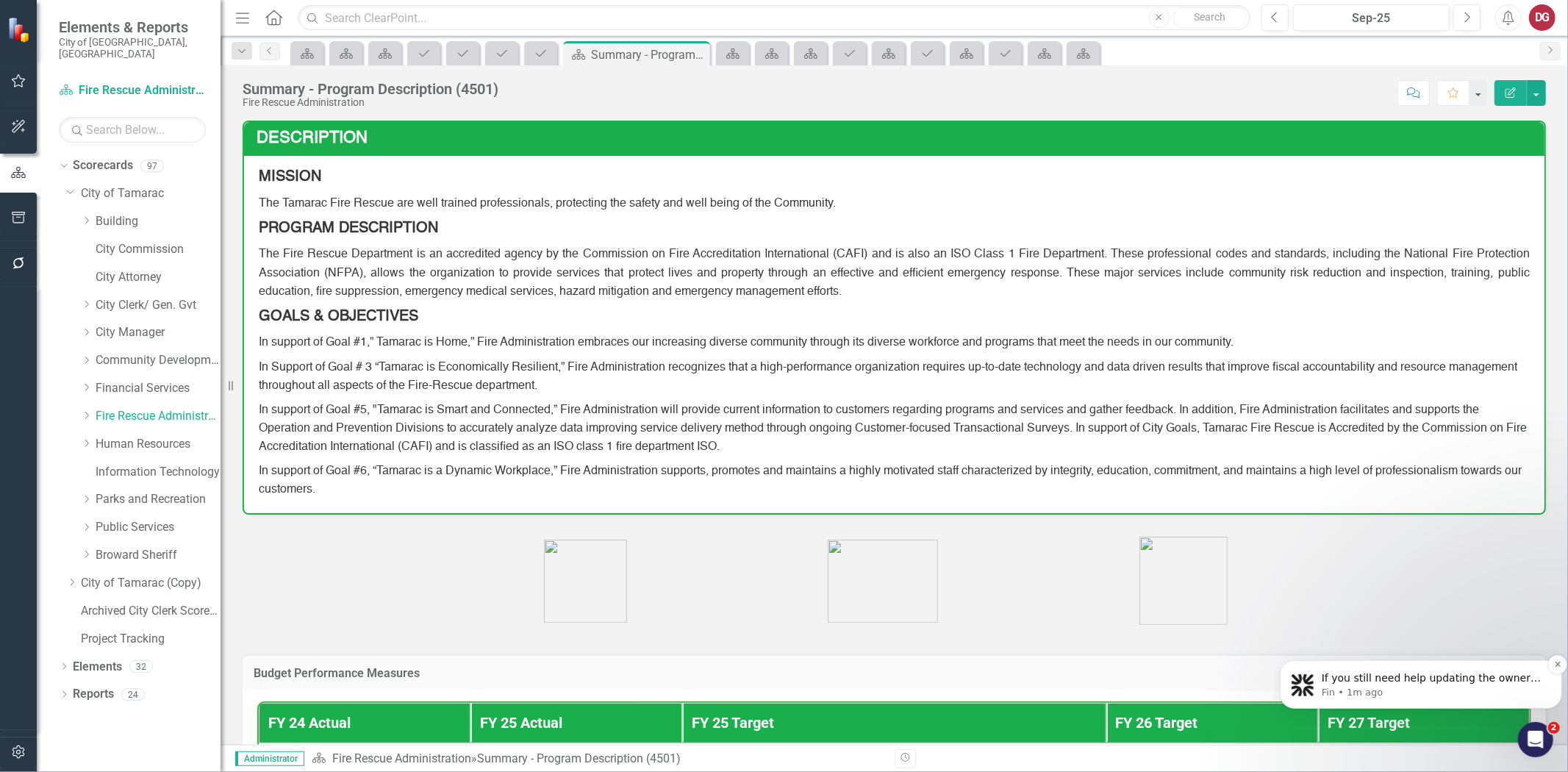
click at [1446, 679] on span "If you still need help updating the owner on projects or initiatives for report…" at bounding box center [1431, 712] width 219 height 84
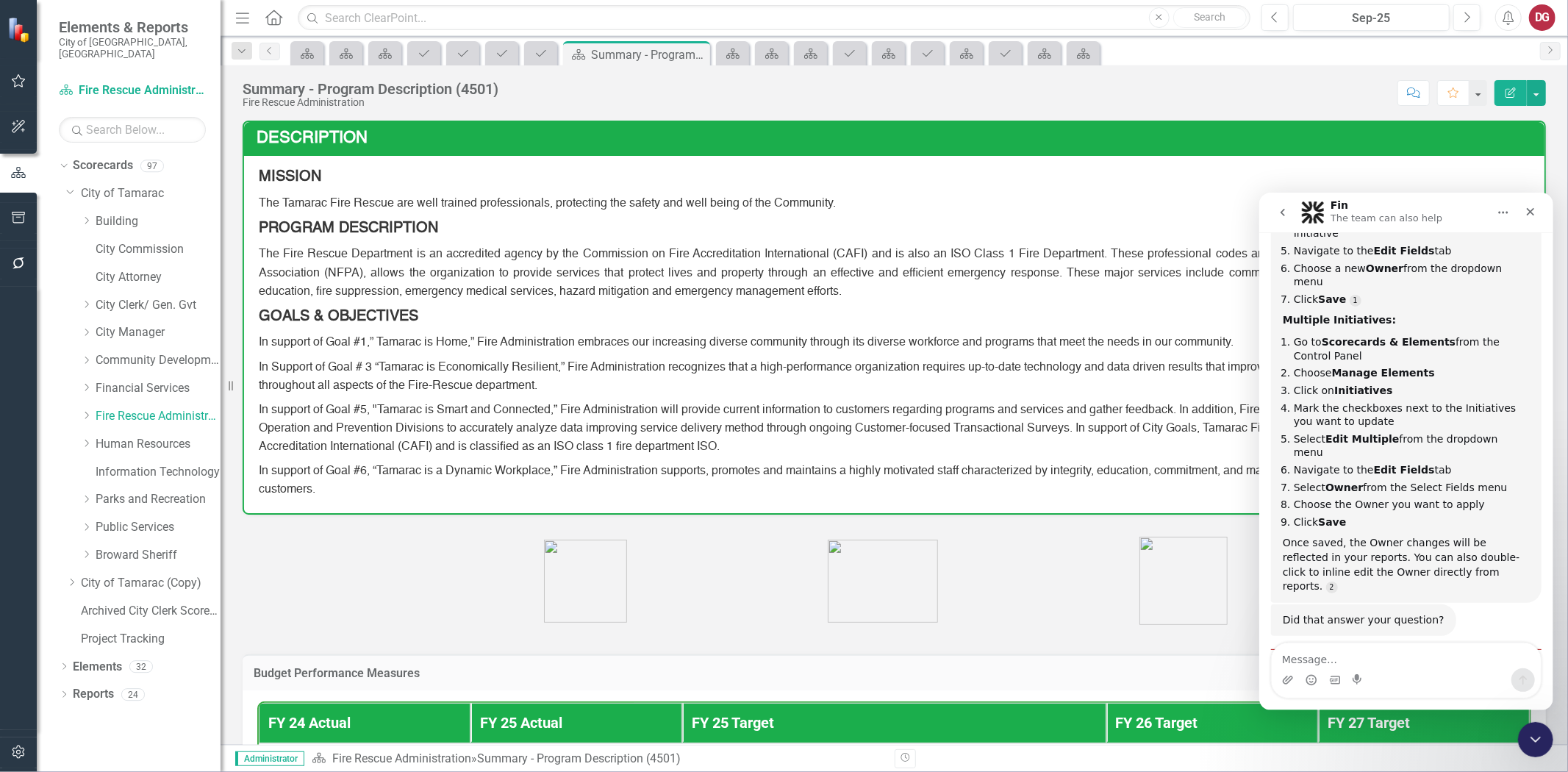
scroll to position [853, 0]
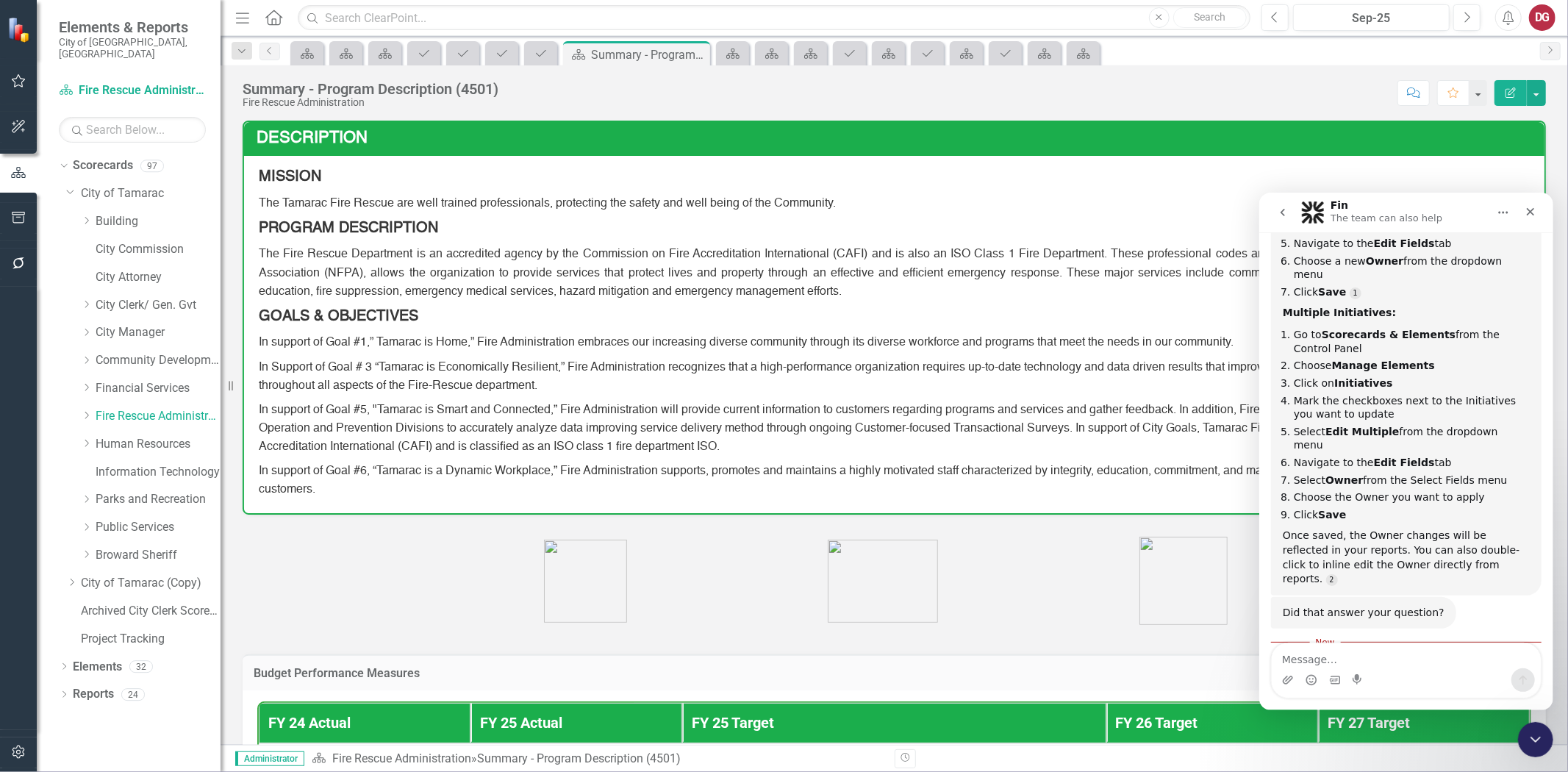
click at [1336, 657] on textarea "Message…" at bounding box center [1405, 655] width 269 height 25
type textarea "how to change project/initiative owner?"
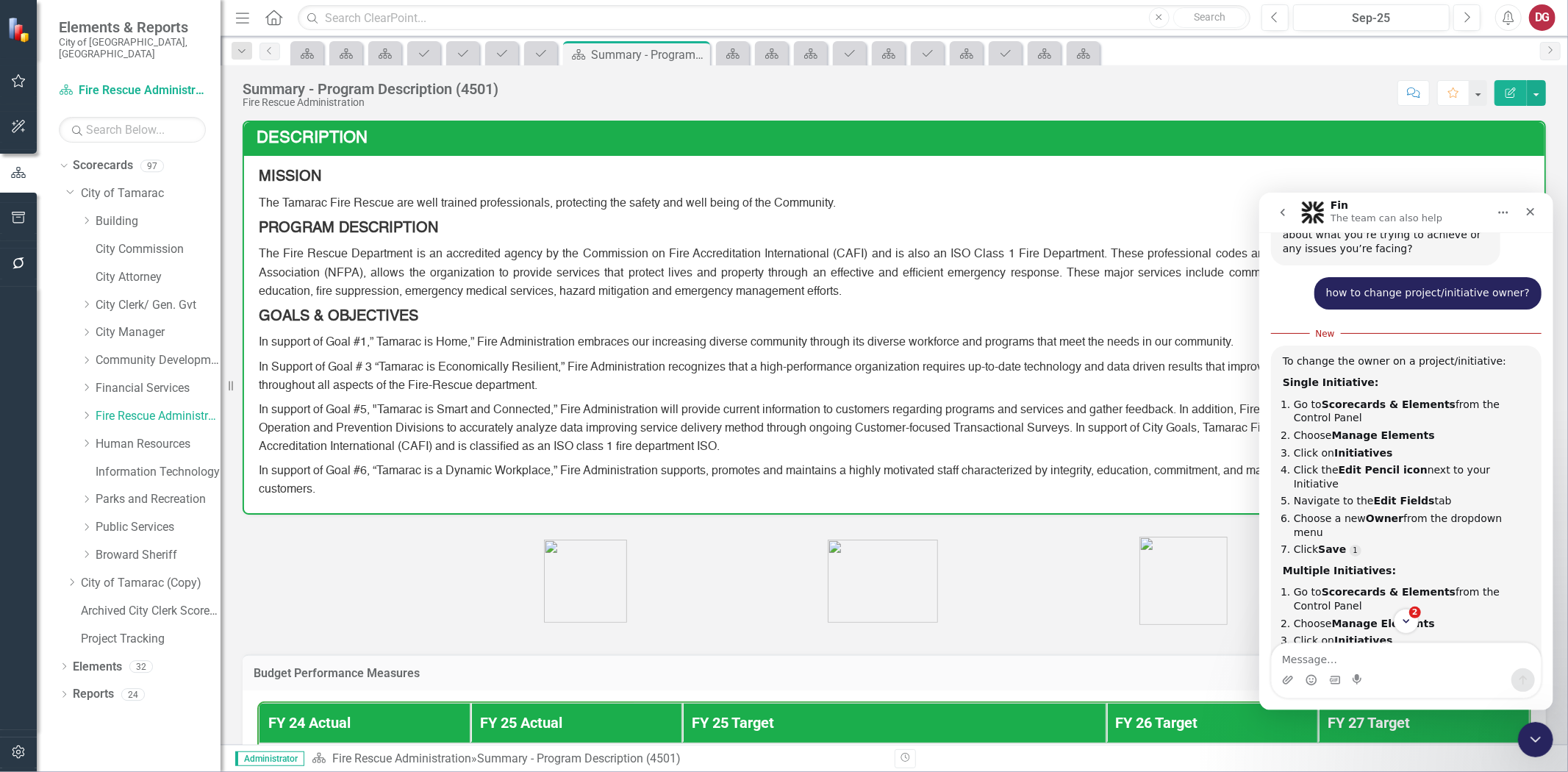
scroll to position [1379, 0]
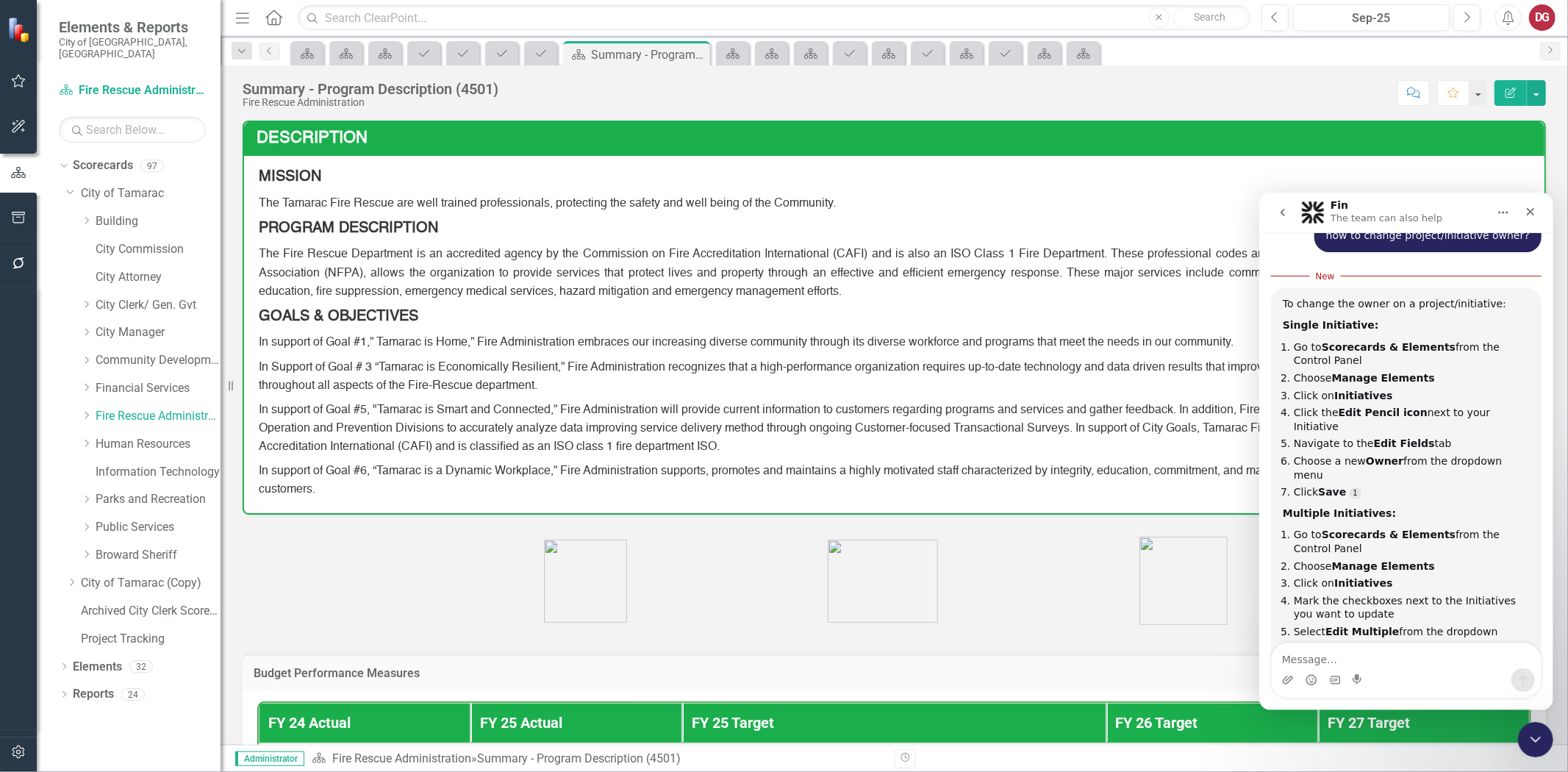
click at [1316, 652] on textarea "Message…" at bounding box center [1405, 655] width 269 height 25
type textarea "How to change project/initiative owner on report?"
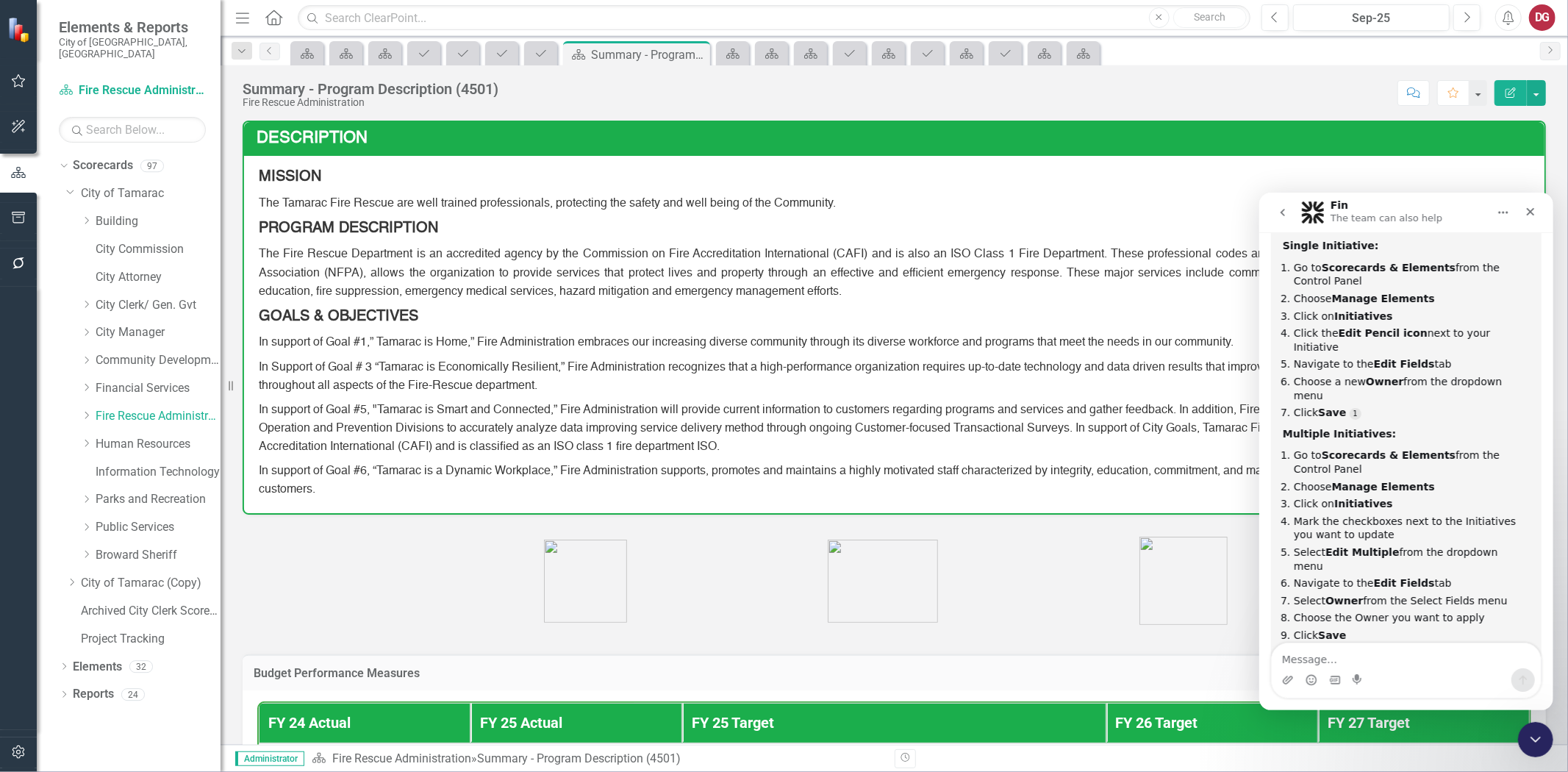
scroll to position [1460, 0]
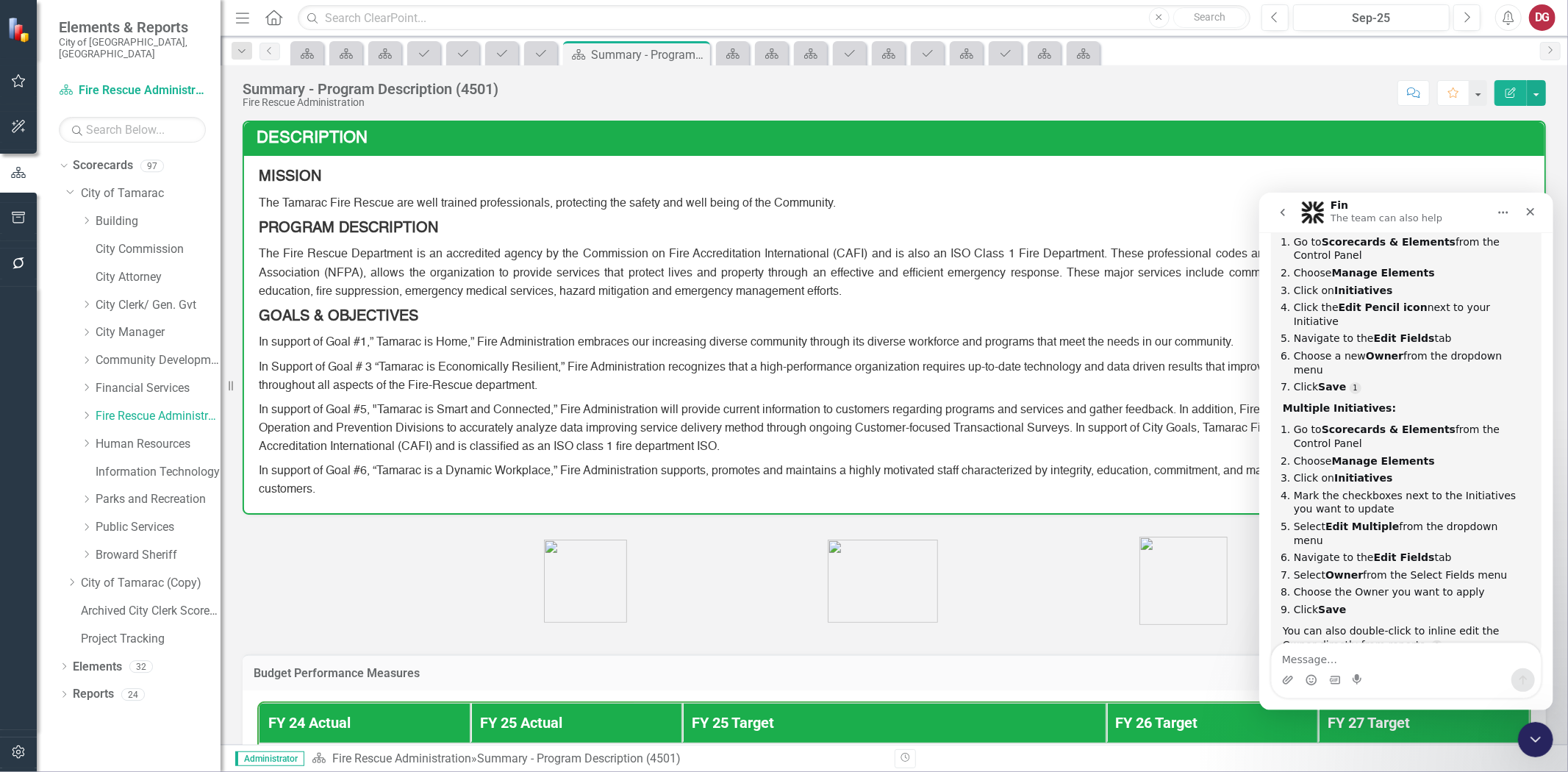
drag, startPoint x: 1348, startPoint y: 559, endPoint x: 1318, endPoint y: 547, distance: 32.3
click at [1323, 729] on div "How to change project/initiative owner on report?" at bounding box center [1426, 744] width 206 height 28
copy div "ow to change project/initiative owner on report?"
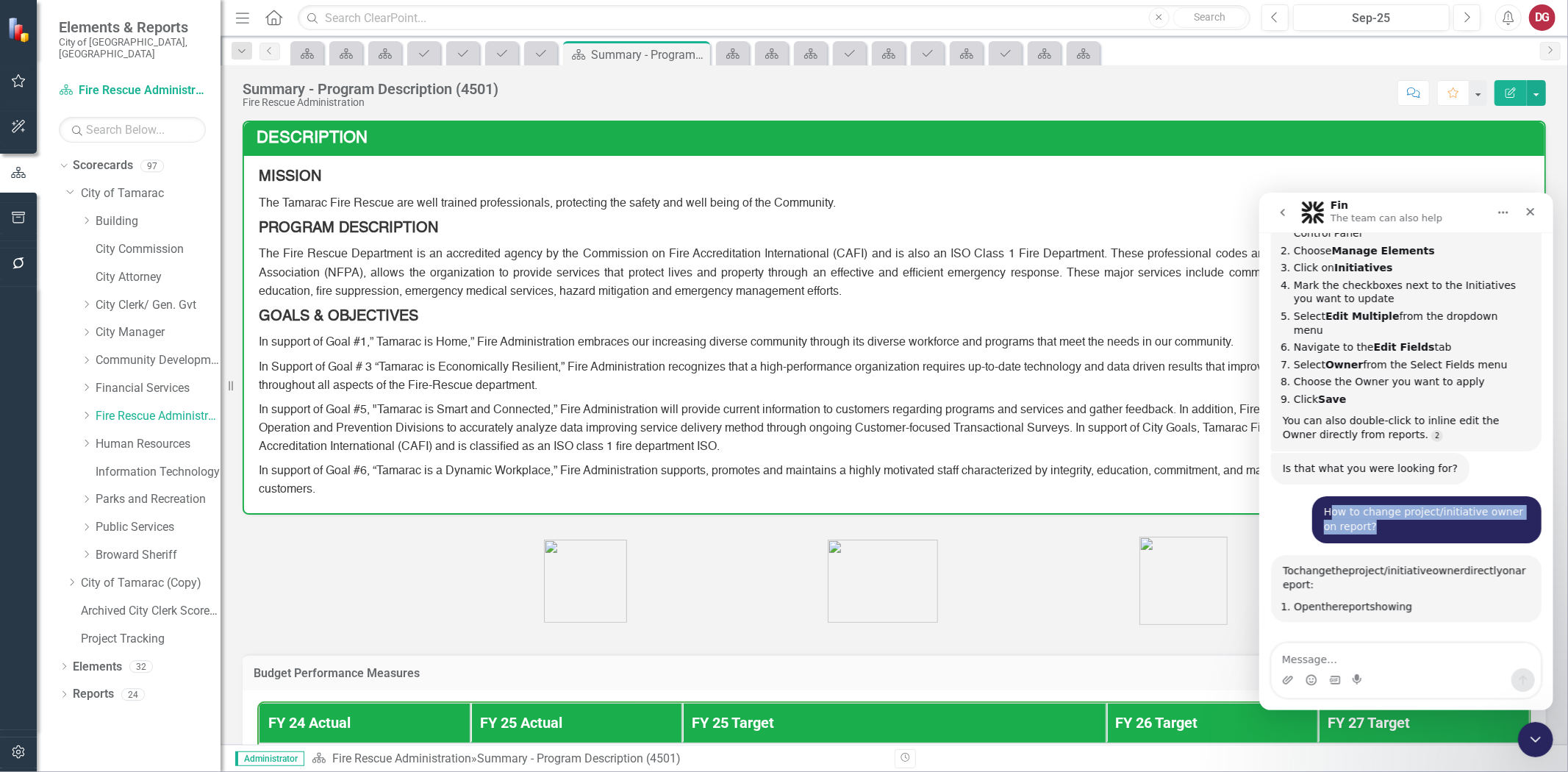
scroll to position [1751, 0]
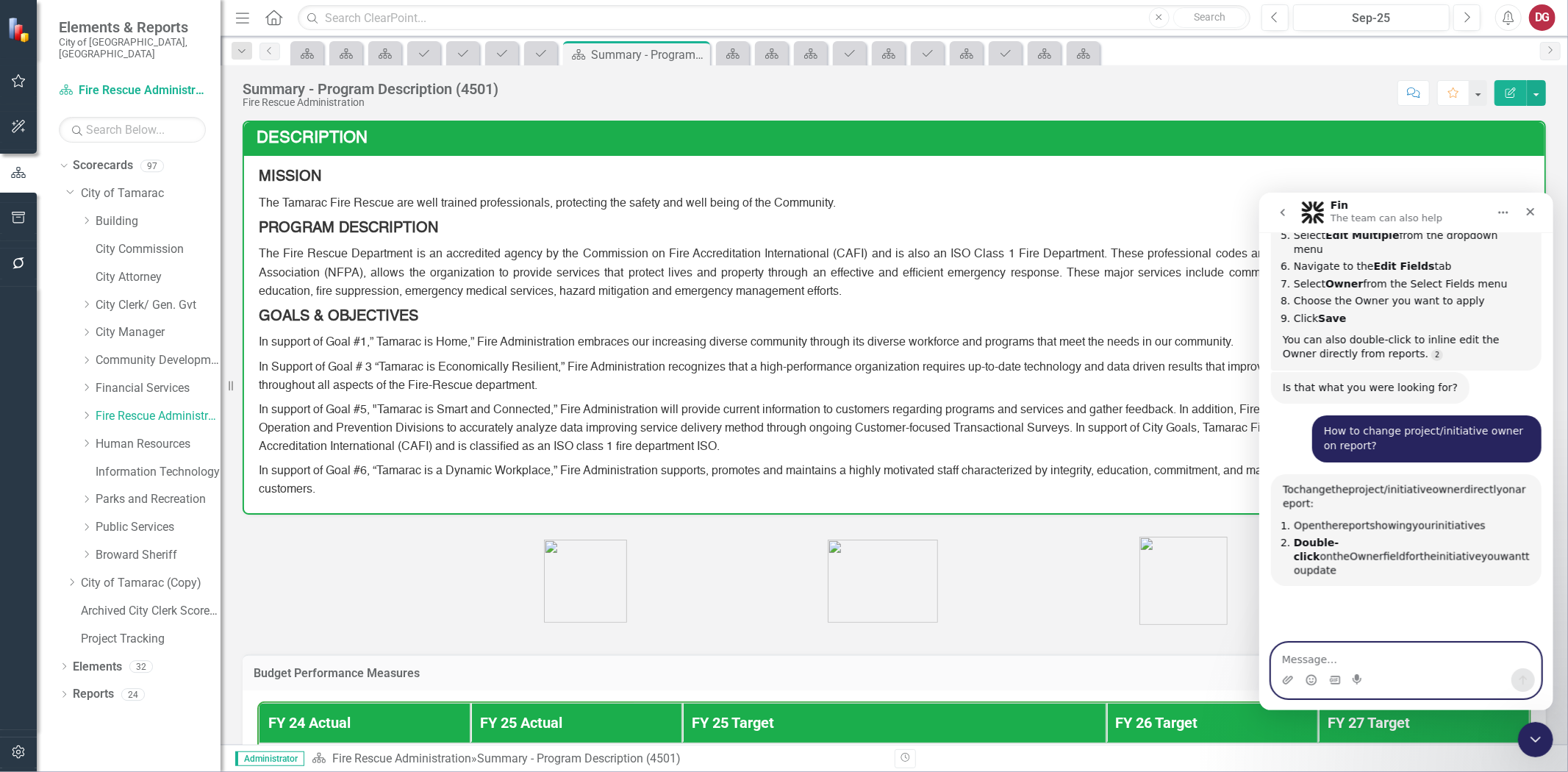
click at [1337, 655] on textarea "Message…" at bounding box center [1405, 655] width 269 height 25
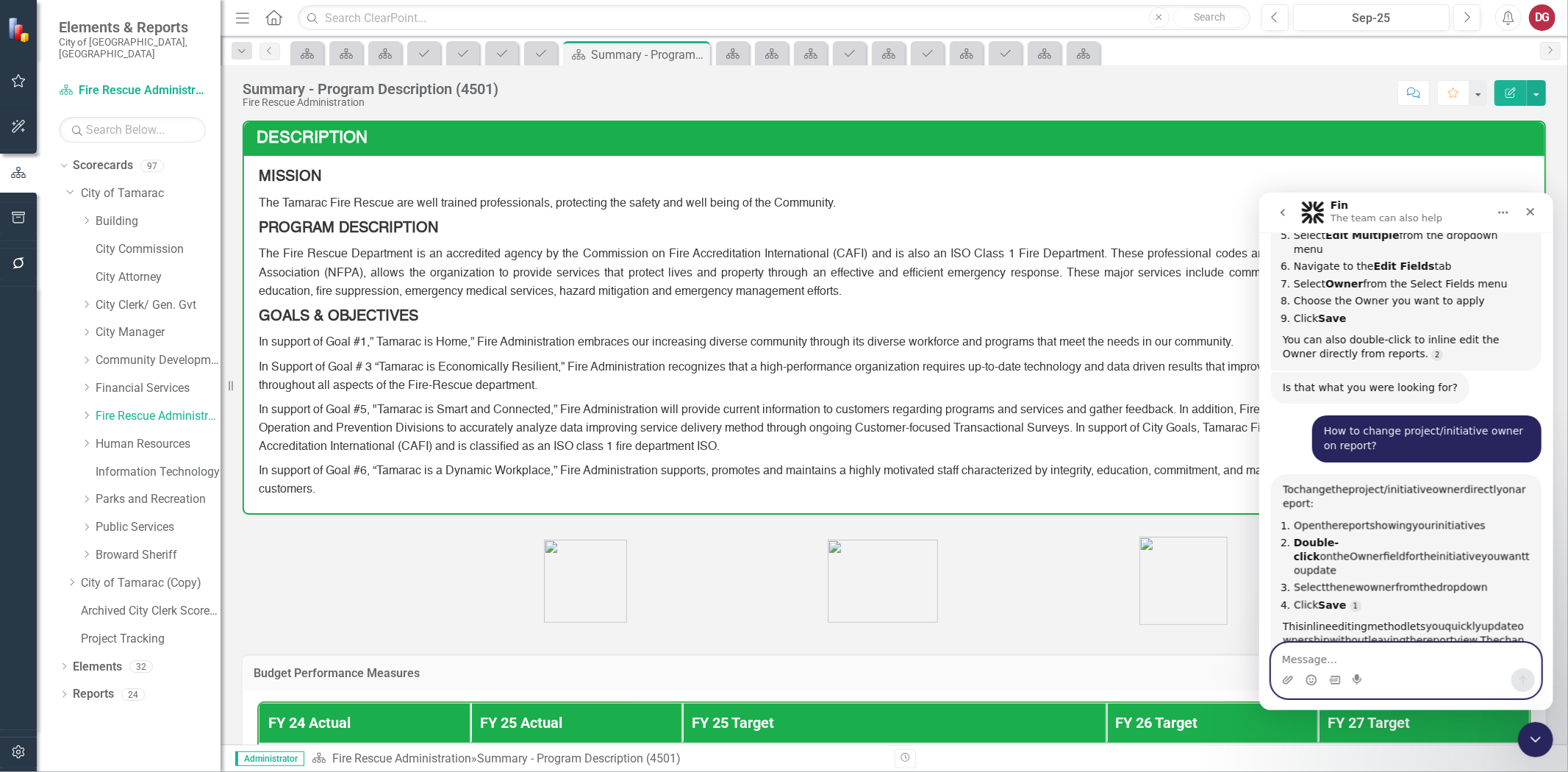
paste textarea "ow to change project/initiative owner on report?"
click at [1282, 659] on textarea "ow to change project/initiative owner on report?" at bounding box center [1405, 655] width 269 height 25
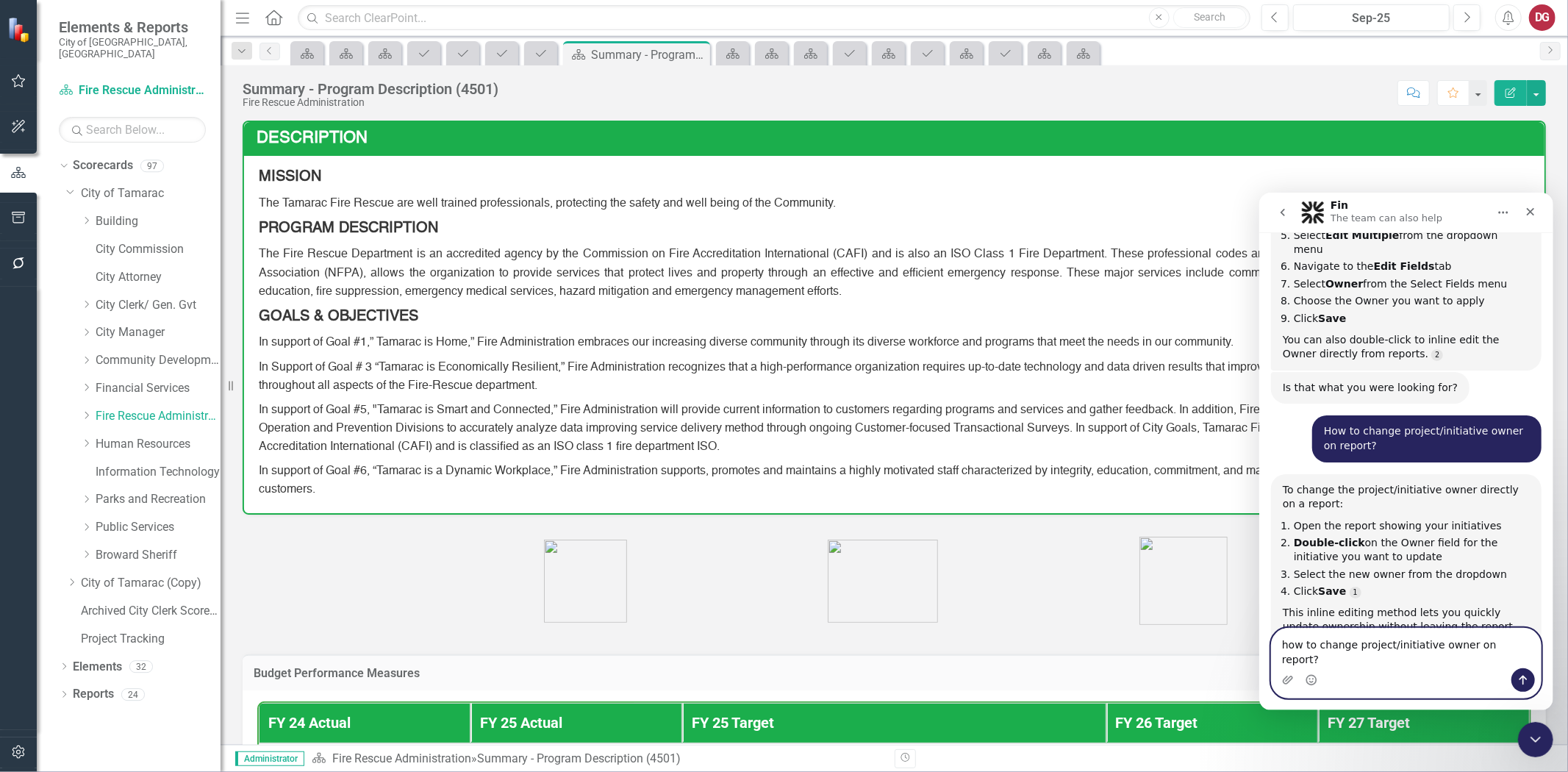
click at [1492, 659] on textarea "how to change project/initiative owner on report?" at bounding box center [1405, 647] width 269 height 40
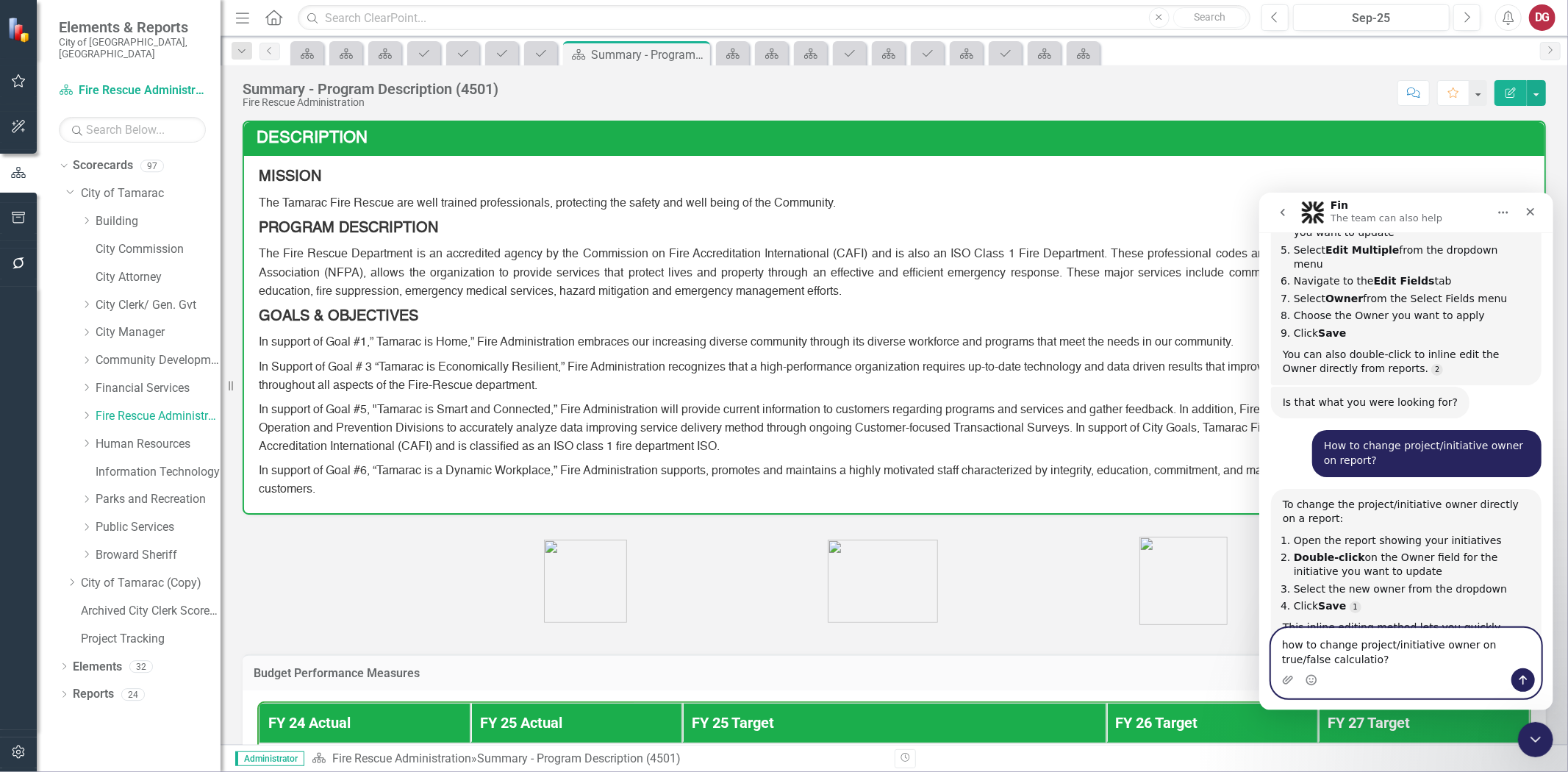
type textarea "how to change project/initiative owner on true/false calculation?"
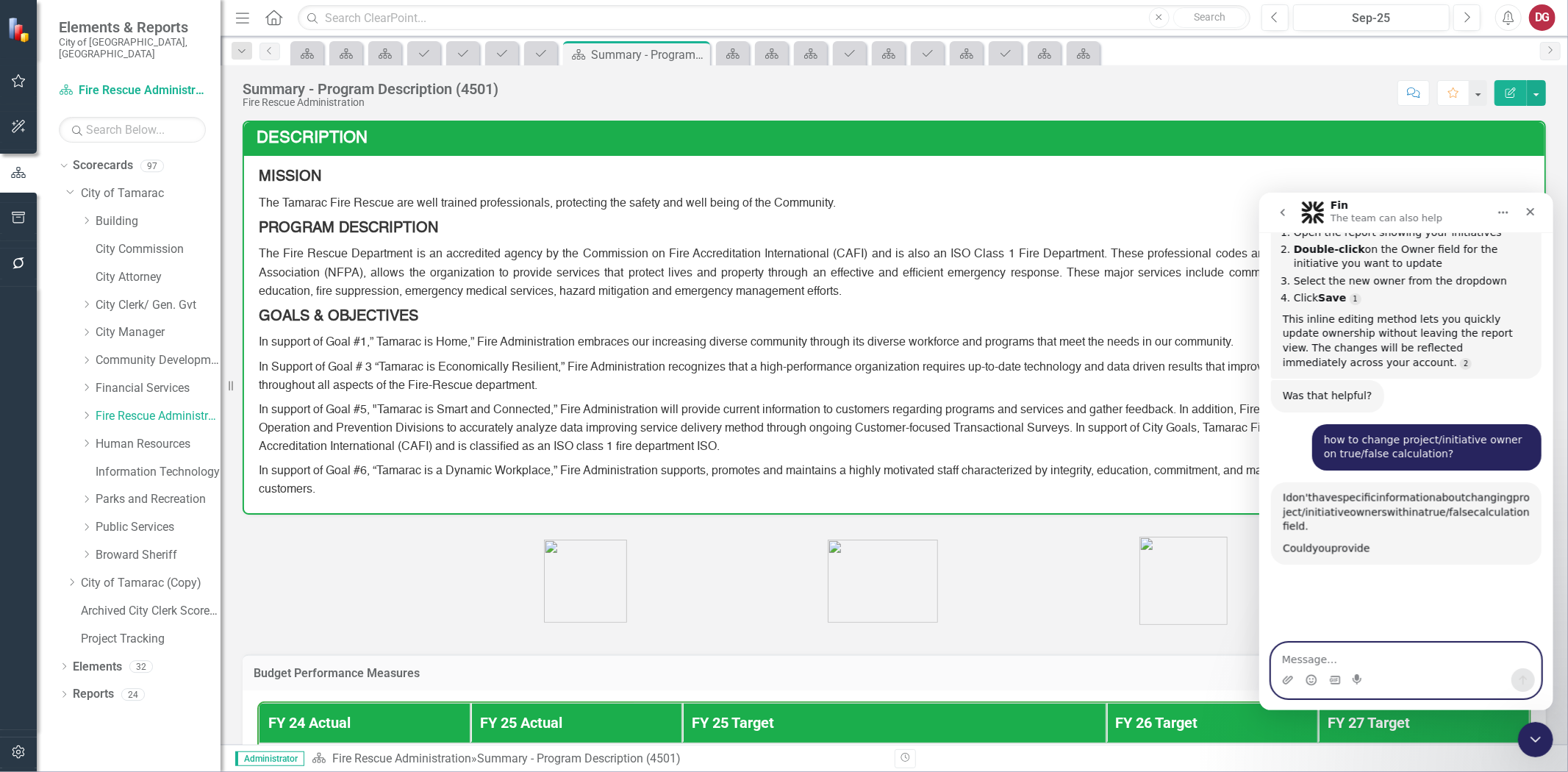
scroll to position [2051, 0]
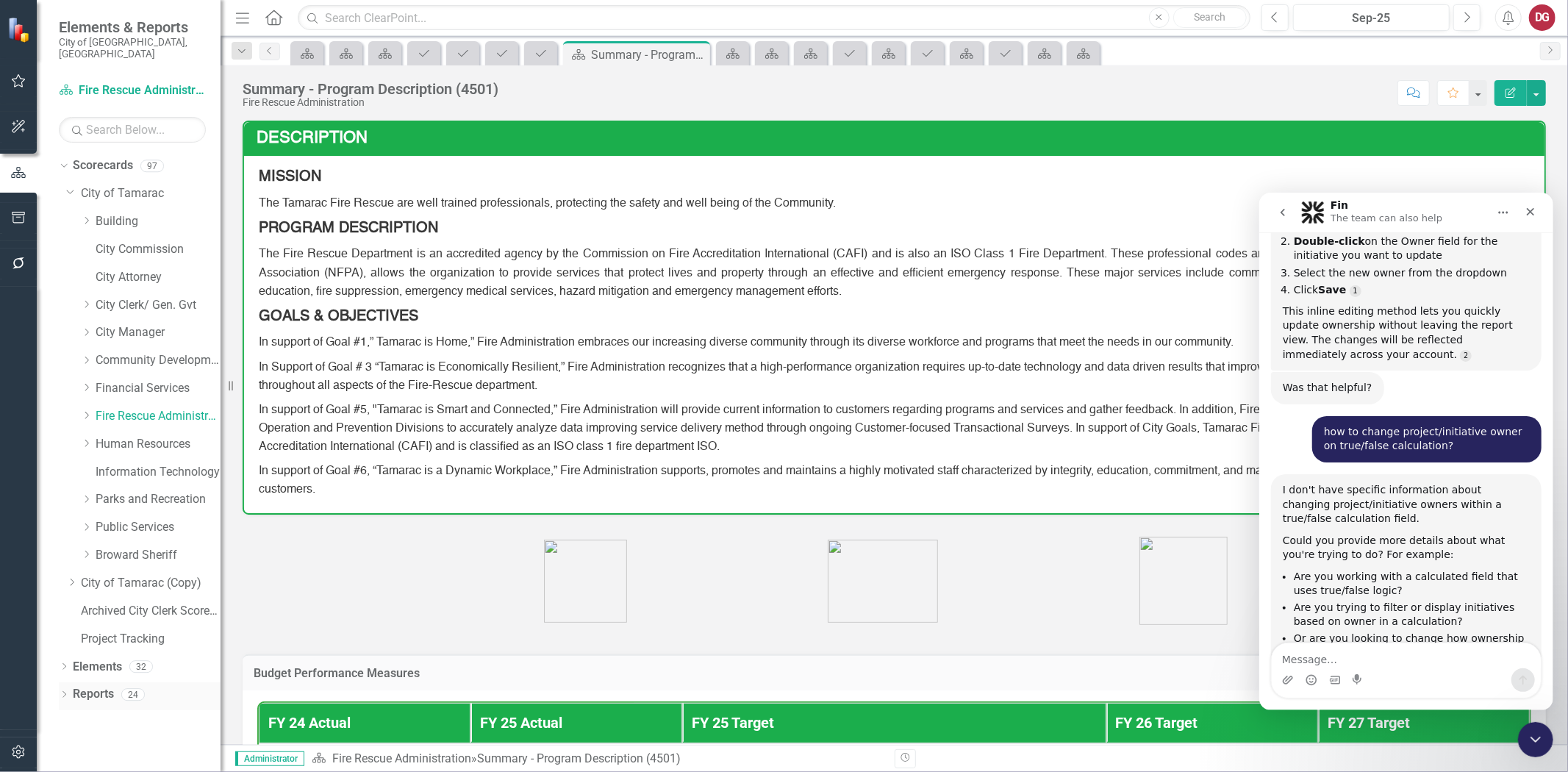
click at [84, 686] on link "Reports" at bounding box center [94, 695] width 42 height 17
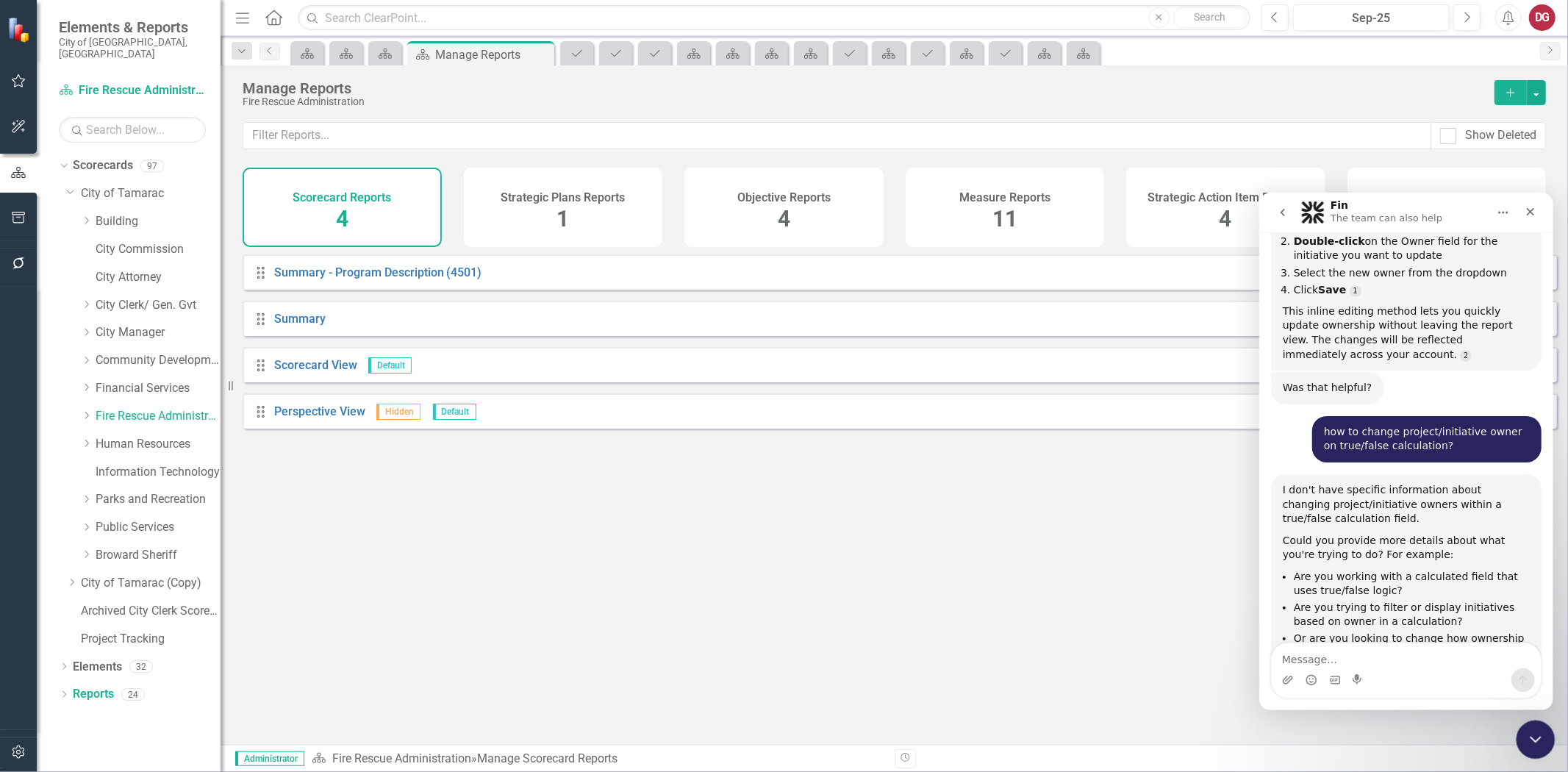
click at [1530, 734] on icon "Close Intercom Messenger" at bounding box center [1533, 737] width 18 height 18
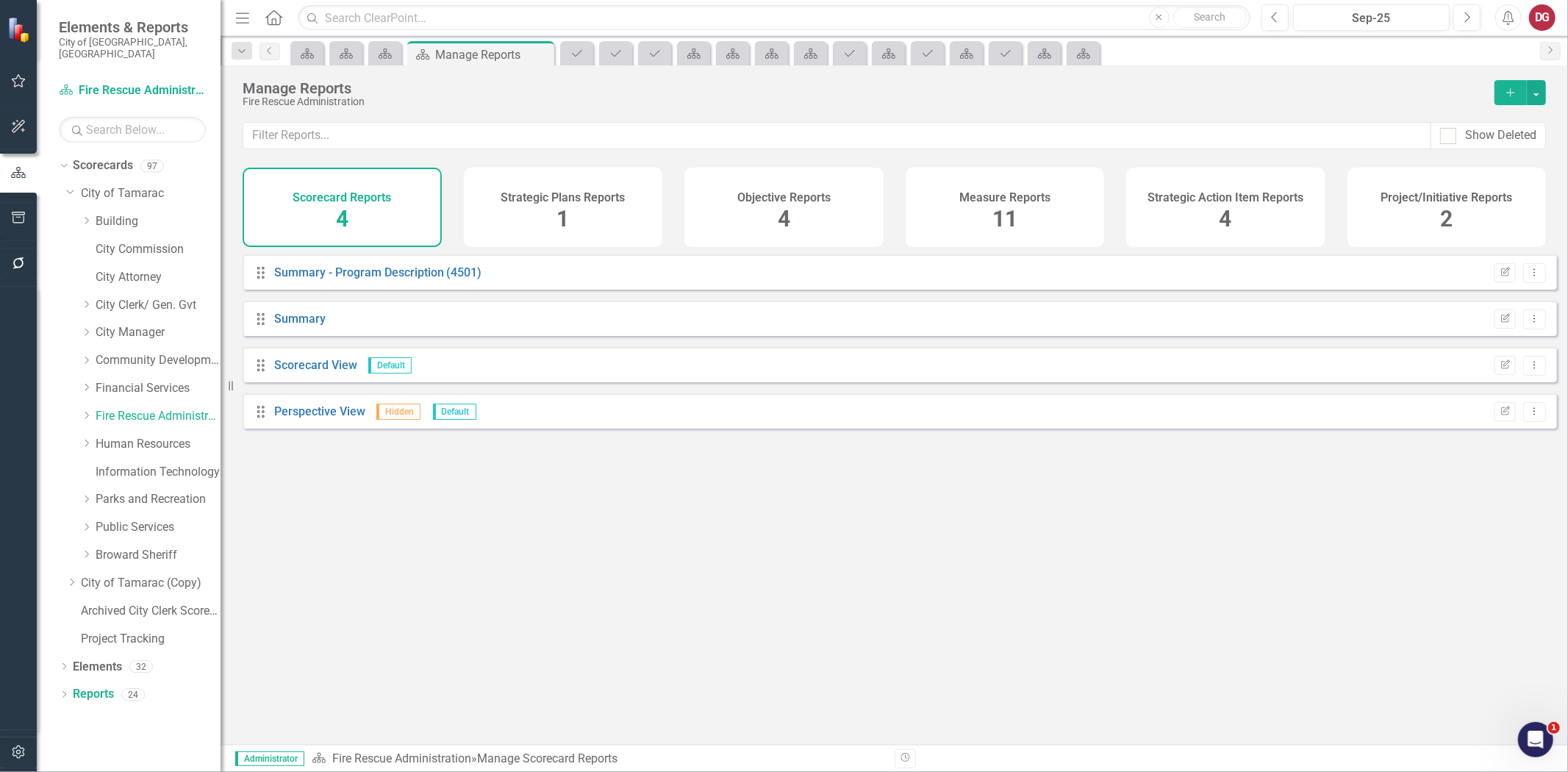
click at [1460, 196] on h4 "Project/Initiative Reports" at bounding box center [1446, 197] width 131 height 13
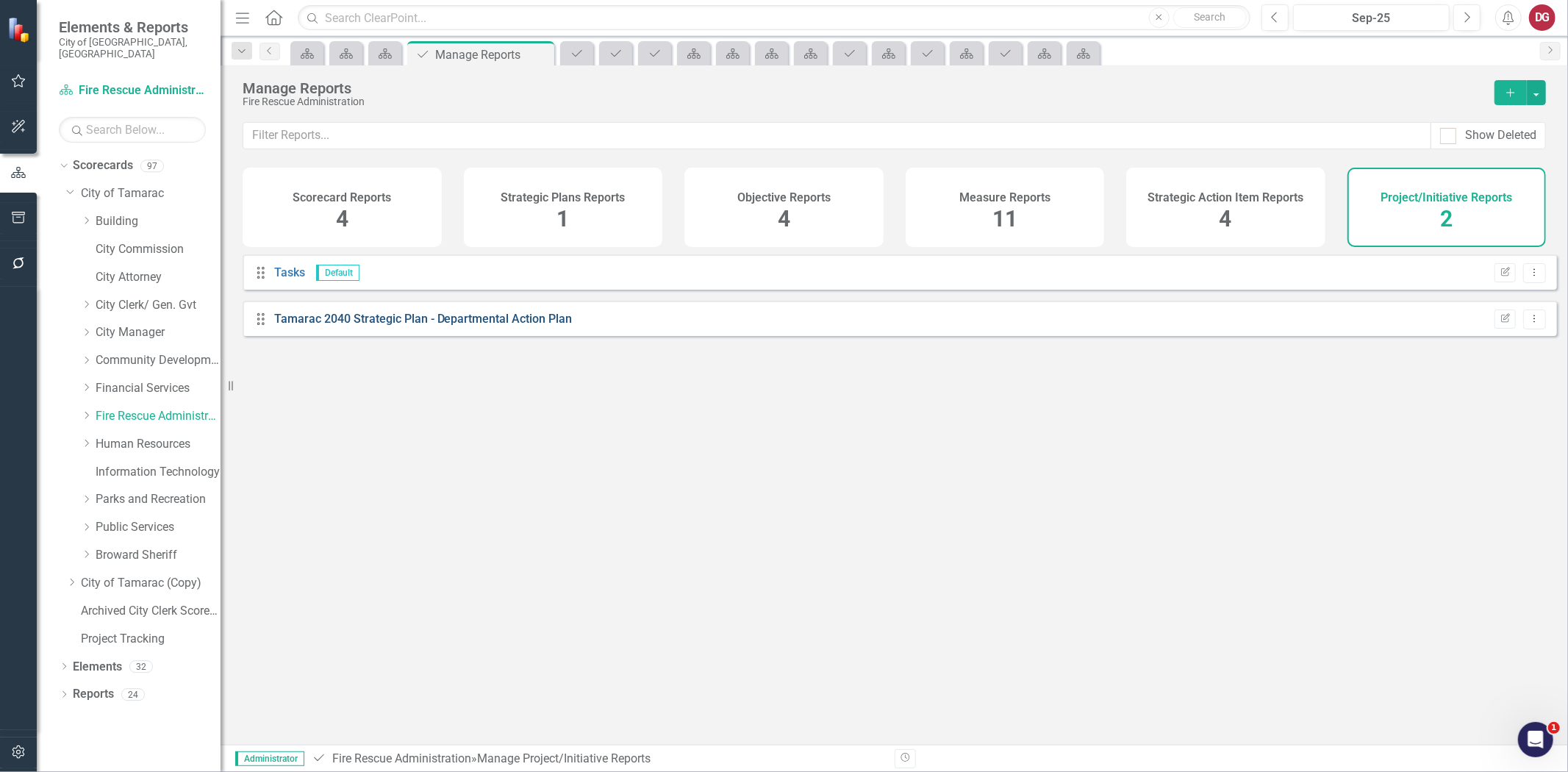
click at [498, 326] on link "Tamarac 2040 Strategic Plan - Departmental Action Plan" at bounding box center [423, 318] width 299 height 14
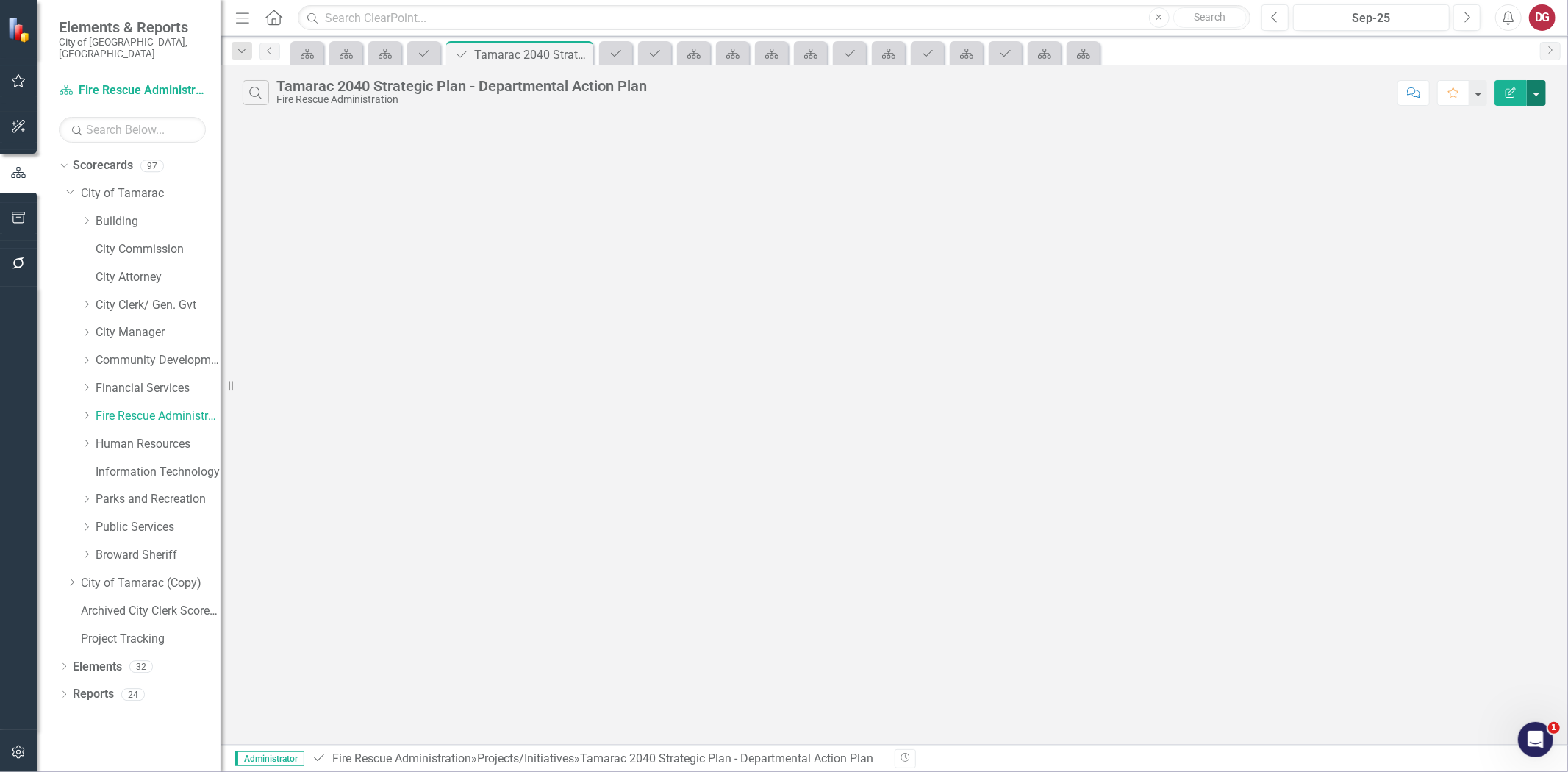
click at [1532, 104] on button "button" at bounding box center [1536, 93] width 19 height 26
click at [1515, 94] on icon "Edit Report" at bounding box center [1510, 93] width 13 height 10
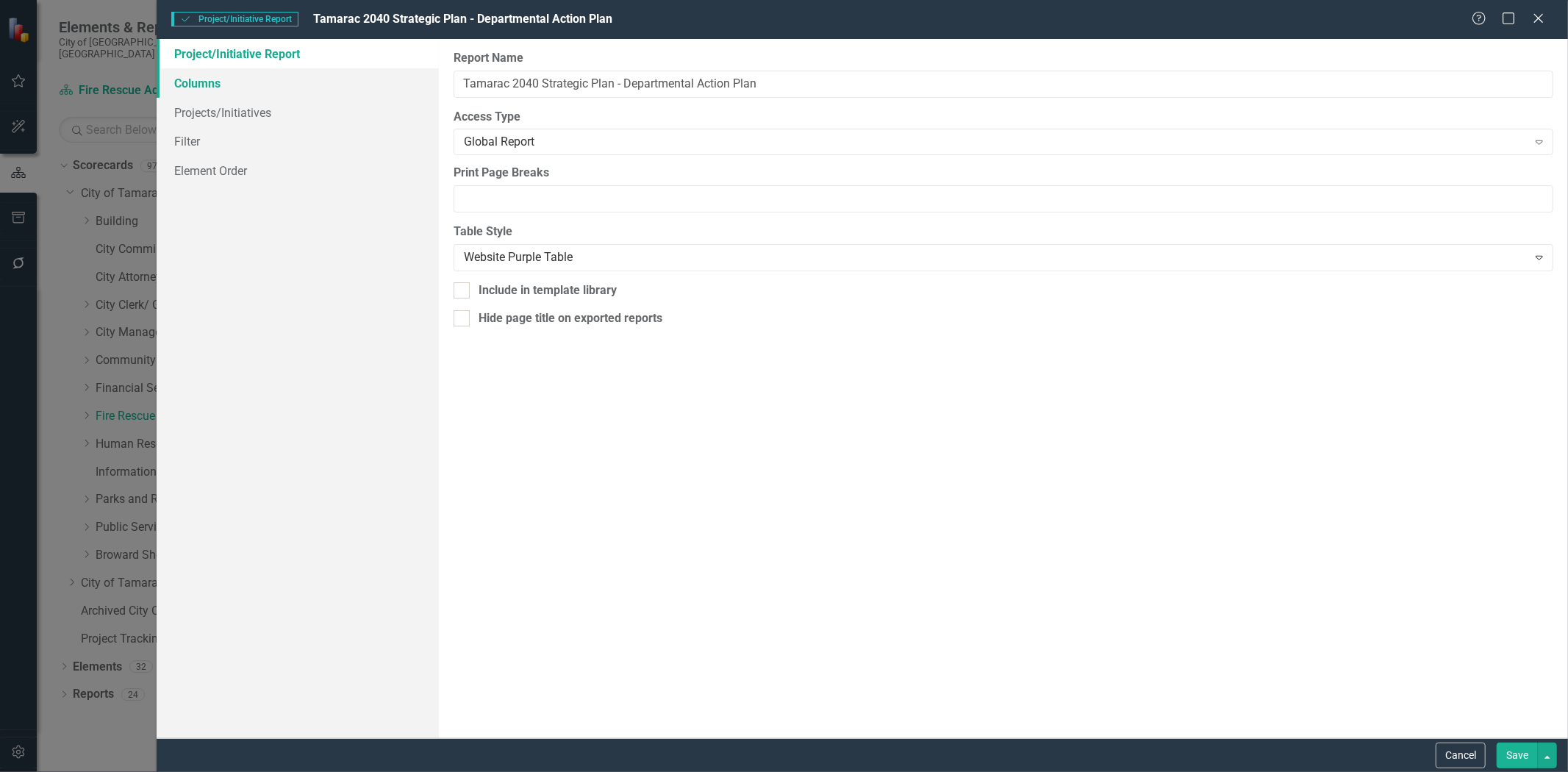
click at [208, 87] on link "Columns" at bounding box center [298, 82] width 283 height 29
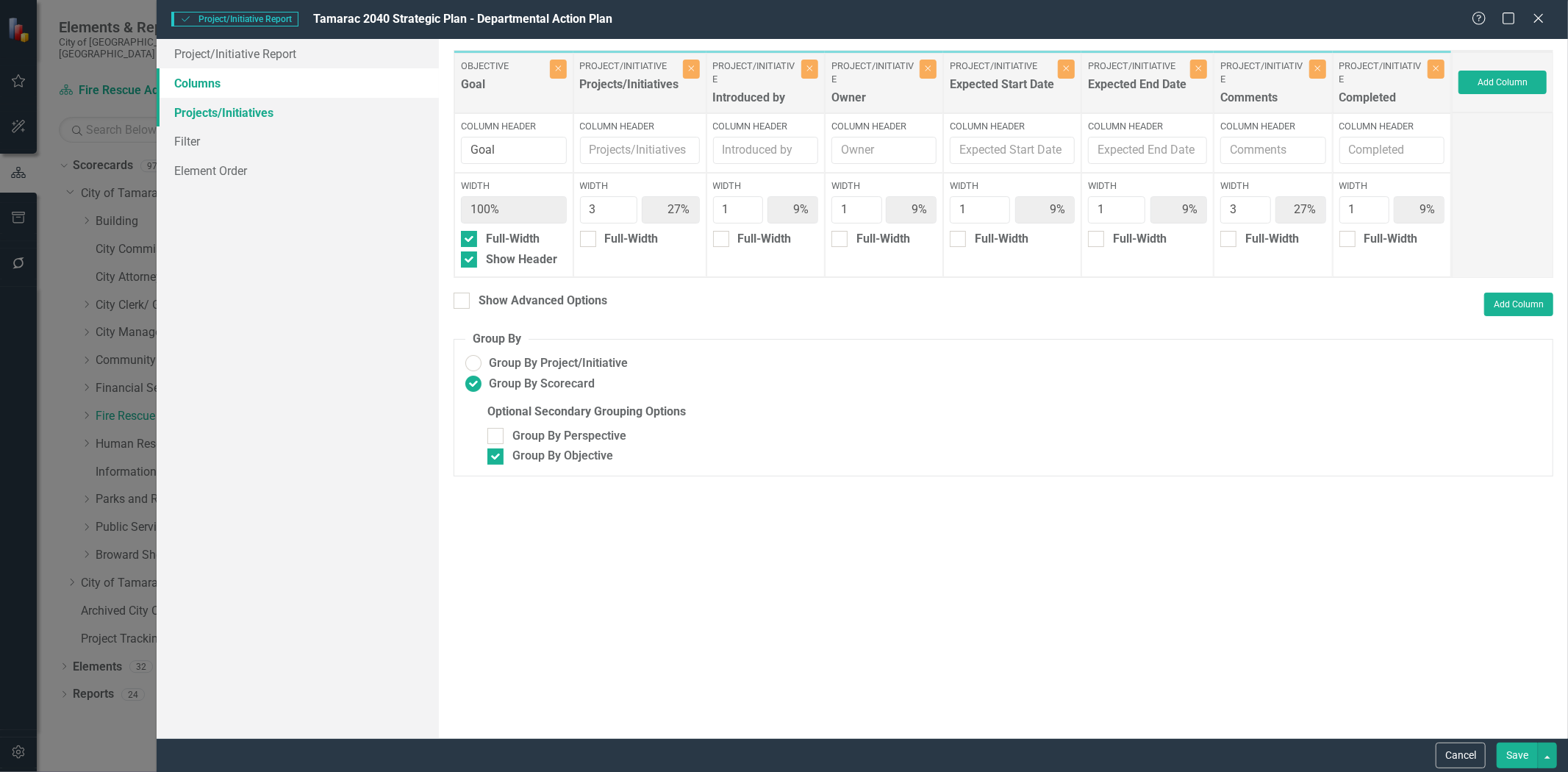
click at [211, 112] on link "Projects/Initiatives" at bounding box center [298, 112] width 283 height 29
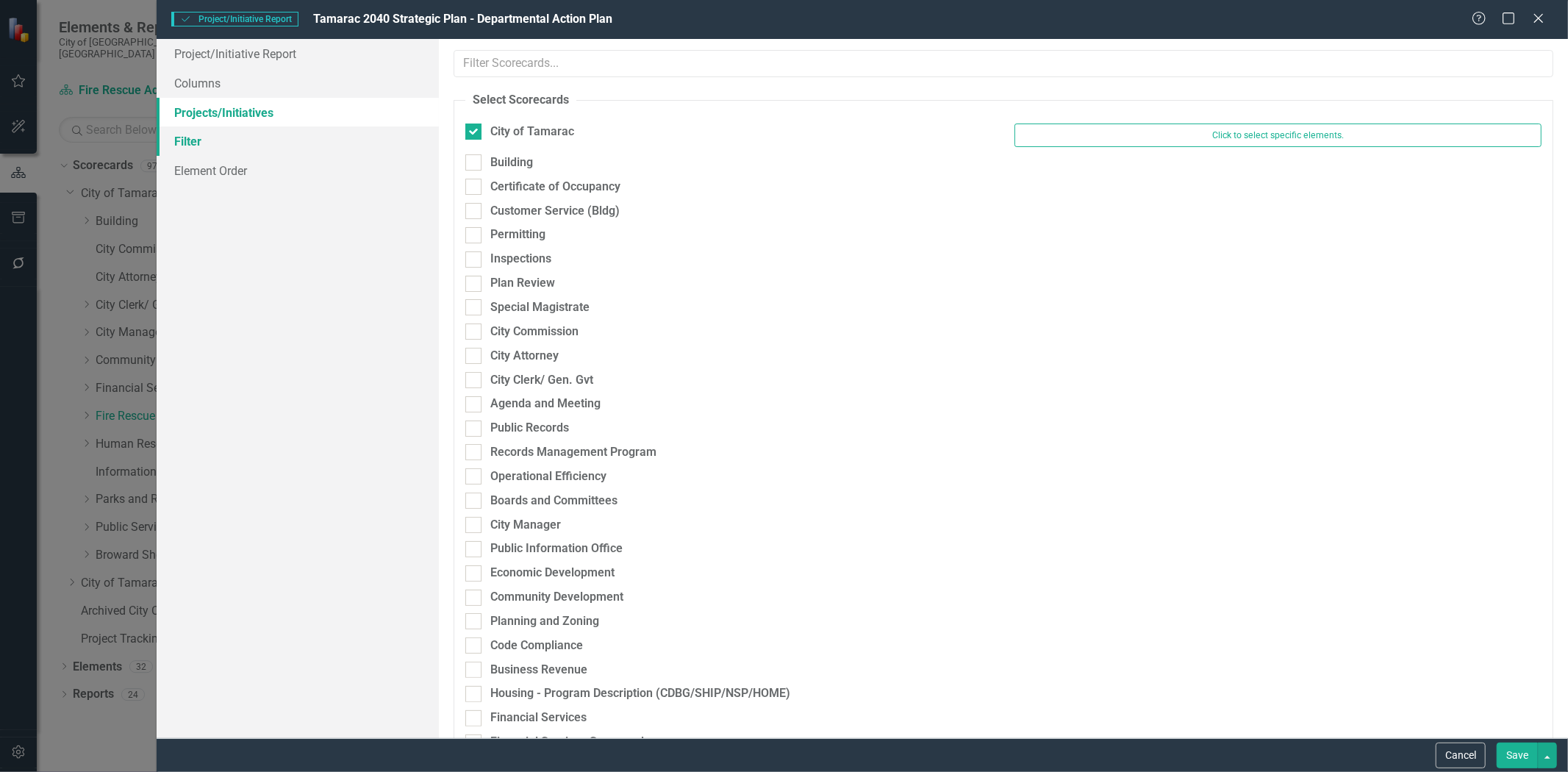
click at [192, 140] on link "Filter" at bounding box center [298, 141] width 283 height 29
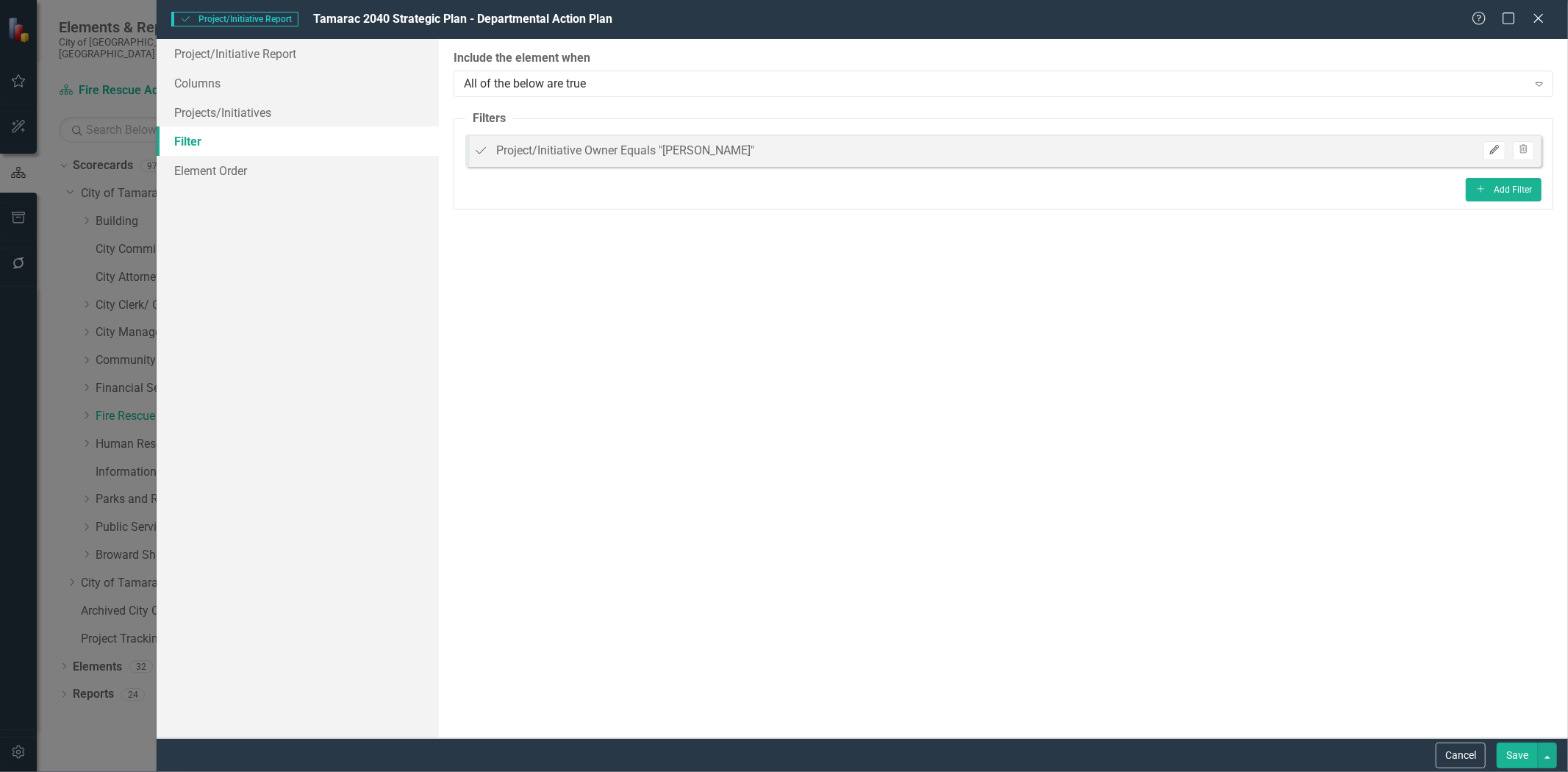
click at [1504, 149] on button "Edit" at bounding box center [1494, 150] width 22 height 19
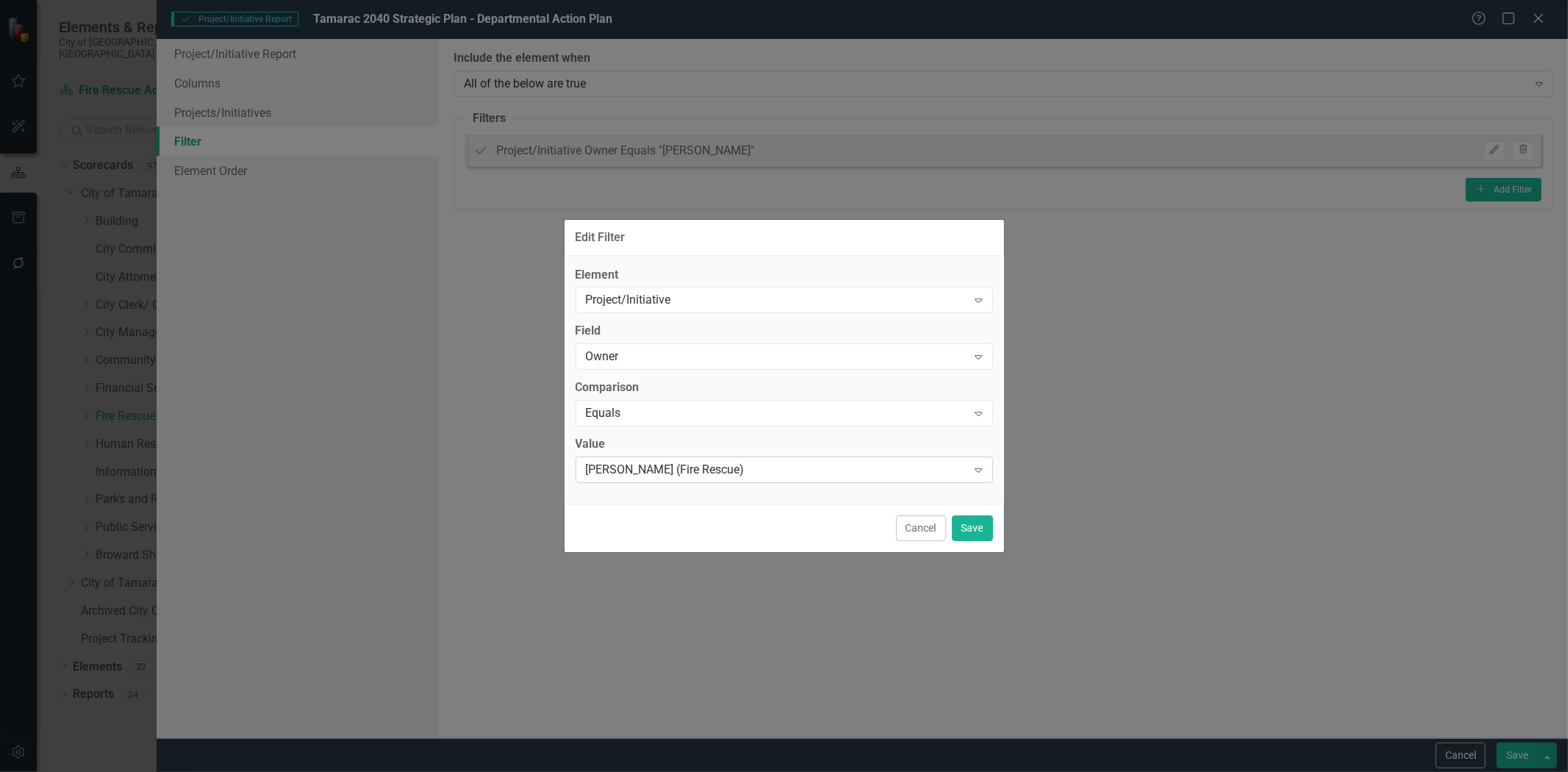
click at [749, 471] on div "[PERSON_NAME] (Fire Rescue)" at bounding box center [777, 470] width 382 height 17
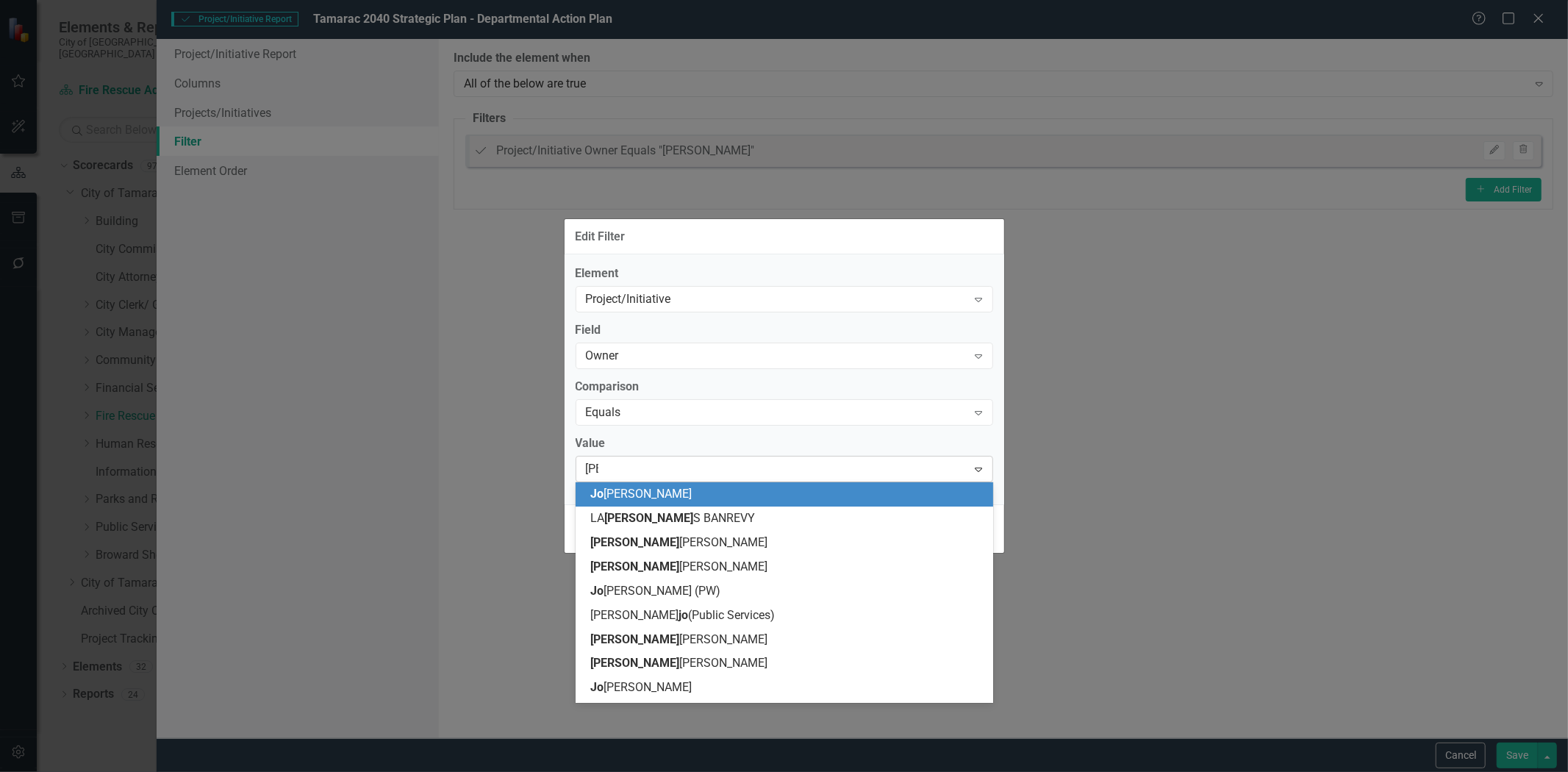
type input "[PERSON_NAME]"
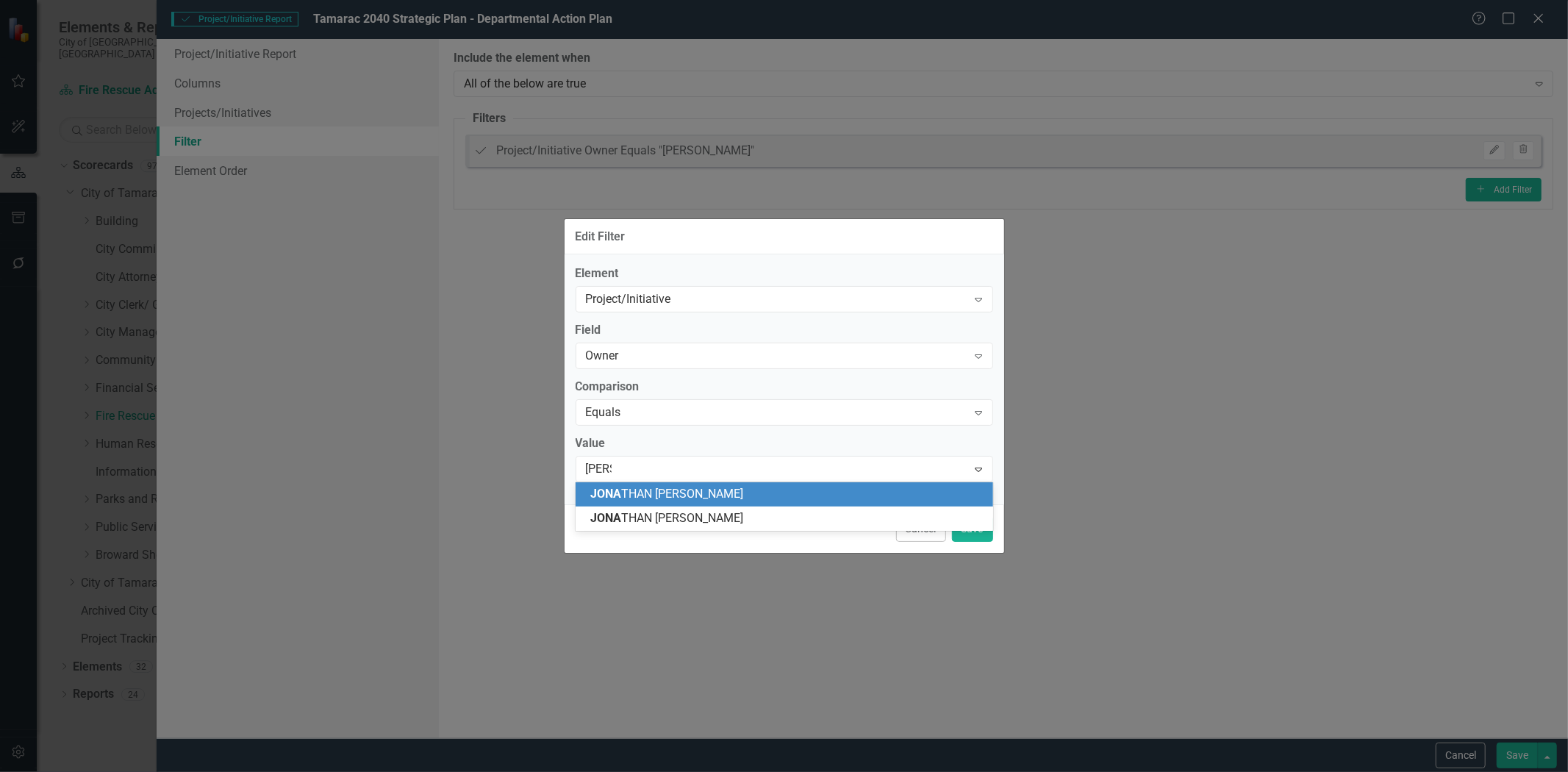
click at [691, 487] on span "JONA THAN [PERSON_NAME]" at bounding box center [667, 493] width 153 height 14
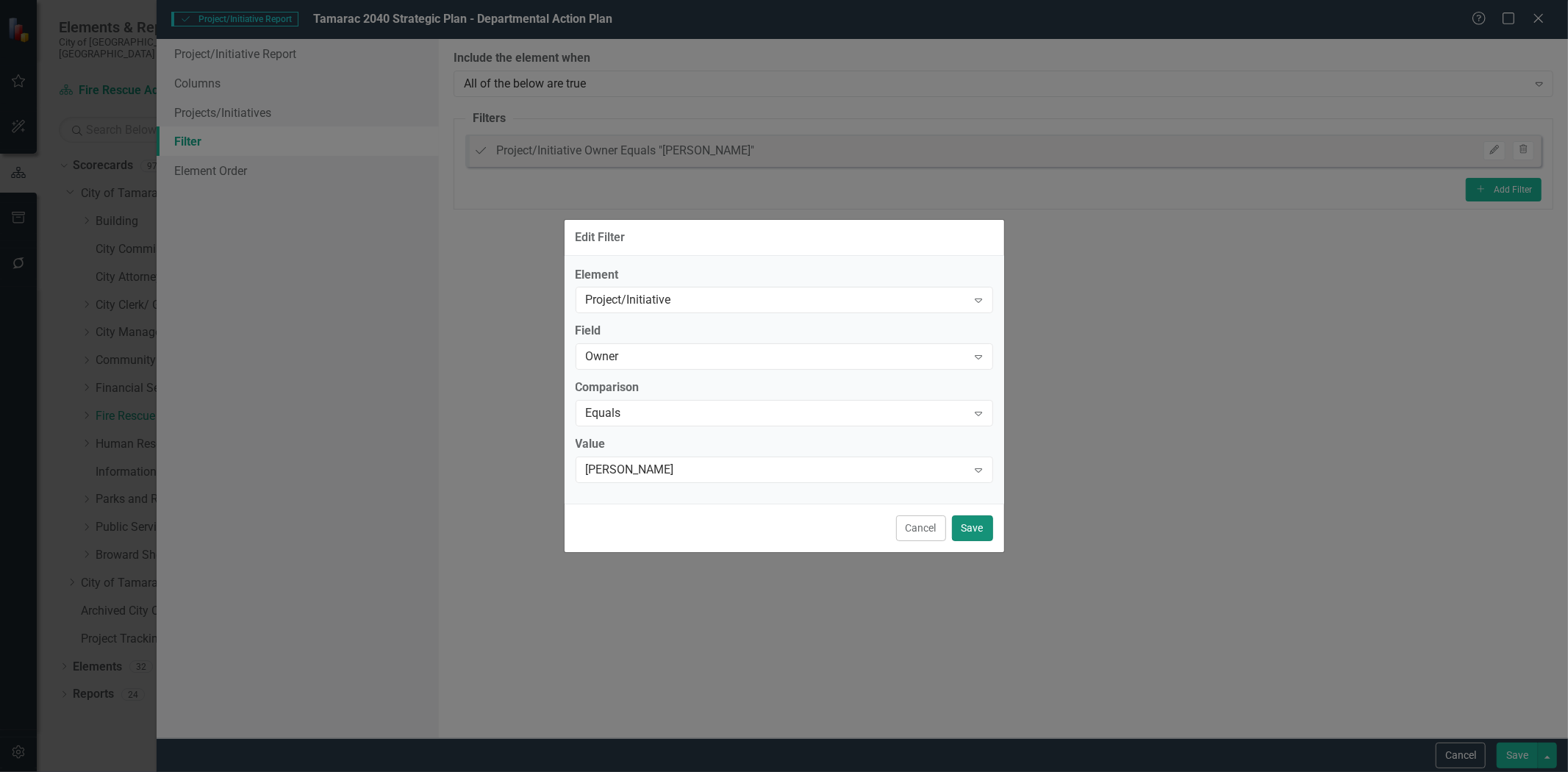
click at [988, 531] on button "Save" at bounding box center [973, 527] width 42 height 26
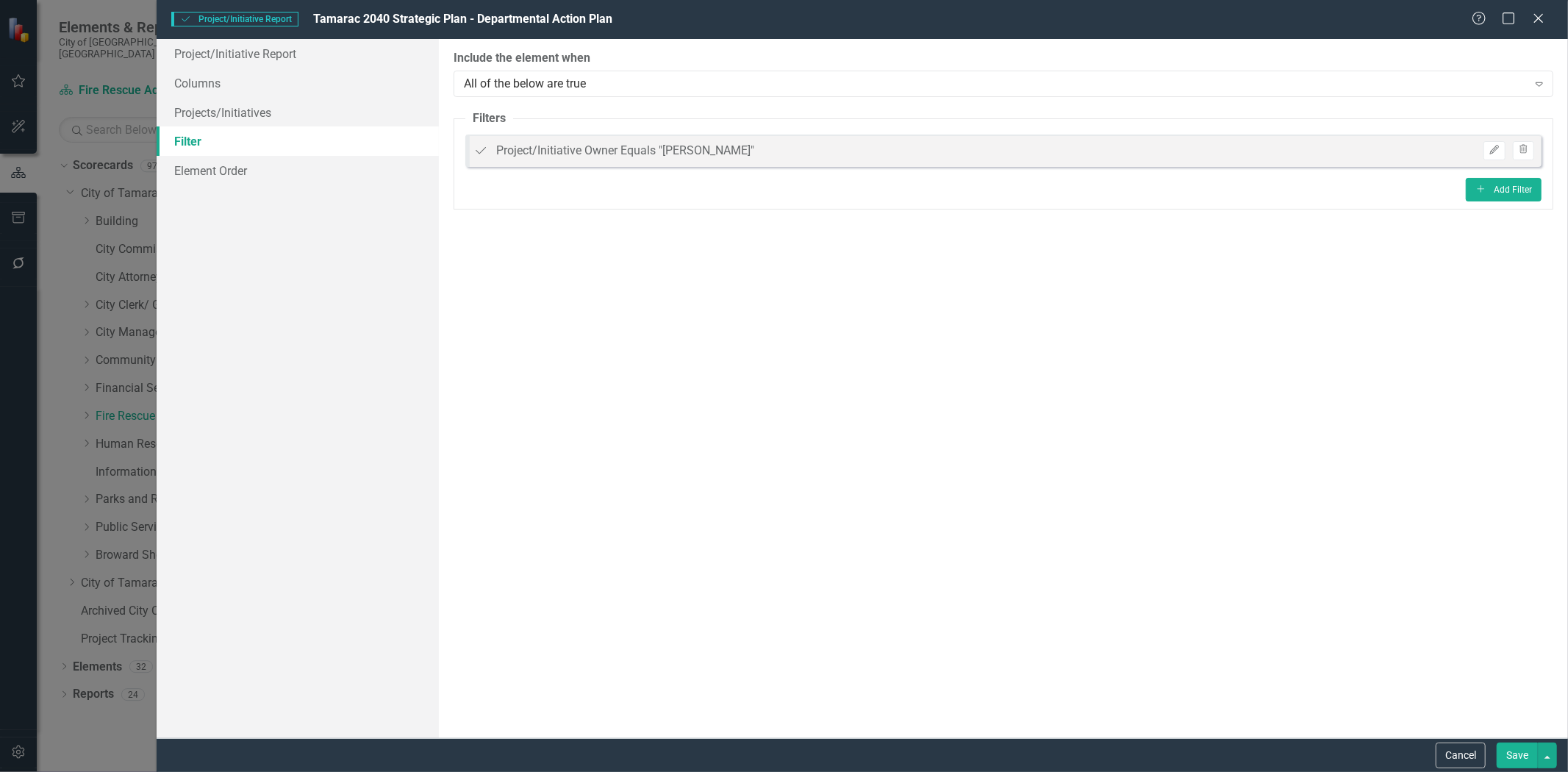
click at [1516, 756] on button "Save" at bounding box center [1518, 755] width 42 height 26
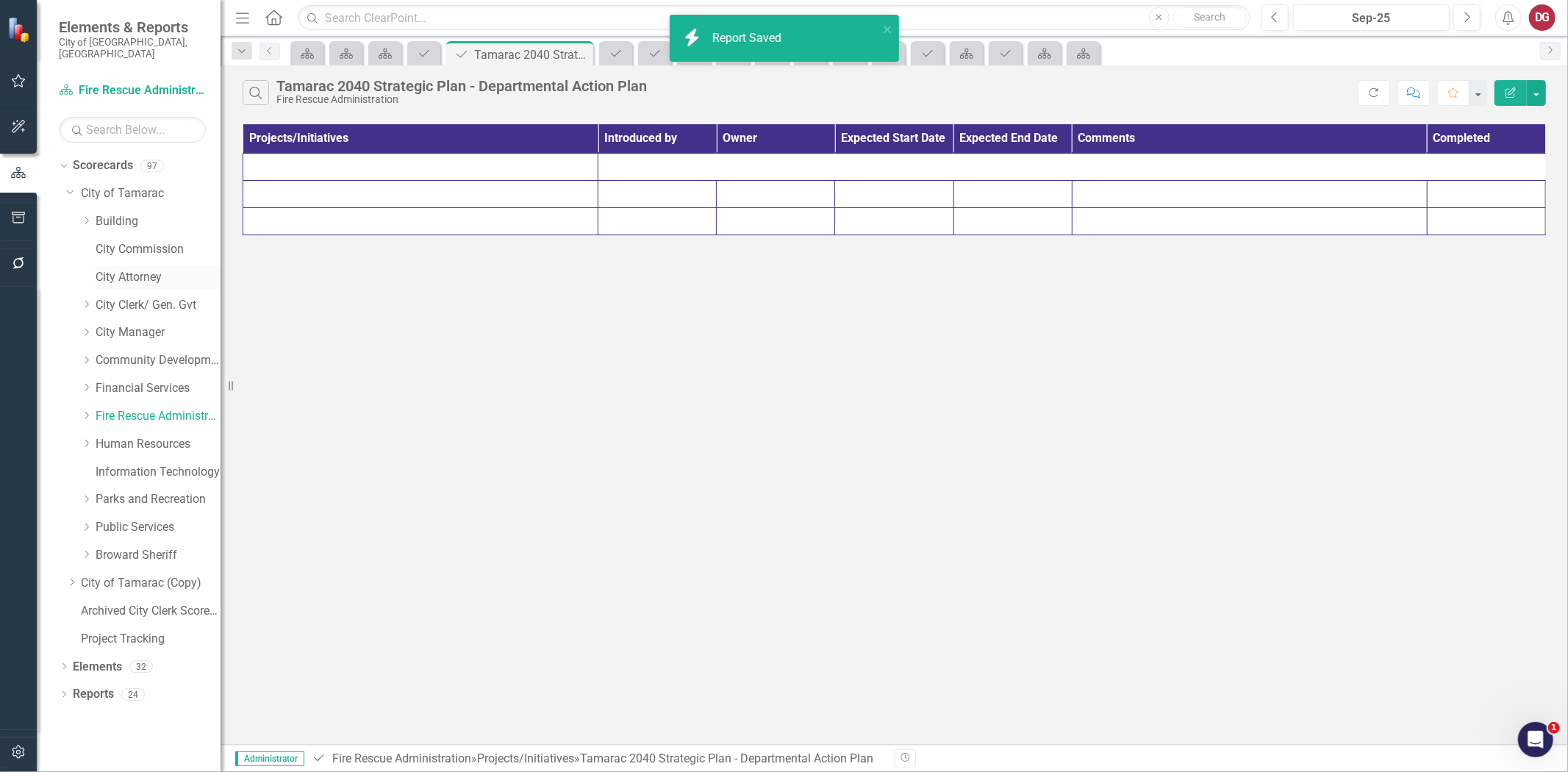
scroll to position [2047, 0]
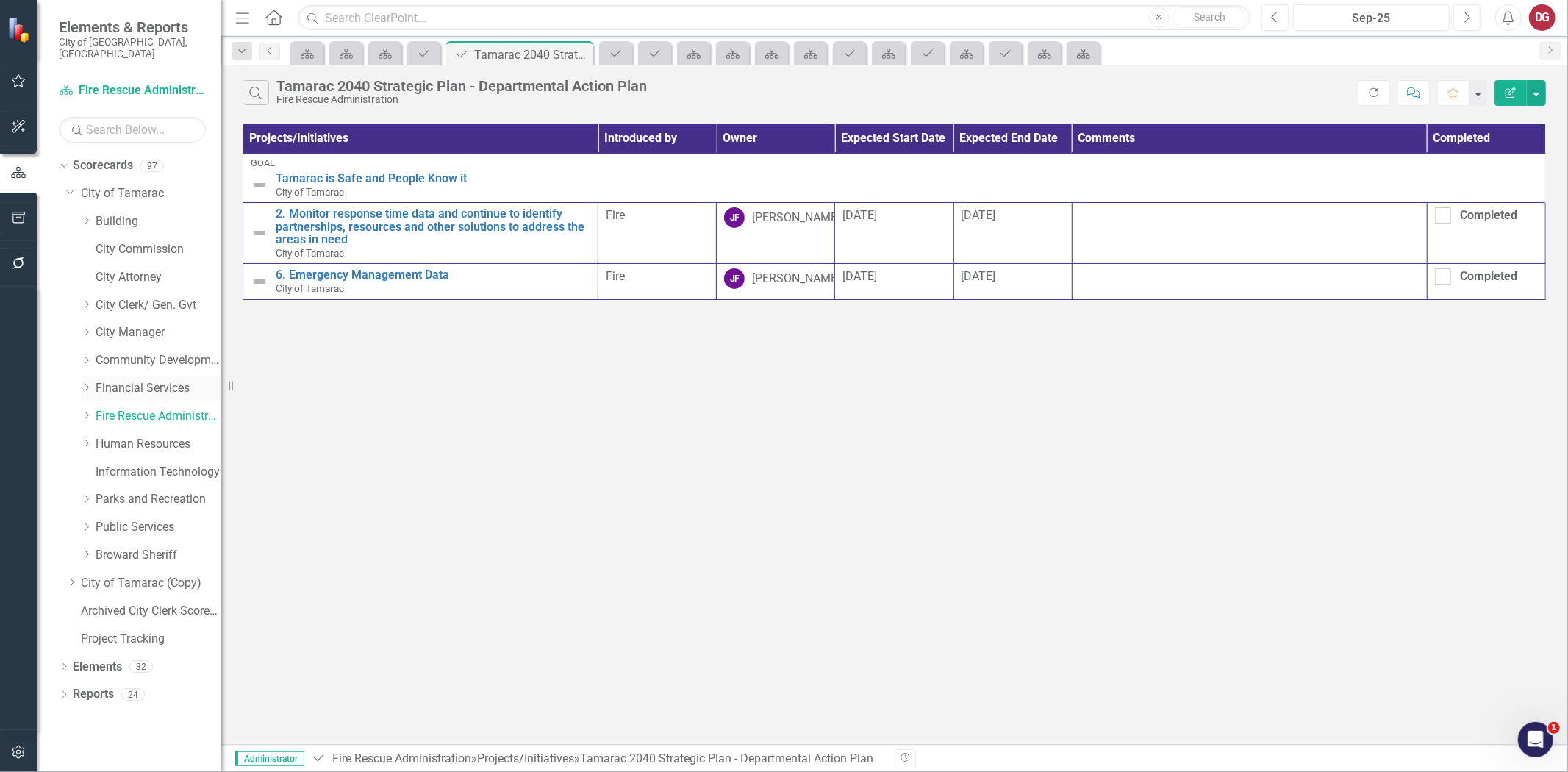
click at [141, 380] on link "Financial Services" at bounding box center [158, 388] width 125 height 17
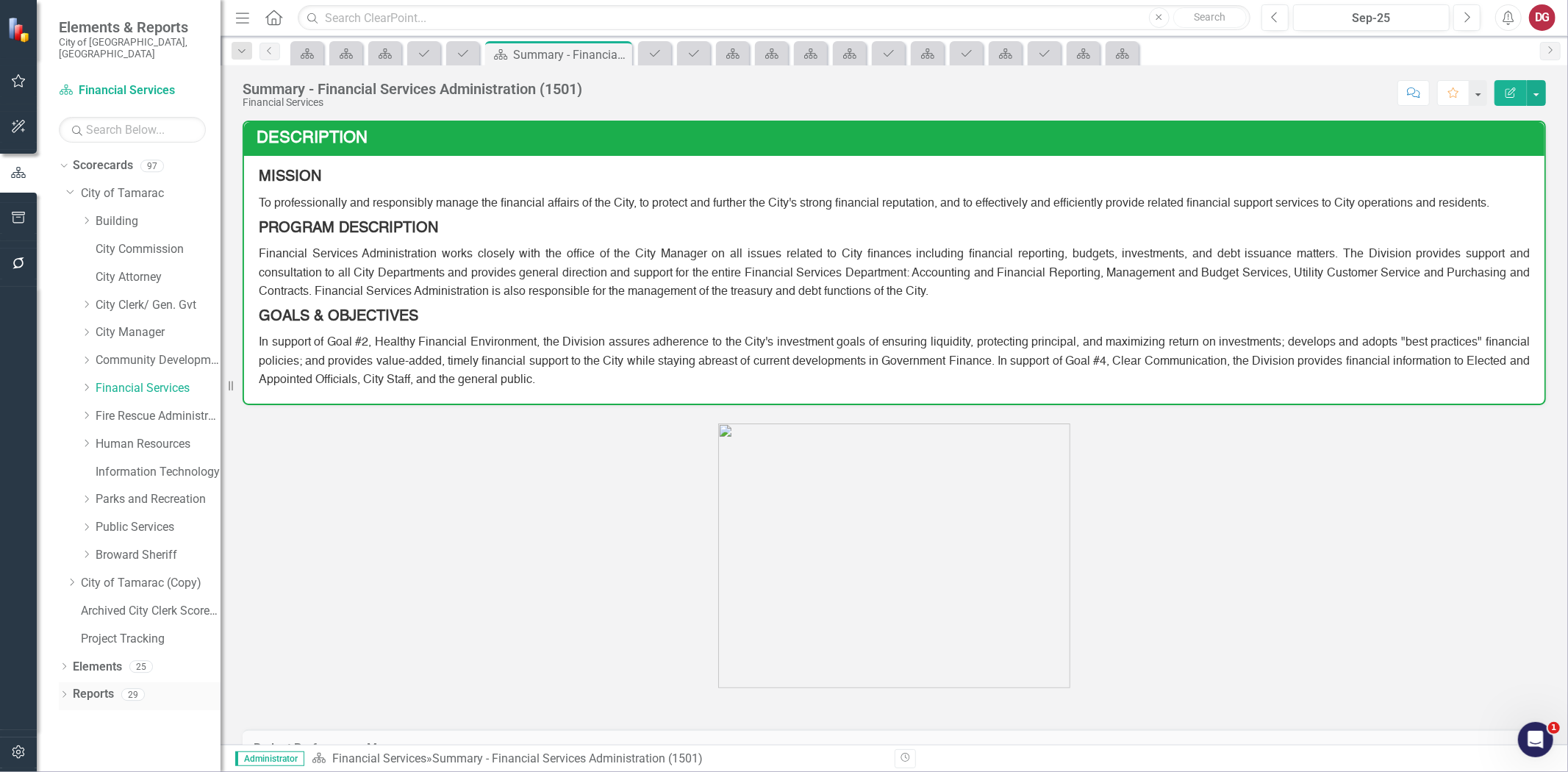
click at [107, 686] on link "Reports" at bounding box center [94, 695] width 42 height 17
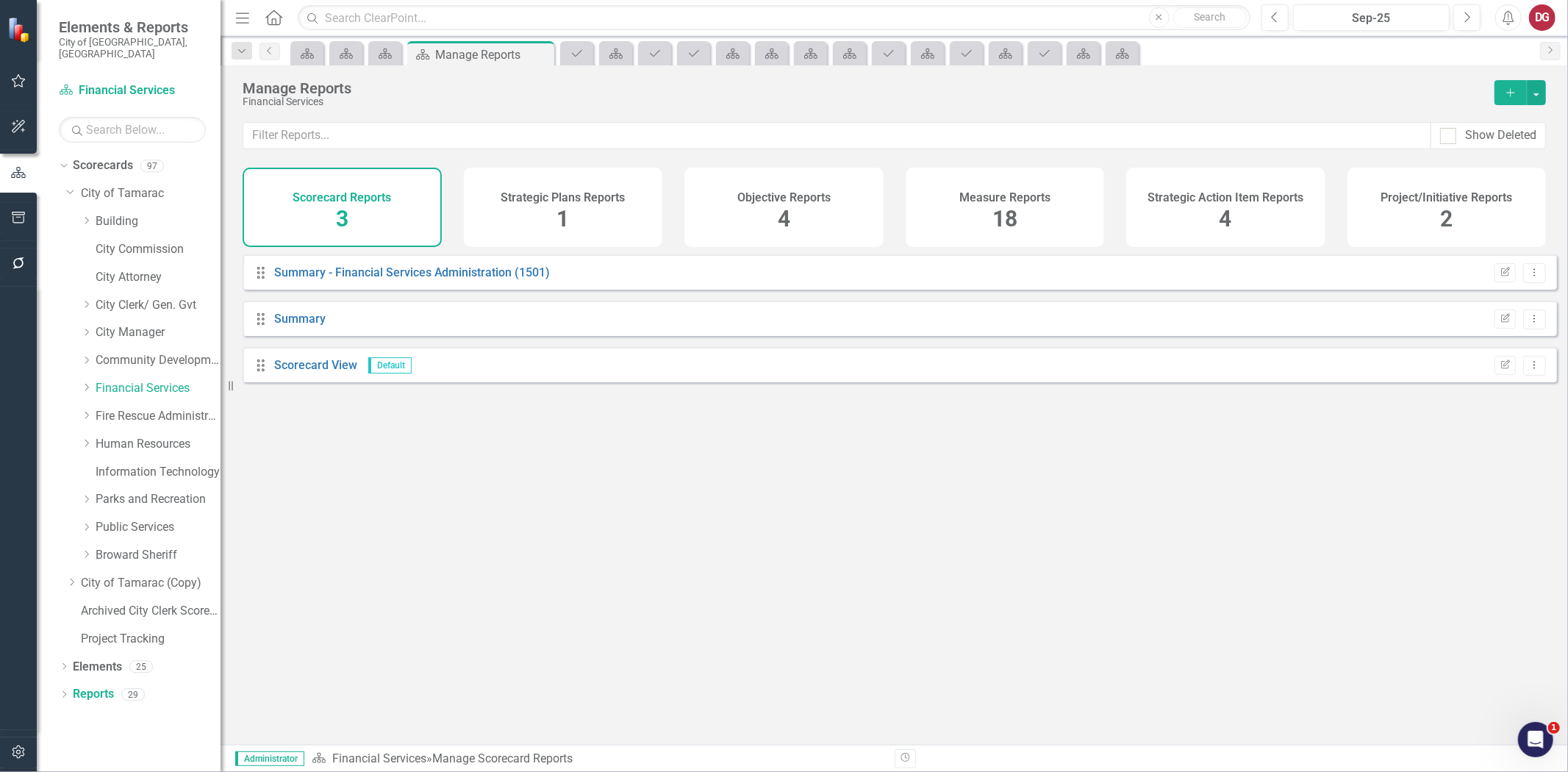
click at [1453, 197] on h4 "Project/Initiative Reports" at bounding box center [1446, 197] width 131 height 13
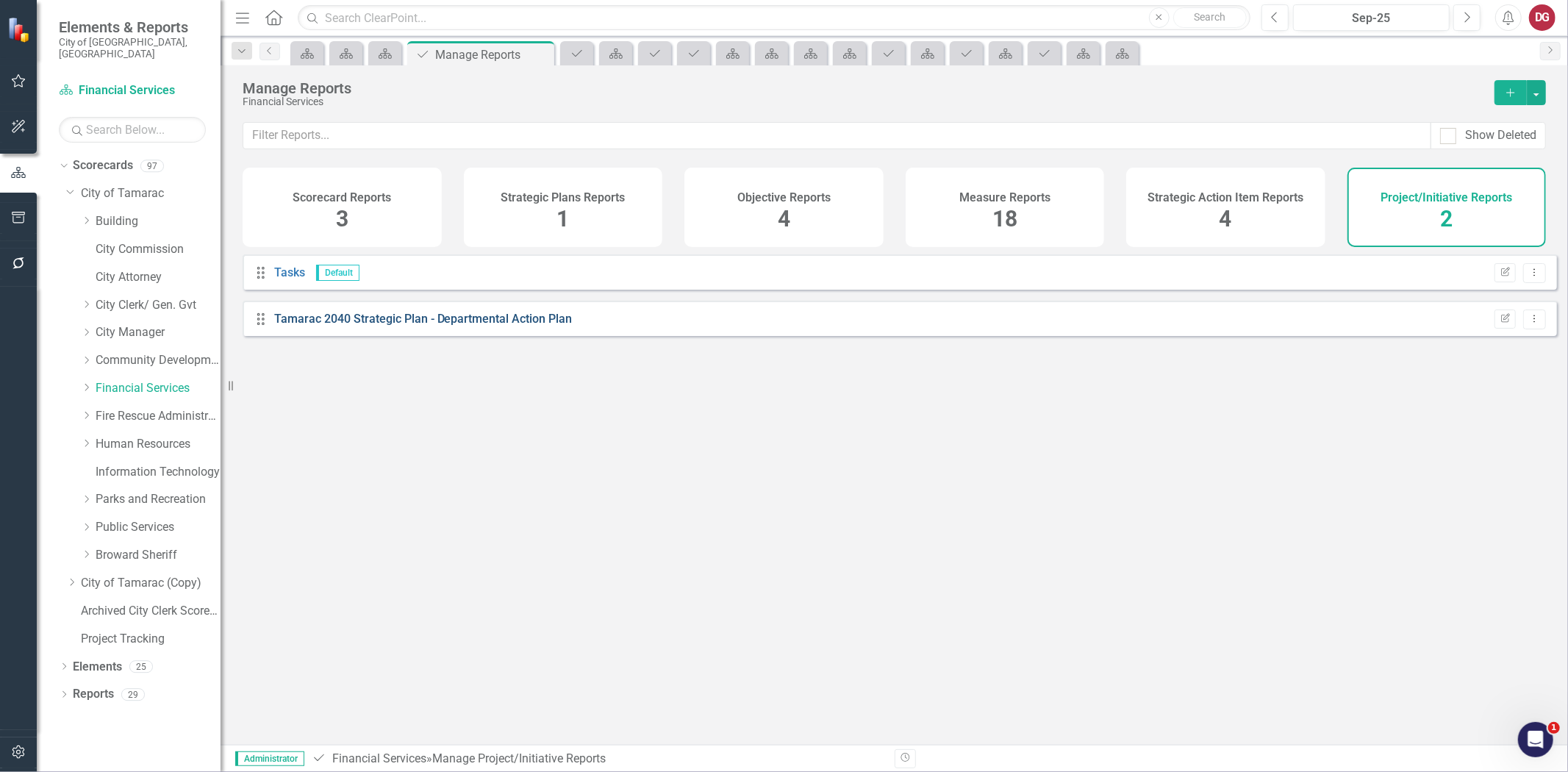
click at [501, 325] on link "Tamarac 2040 Strategic Plan - Departmental Action Plan" at bounding box center [423, 318] width 299 height 14
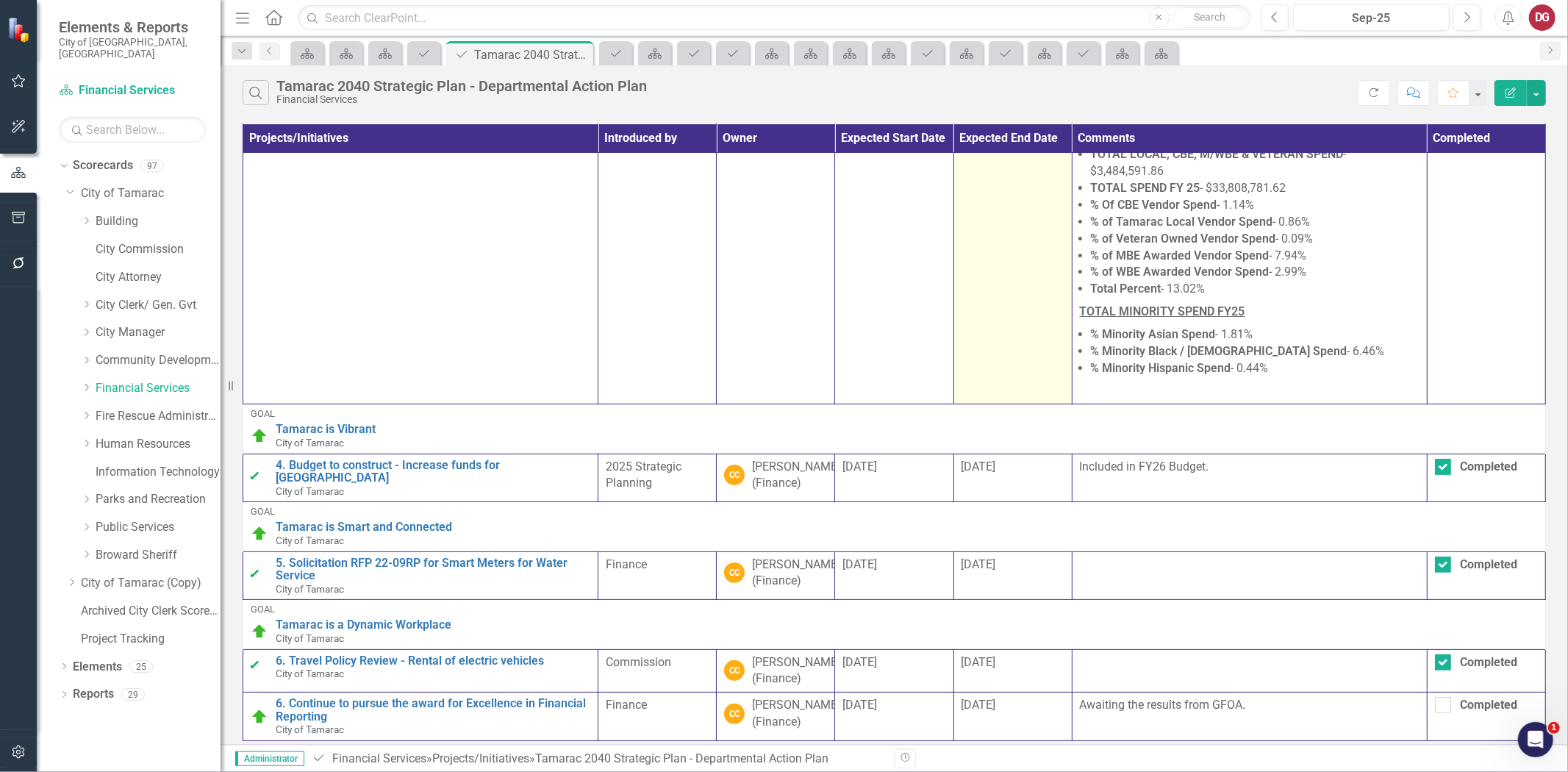
scroll to position [203, 0]
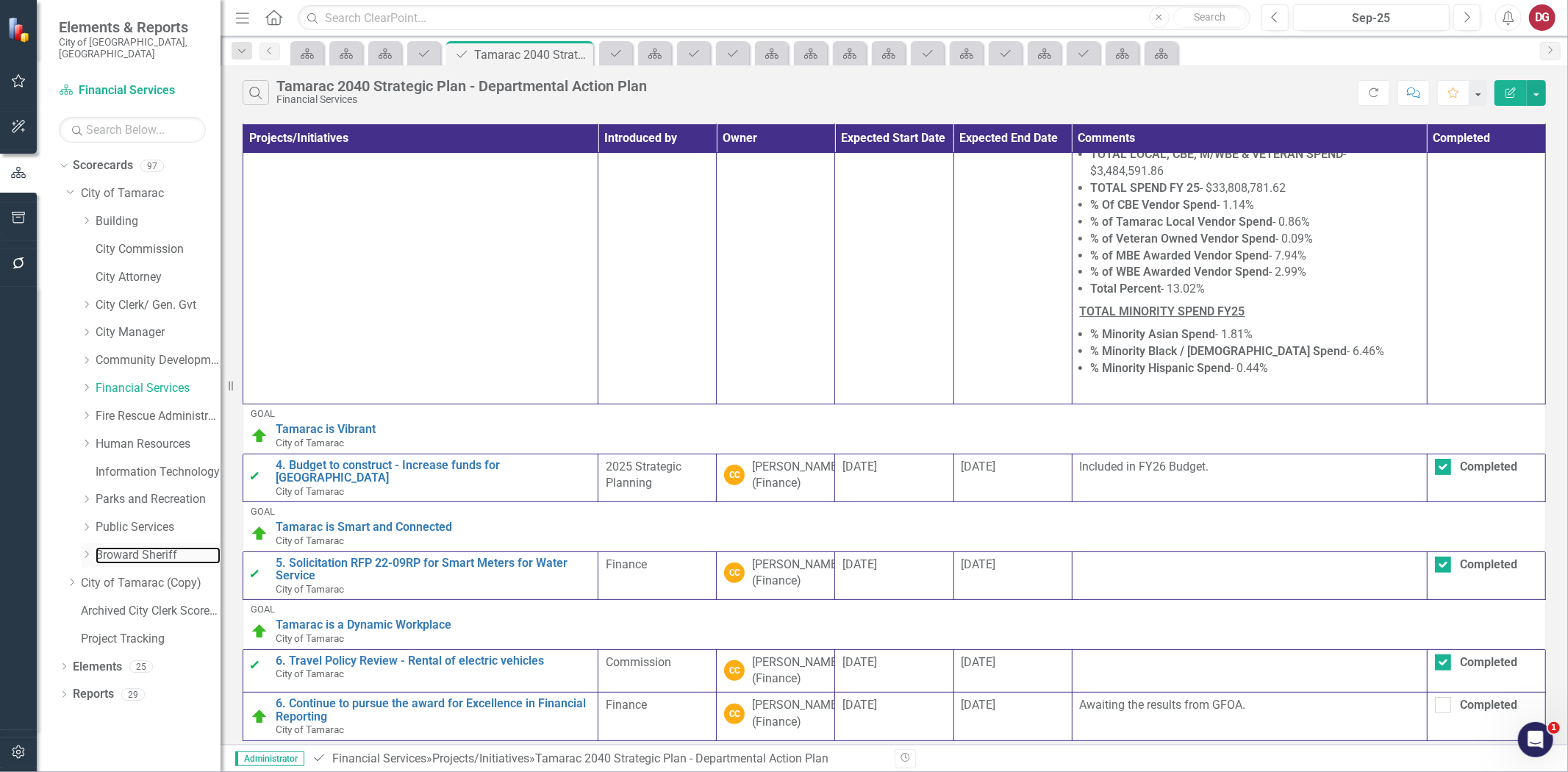
drag, startPoint x: 147, startPoint y: 538, endPoint x: 189, endPoint y: 555, distance: 45.3
click at [147, 547] on link "Broward Sheriff" at bounding box center [158, 556] width 125 height 17
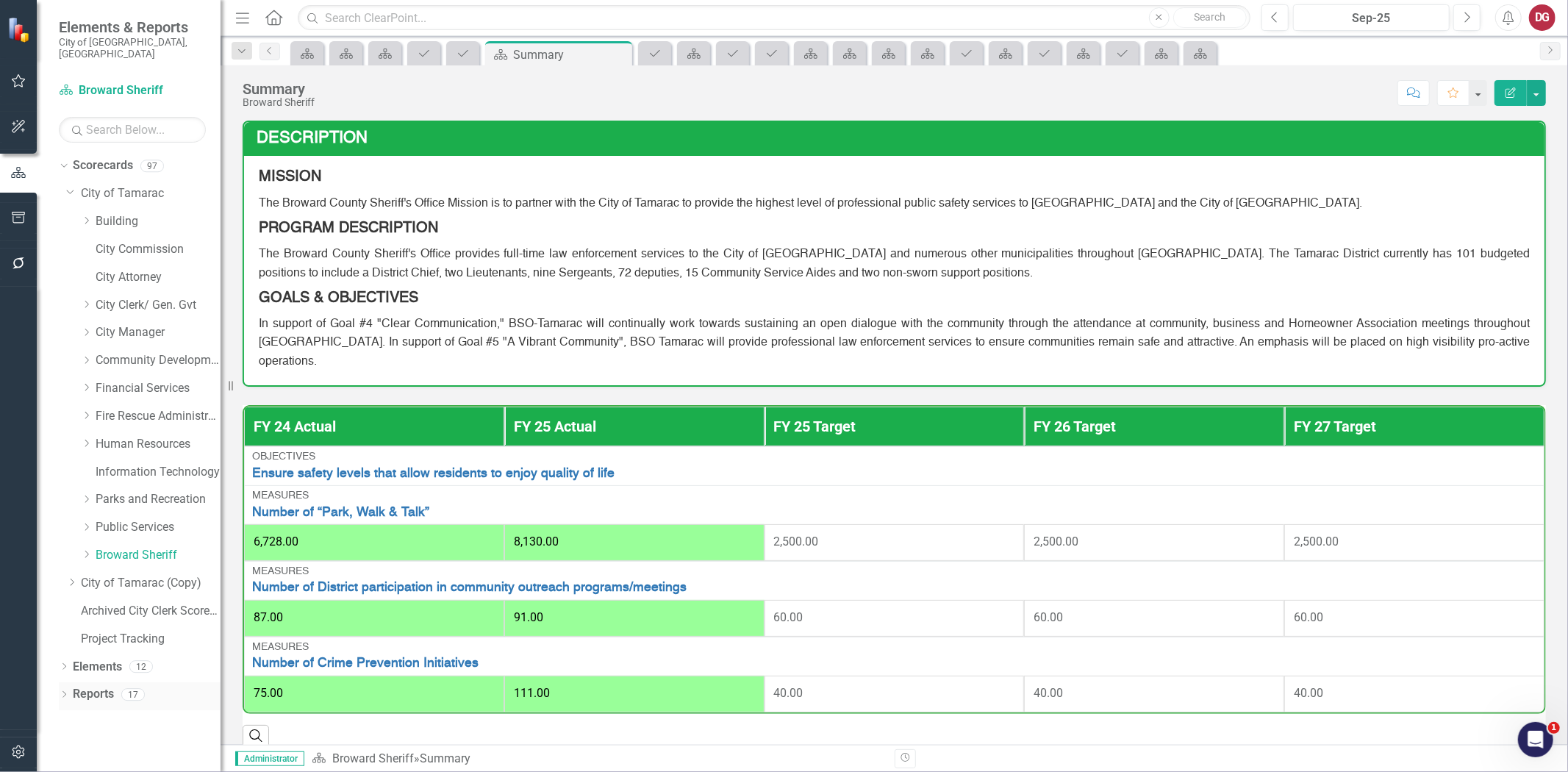
click at [111, 686] on link "Reports" at bounding box center [94, 695] width 42 height 17
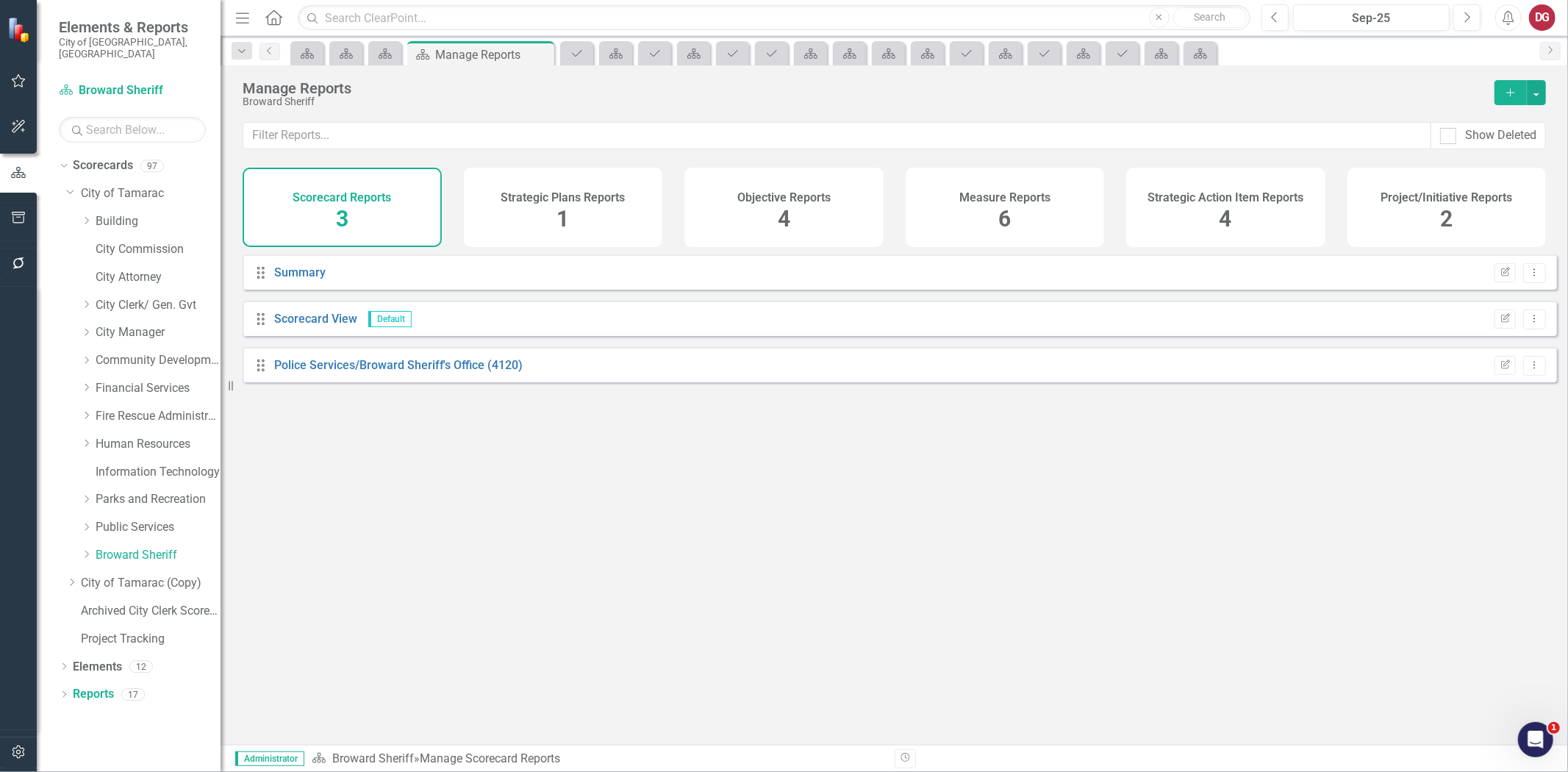
click at [1415, 210] on div "Project/Initiative Reports 2" at bounding box center [1447, 207] width 199 height 79
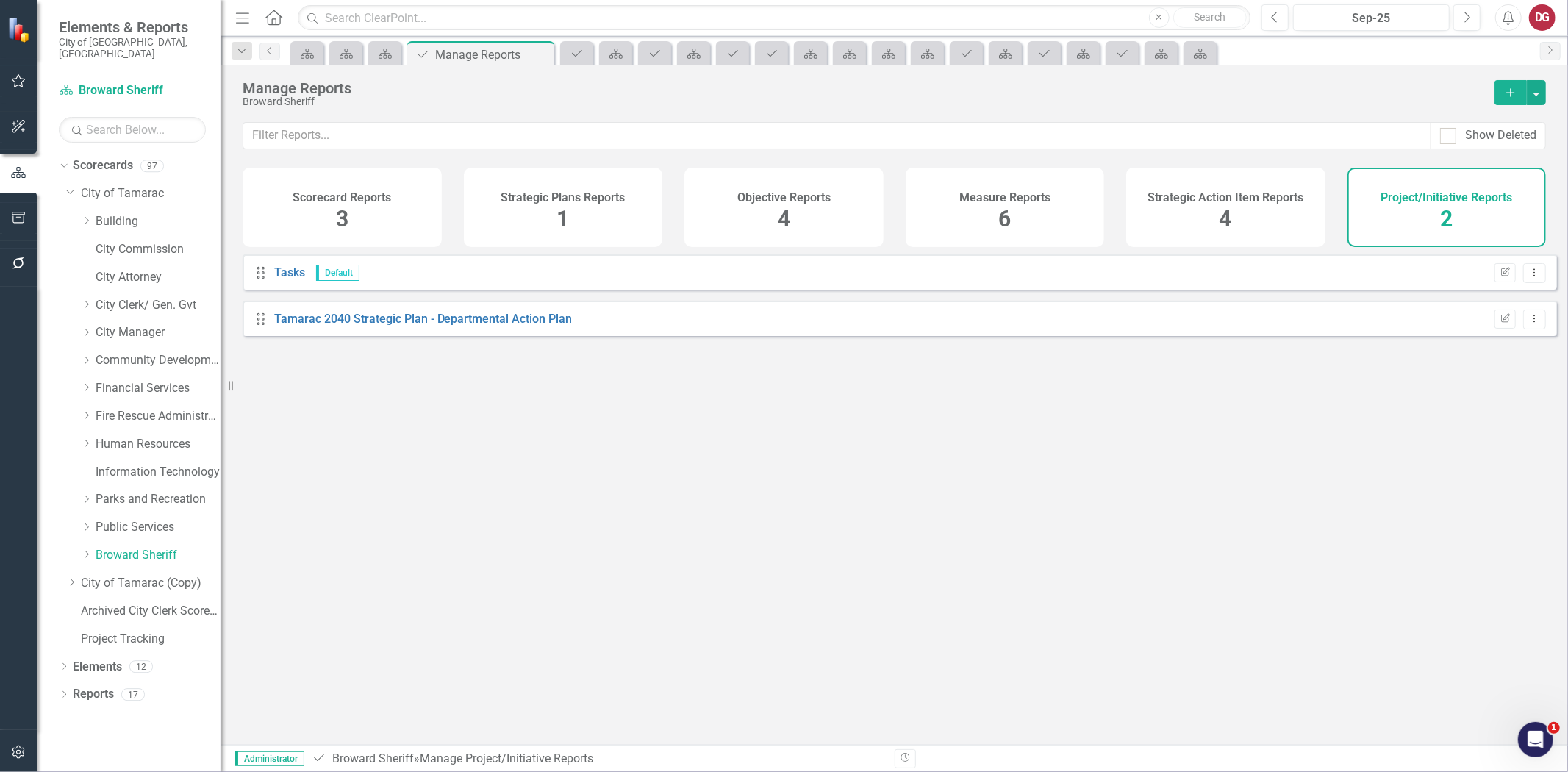
click at [1414, 204] on div "Project/Initiative Reports 2" at bounding box center [1447, 207] width 199 height 79
click at [535, 323] on link "Tamarac 2040 Strategic Plan - Departmental Action Plan" at bounding box center [423, 318] width 299 height 14
